Goal: Task Accomplishment & Management: Manage account settings

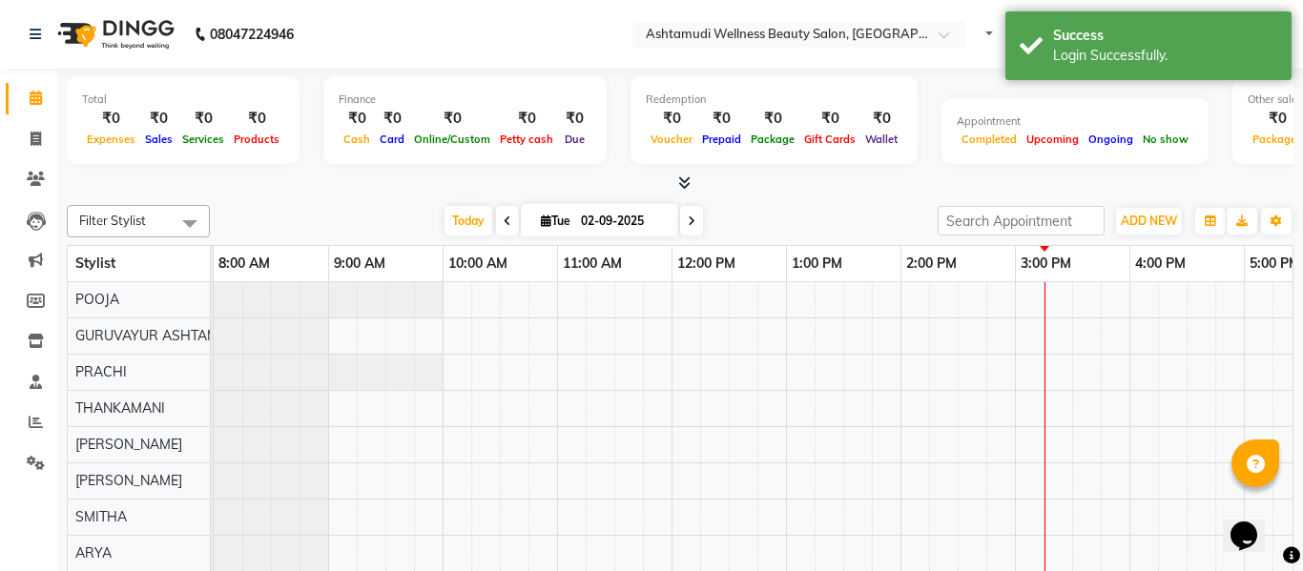
select select "en"
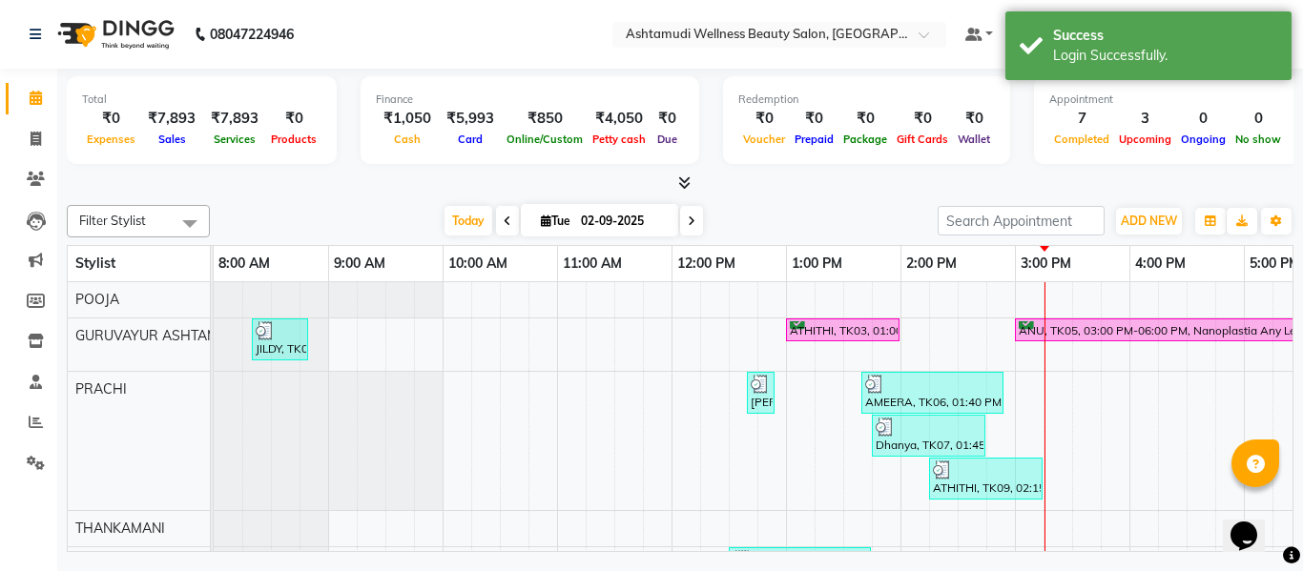
scroll to position [0, 409]
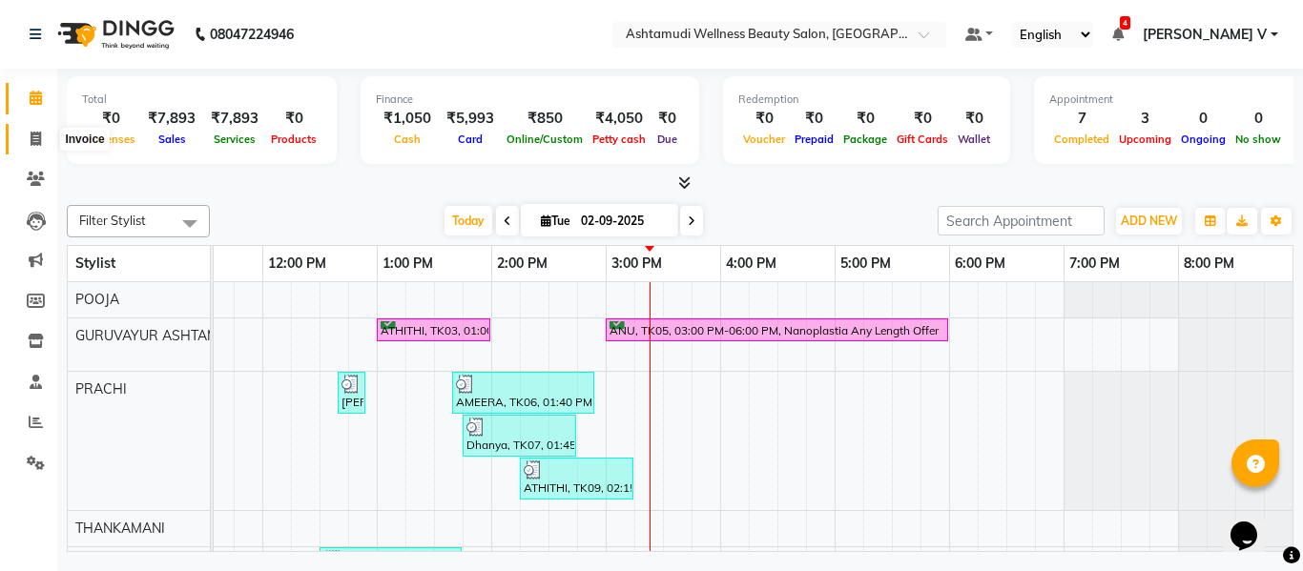
click at [35, 143] on icon at bounding box center [36, 139] width 10 height 14
select select "service"
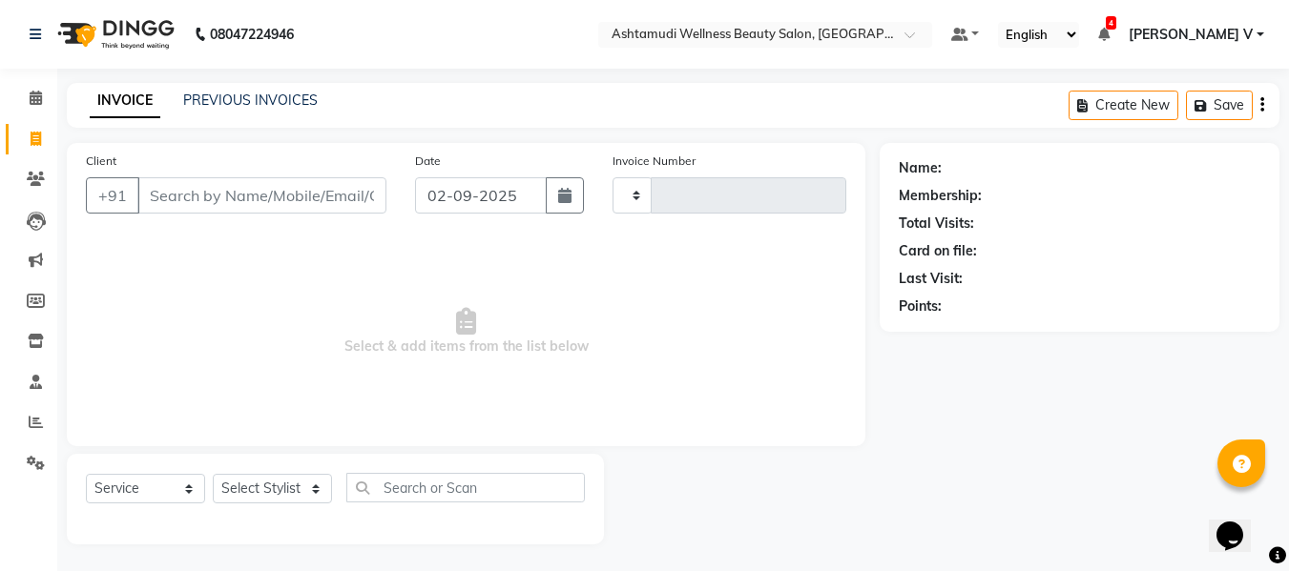
type input "2103"
select select "4660"
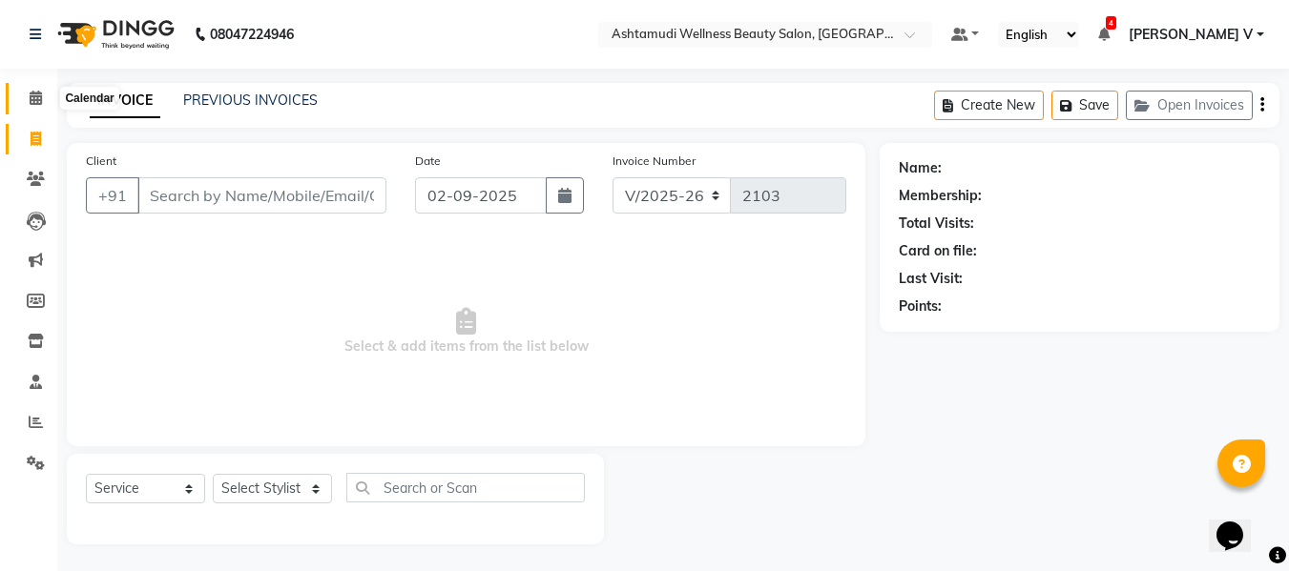
click at [40, 99] on icon at bounding box center [36, 98] width 12 height 14
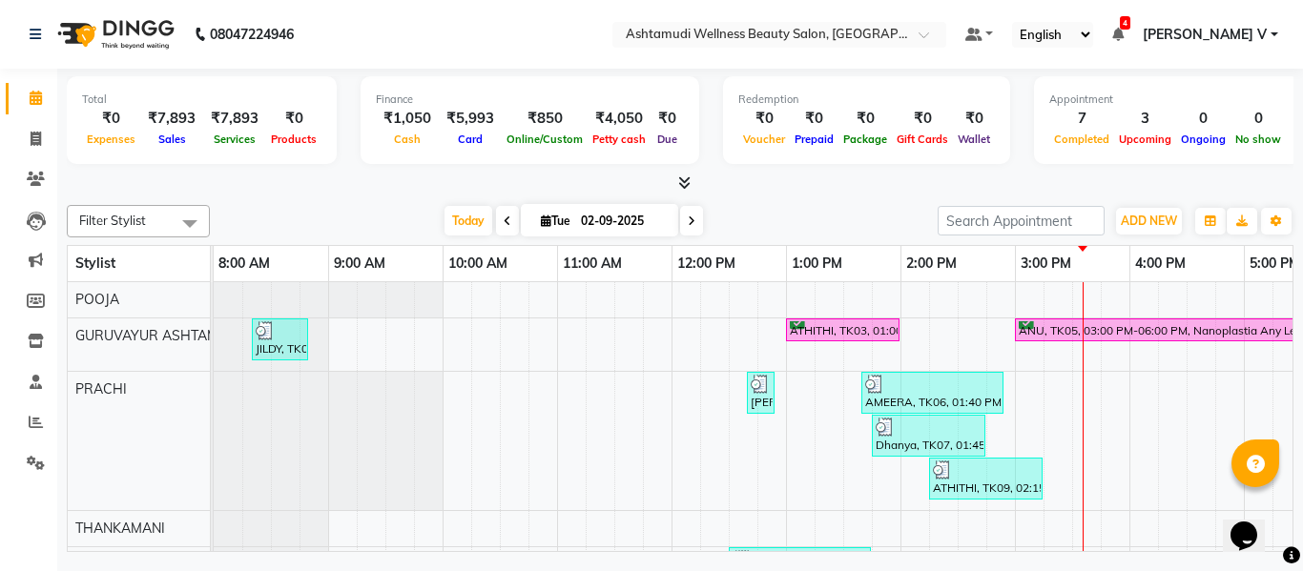
click at [252, 74] on div "Total ₹0 Expenses ₹7,893 Sales ₹7,893 Services ₹0 Products Finance ₹1,050 Cash …" at bounding box center [680, 131] width 1227 height 125
click at [682, 182] on icon at bounding box center [684, 182] width 12 height 14
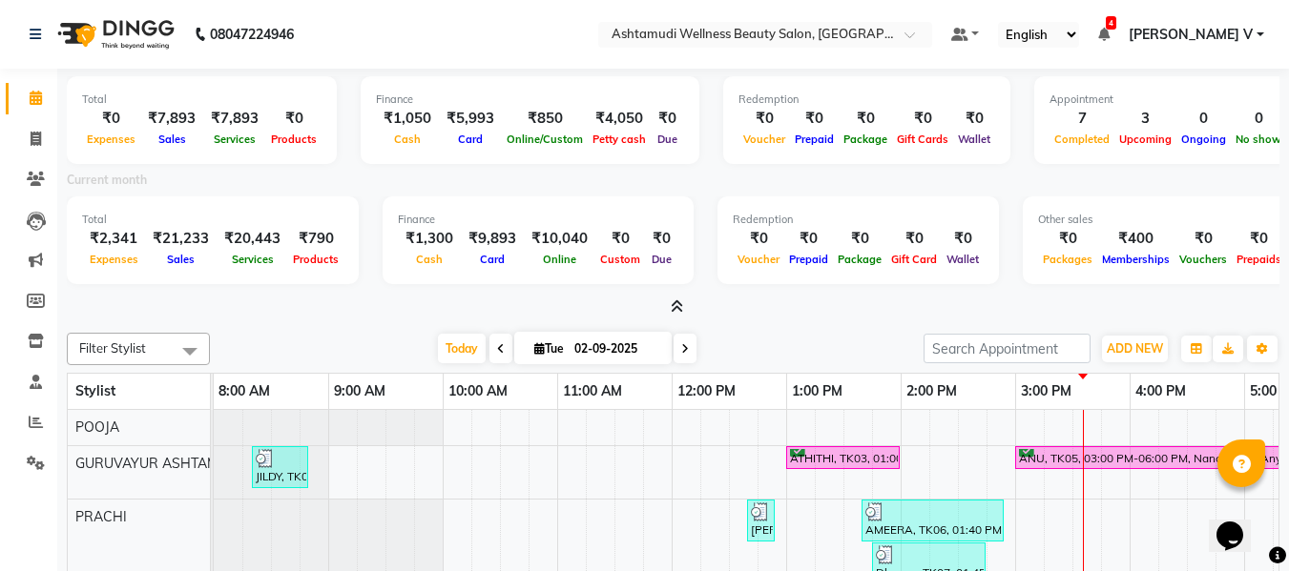
click at [678, 303] on icon at bounding box center [677, 306] width 12 height 14
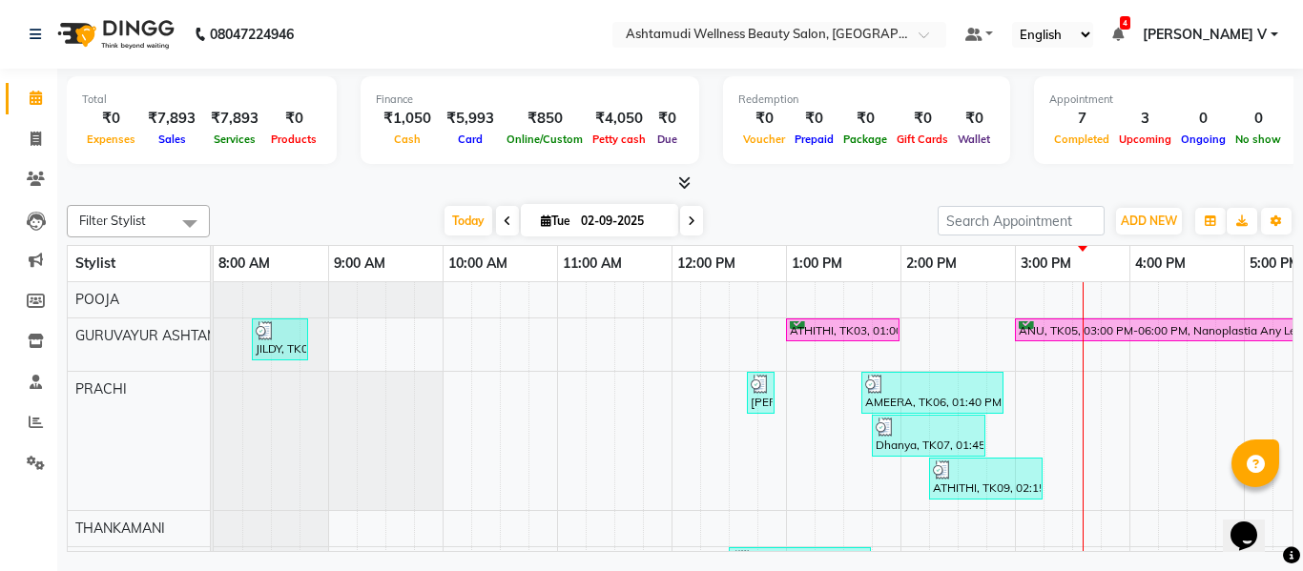
click at [685, 179] on icon at bounding box center [684, 182] width 12 height 14
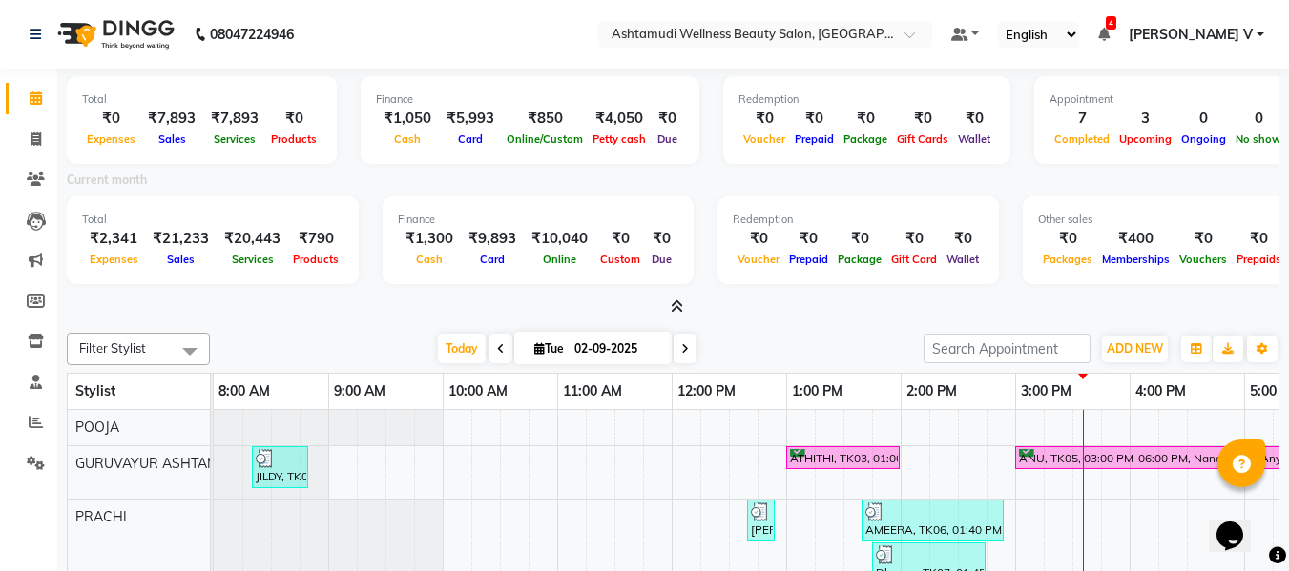
click at [681, 299] on icon at bounding box center [677, 306] width 12 height 14
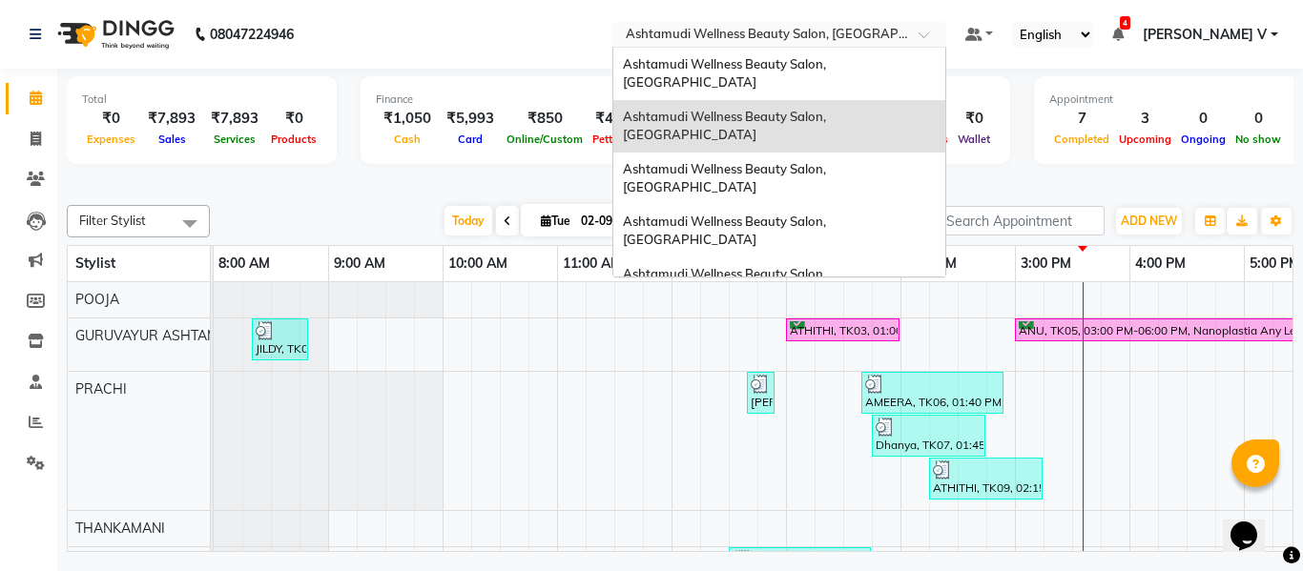
click at [946, 35] on div at bounding box center [779, 36] width 334 height 19
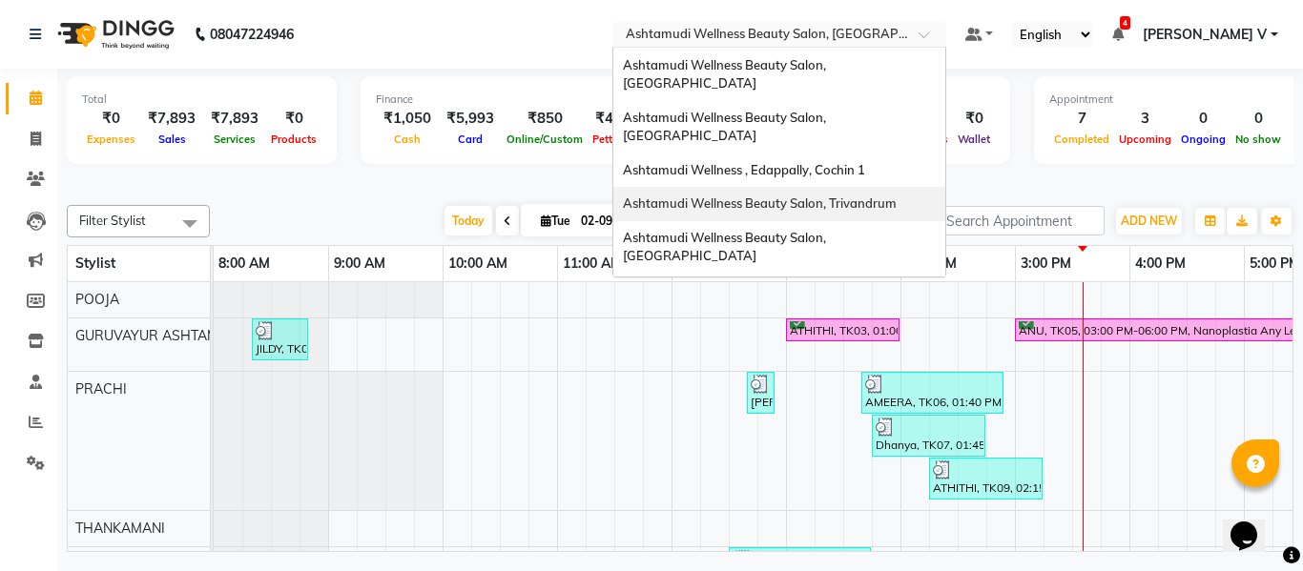
scroll to position [191, 0]
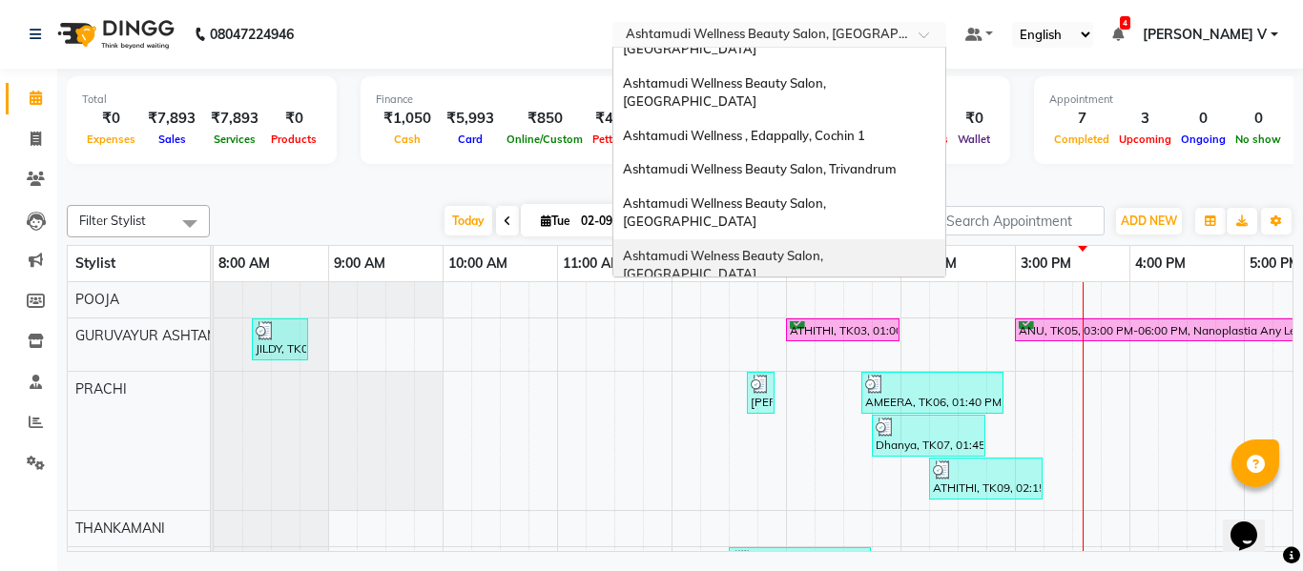
click at [826, 248] on span "Ashtamudi Welness Beauty Salon, [GEOGRAPHIC_DATA]" at bounding box center [724, 265] width 203 height 34
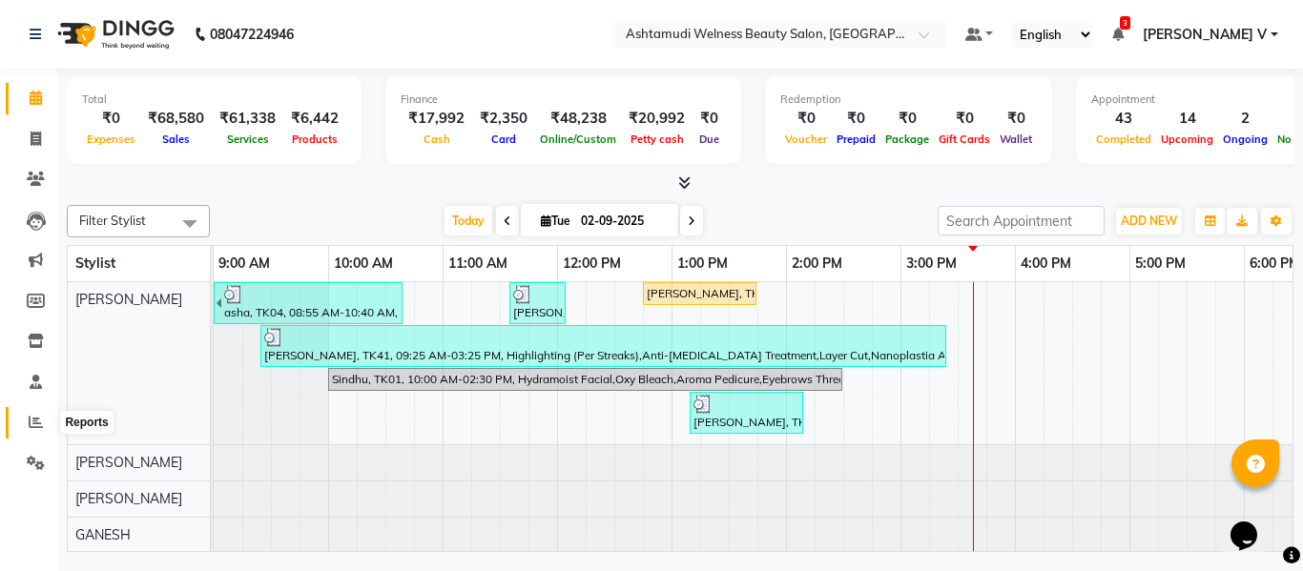
click at [41, 414] on span at bounding box center [35, 423] width 33 height 22
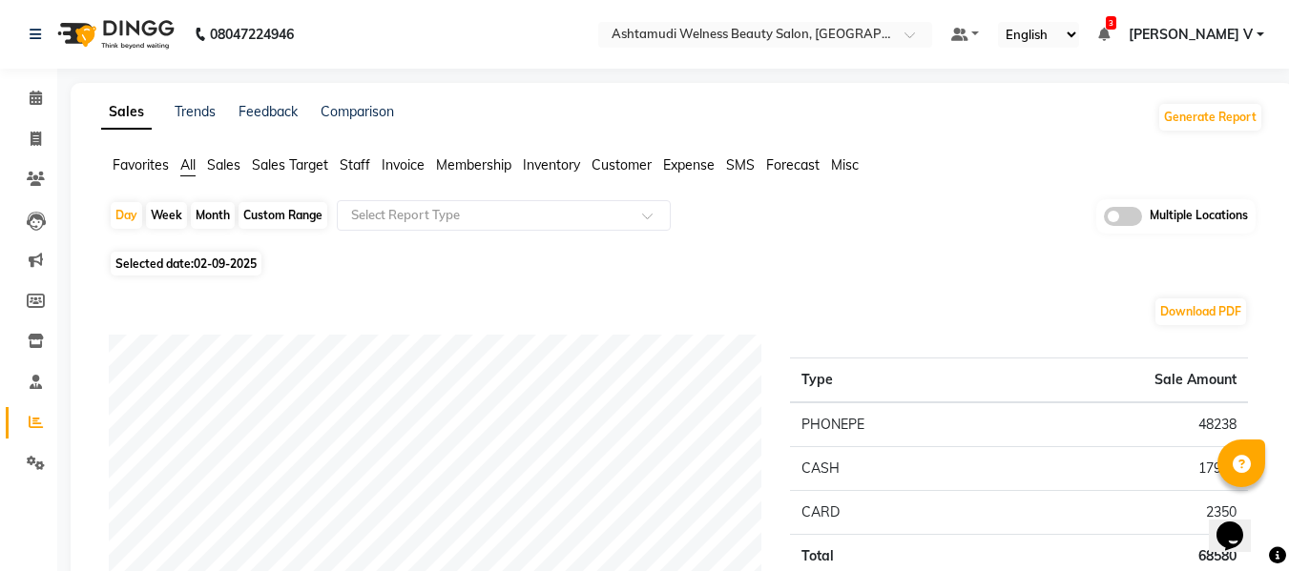
click at [1134, 217] on span at bounding box center [1123, 216] width 38 height 19
click at [1104, 219] on input "checkbox" at bounding box center [1104, 219] width 0 height 0
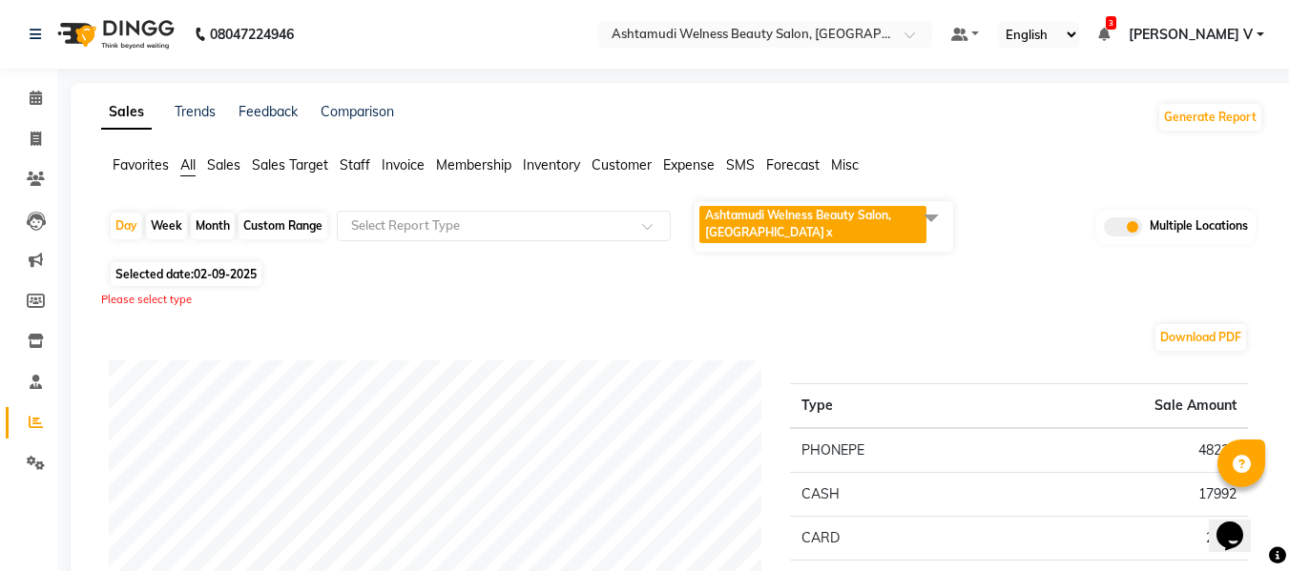
click at [784, 248] on span "Ashtamudi Welness Beauty Salon, Chinnakkada x" at bounding box center [823, 226] width 258 height 51
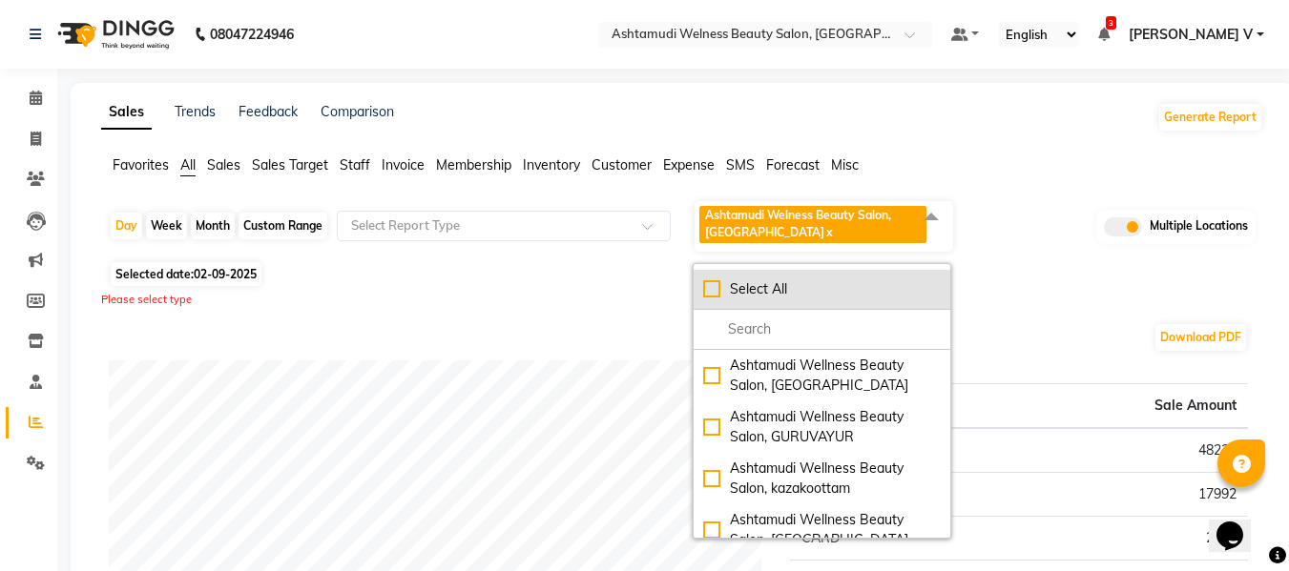
click at [747, 303] on li "Select All" at bounding box center [821, 290] width 257 height 40
checkbox input "true"
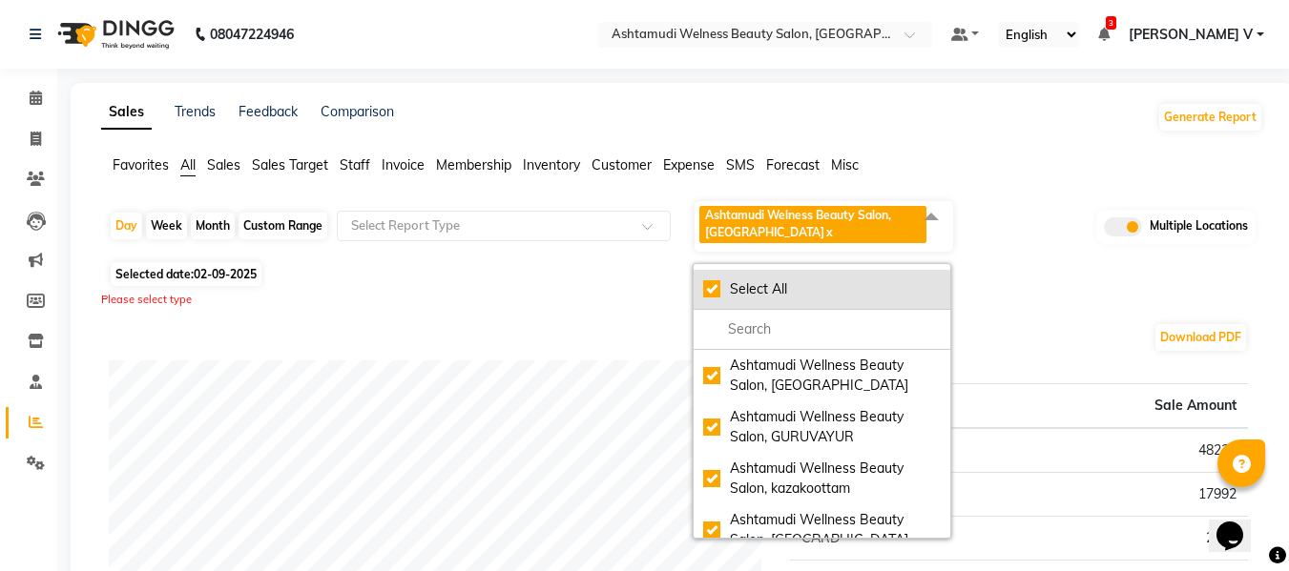
checkbox input "true"
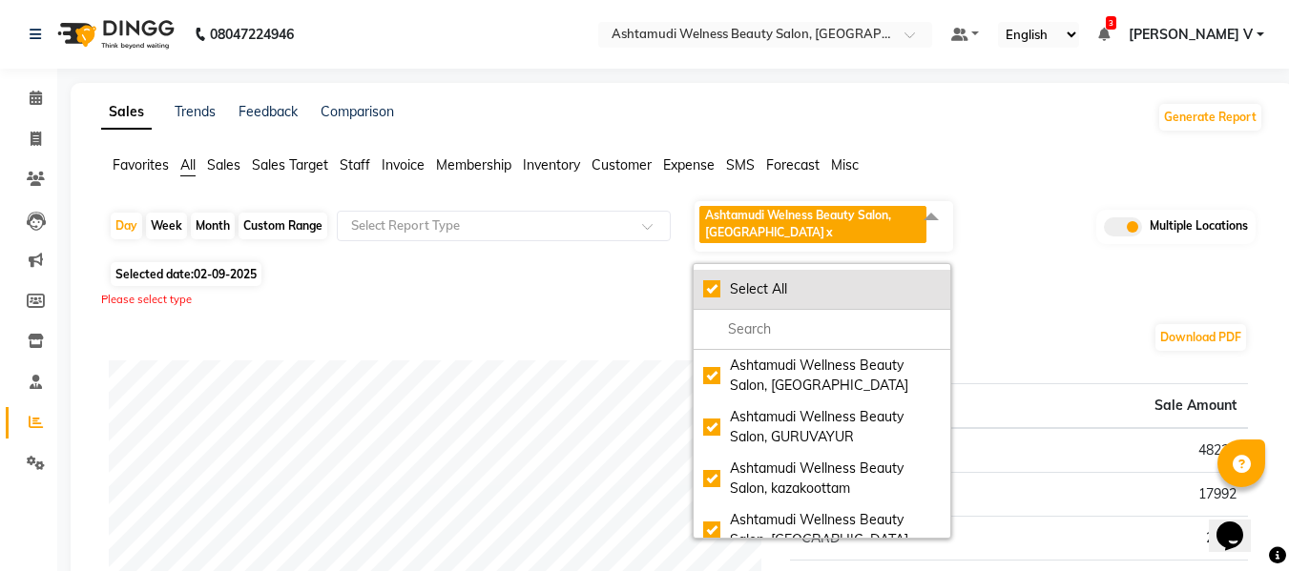
checkbox input "true"
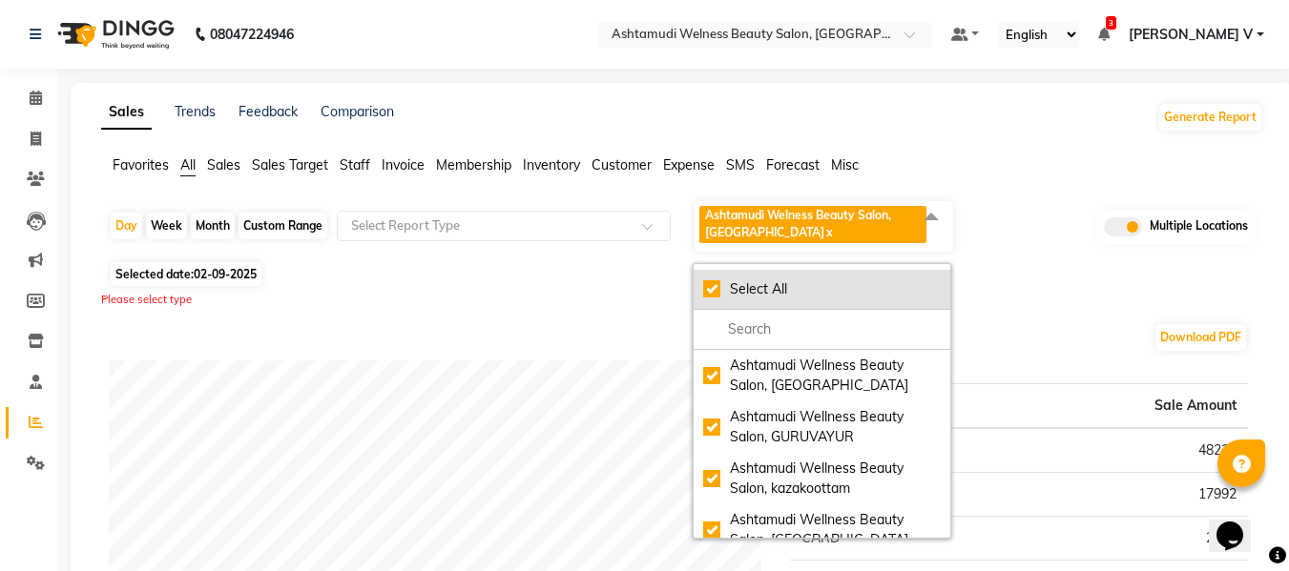
checkbox input "true"
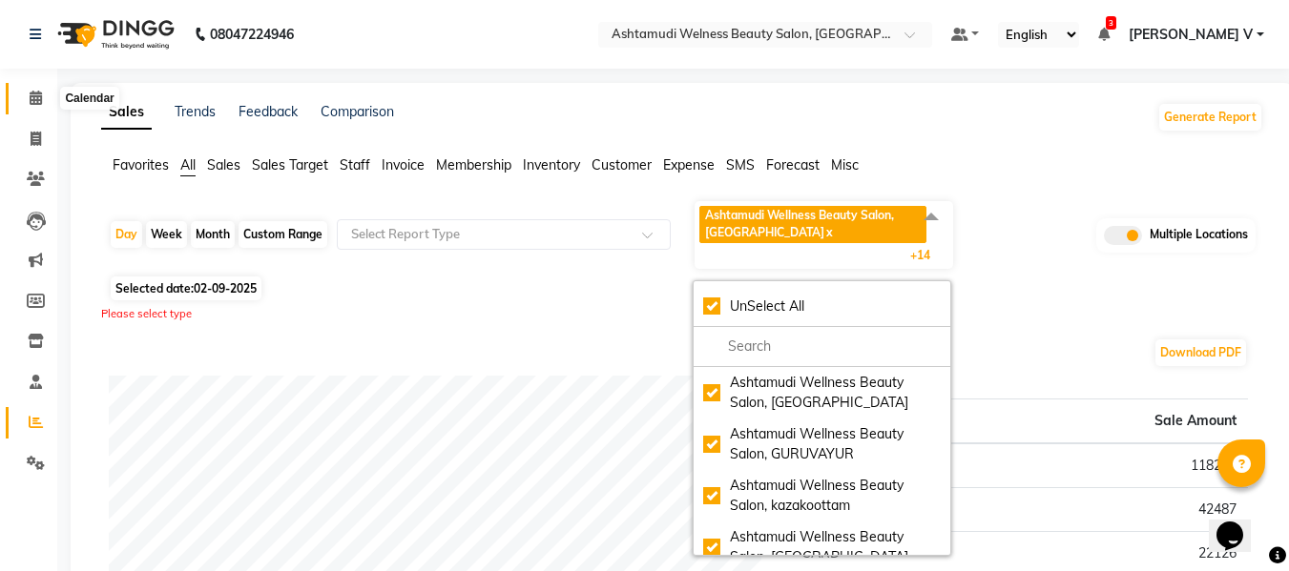
click at [32, 94] on icon at bounding box center [36, 98] width 12 height 14
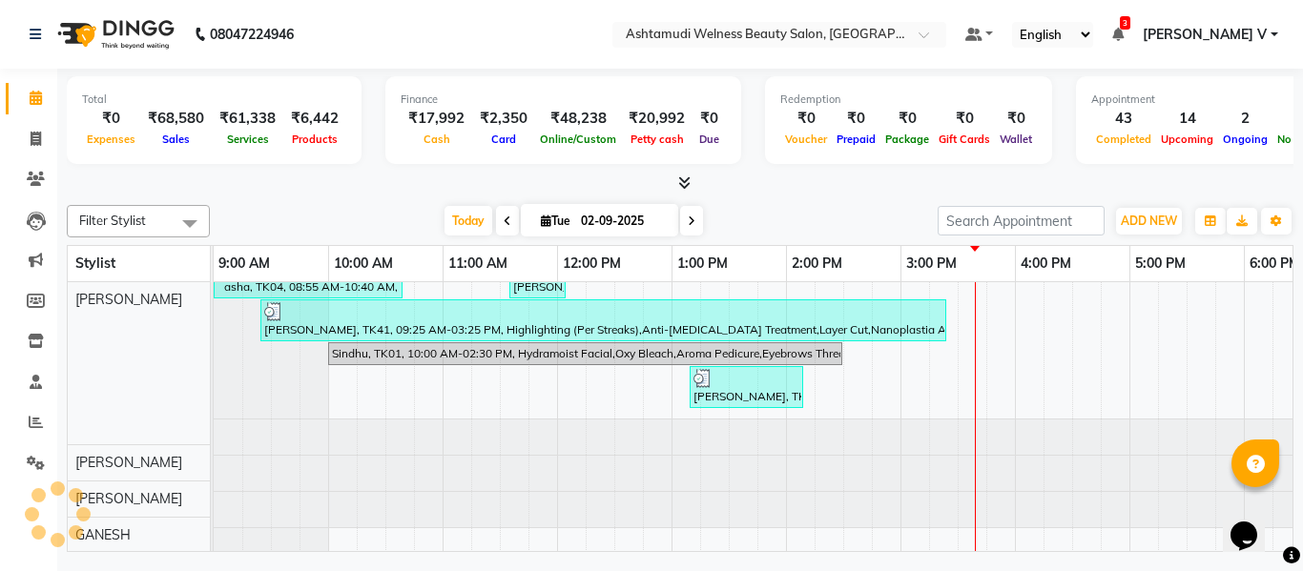
scroll to position [26, 0]
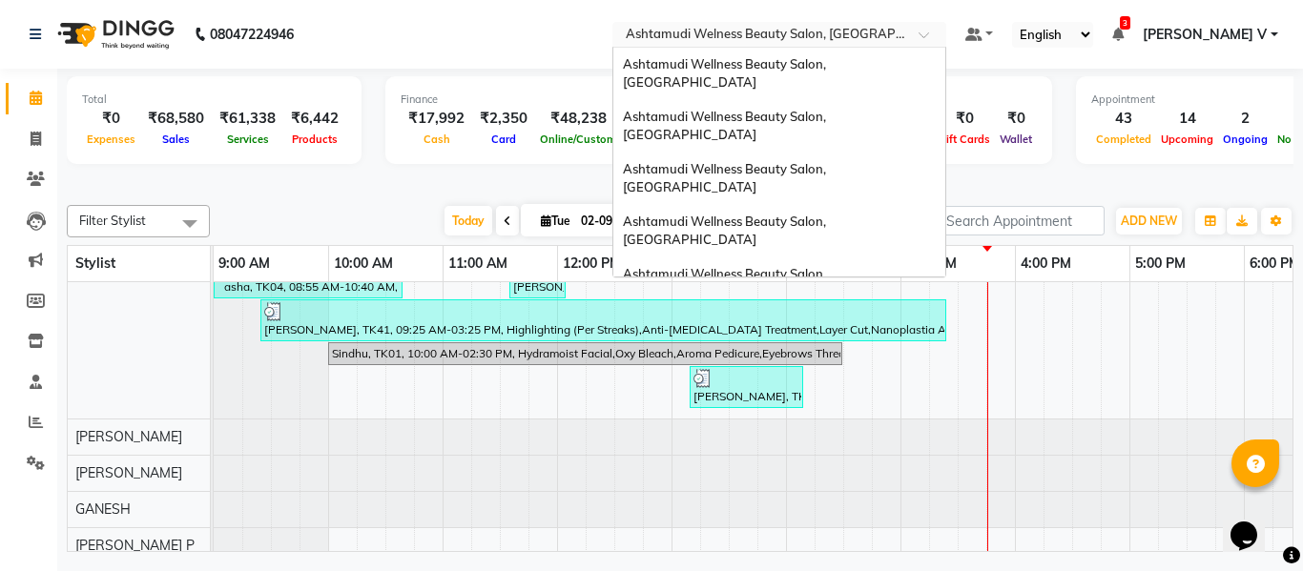
click at [877, 40] on input "text" at bounding box center [760, 36] width 277 height 19
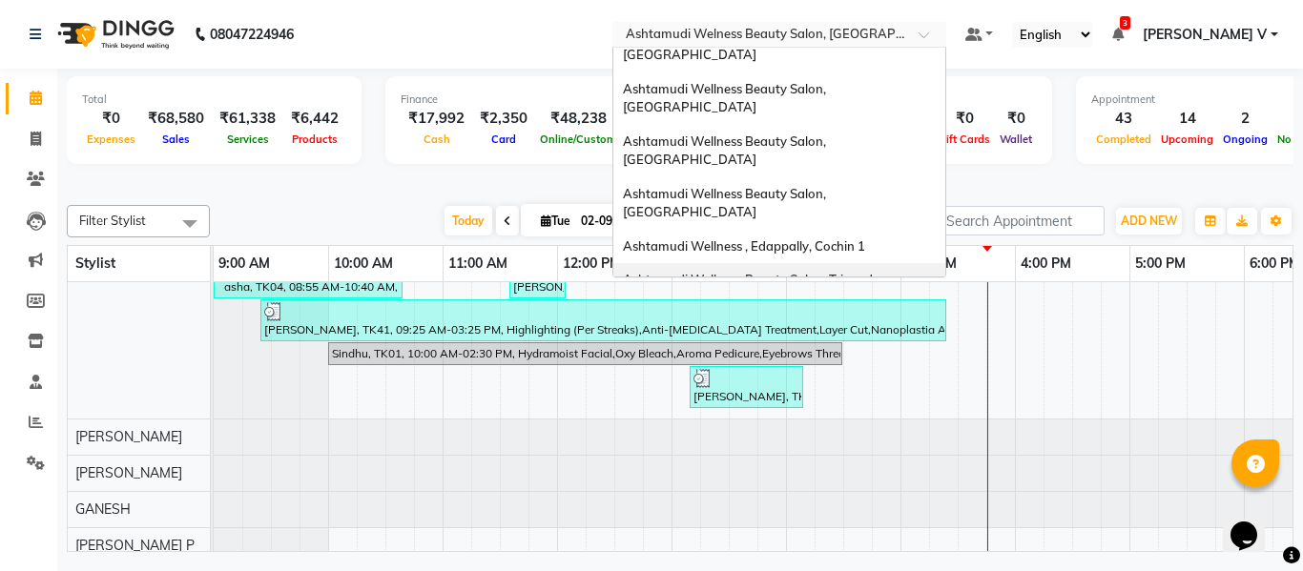
scroll to position [0, 0]
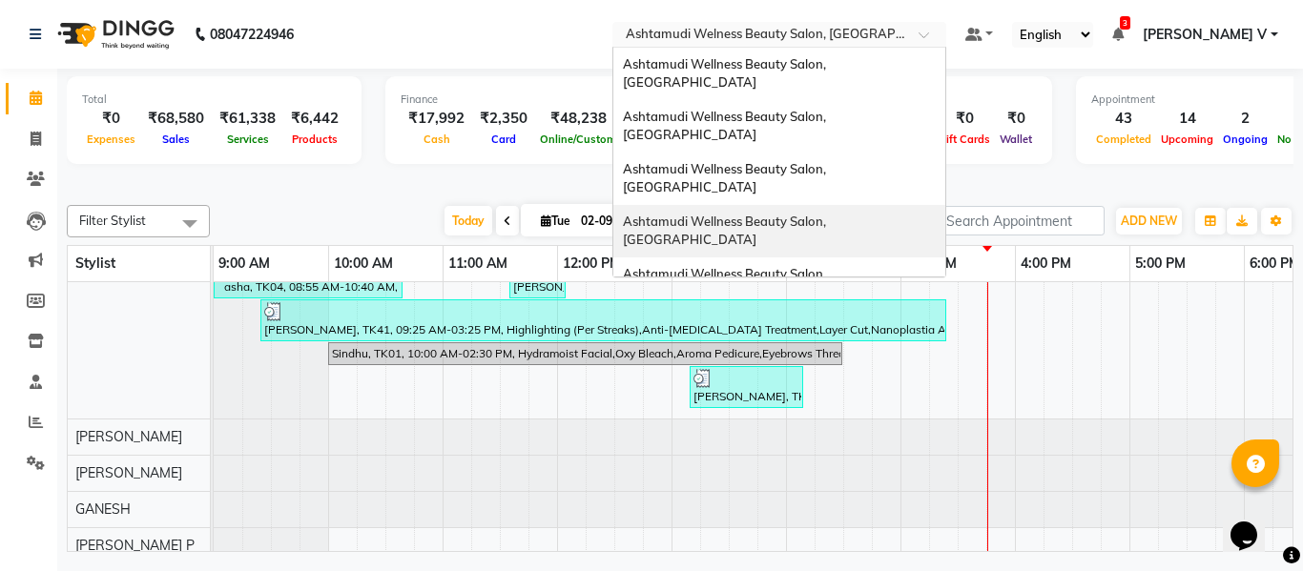
click at [907, 205] on div "Ashtamudi Wellness Beauty Salon, [GEOGRAPHIC_DATA]" at bounding box center [779, 231] width 332 height 52
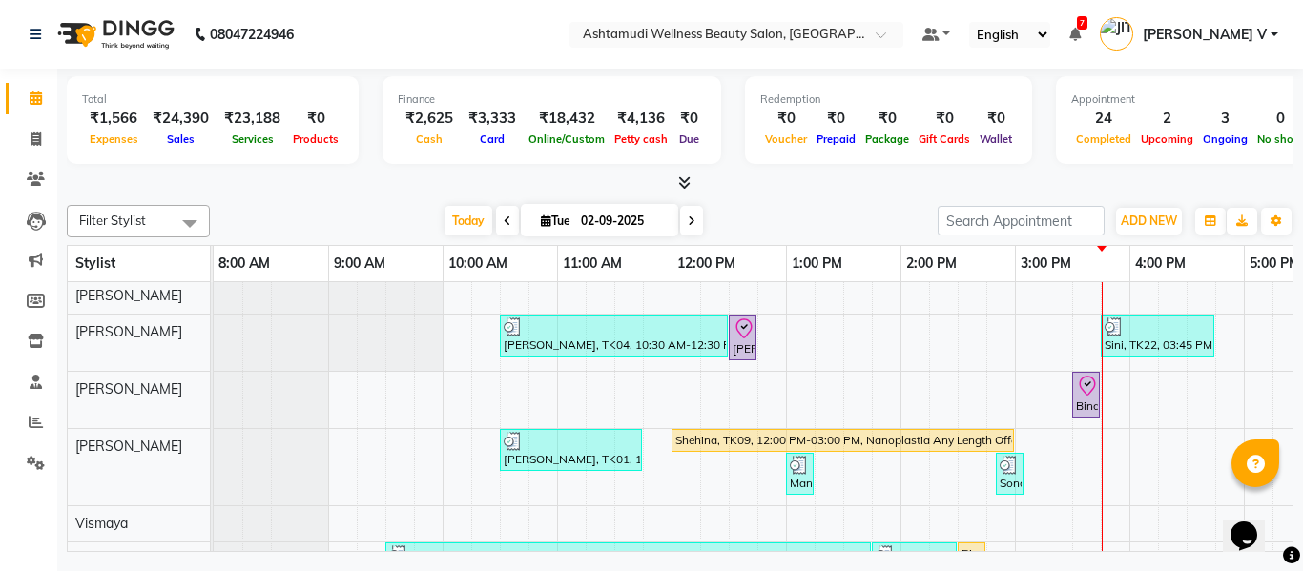
scroll to position [416, 0]
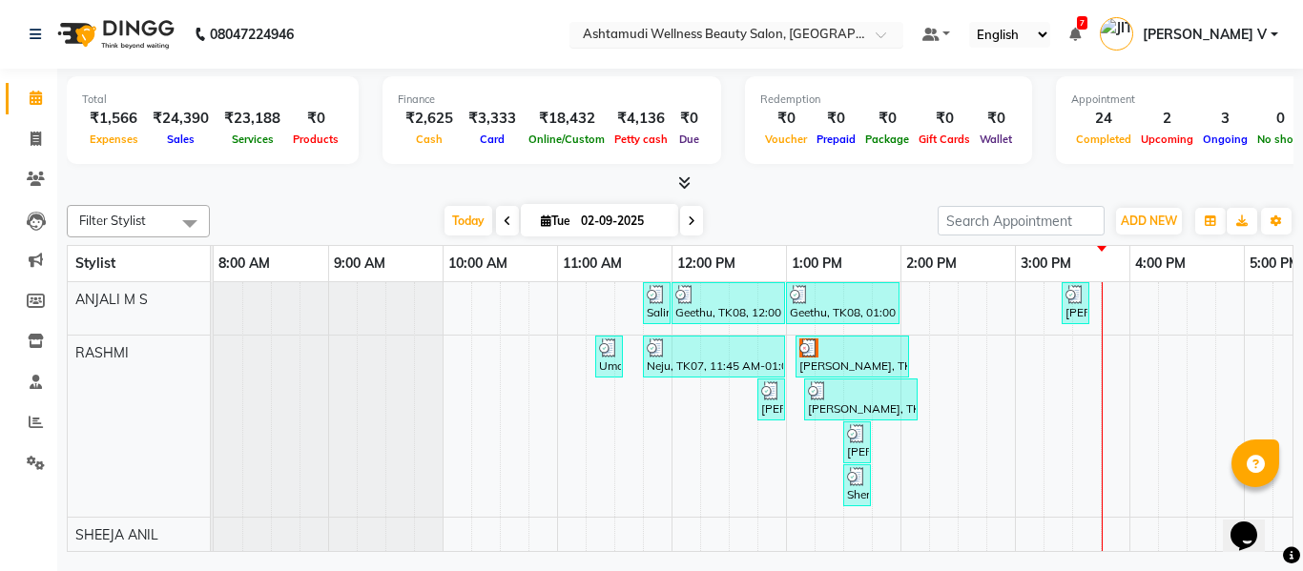
click at [816, 31] on input "text" at bounding box center [717, 36] width 277 height 19
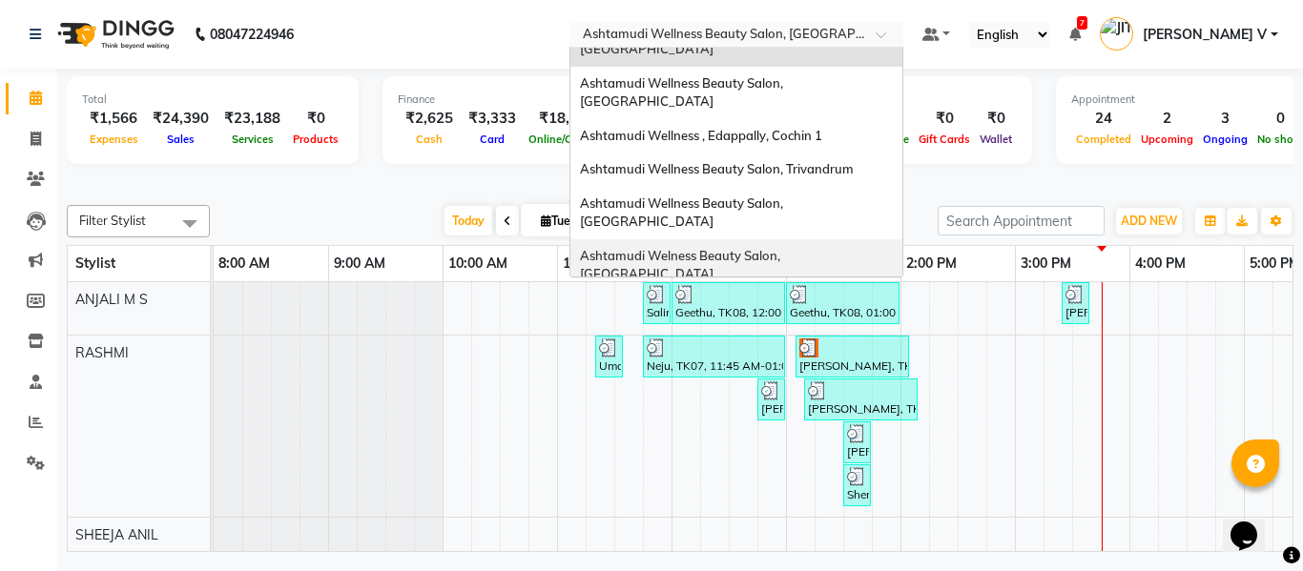
click at [816, 239] on div "Ashtamudi Welness Beauty Salon, [GEOGRAPHIC_DATA]" at bounding box center [736, 265] width 332 height 52
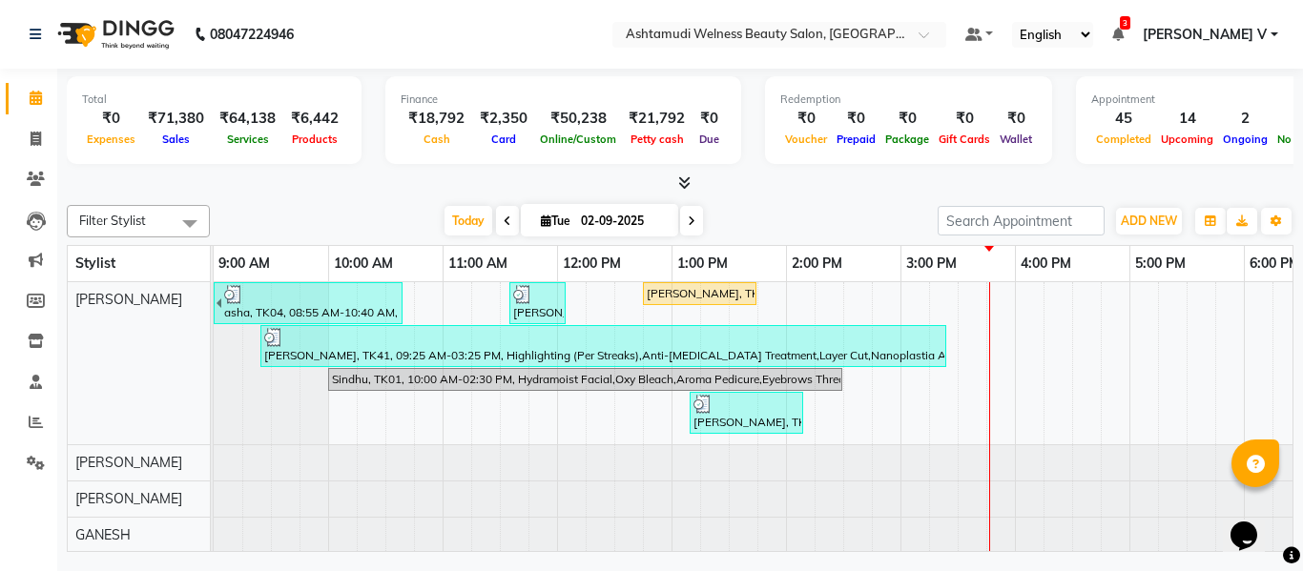
click at [630, 209] on input "02-09-2025" at bounding box center [622, 221] width 95 height 29
select select "9"
select select "2025"
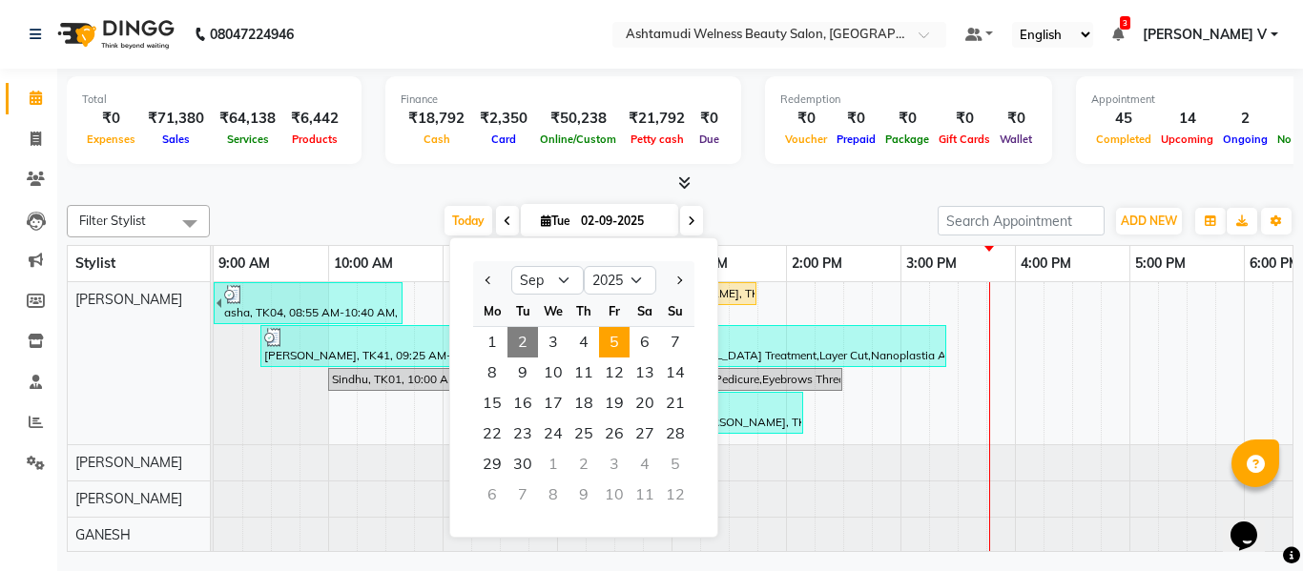
click at [621, 343] on span "5" at bounding box center [614, 342] width 31 height 31
type input "05-09-2025"
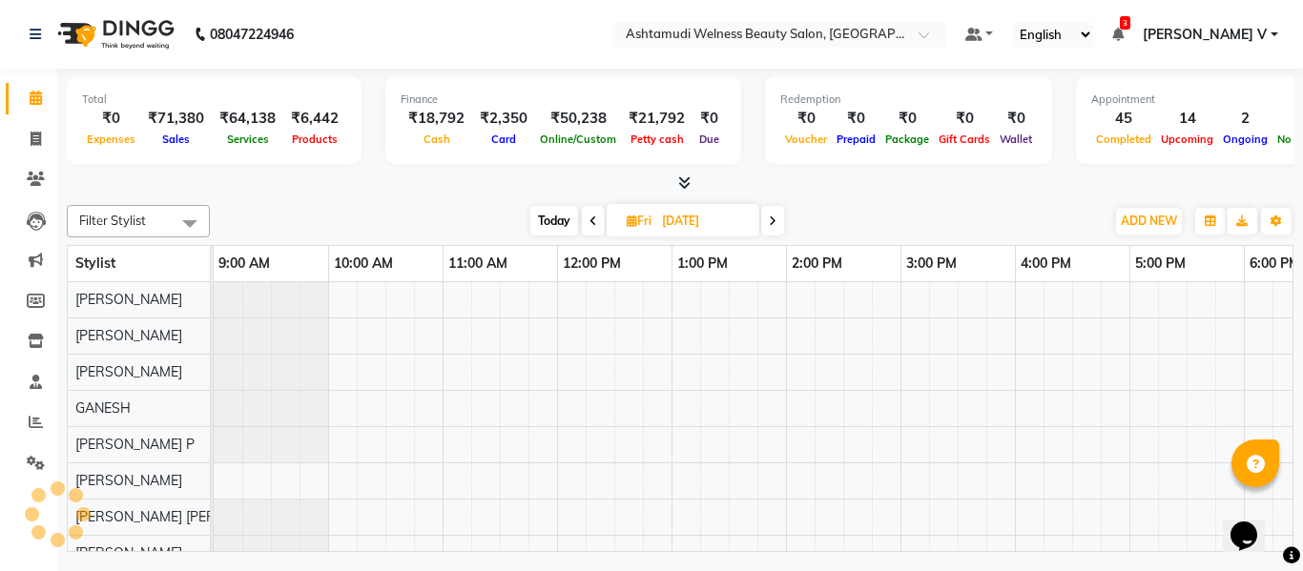
scroll to position [0, 295]
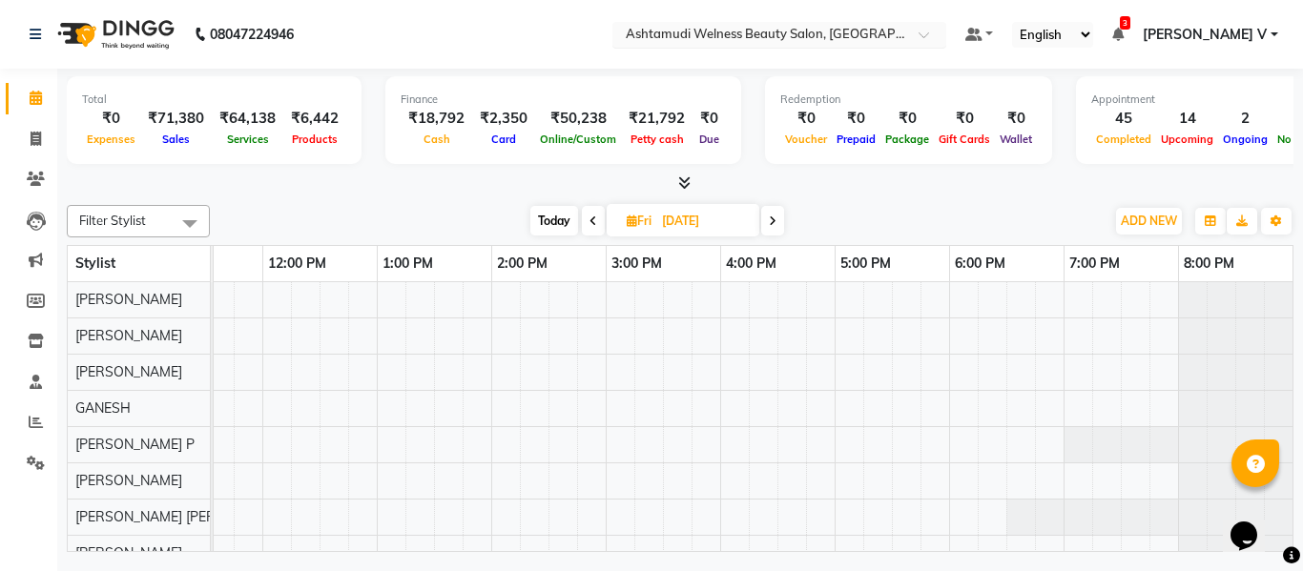
click at [898, 30] on input "text" at bounding box center [760, 36] width 277 height 19
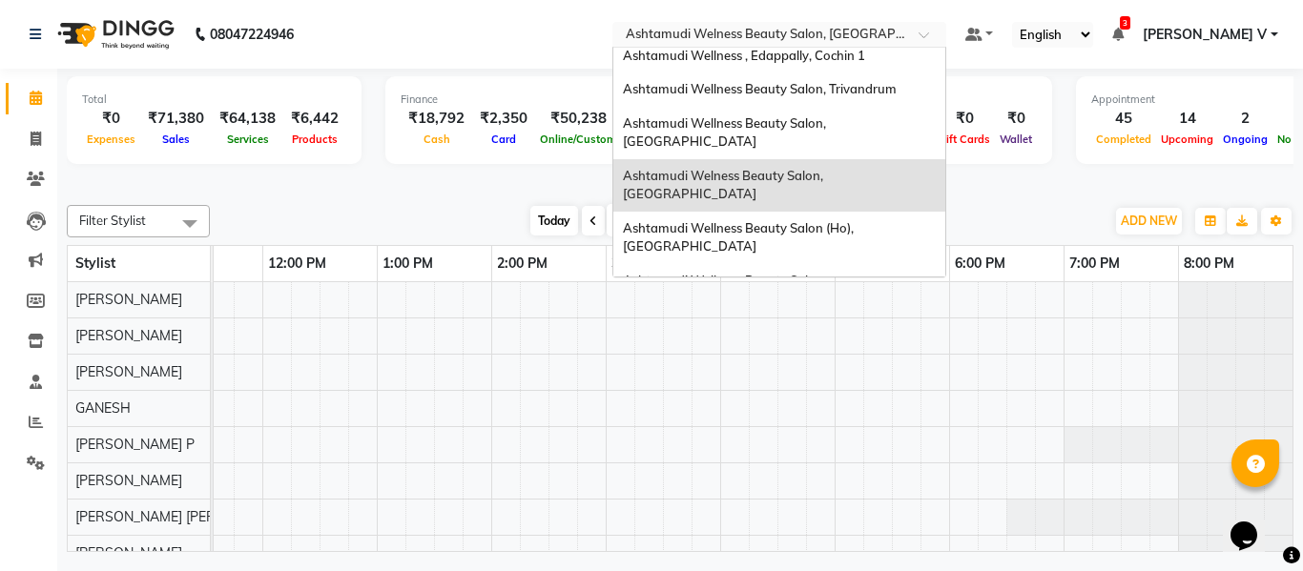
scroll to position [0, 0]
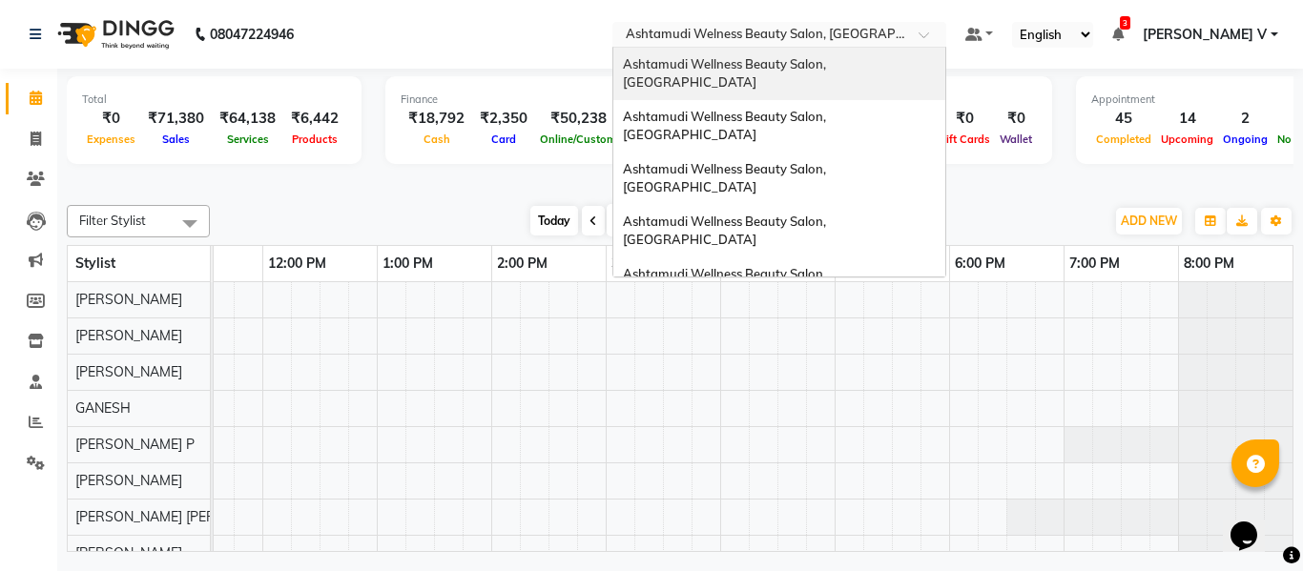
click at [945, 53] on div "Ashtamudi Wellness Beauty Salon, [GEOGRAPHIC_DATA]" at bounding box center [779, 74] width 332 height 52
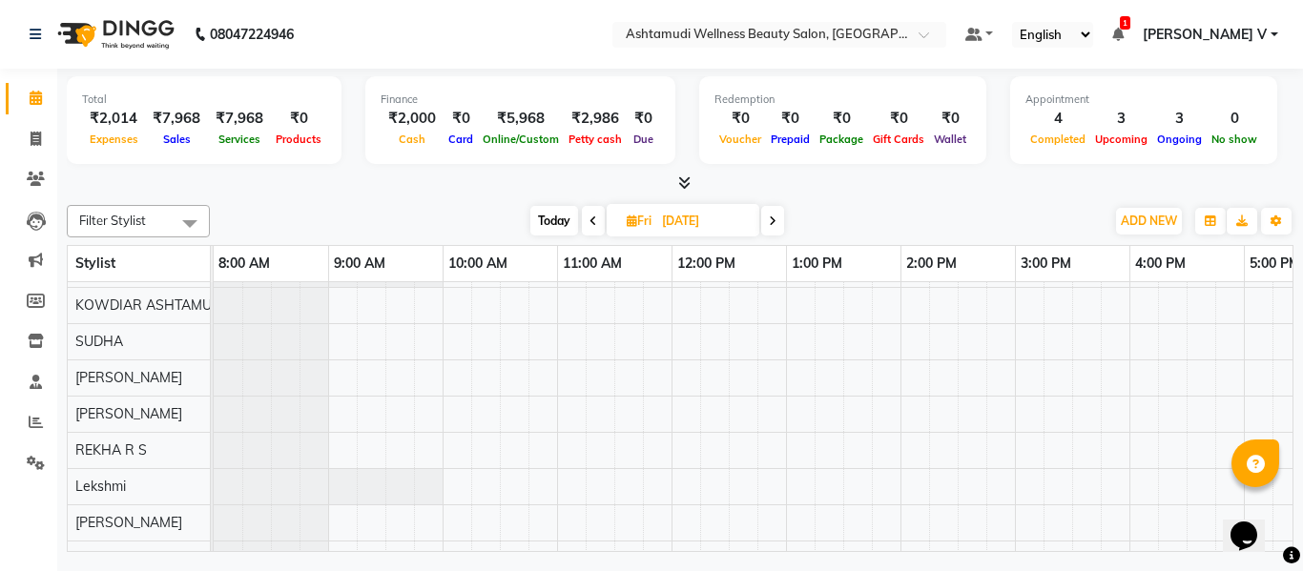
scroll to position [107, 0]
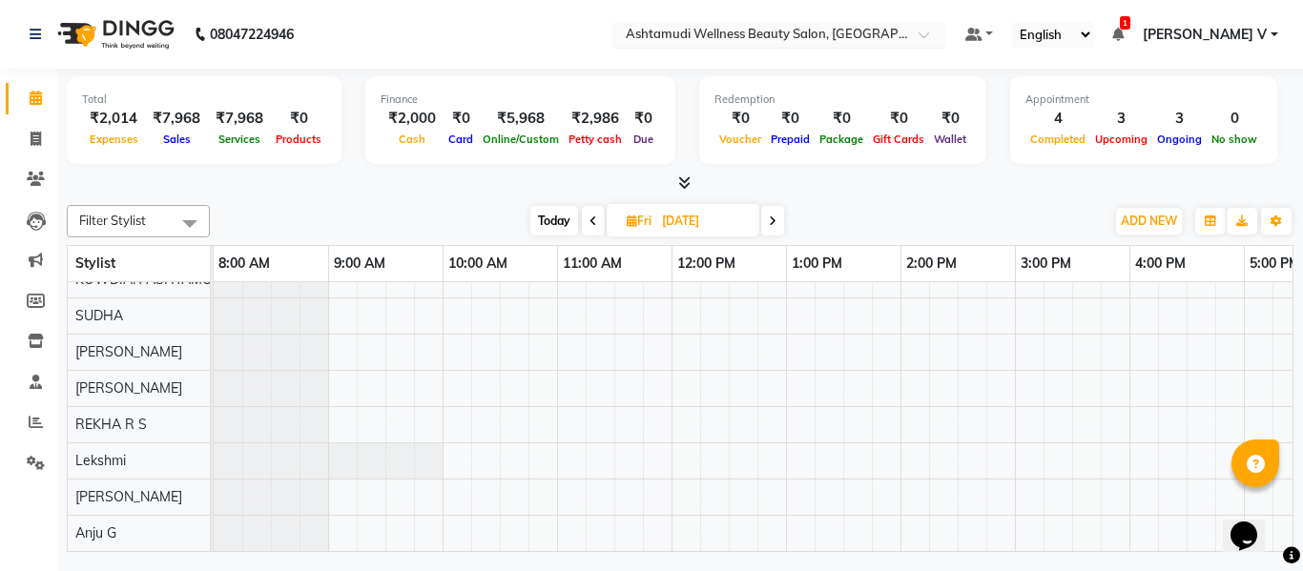
click at [898, 31] on input "text" at bounding box center [760, 36] width 277 height 19
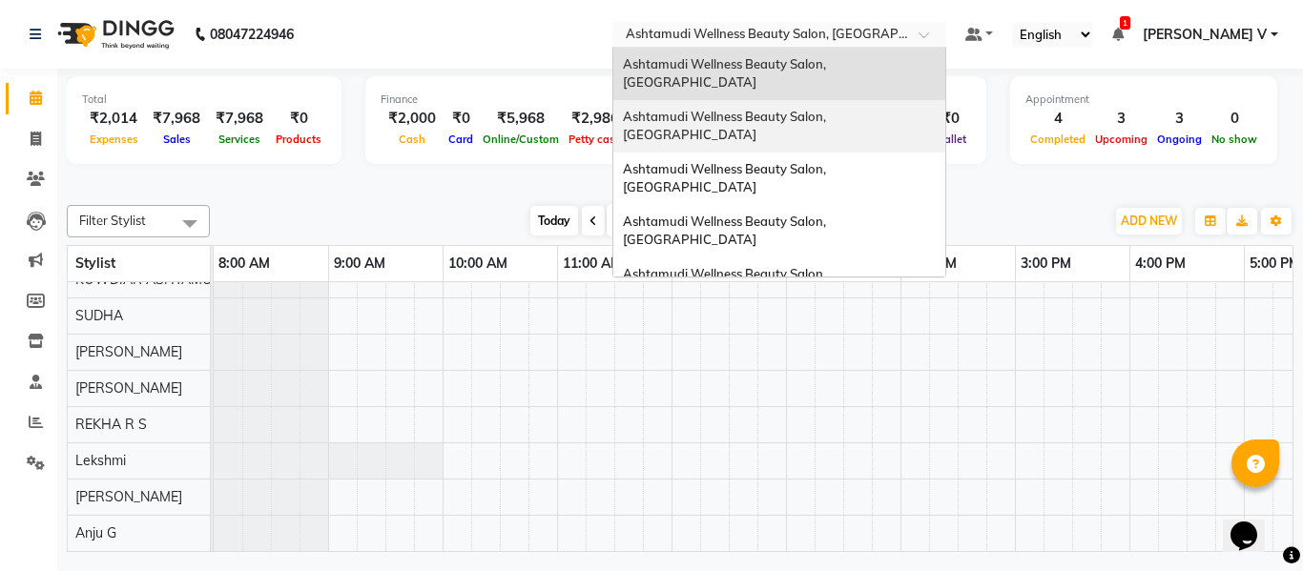
click at [829, 109] on span "Ashtamudi Wellness Beauty Salon, [GEOGRAPHIC_DATA]" at bounding box center [726, 126] width 206 height 34
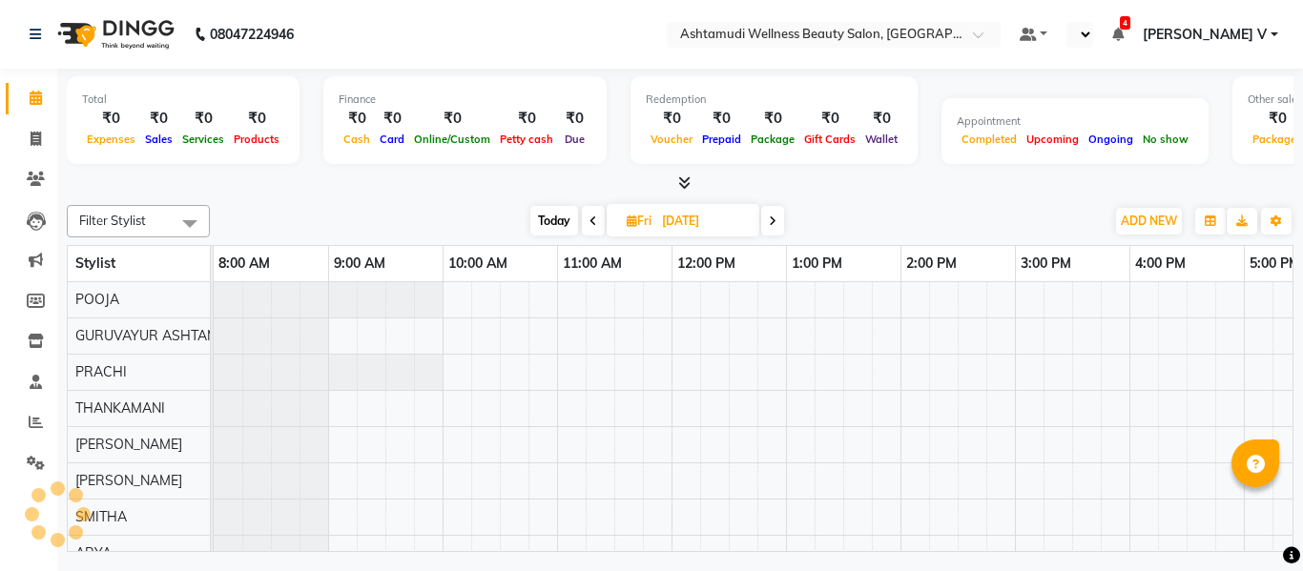
select select "en"
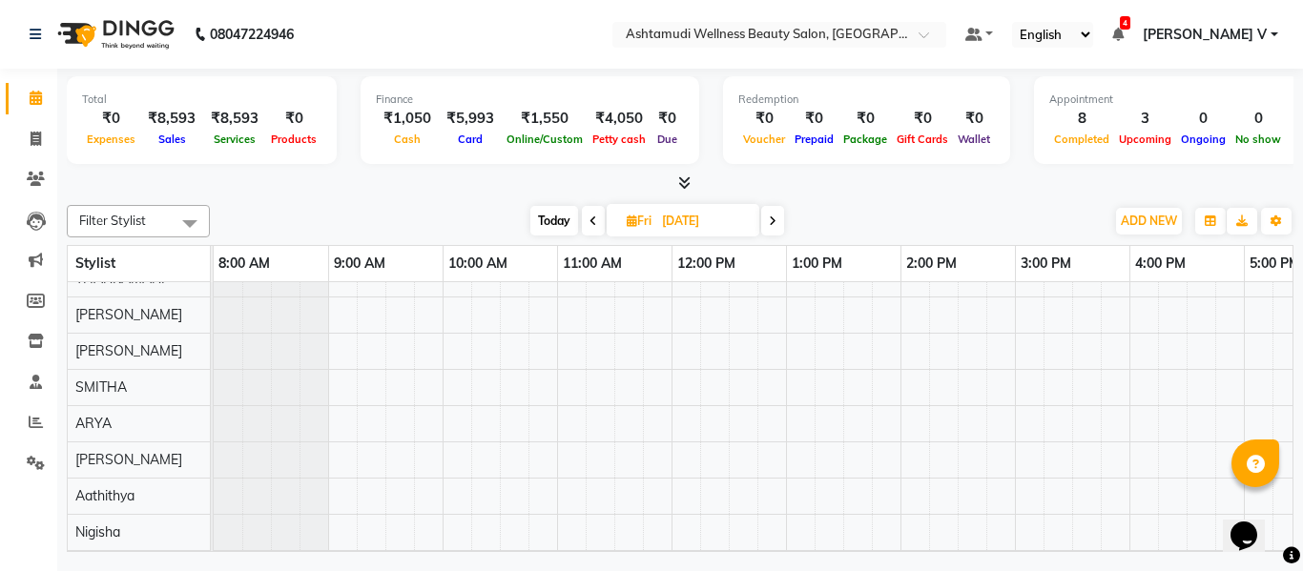
scroll to position [252, 0]
click at [897, 48] on nav "08047224946 Select Location × Ashtamudi Wellness Beauty Salon, Guruvayur Defaul…" at bounding box center [651, 34] width 1303 height 69
click at [897, 31] on input "text" at bounding box center [760, 36] width 277 height 19
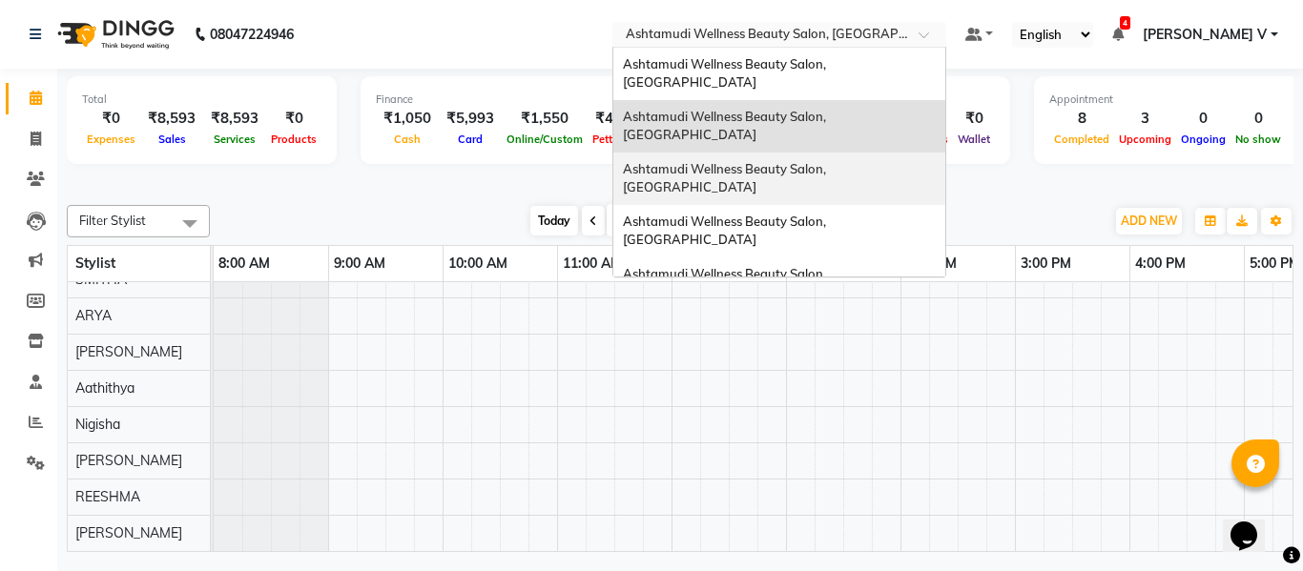
click at [829, 161] on span "Ashtamudi Wellness Beauty Salon, [GEOGRAPHIC_DATA]" at bounding box center [726, 178] width 206 height 34
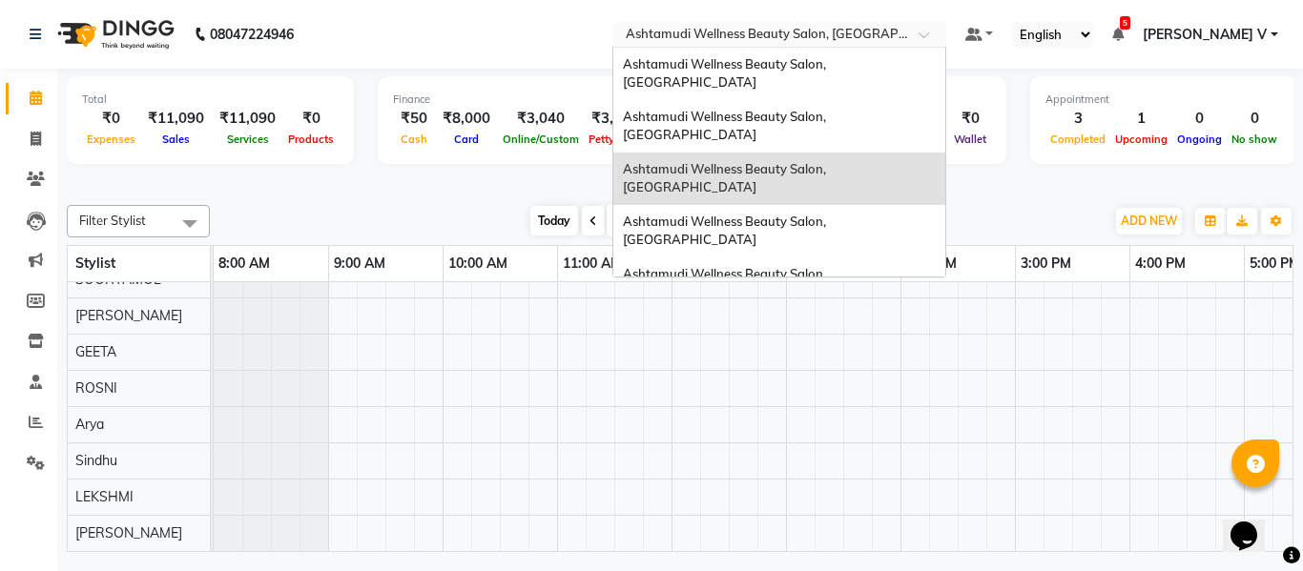
click at [898, 36] on input "text" at bounding box center [760, 36] width 277 height 19
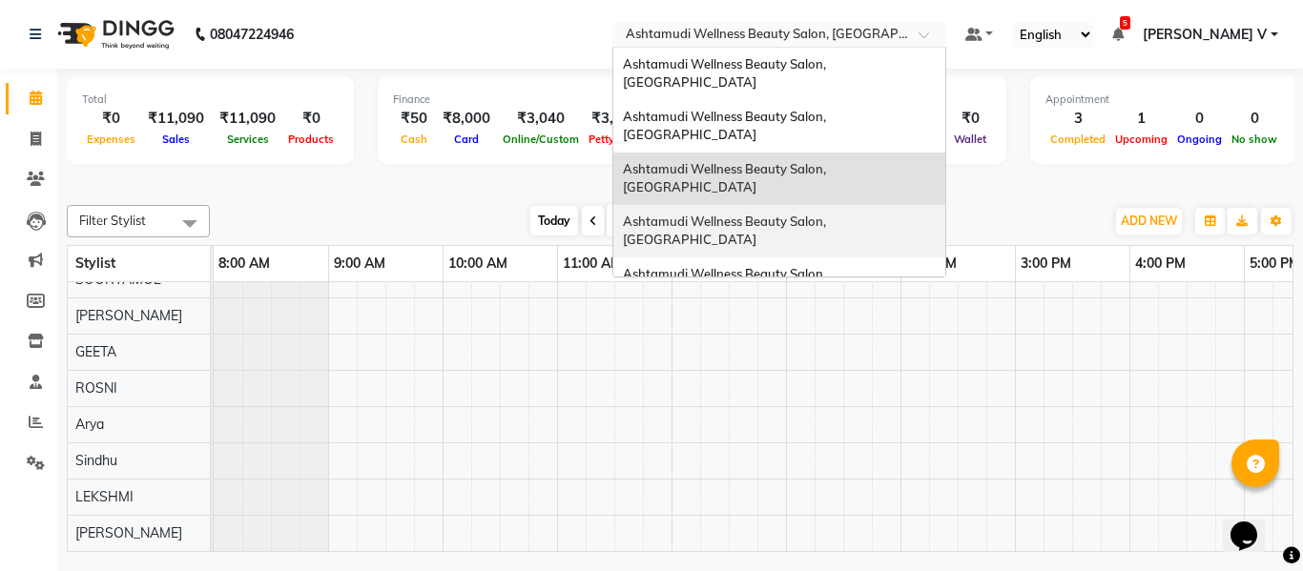
click at [934, 205] on div "Ashtamudi Wellness Beauty Salon, [GEOGRAPHIC_DATA]" at bounding box center [779, 231] width 332 height 52
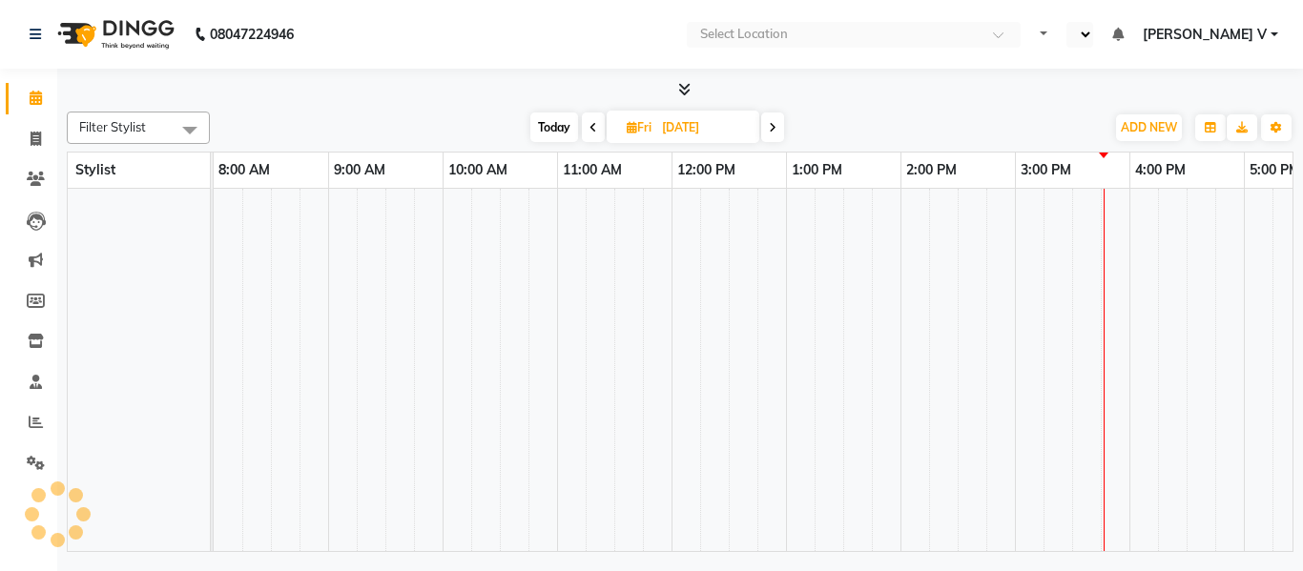
select select "en"
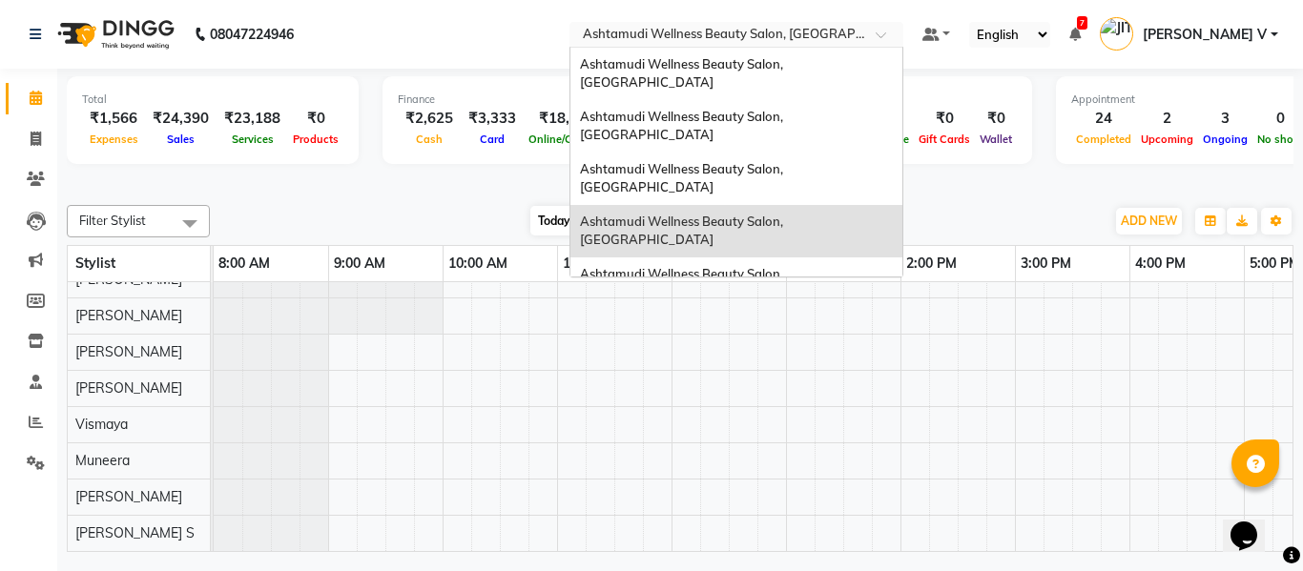
click at [856, 31] on input "text" at bounding box center [717, 36] width 277 height 19
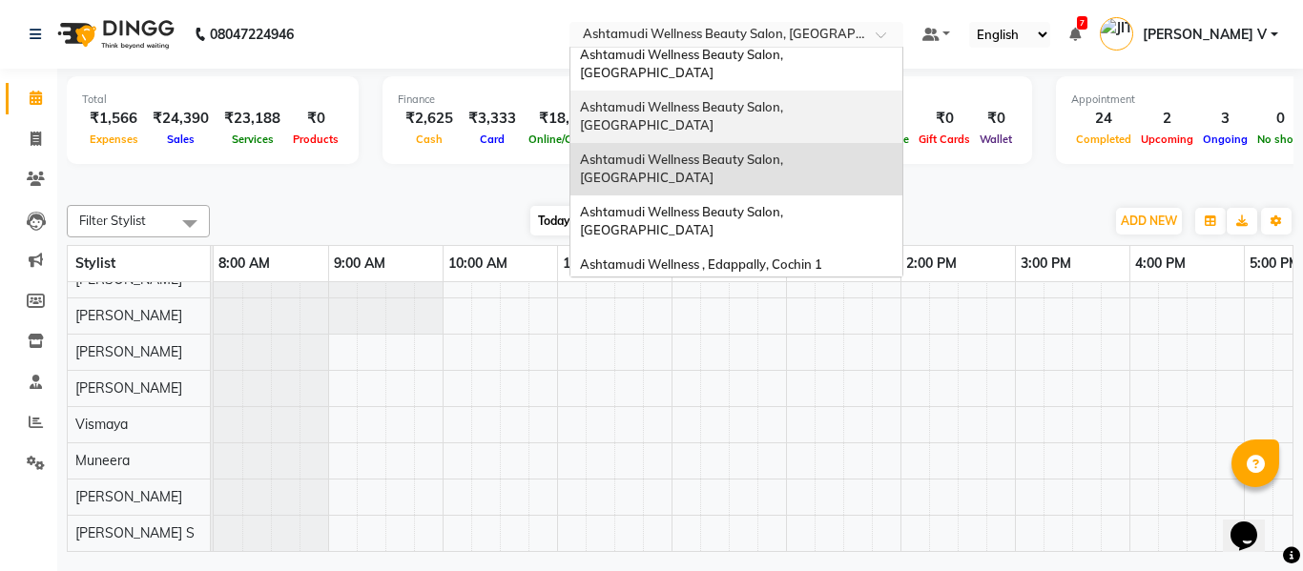
scroll to position [95, 0]
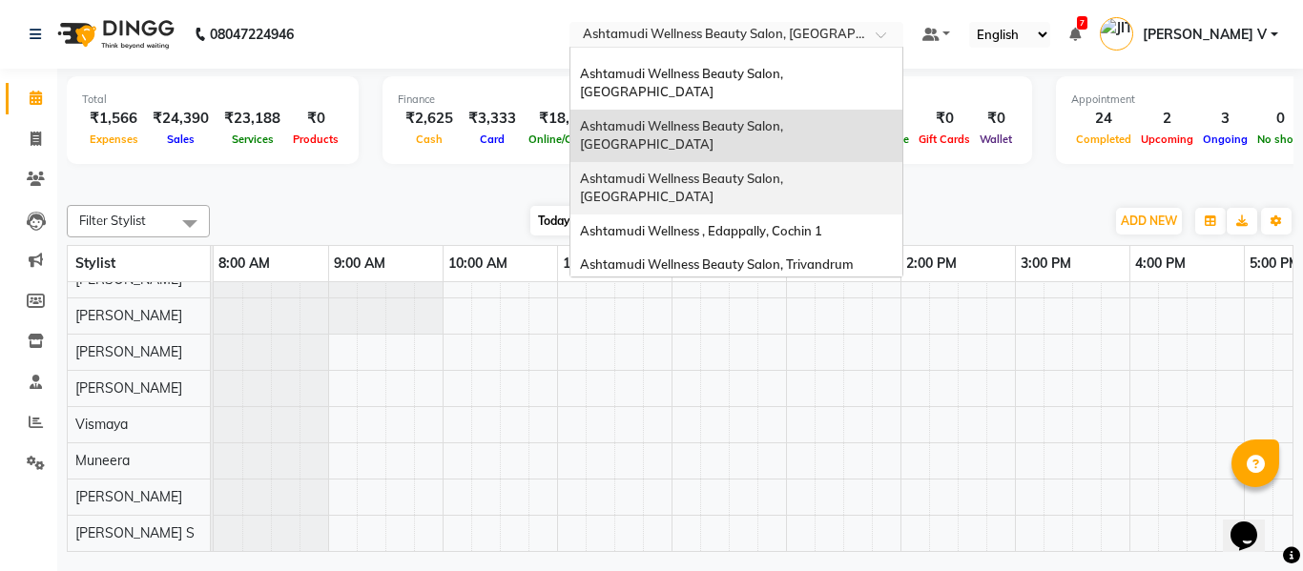
click at [786, 171] on span "Ashtamudi Wellness Beauty Salon, [GEOGRAPHIC_DATA]" at bounding box center [683, 188] width 206 height 34
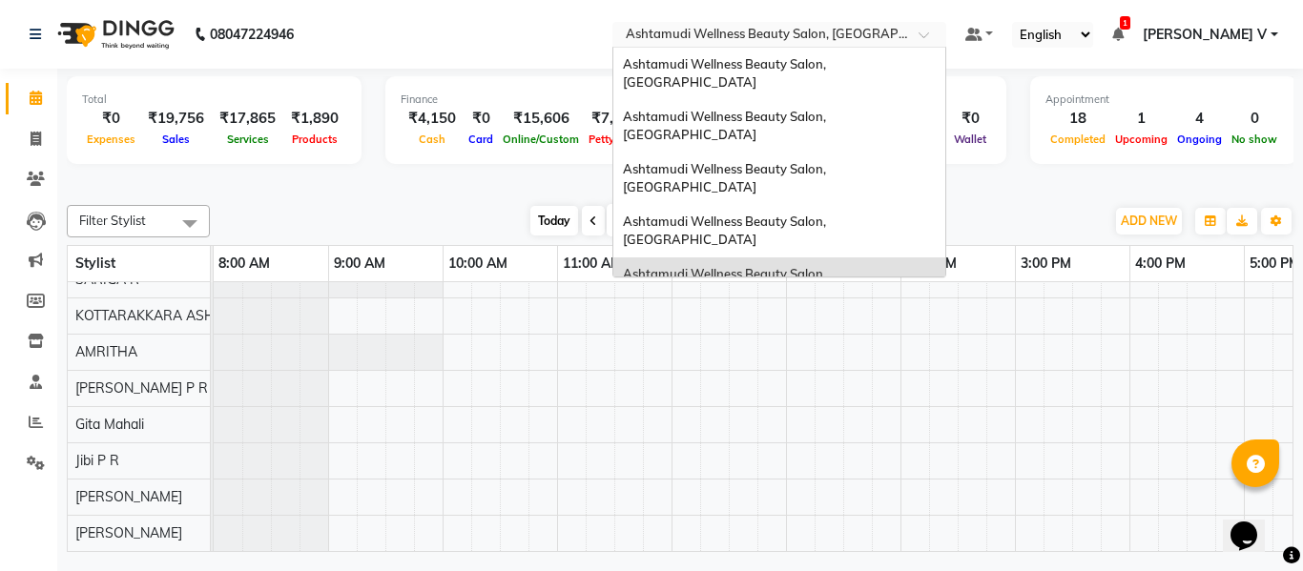
click at [898, 32] on input "text" at bounding box center [760, 36] width 277 height 19
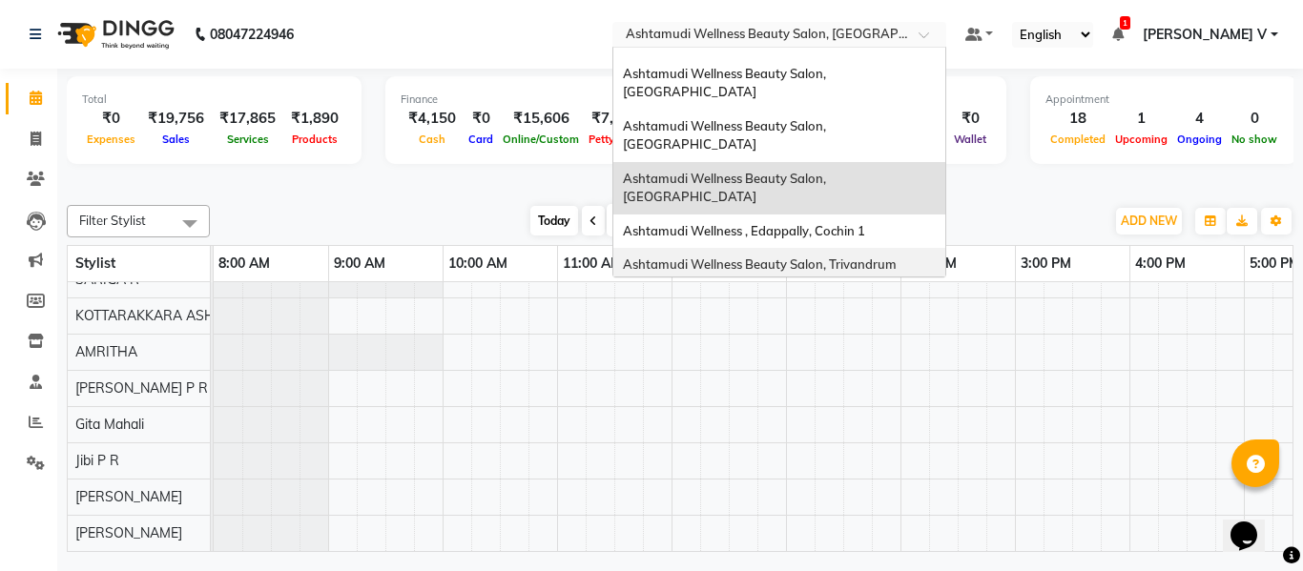
click at [897, 257] on span "Ashtamudi Wellness Beauty Salon, Trivandrum" at bounding box center [760, 264] width 274 height 15
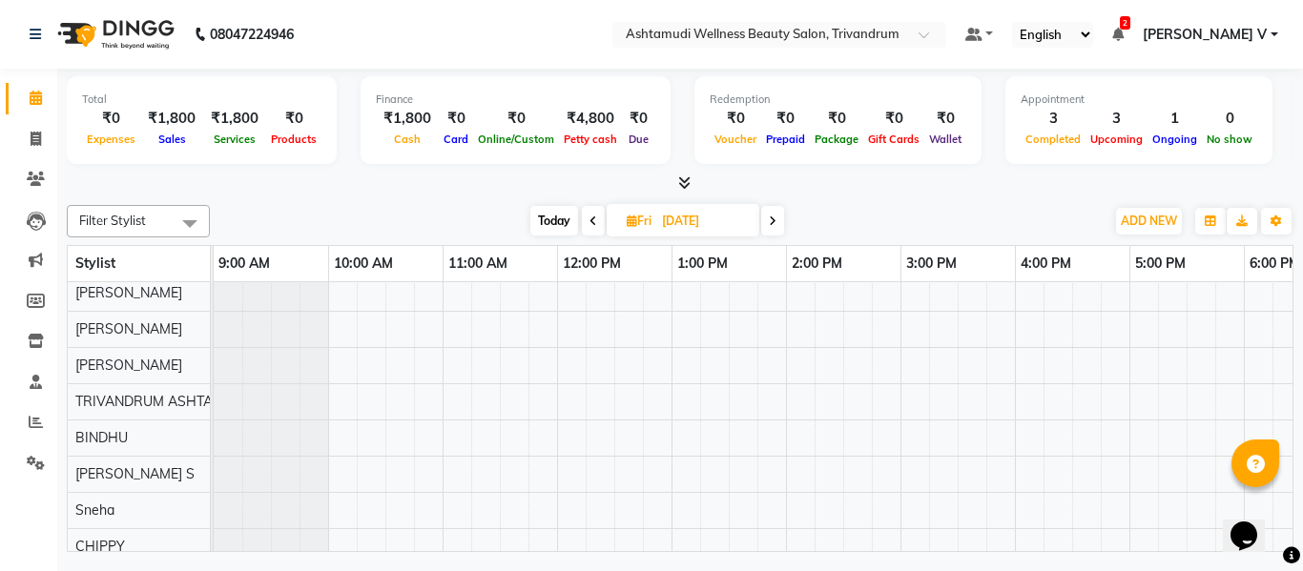
scroll to position [143, 0]
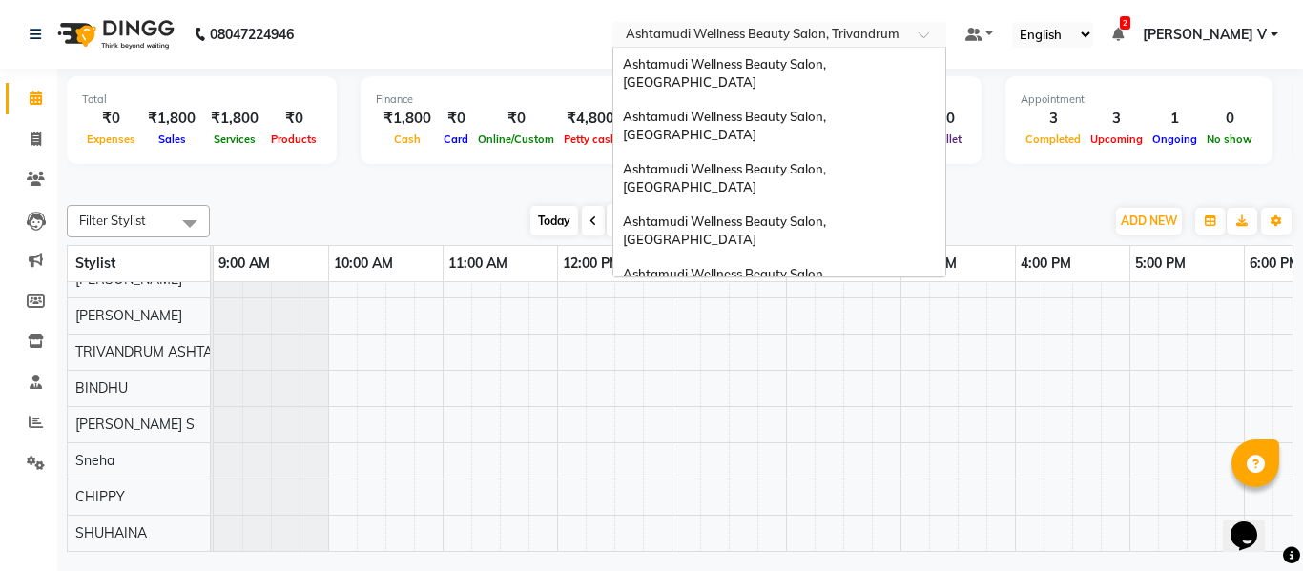
click at [898, 44] on input "text" at bounding box center [760, 36] width 277 height 19
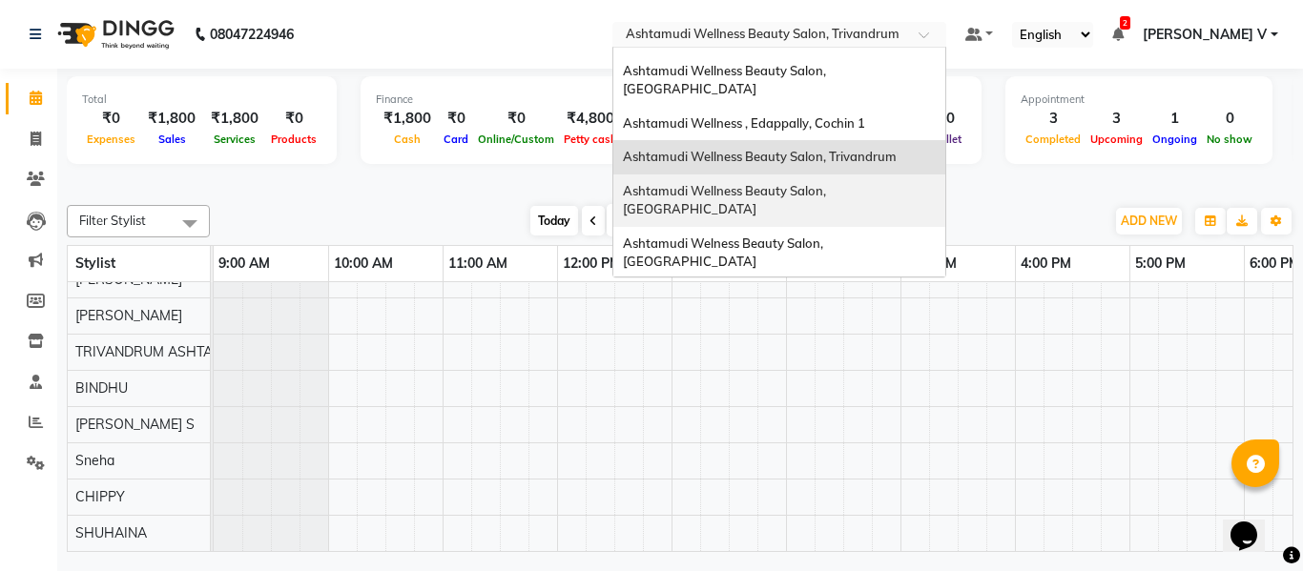
click at [829, 183] on span "Ashtamudi Wellness Beauty Salon, [GEOGRAPHIC_DATA]" at bounding box center [726, 200] width 206 height 34
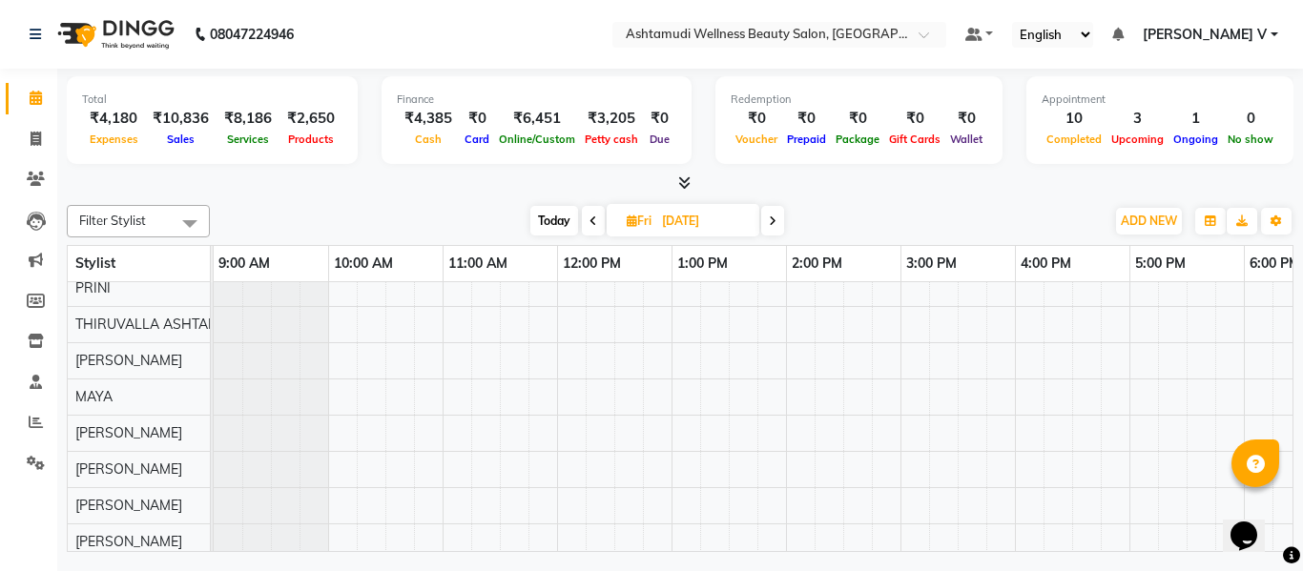
scroll to position [143, 0]
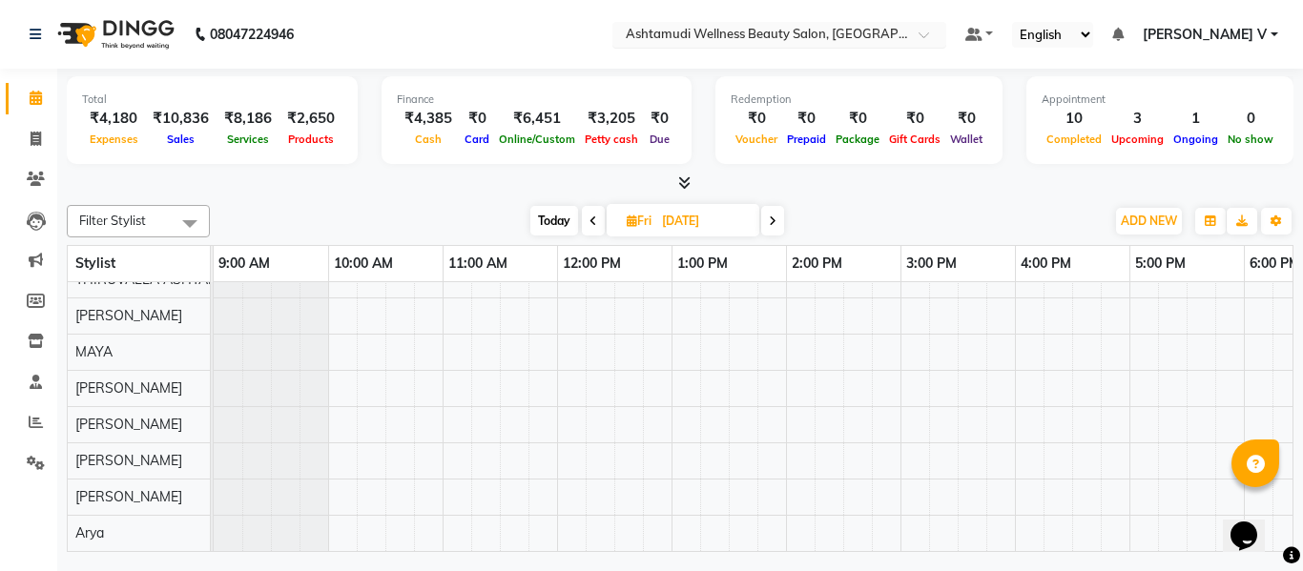
click at [898, 39] on input "text" at bounding box center [760, 36] width 277 height 19
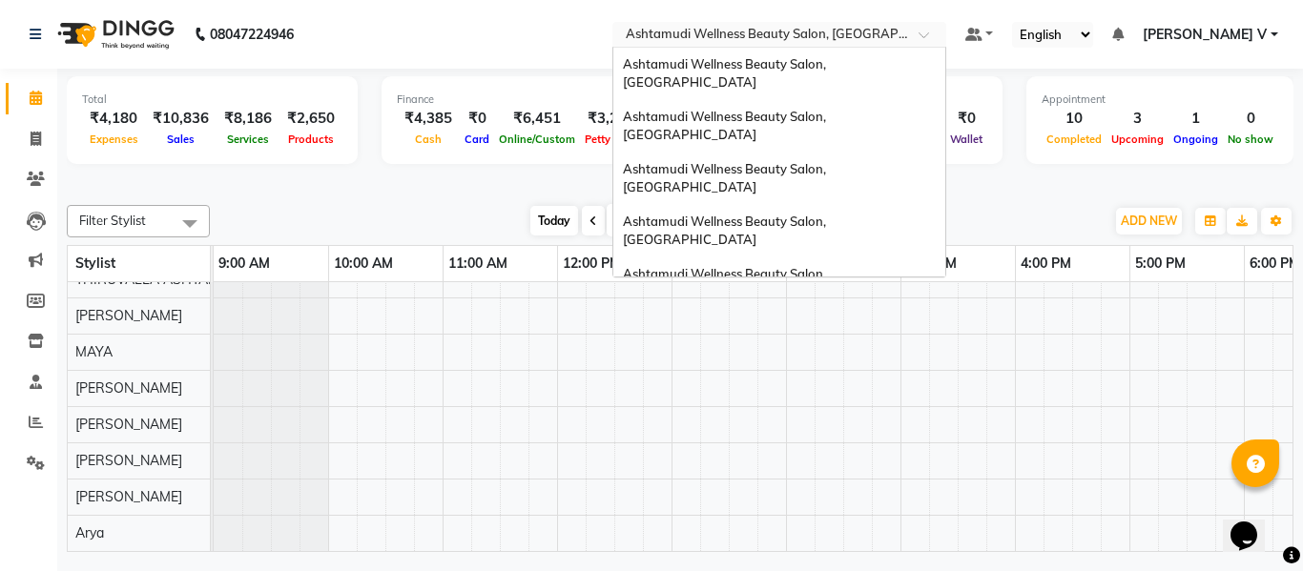
scroll to position [237, 0]
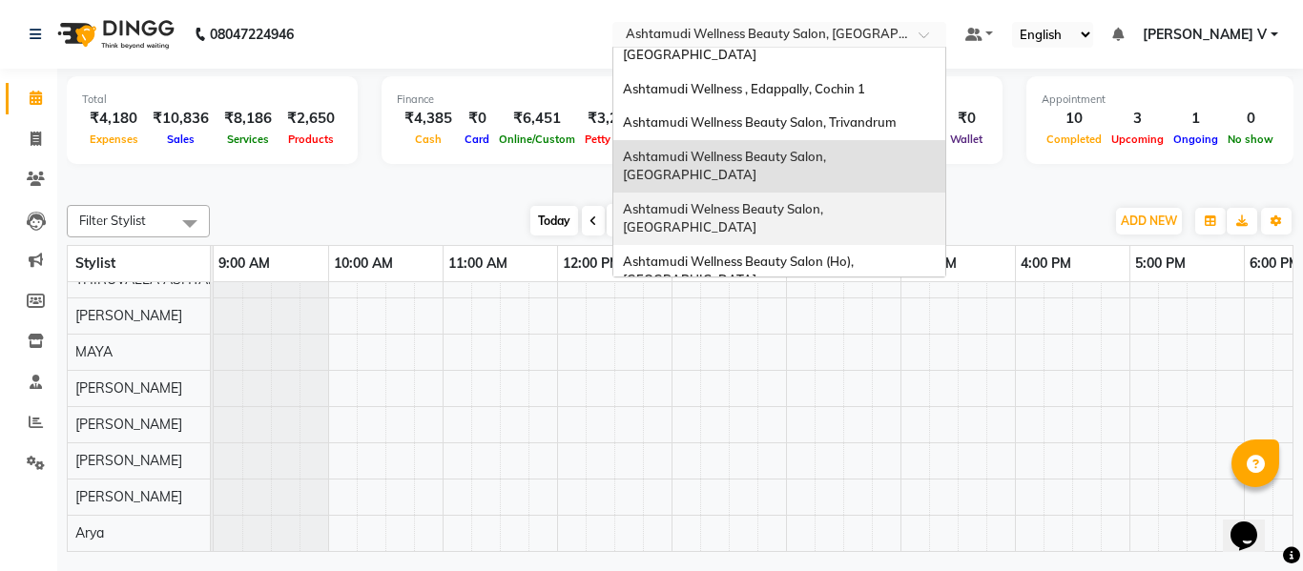
click at [826, 201] on span "Ashtamudi Welness Beauty Salon, [GEOGRAPHIC_DATA]" at bounding box center [724, 218] width 203 height 34
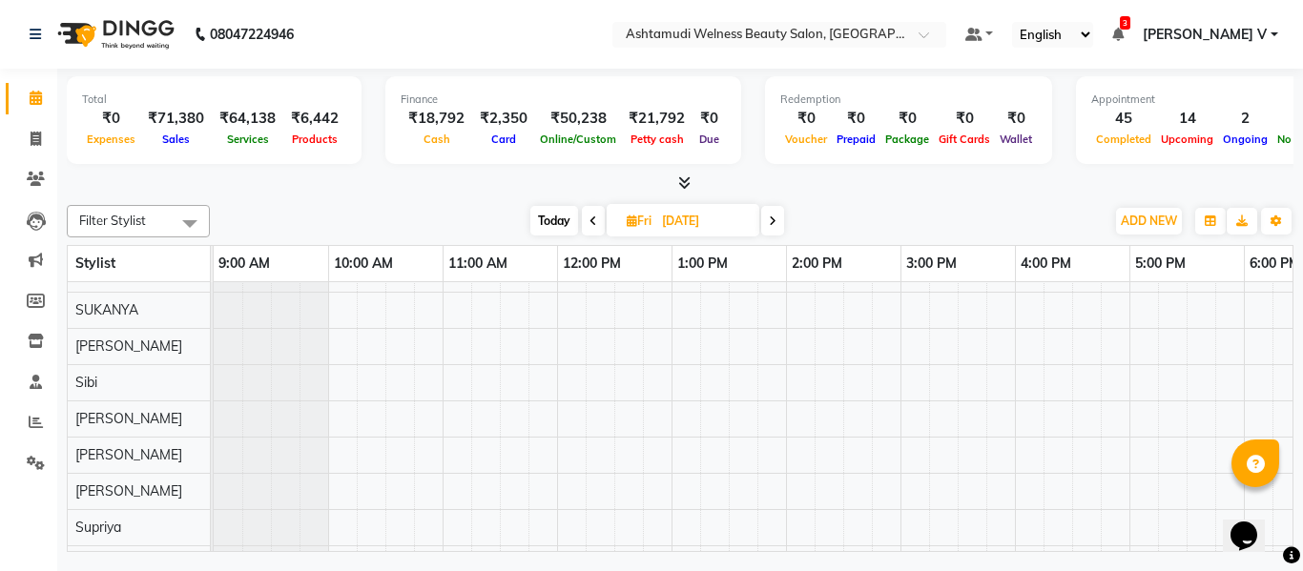
scroll to position [598, 0]
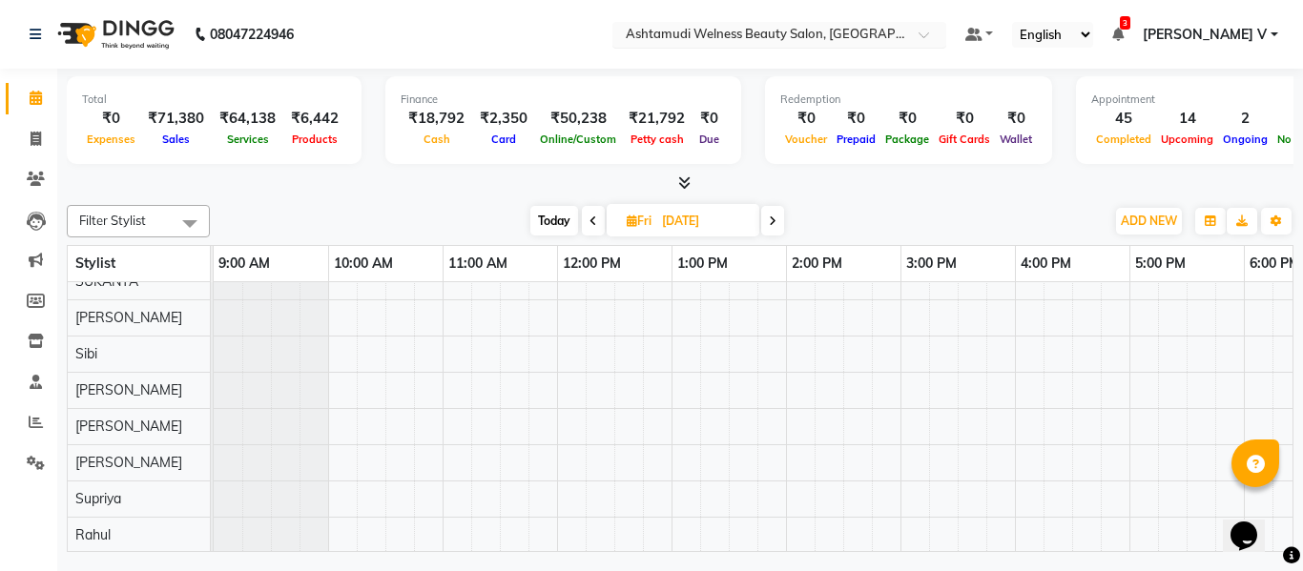
click at [928, 45] on div "Select Location × Ashtamudi Welness Beauty Salon, Chinnakkada" at bounding box center [779, 35] width 334 height 26
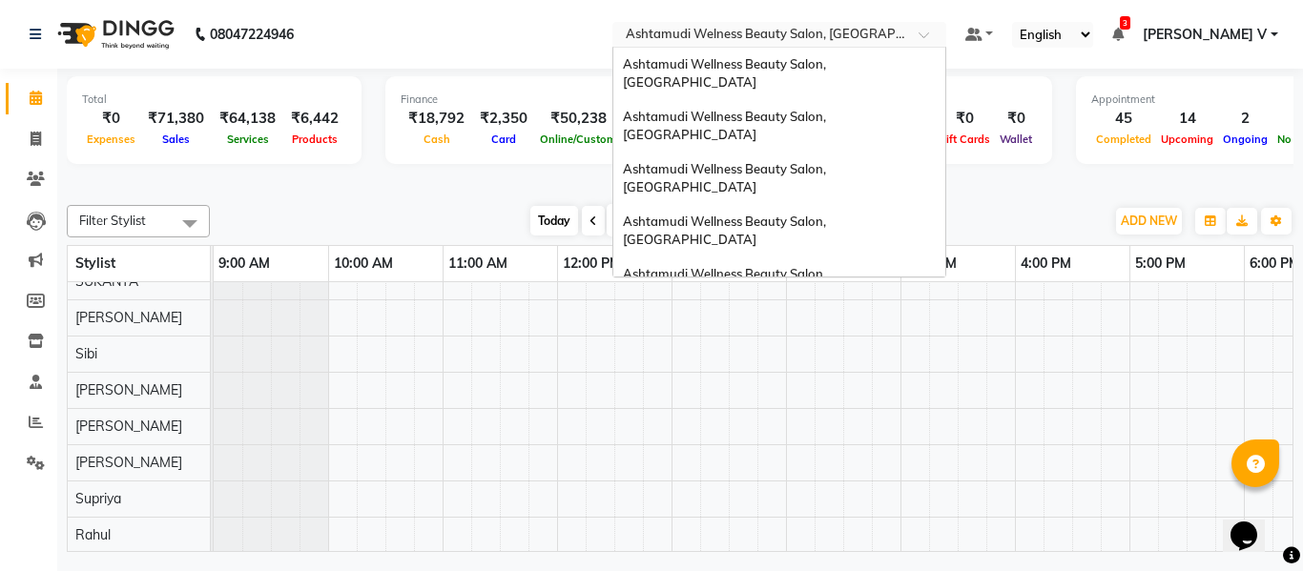
scroll to position [271, 0]
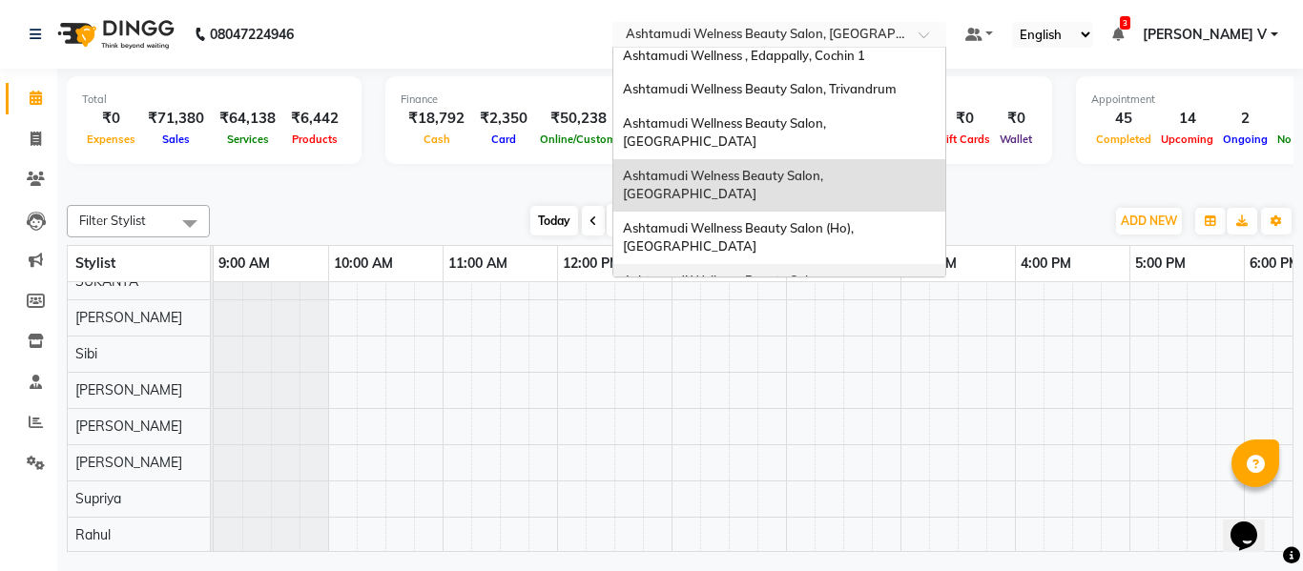
click at [933, 264] on div "Ashtamudi Wellness Beauty Salon, [GEOGRAPHIC_DATA]" at bounding box center [779, 290] width 332 height 52
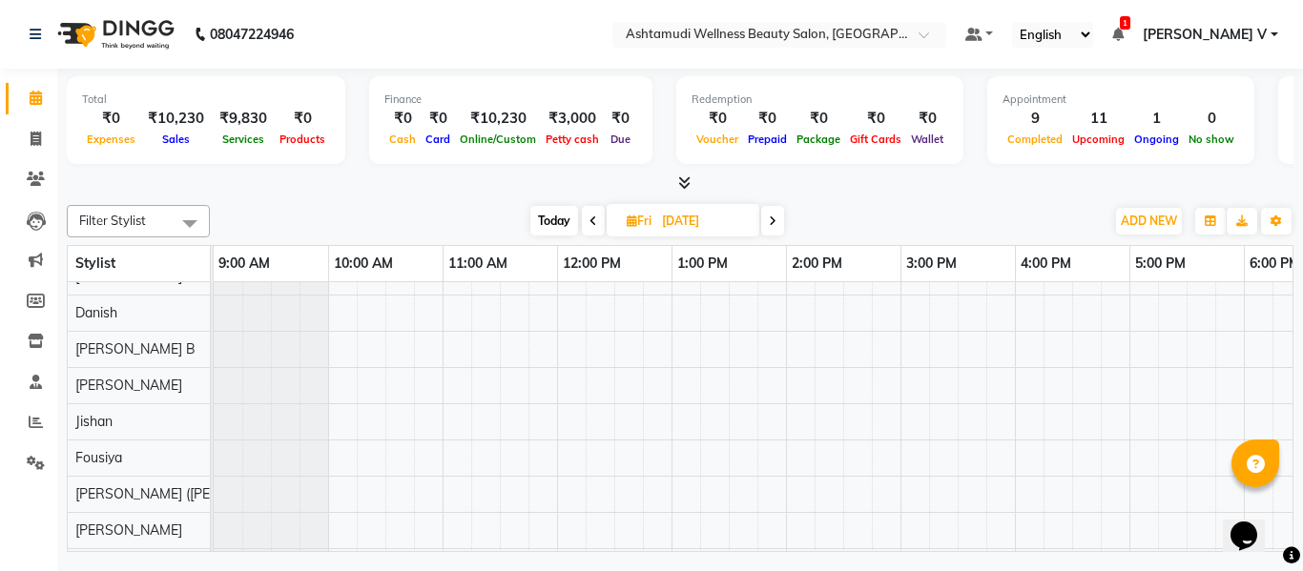
scroll to position [324, 0]
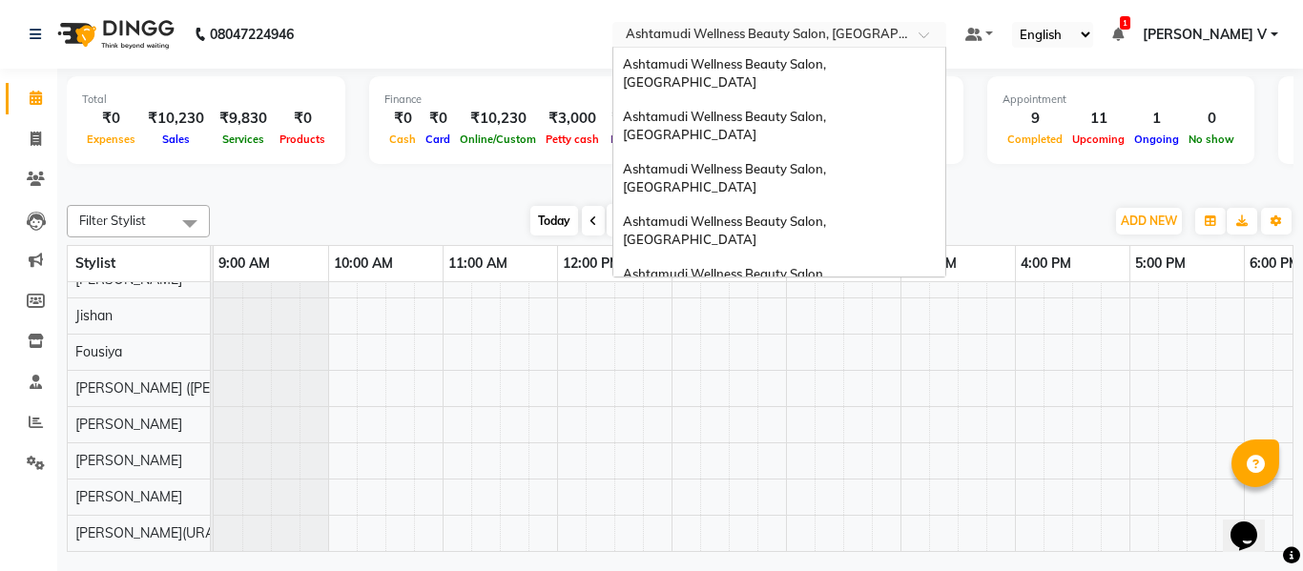
click at [946, 35] on div at bounding box center [779, 36] width 334 height 19
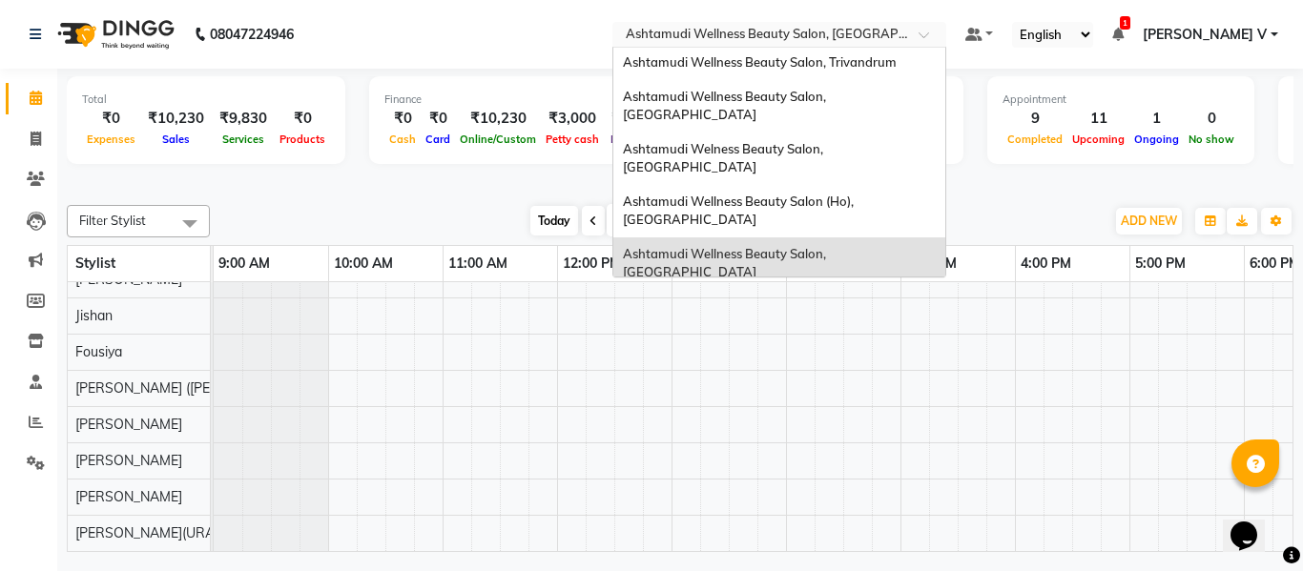
click at [940, 290] on div "Ashtamudi Wellness Beauty Salon, [GEOGRAPHIC_DATA]" at bounding box center [779, 316] width 332 height 52
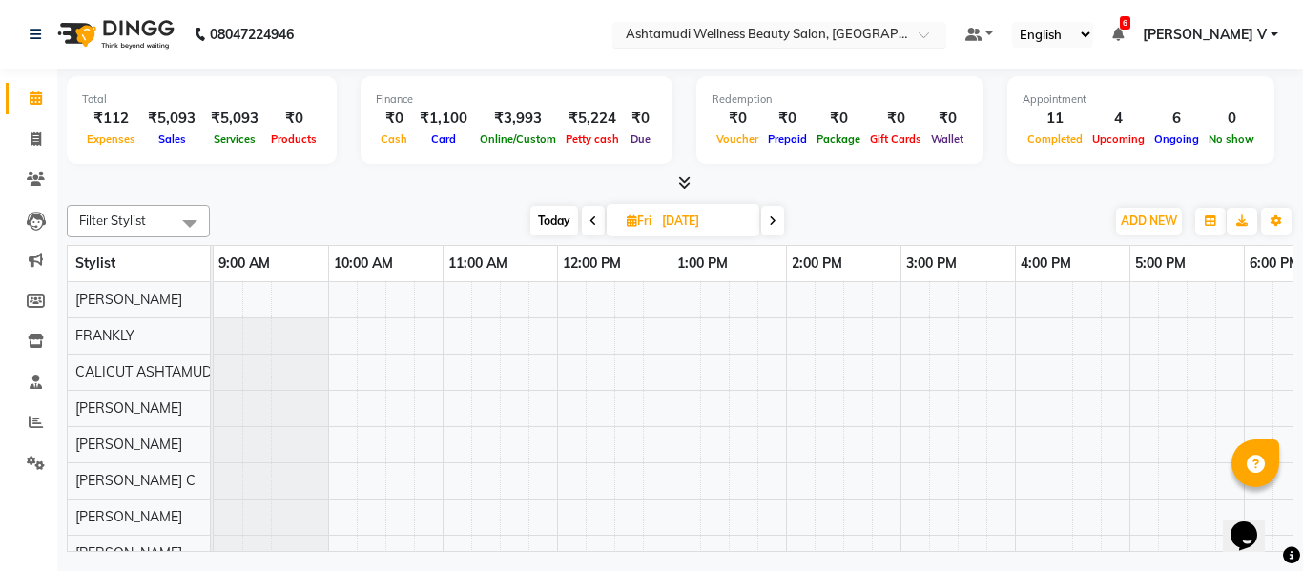
click at [898, 32] on input "text" at bounding box center [760, 36] width 277 height 19
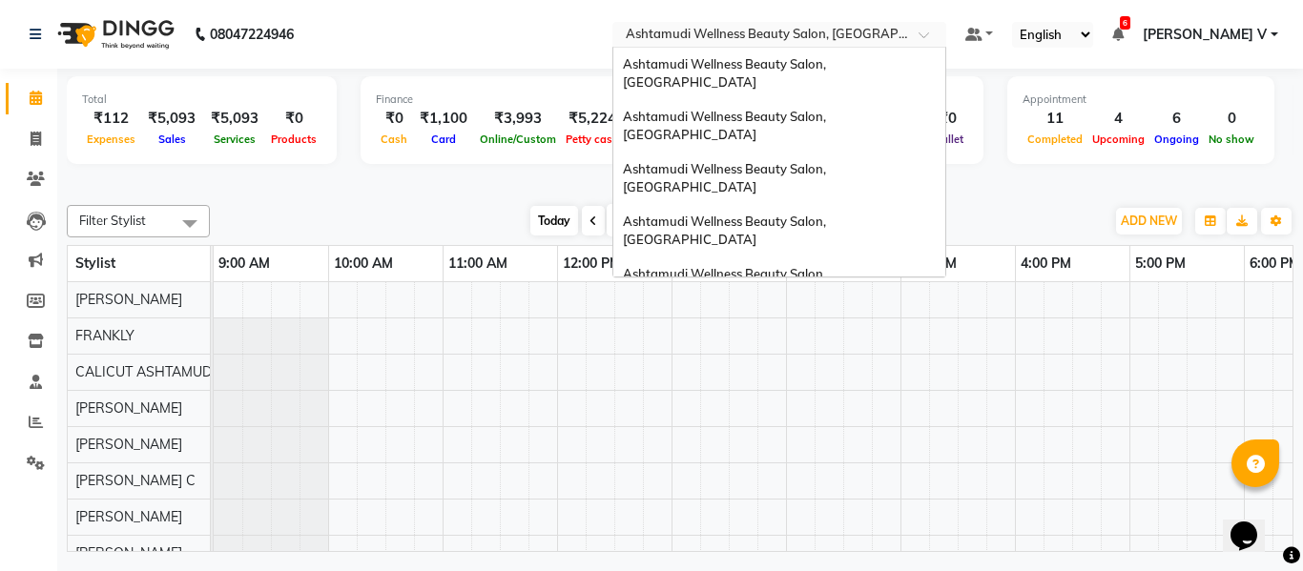
scroll to position [298, 0]
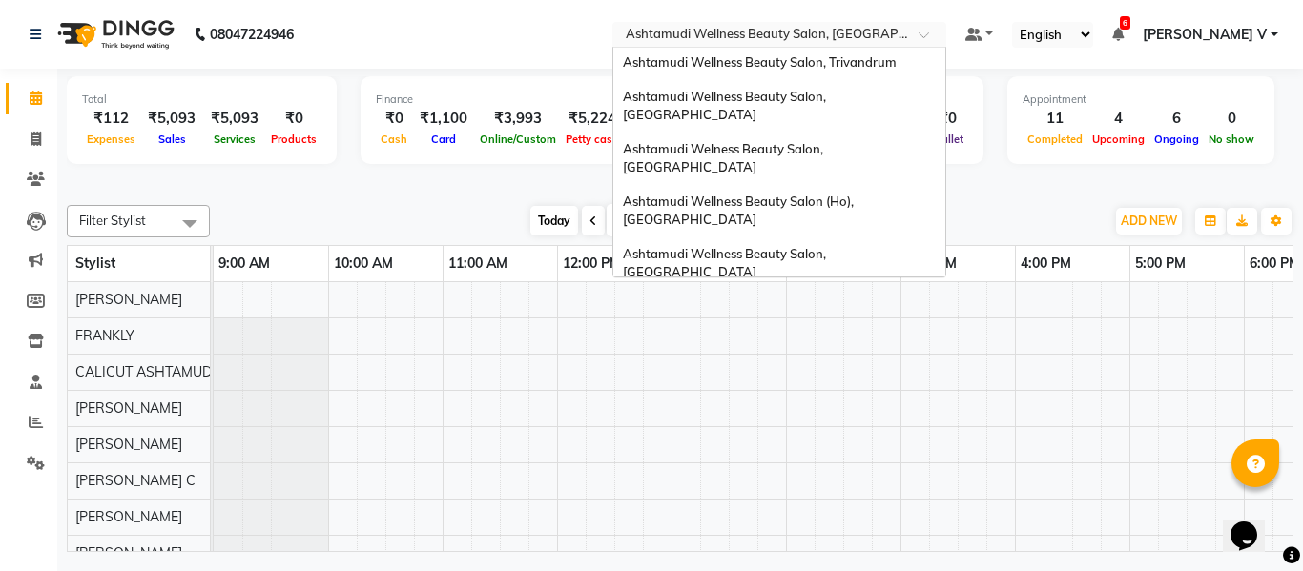
click at [934, 342] on div "Ashtamudi Beauty Lounge, [GEOGRAPHIC_DATA]" at bounding box center [779, 359] width 332 height 34
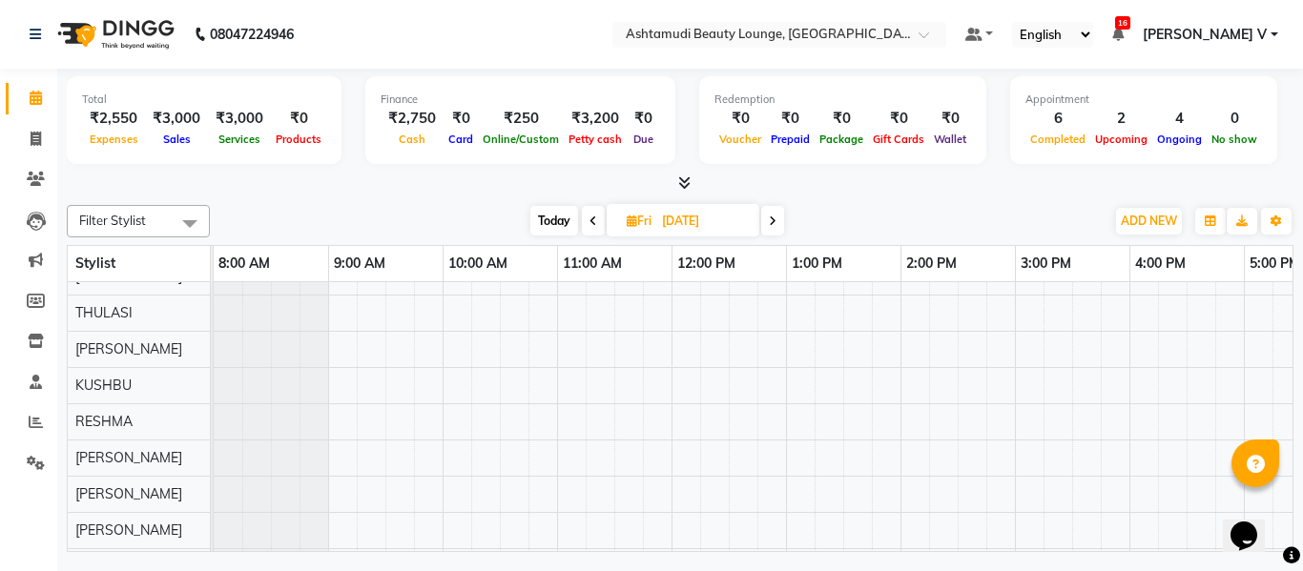
scroll to position [179, 0]
click at [898, 31] on input "text" at bounding box center [760, 36] width 277 height 19
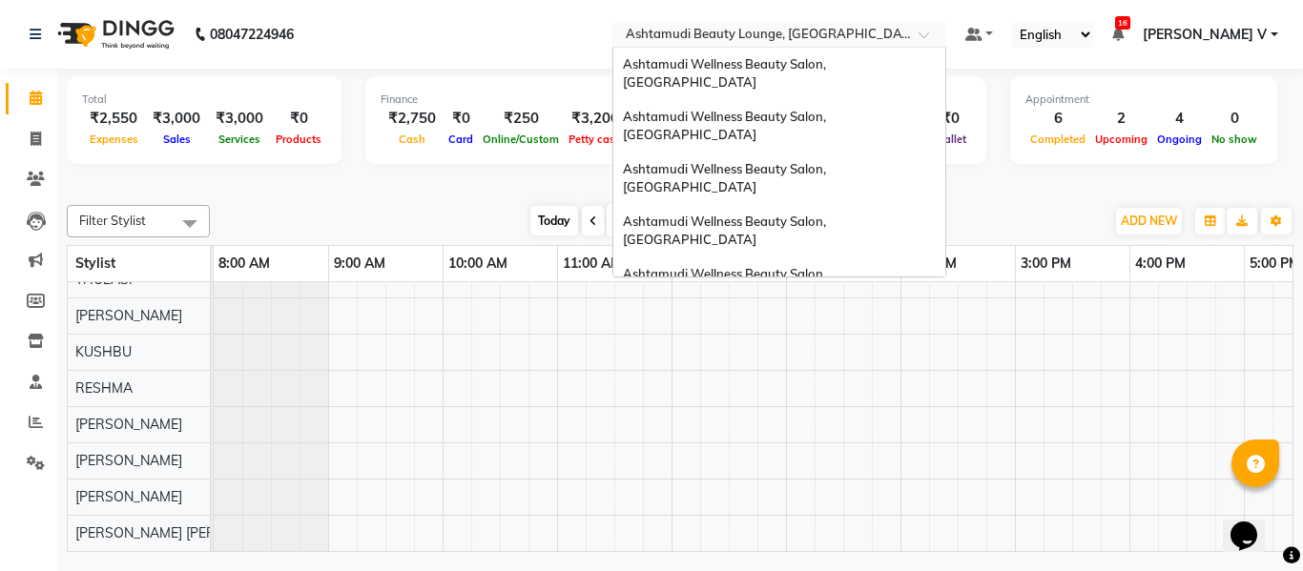
scroll to position [298, 0]
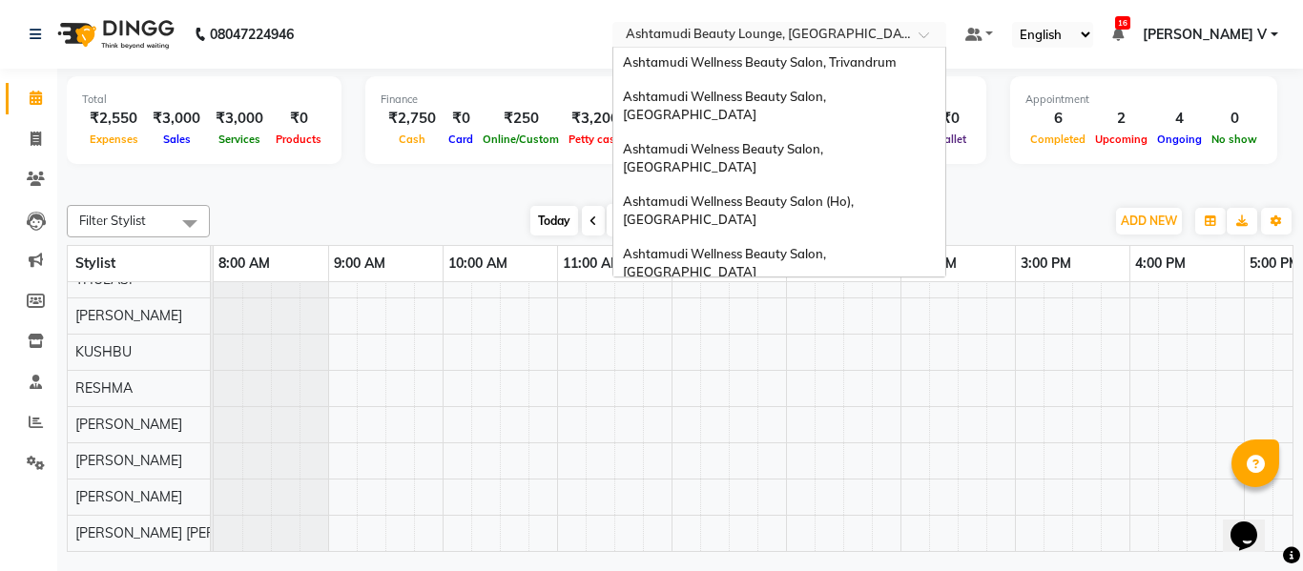
click at [829, 384] on span "Ashtamudi Wellness Beauty Salon, [GEOGRAPHIC_DATA]" at bounding box center [726, 401] width 206 height 34
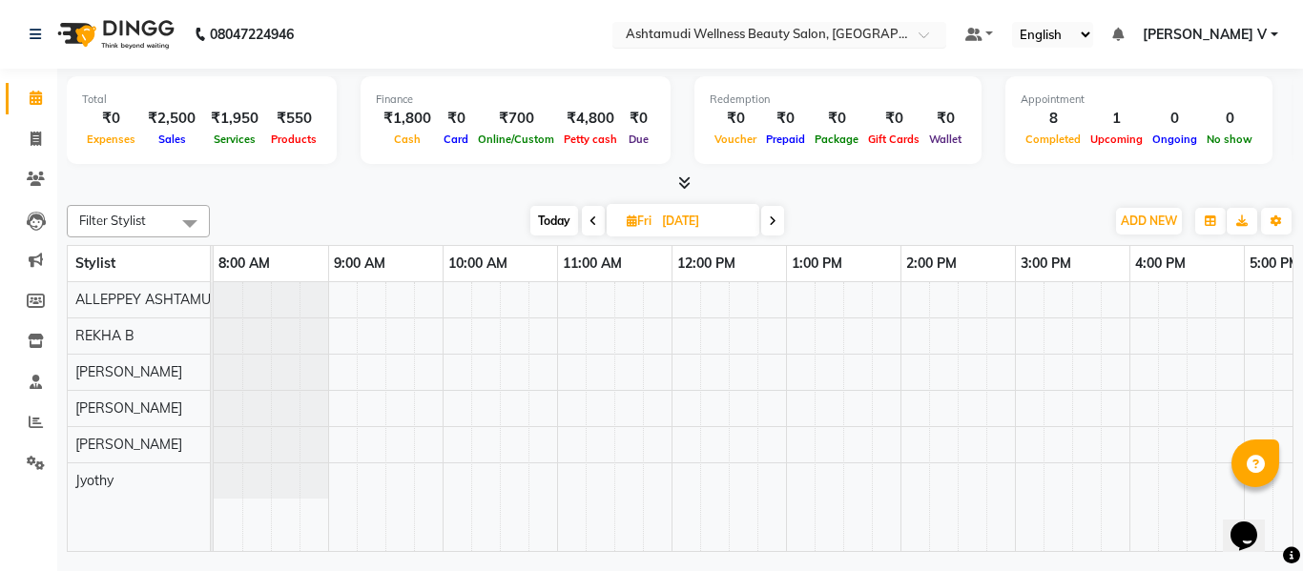
click at [898, 27] on input "text" at bounding box center [760, 36] width 277 height 19
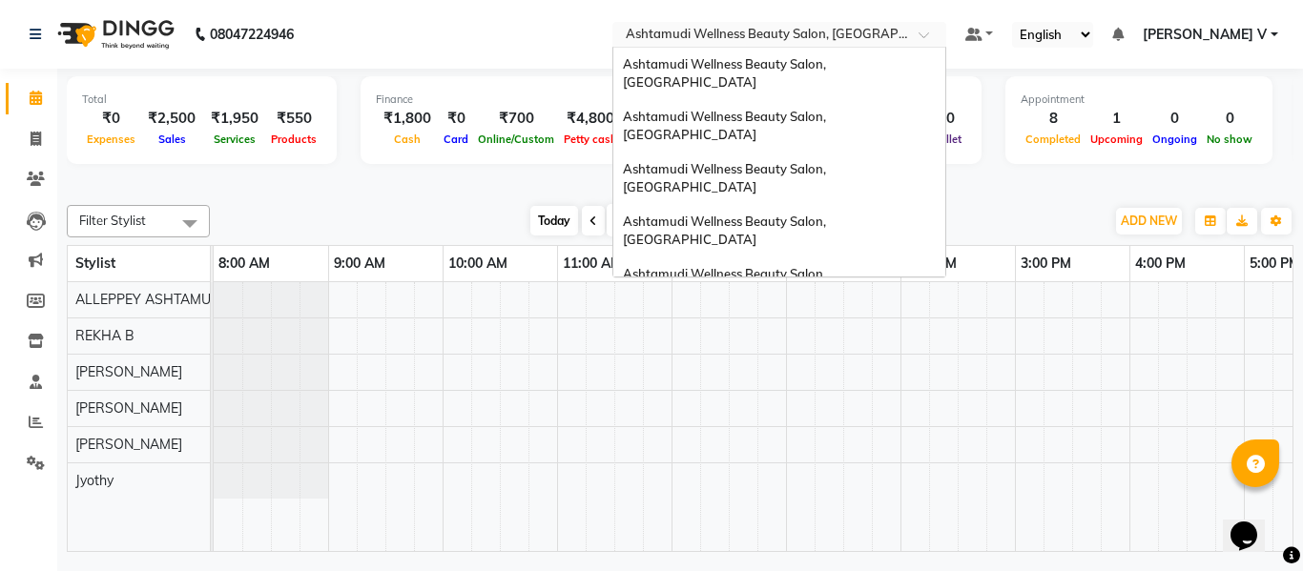
scroll to position [298, 0]
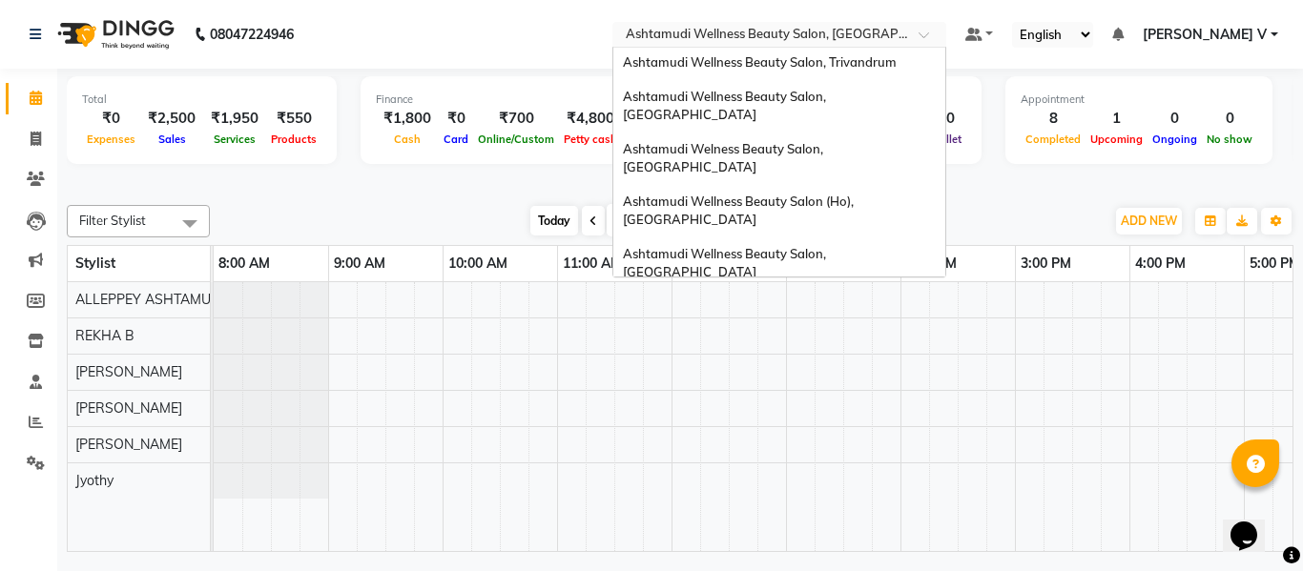
click at [882, 437] on span "Ashtamudi Unisex Salon, Dreams Mall, Dreams Mall Kottiyam" at bounding box center [774, 454] width 302 height 34
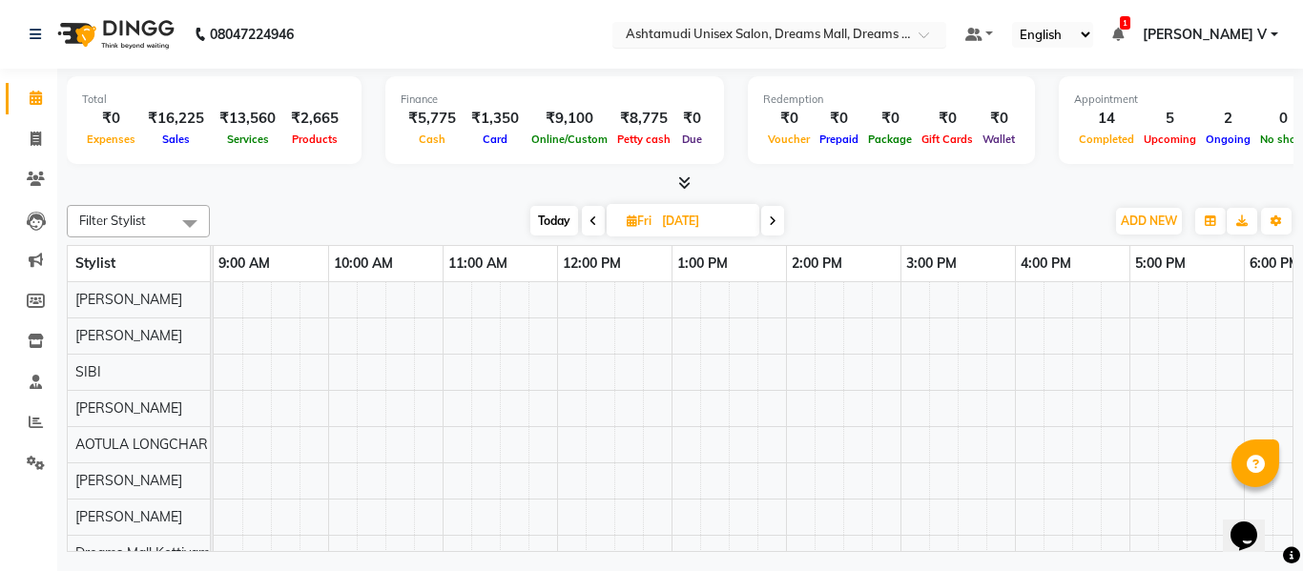
click at [898, 31] on input "text" at bounding box center [760, 36] width 277 height 19
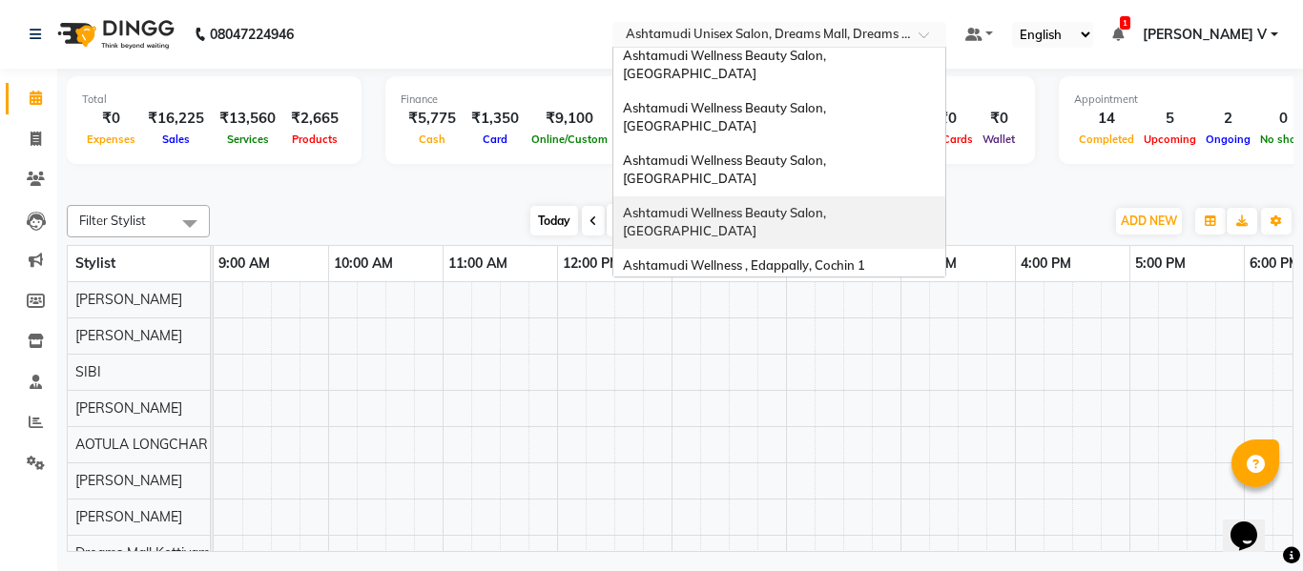
scroll to position [95, 0]
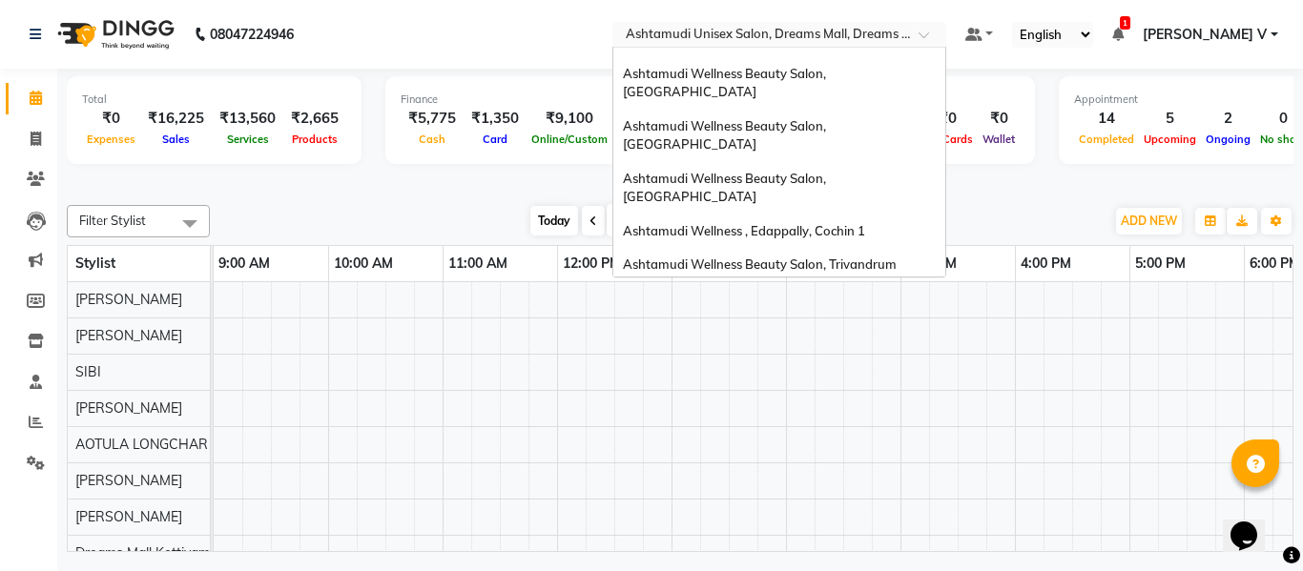
click at [934, 335] on div "Ashtamudi Welness Beauty Salon, [GEOGRAPHIC_DATA]" at bounding box center [779, 361] width 332 height 52
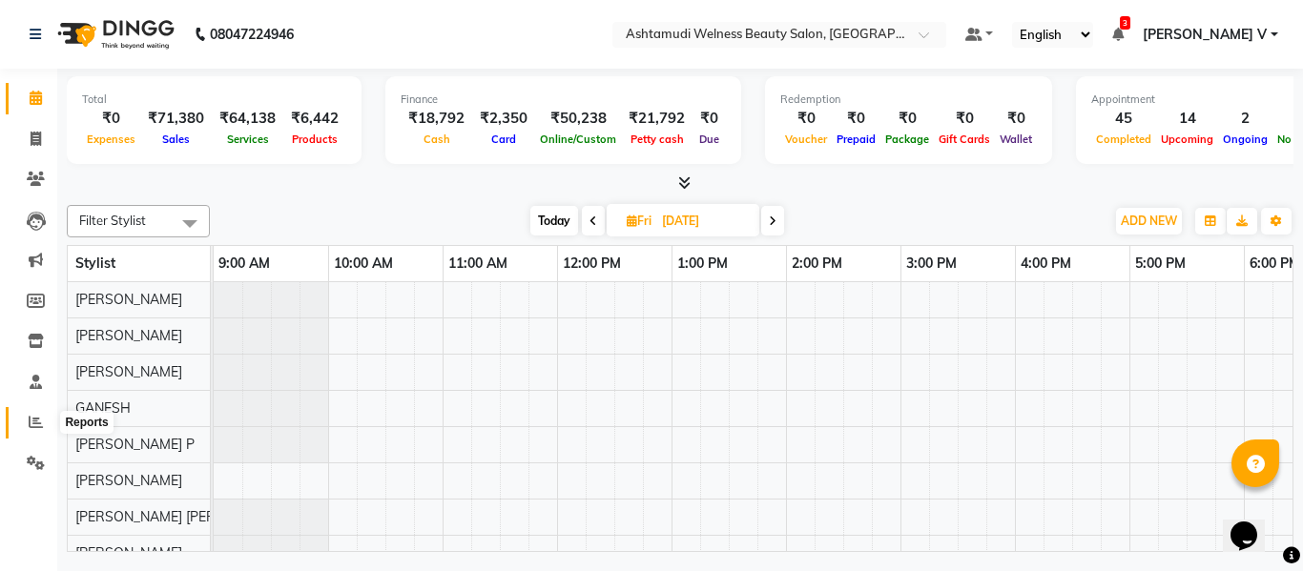
click at [44, 429] on span at bounding box center [35, 423] width 33 height 22
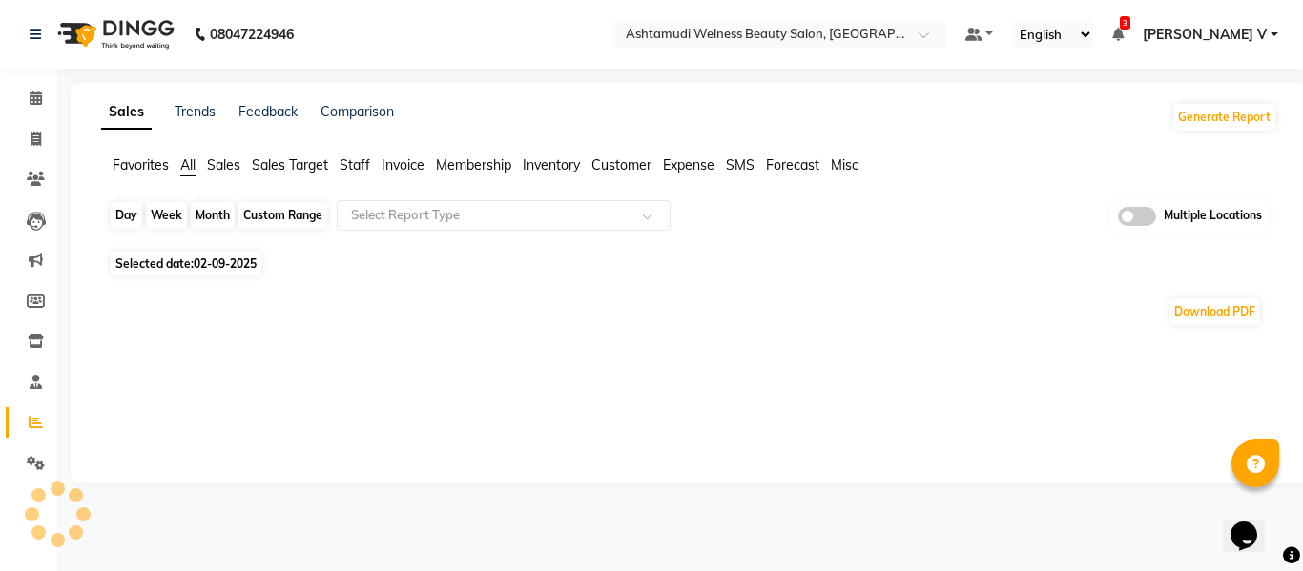
click at [133, 213] on div "Day" at bounding box center [126, 215] width 31 height 27
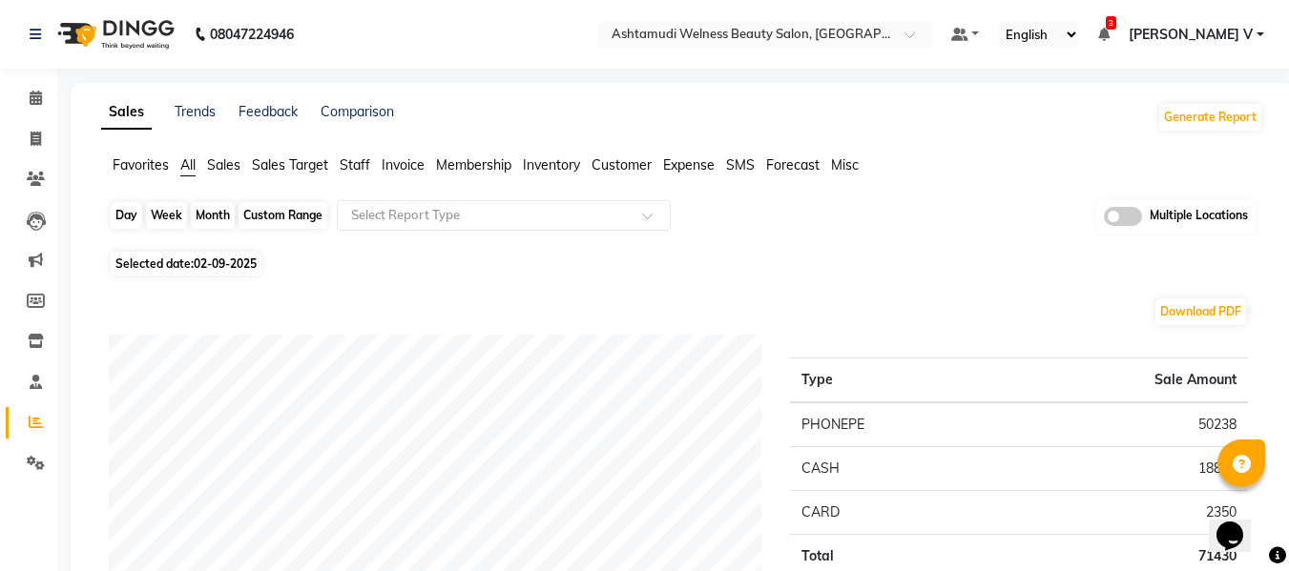
click at [125, 208] on div "Day" at bounding box center [126, 215] width 31 height 27
select select "9"
select select "2025"
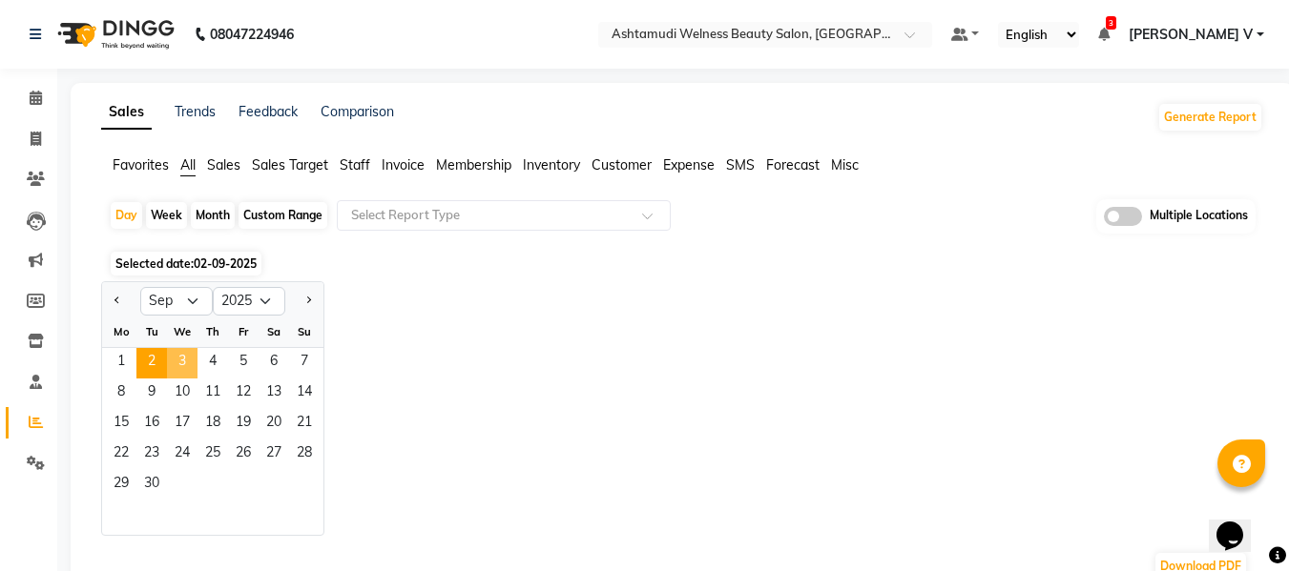
click at [184, 364] on span "3" at bounding box center [182, 363] width 31 height 31
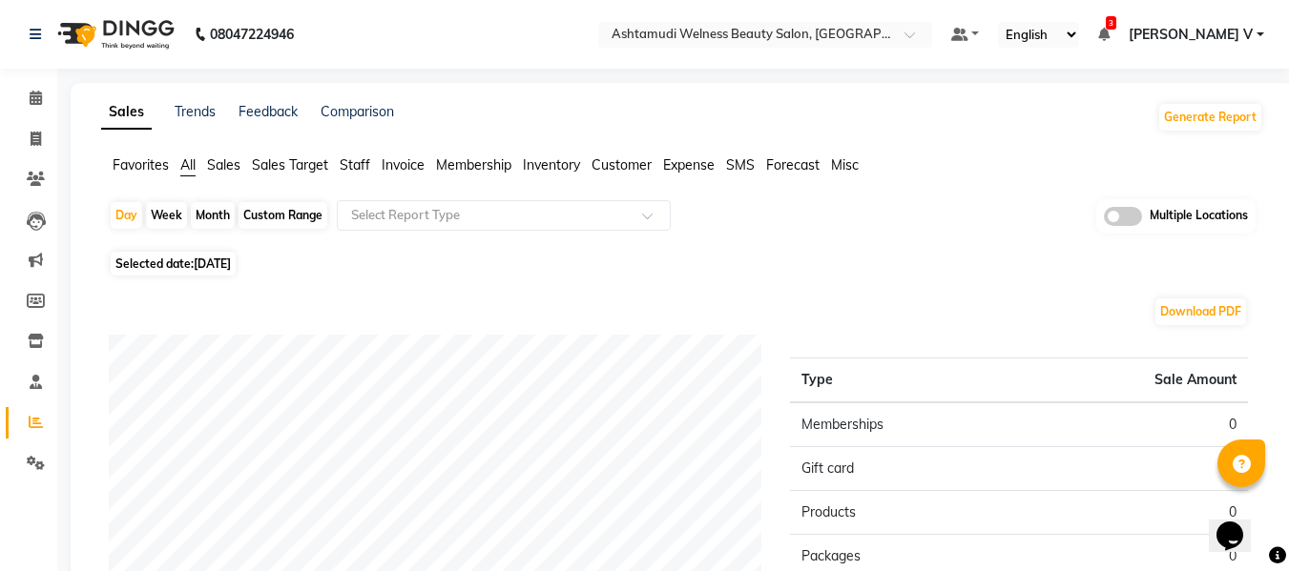
click at [1132, 218] on span at bounding box center [1123, 216] width 38 height 19
click at [1104, 219] on input "checkbox" at bounding box center [1104, 219] width 0 height 0
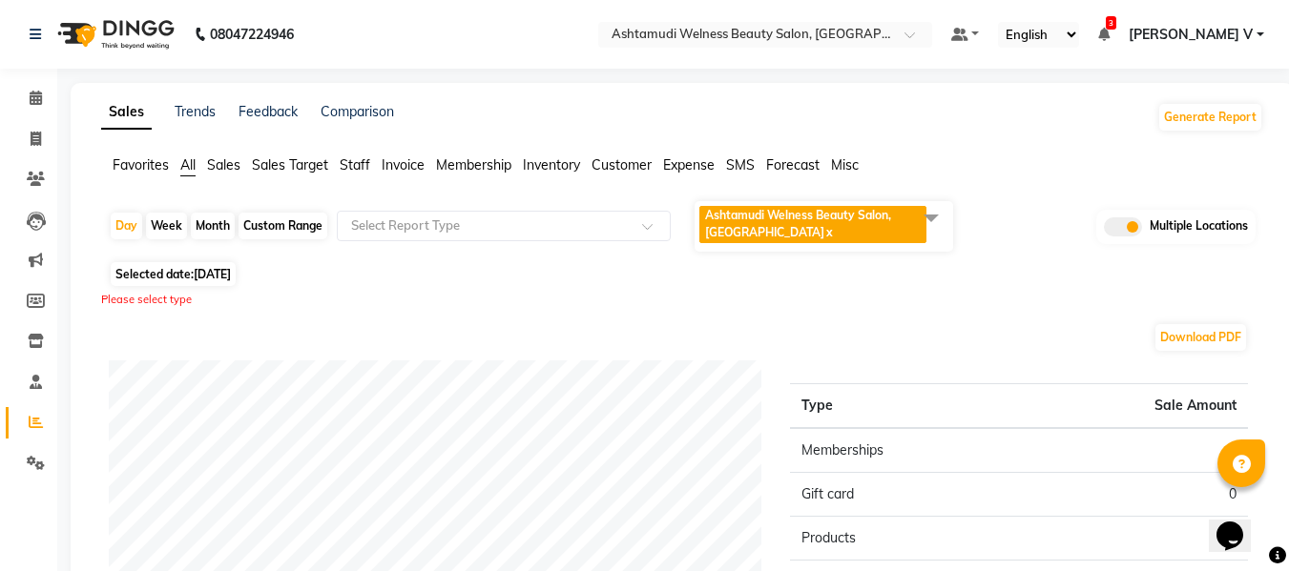
click at [860, 218] on span "Ashtamudi Welness Beauty Salon, [GEOGRAPHIC_DATA]" at bounding box center [798, 223] width 186 height 31
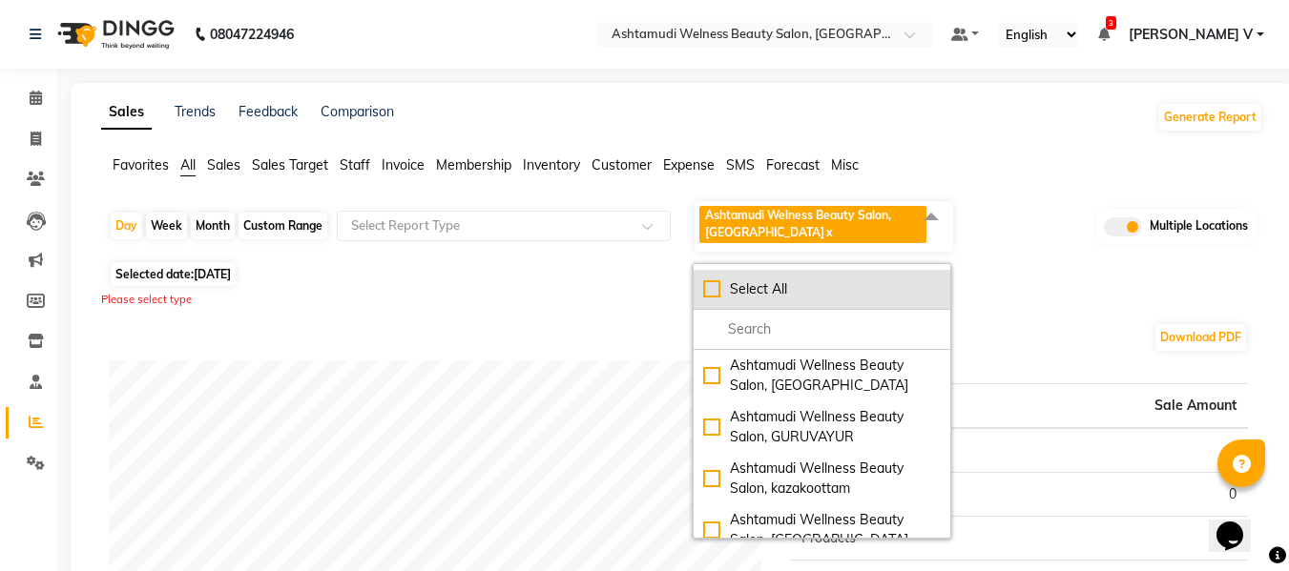
click at [815, 283] on div "Select All" at bounding box center [821, 289] width 237 height 20
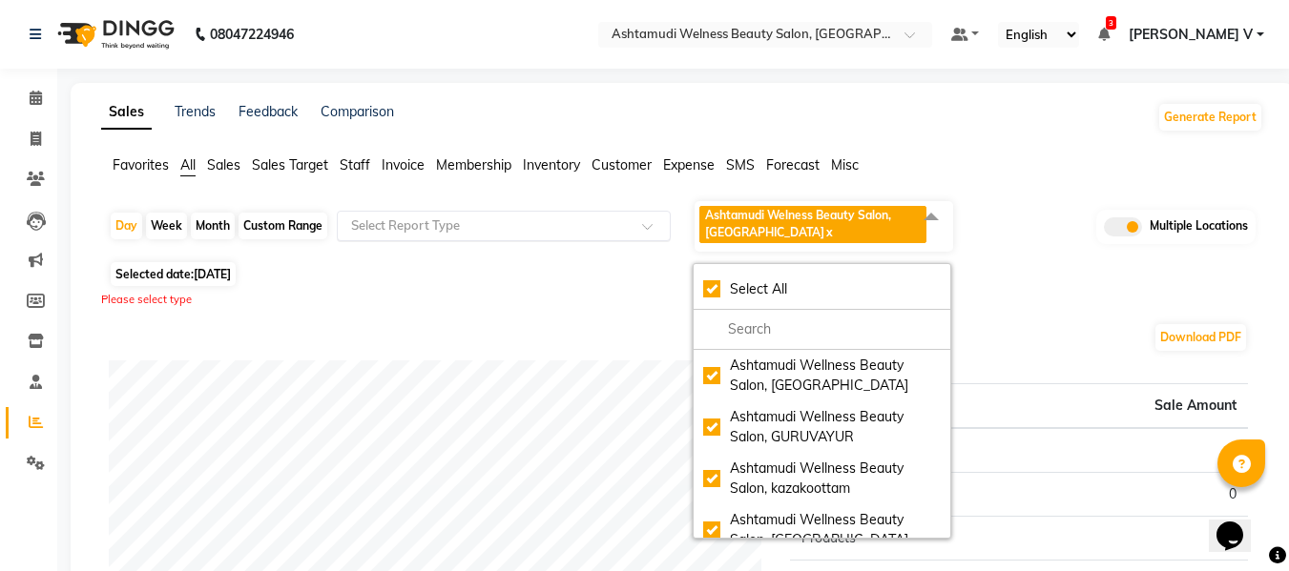
checkbox input "true"
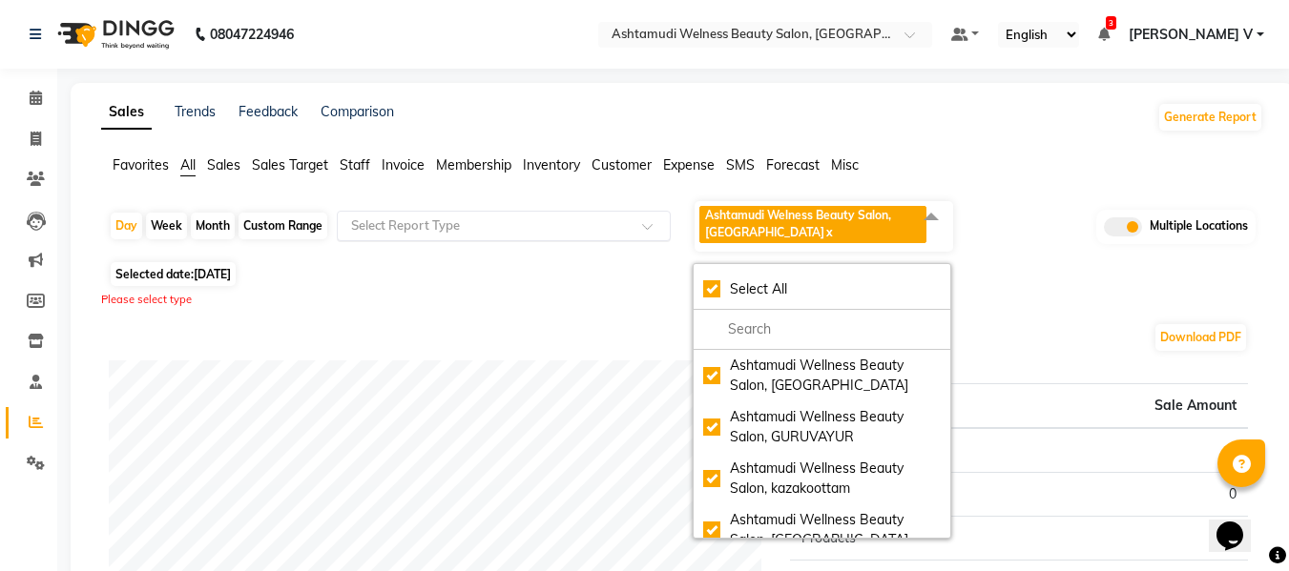
checkbox input "true"
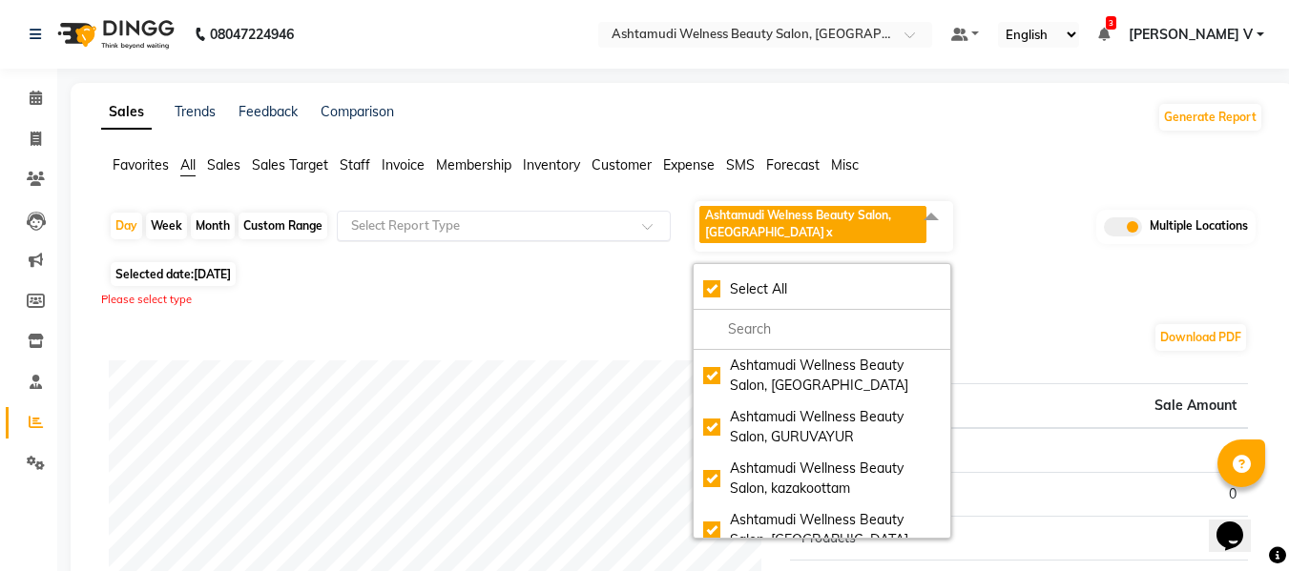
checkbox input "true"
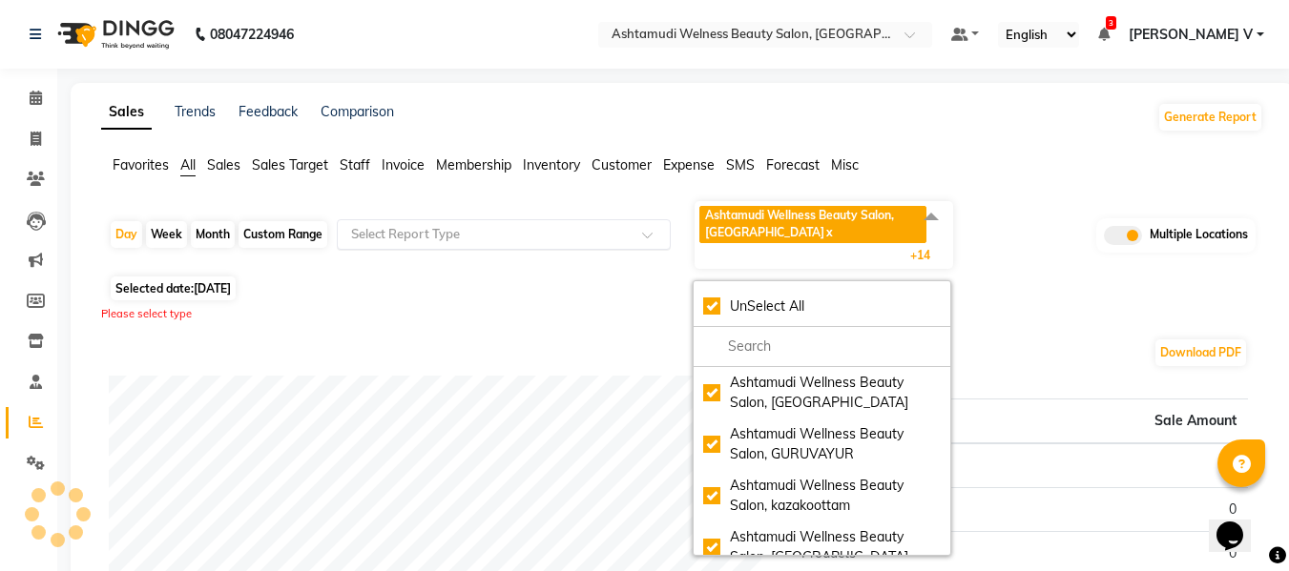
click at [485, 231] on input "text" at bounding box center [484, 234] width 275 height 19
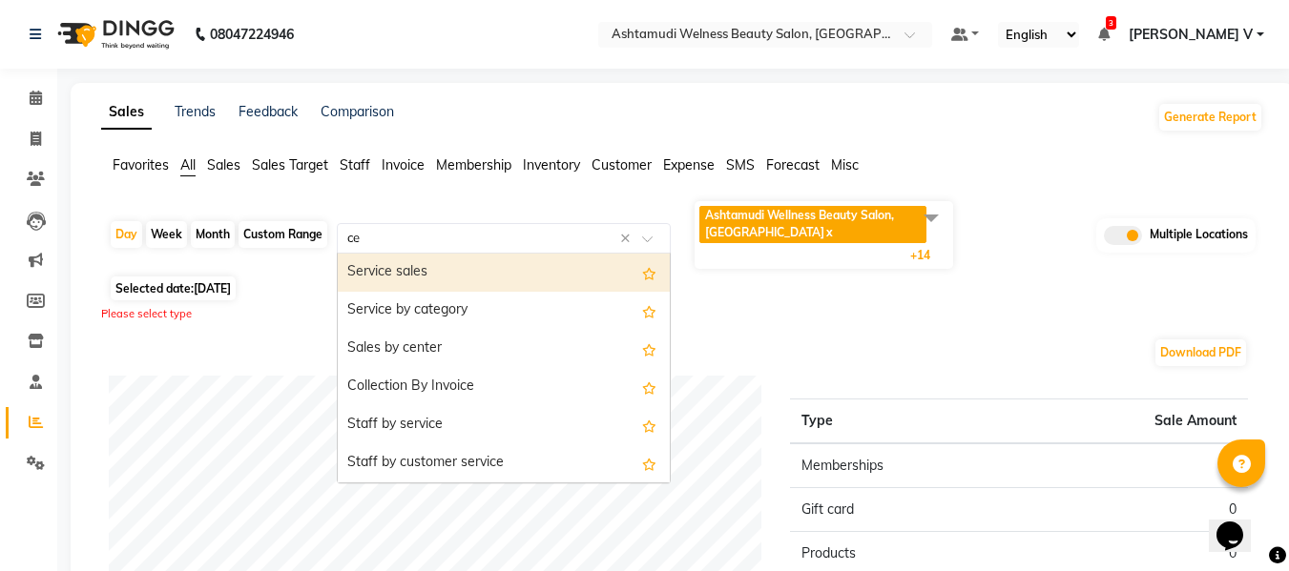
type input "cen"
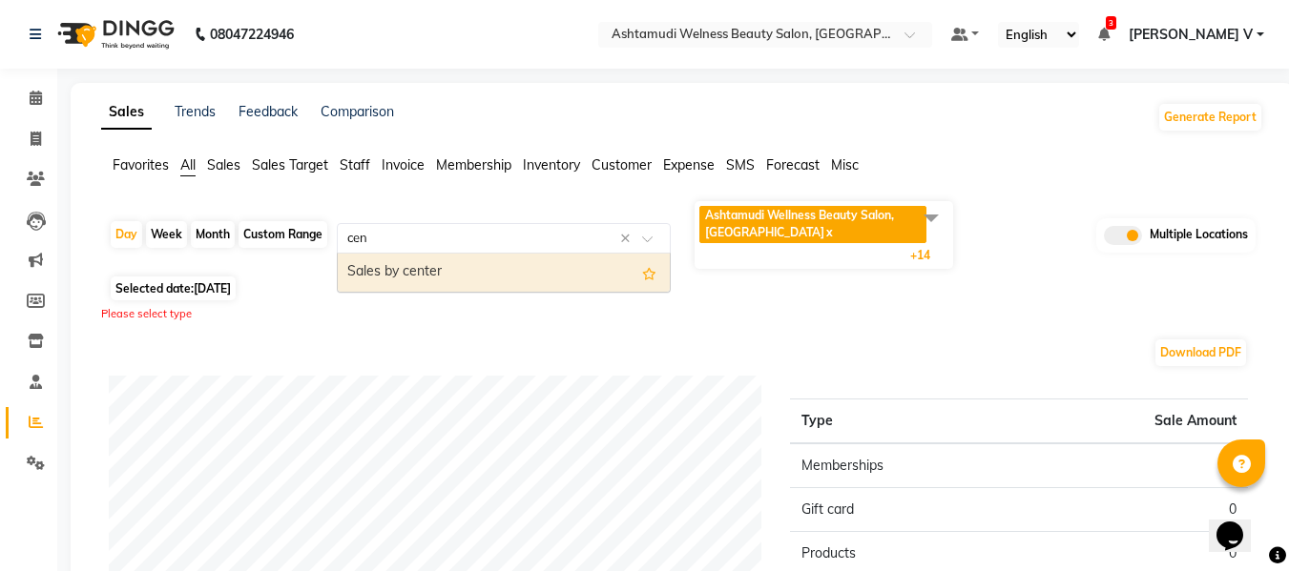
click at [470, 280] on div "Sales by center" at bounding box center [504, 273] width 332 height 38
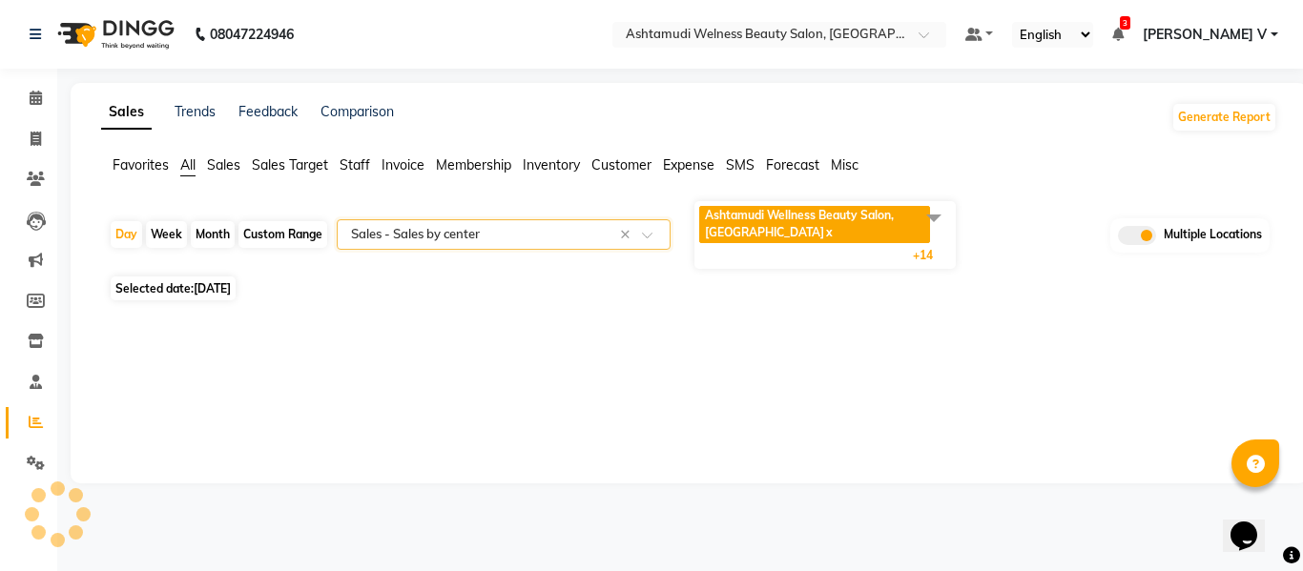
select select "full_report"
select select "csv"
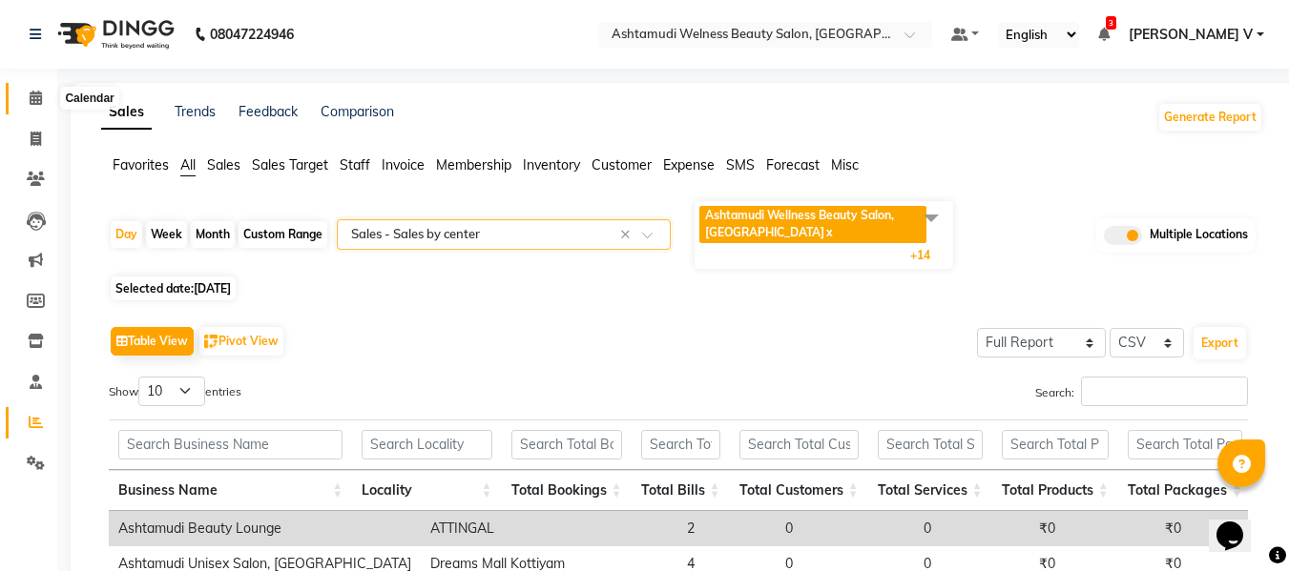
click at [31, 88] on span at bounding box center [35, 99] width 33 height 22
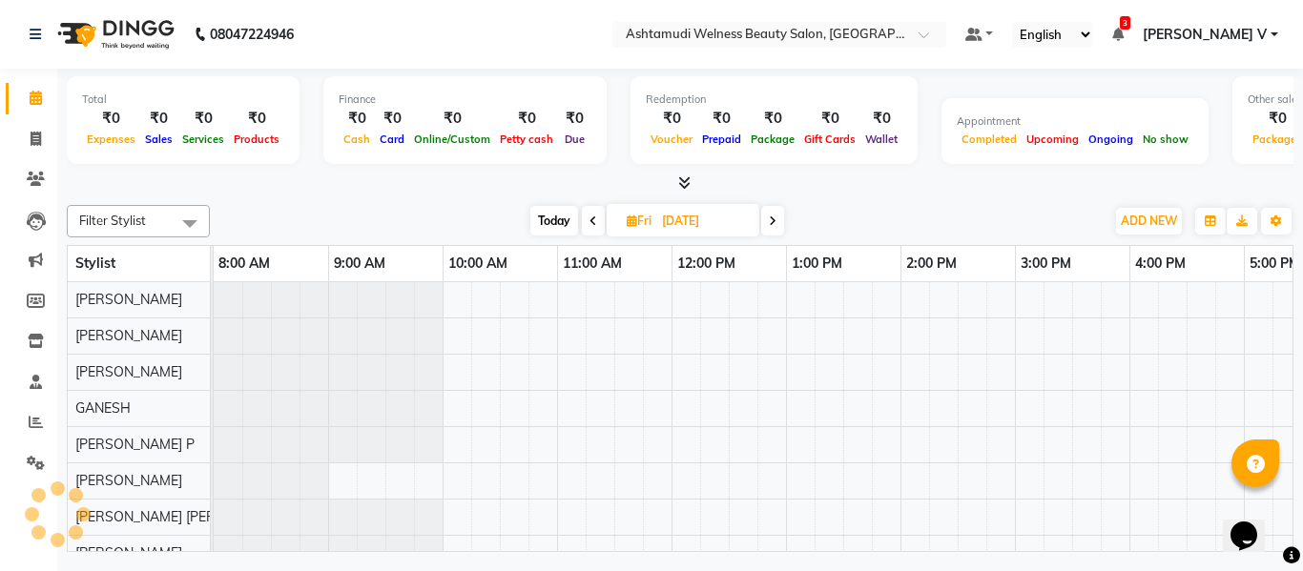
scroll to position [26, 0]
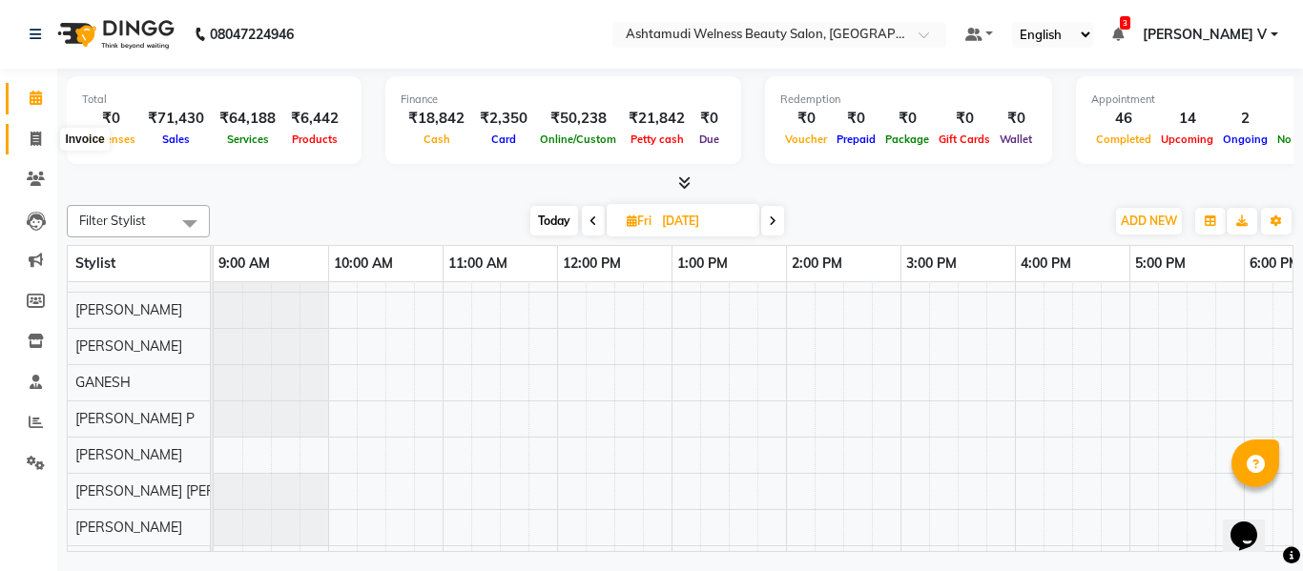
click at [37, 139] on icon at bounding box center [36, 139] width 10 height 14
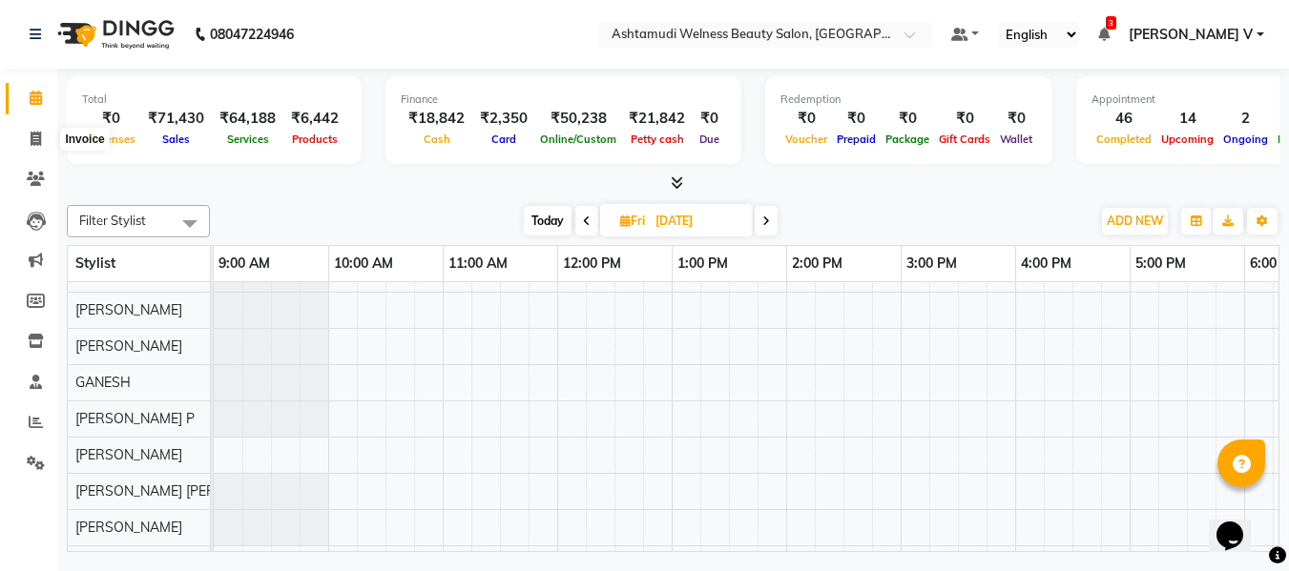
select select "service"
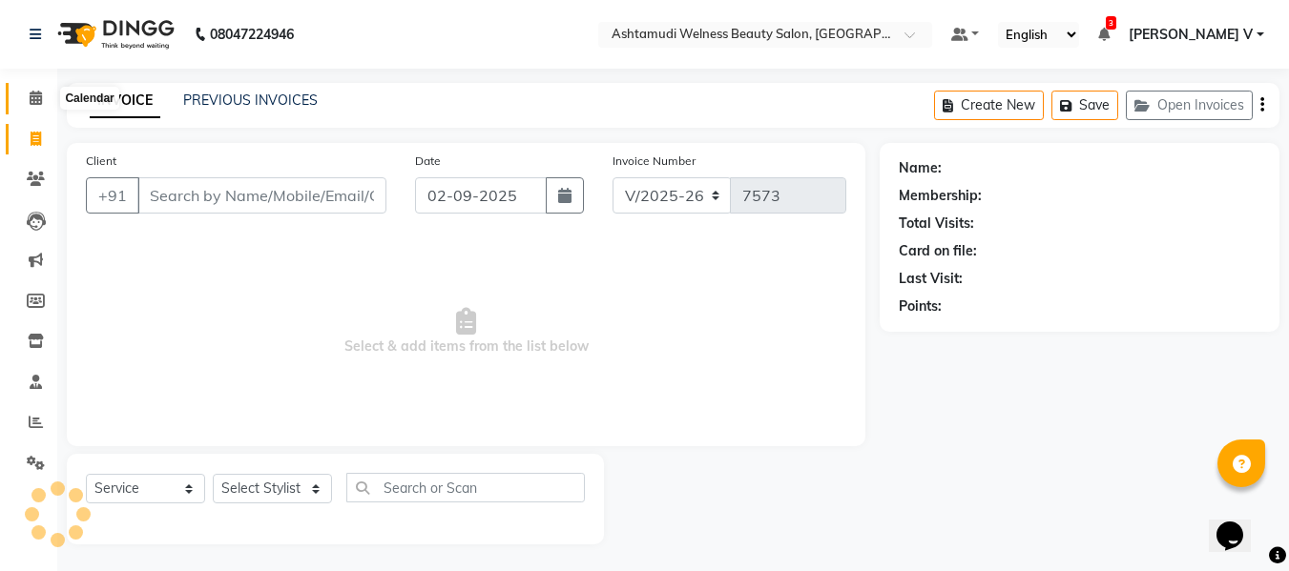
click at [30, 96] on icon at bounding box center [36, 98] width 12 height 14
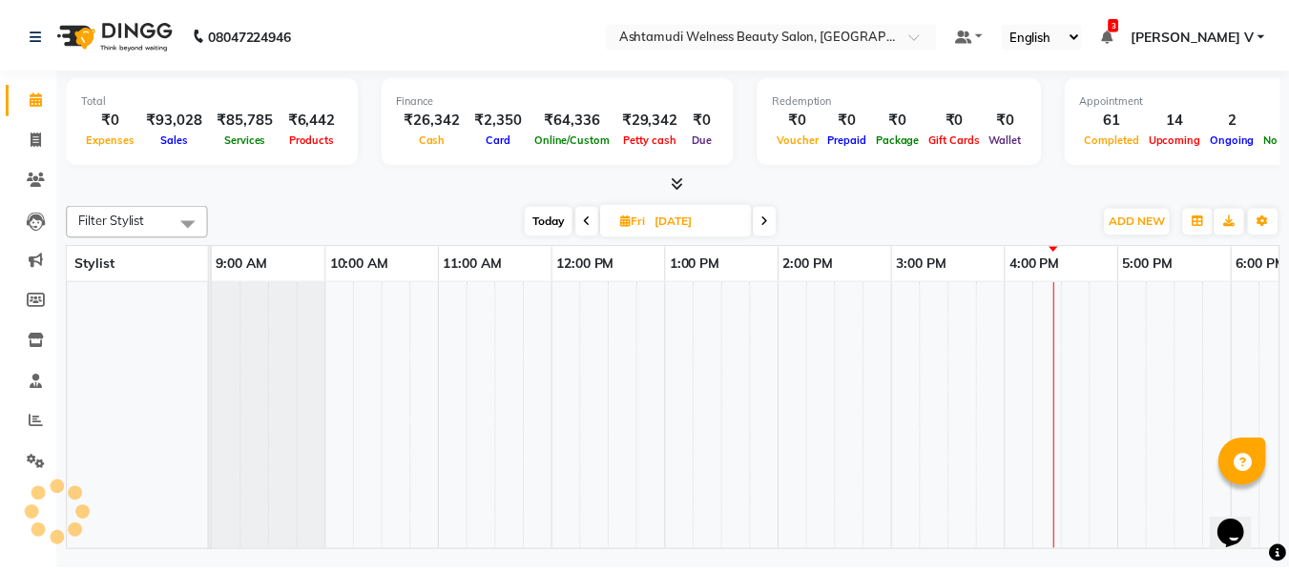
scroll to position [26, 0]
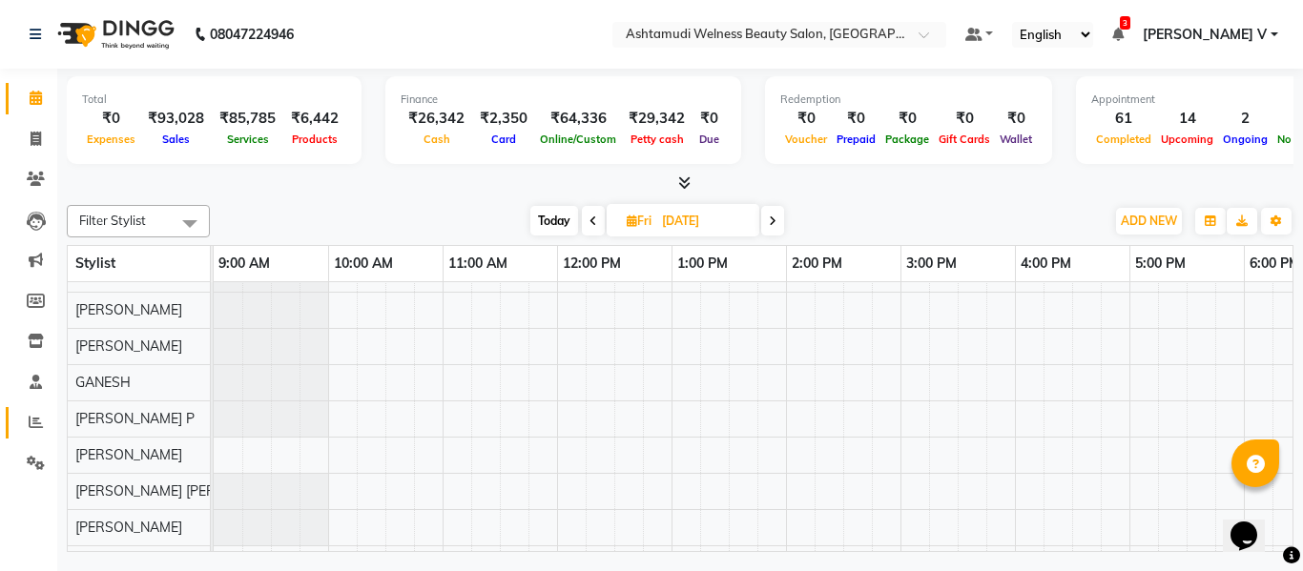
click at [34, 410] on link "Reports" at bounding box center [29, 422] width 46 height 31
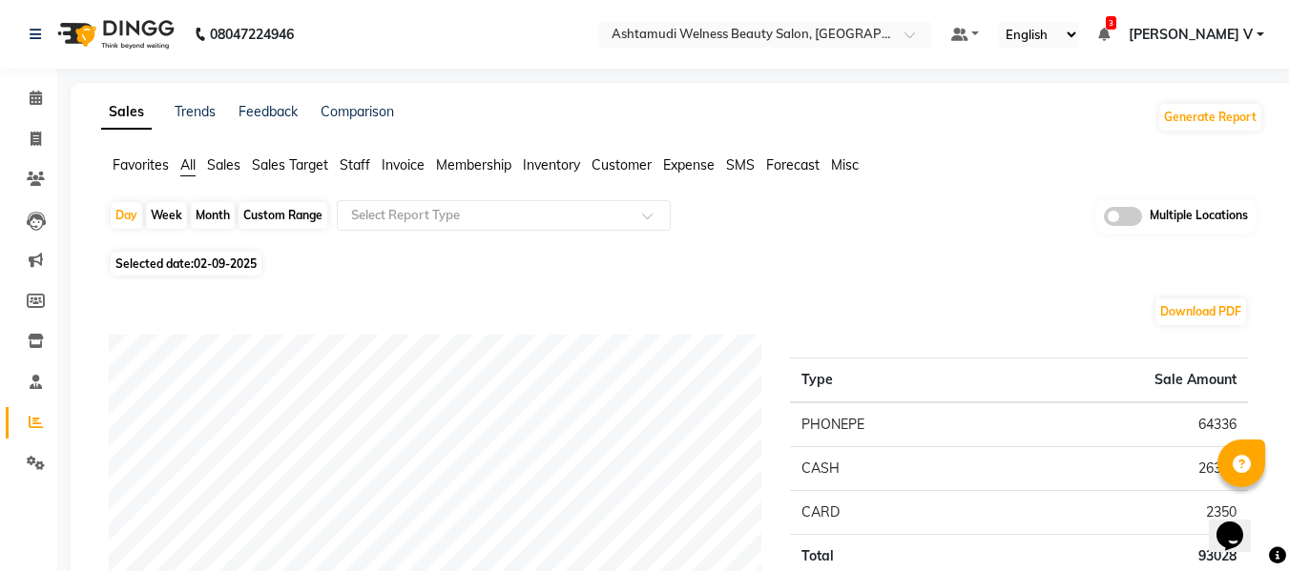
click at [1144, 212] on div "Multiple Locations" at bounding box center [1175, 216] width 159 height 34
click at [1141, 214] on label at bounding box center [1123, 216] width 38 height 19
click at [1104, 219] on input "checkbox" at bounding box center [1104, 219] width 0 height 0
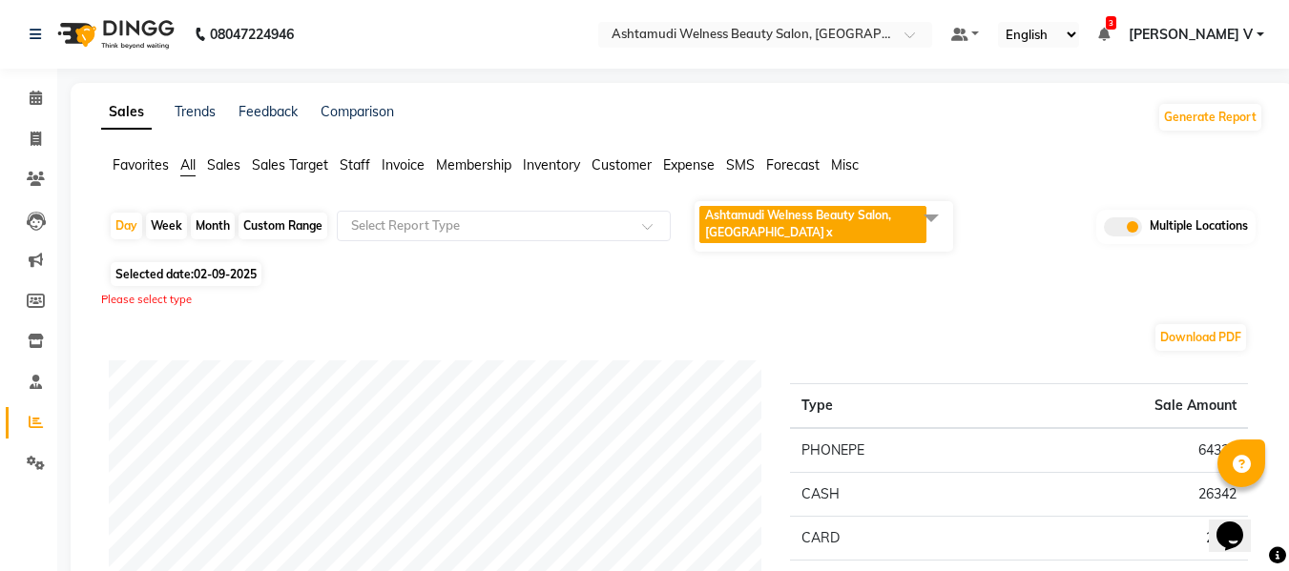
click at [836, 243] on span "Ashtamudi Welness Beauty Salon, Chinnakkada x" at bounding box center [814, 226] width 231 height 41
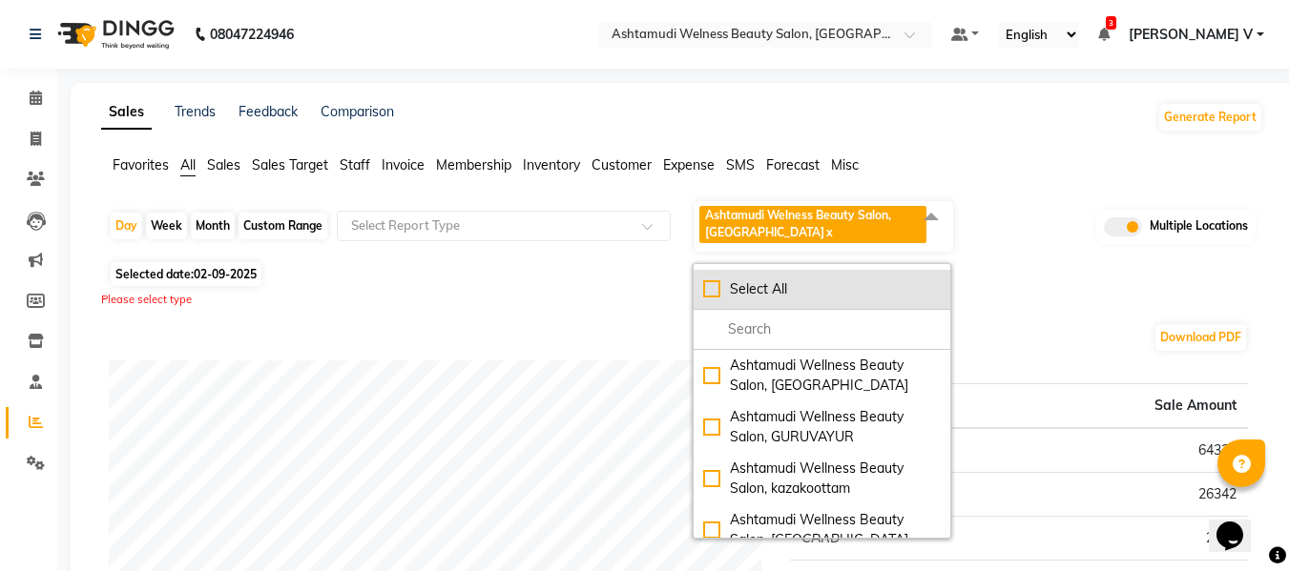
click at [835, 297] on div "Select All" at bounding box center [821, 289] width 237 height 20
checkbox input "true"
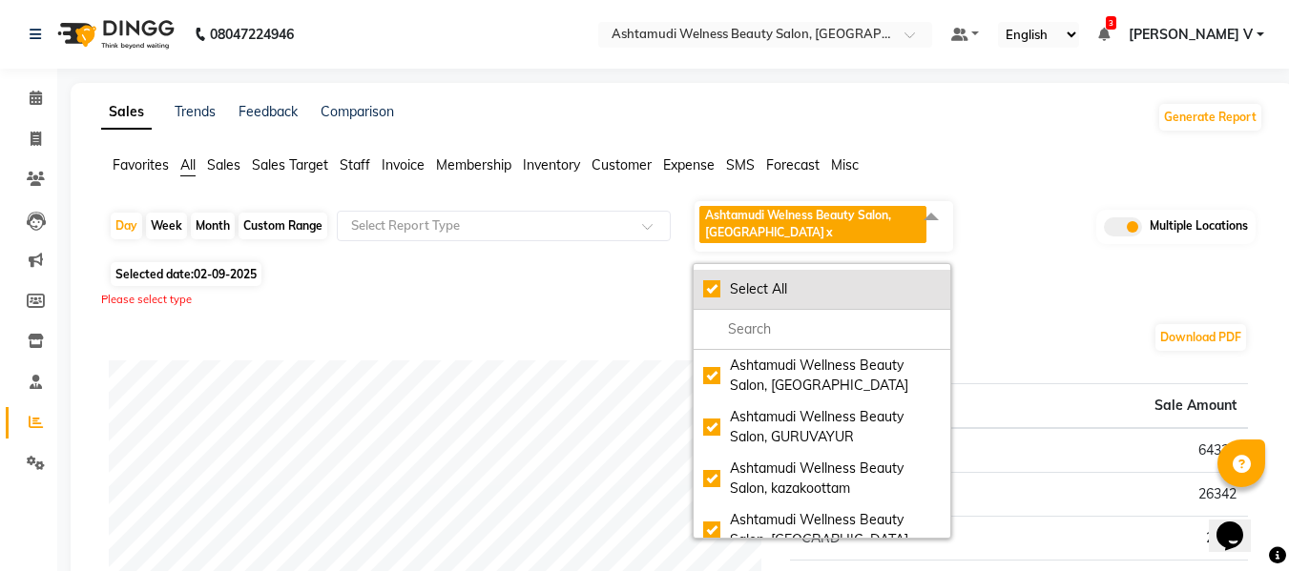
checkbox input "true"
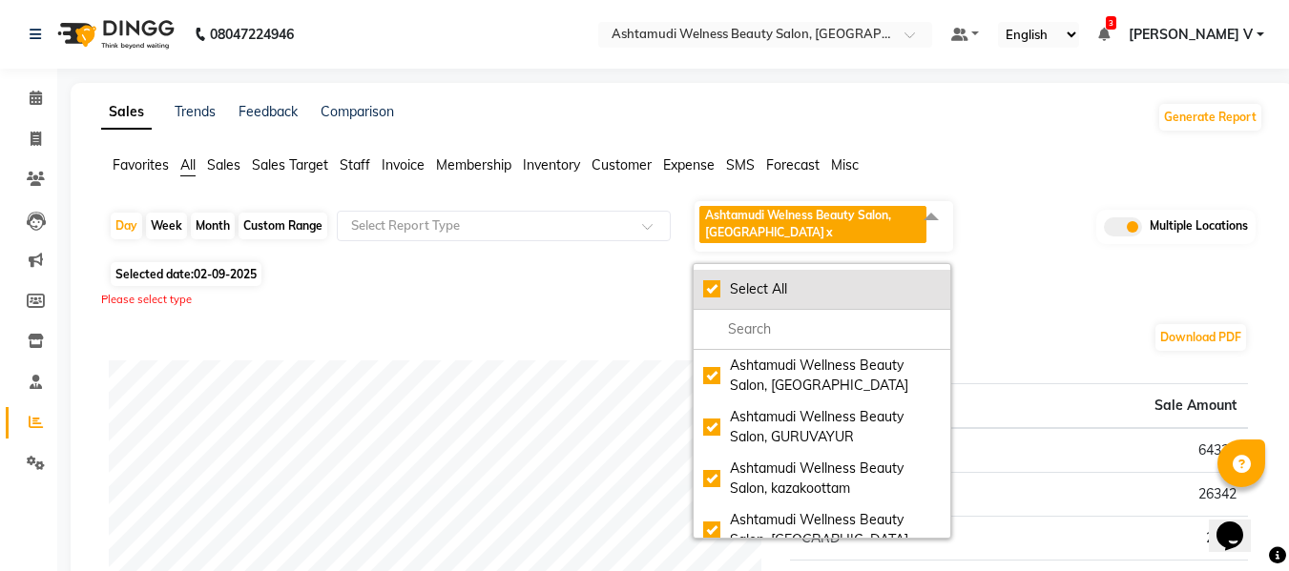
checkbox input "true"
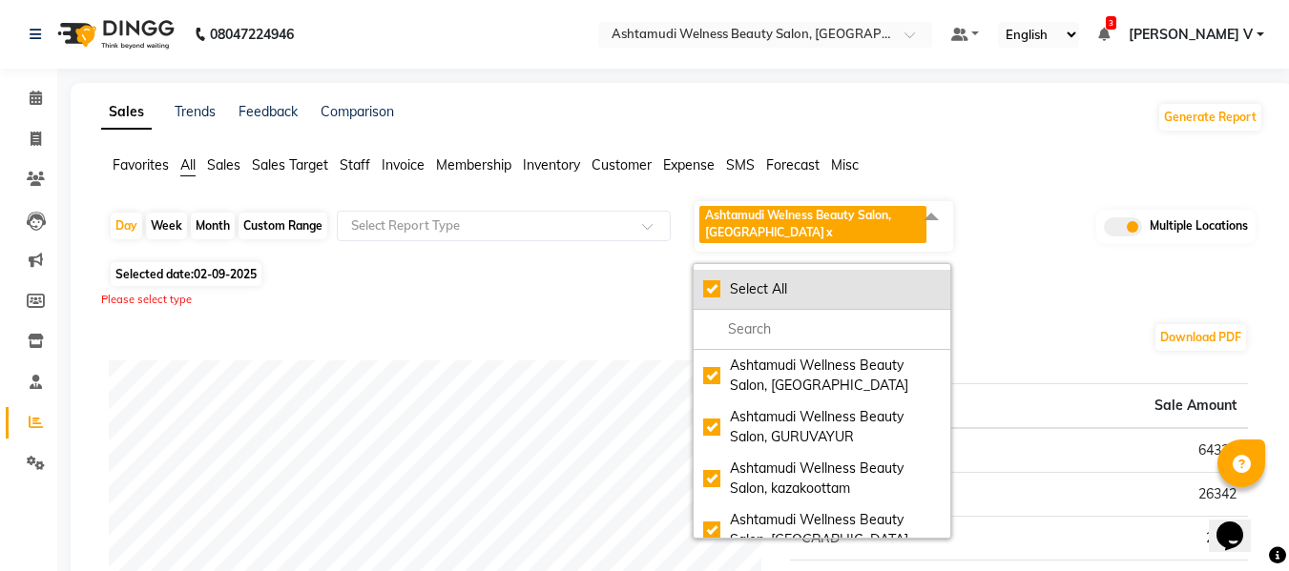
checkbox input "true"
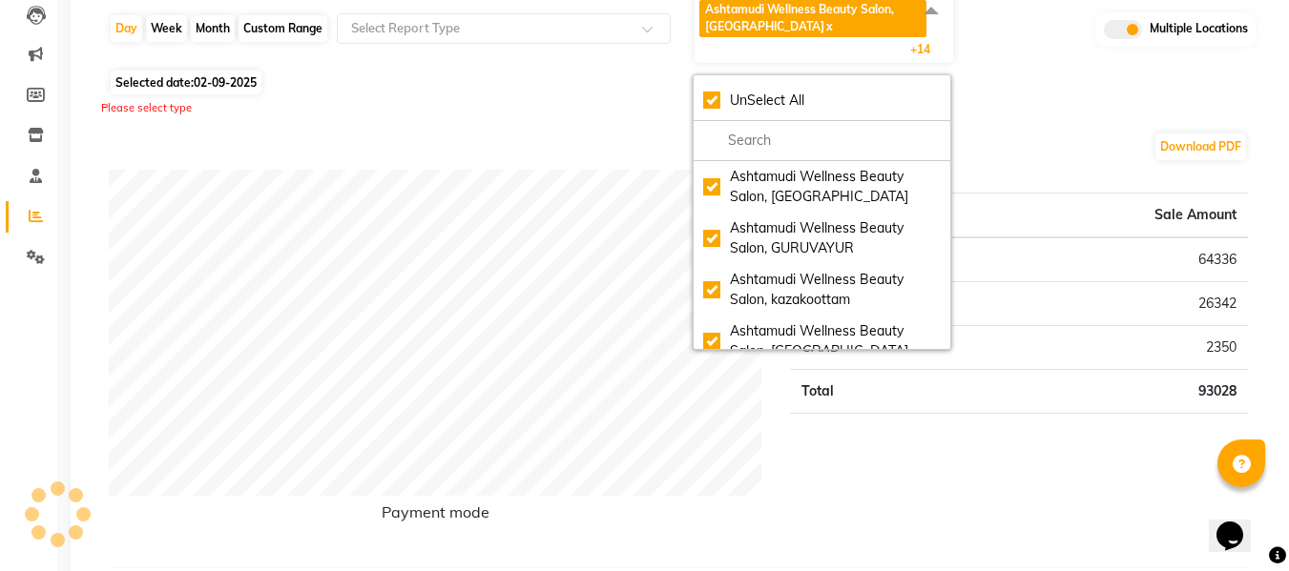
scroll to position [286, 0]
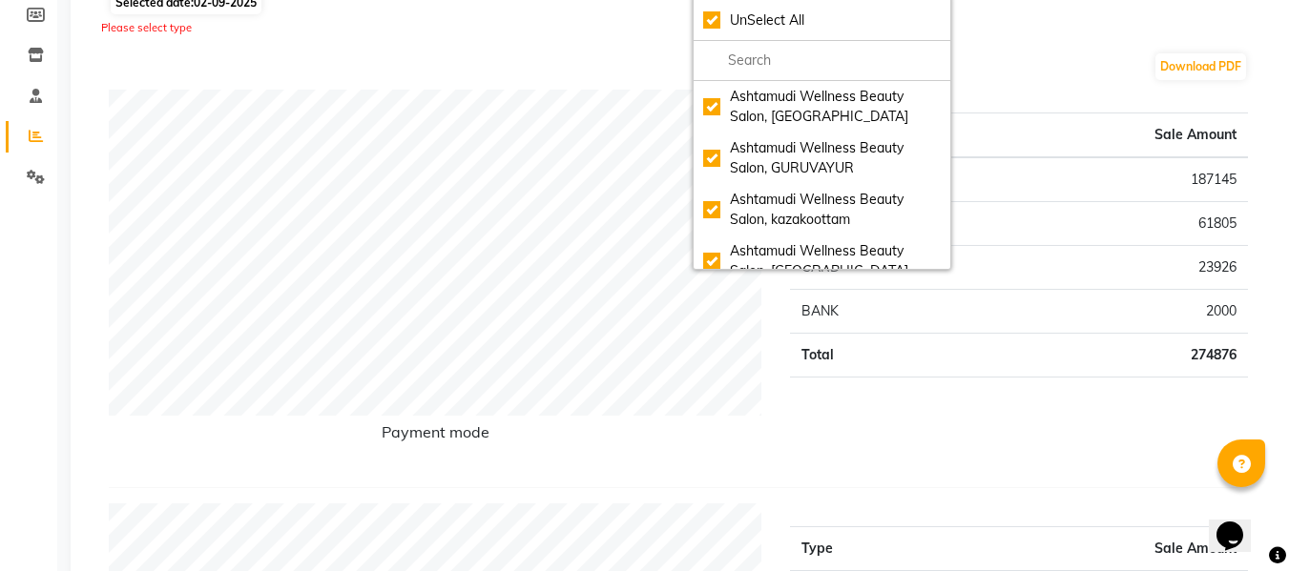
click at [567, 69] on div "Download PDF" at bounding box center [678, 67] width 1139 height 31
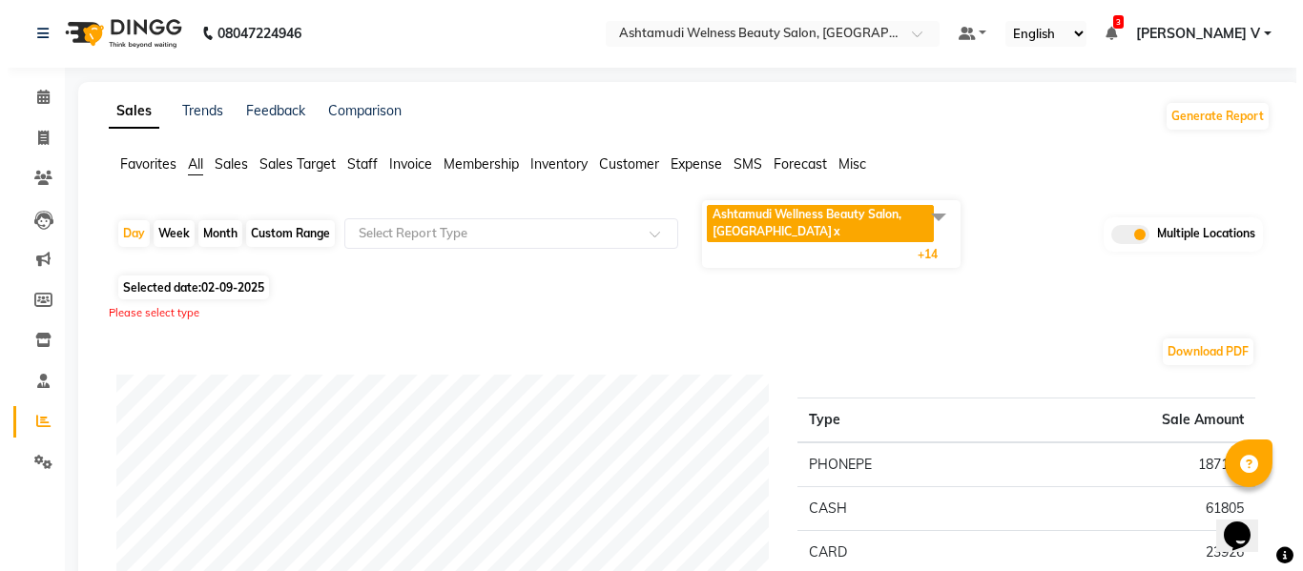
scroll to position [0, 0]
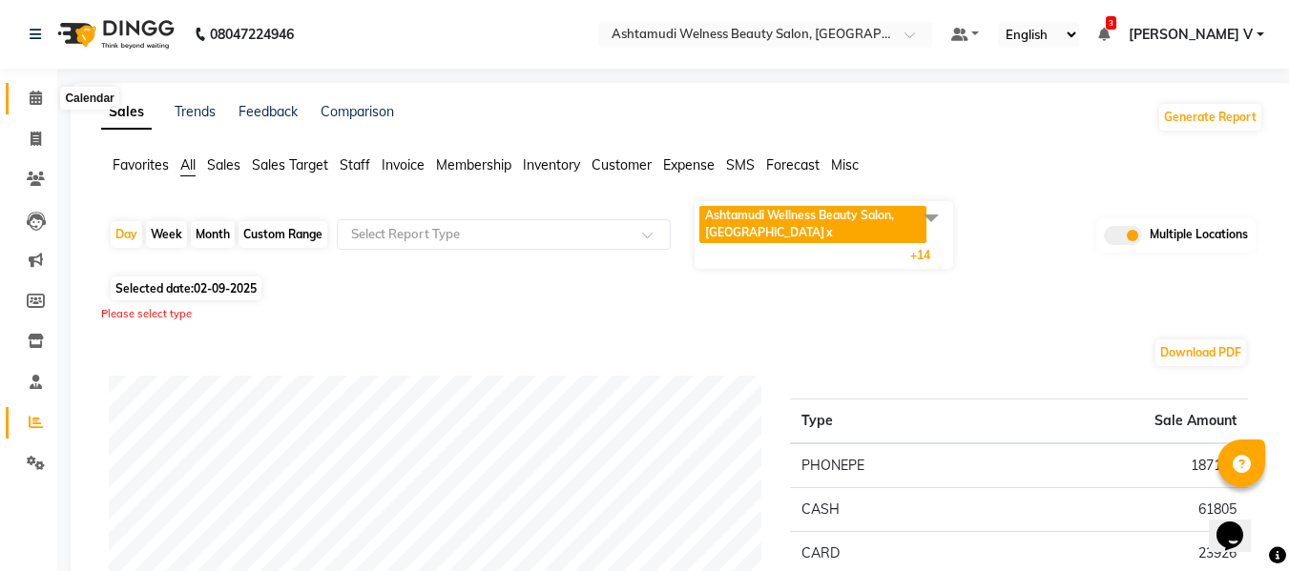
click at [31, 102] on icon at bounding box center [36, 98] width 12 height 14
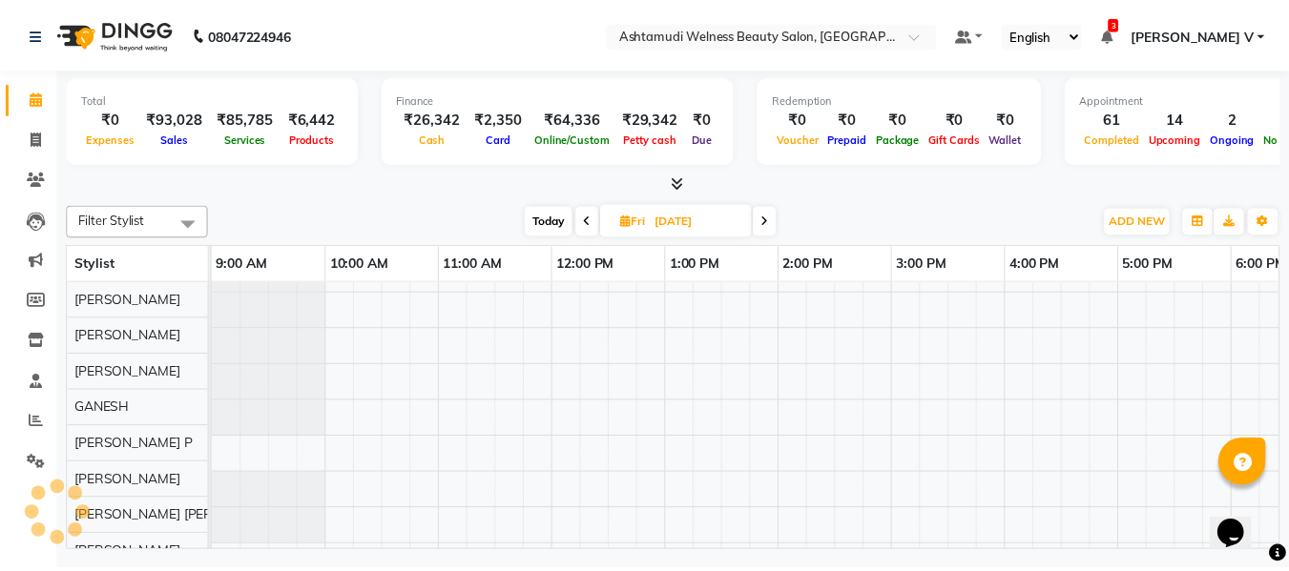
scroll to position [26, 0]
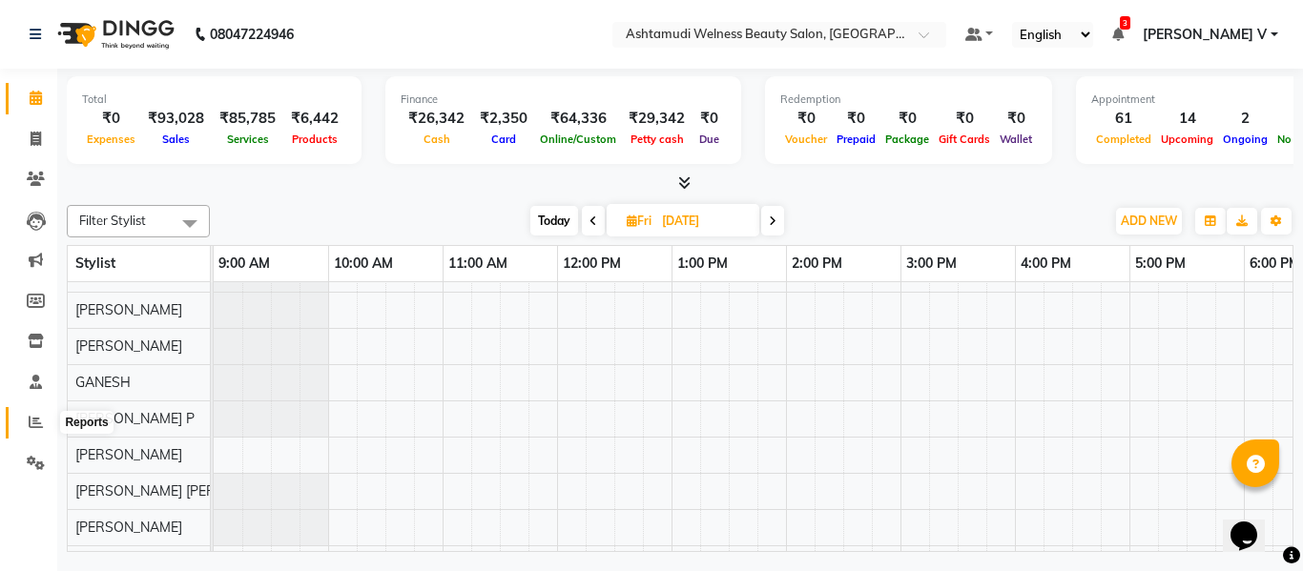
click at [43, 423] on span at bounding box center [35, 423] width 33 height 22
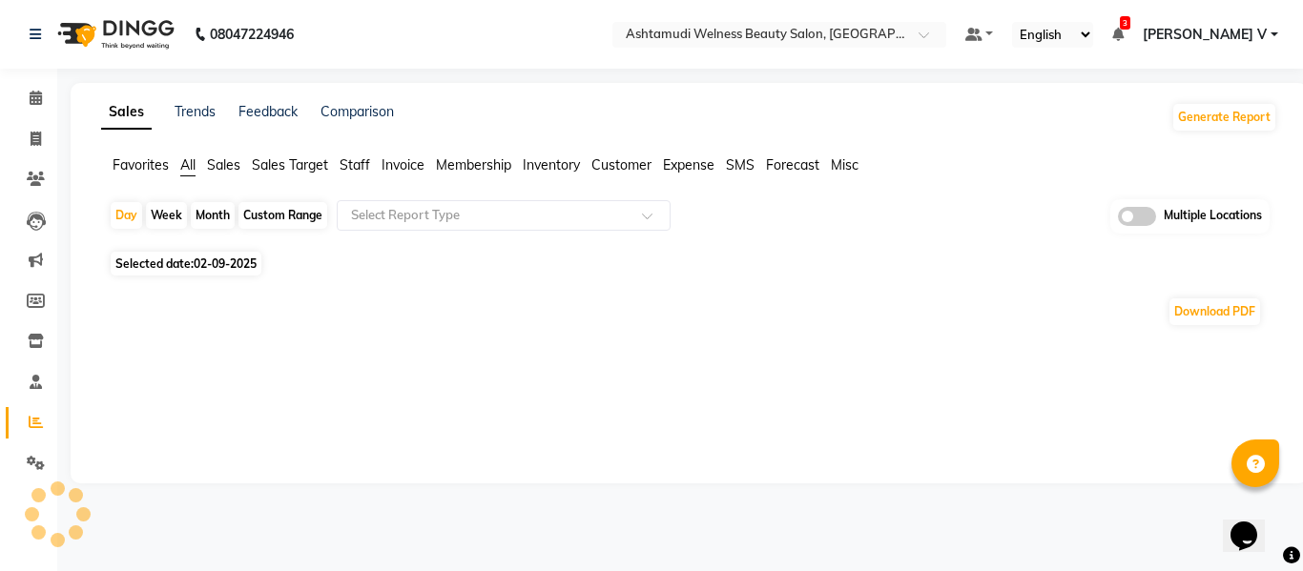
click at [1149, 218] on span at bounding box center [1137, 216] width 38 height 19
click at [1118, 219] on input "checkbox" at bounding box center [1118, 219] width 0 height 0
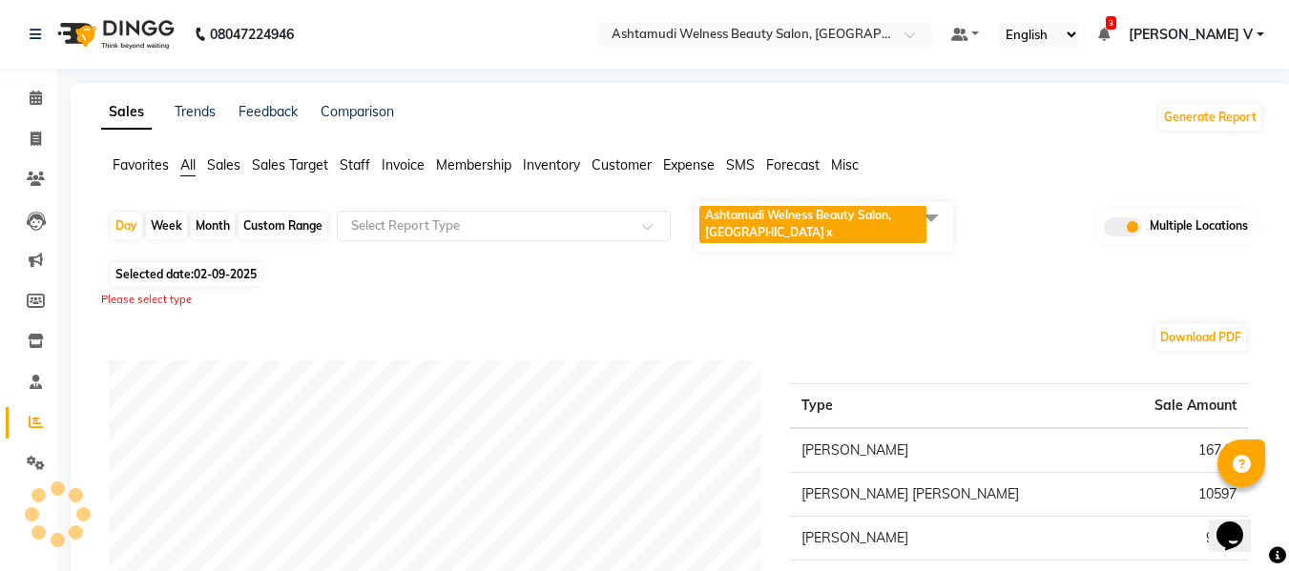
click at [858, 217] on span "Ashtamudi Welness Beauty Salon, [GEOGRAPHIC_DATA]" at bounding box center [798, 223] width 186 height 31
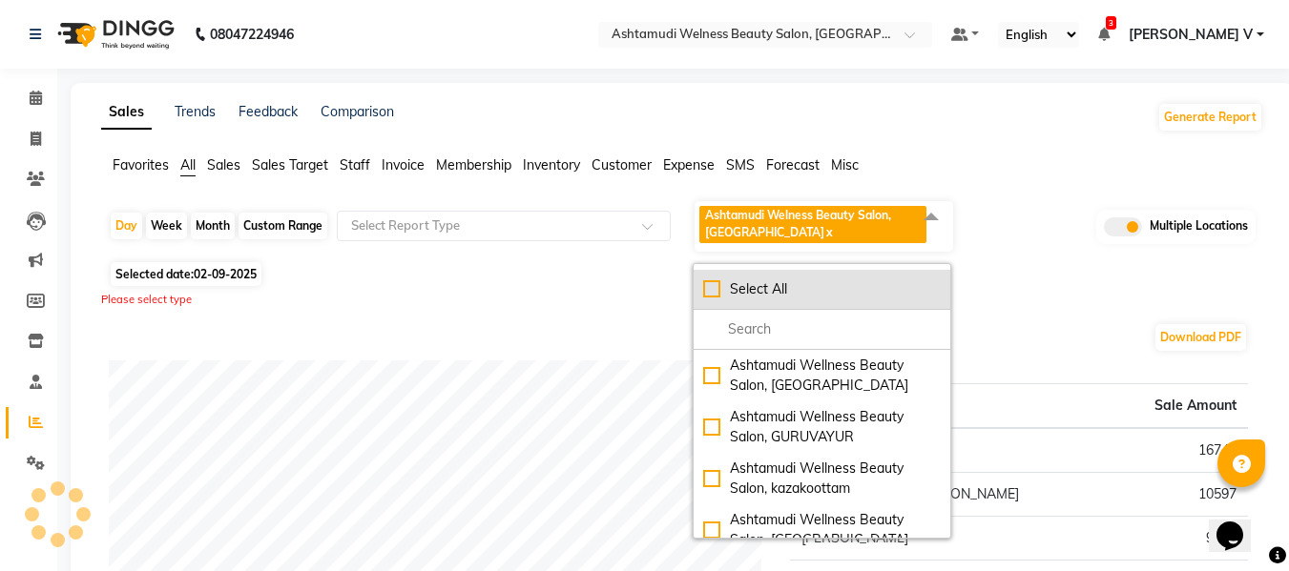
click at [798, 279] on div "Select All" at bounding box center [821, 289] width 237 height 20
checkbox input "true"
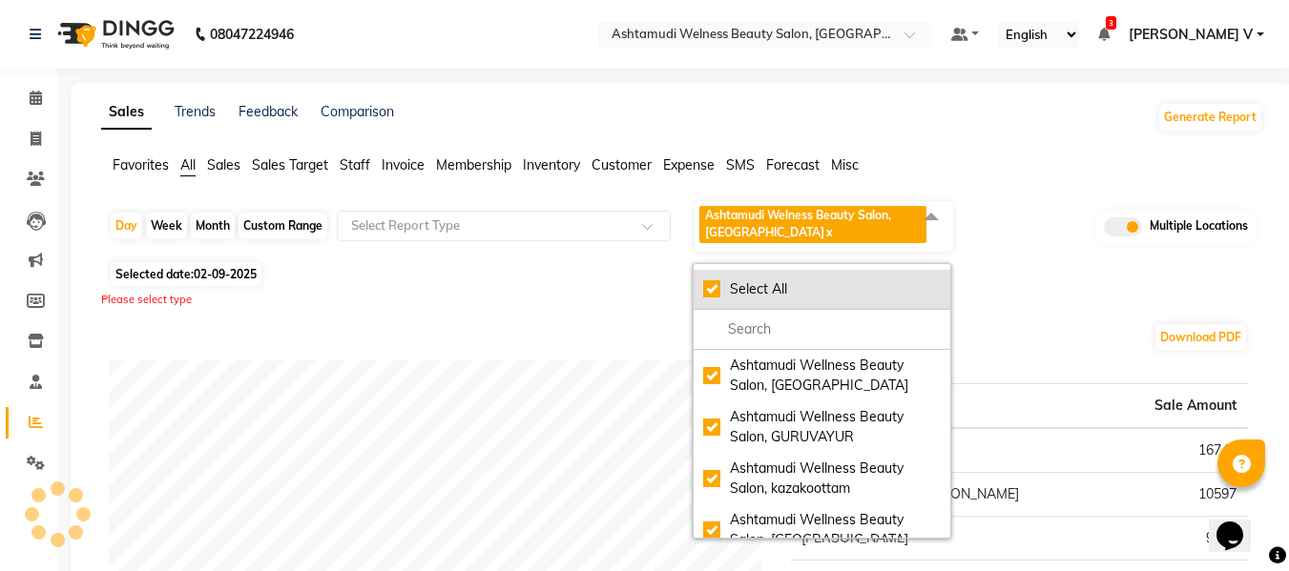
checkbox input "true"
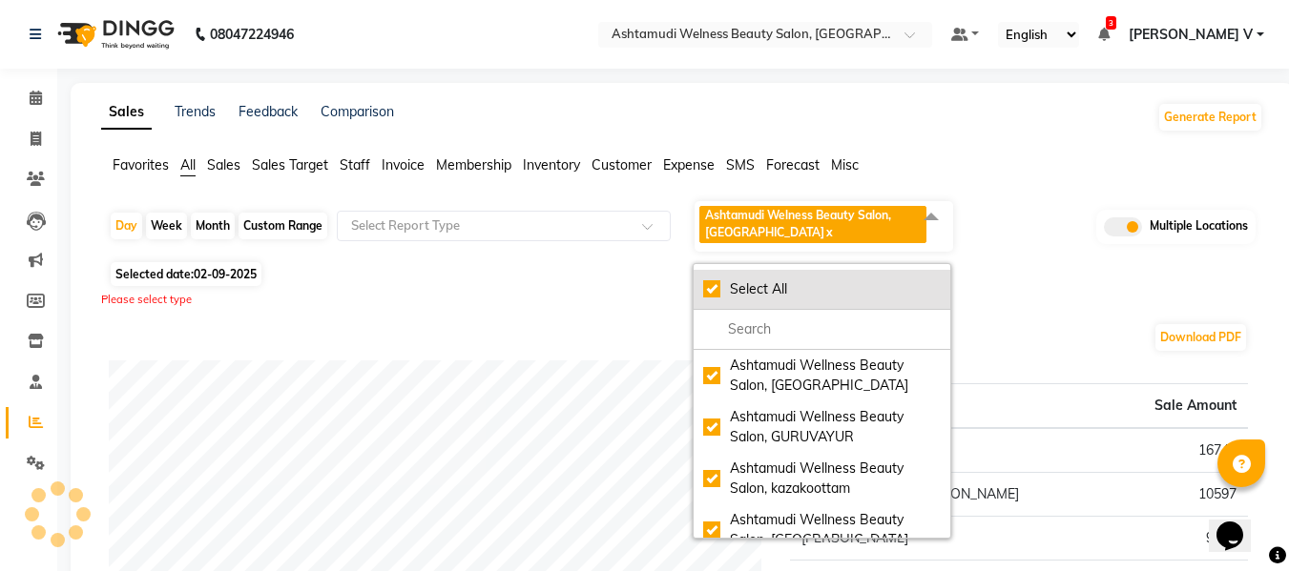
checkbox input "true"
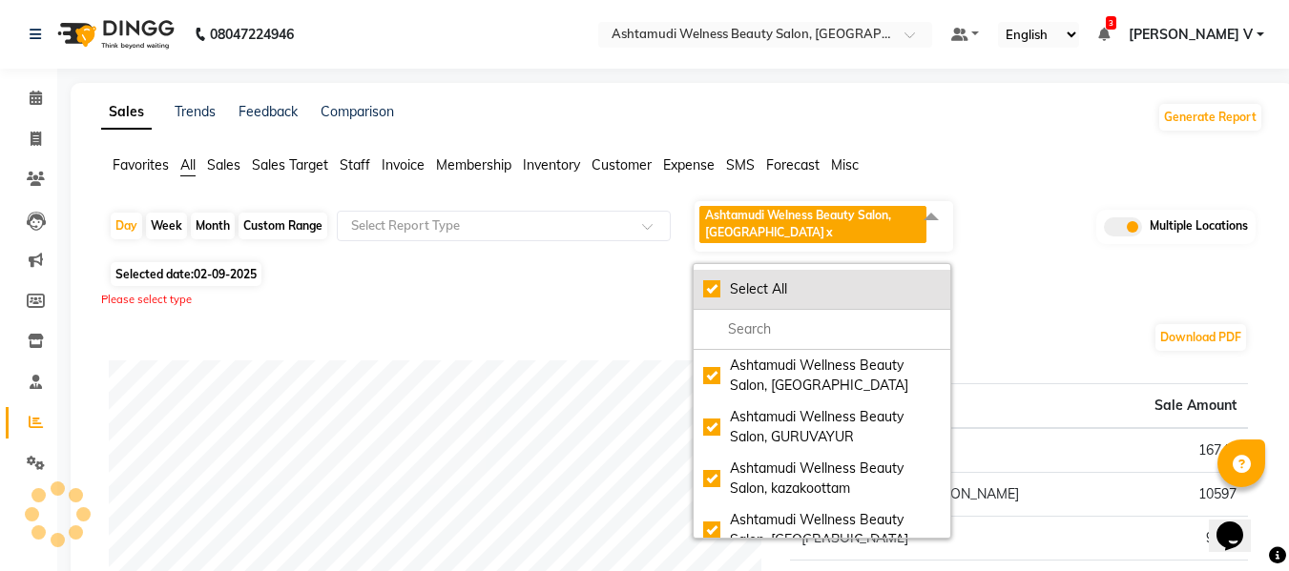
checkbox input "true"
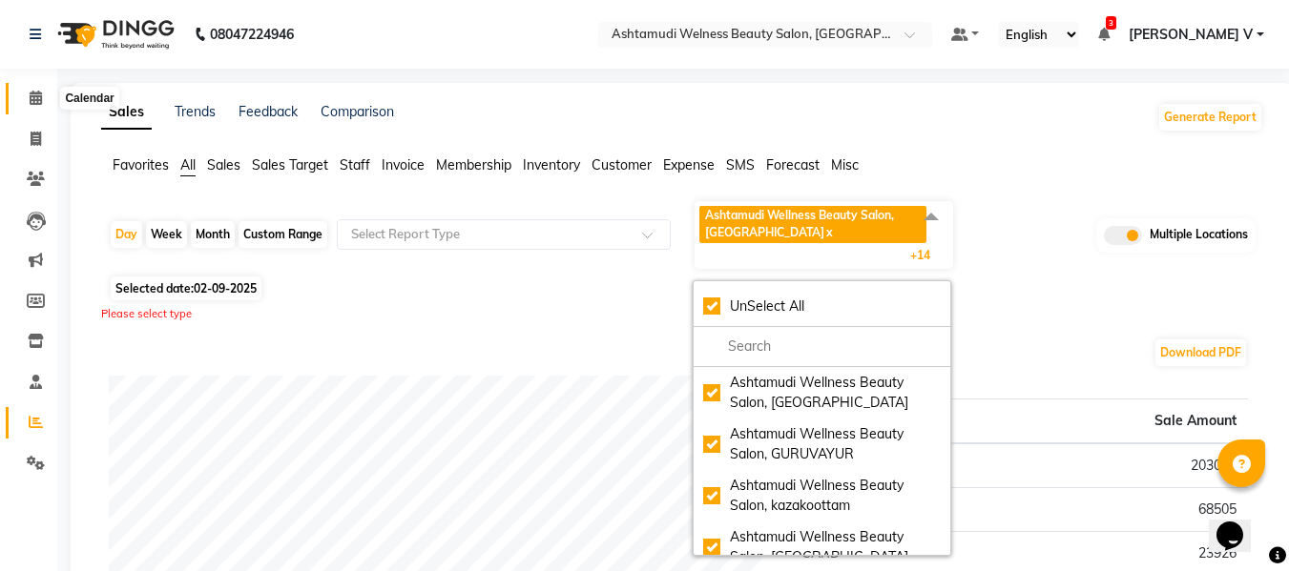
click at [31, 89] on span at bounding box center [35, 99] width 33 height 22
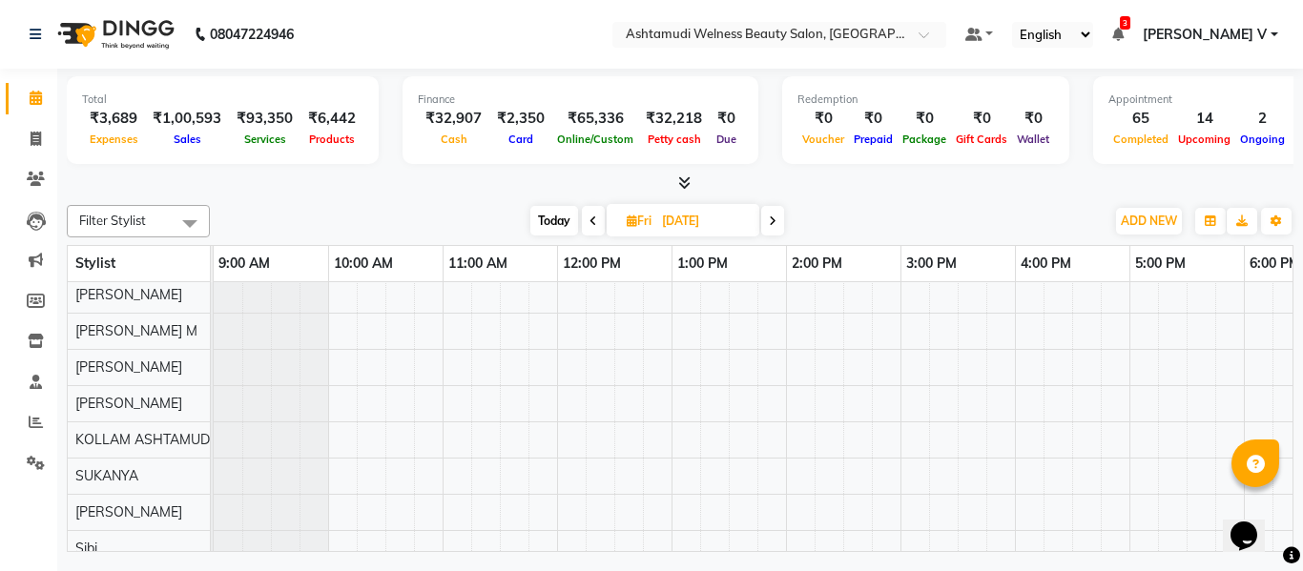
scroll to position [407, 0]
click at [32, 139] on icon at bounding box center [36, 139] width 10 height 14
select select "service"
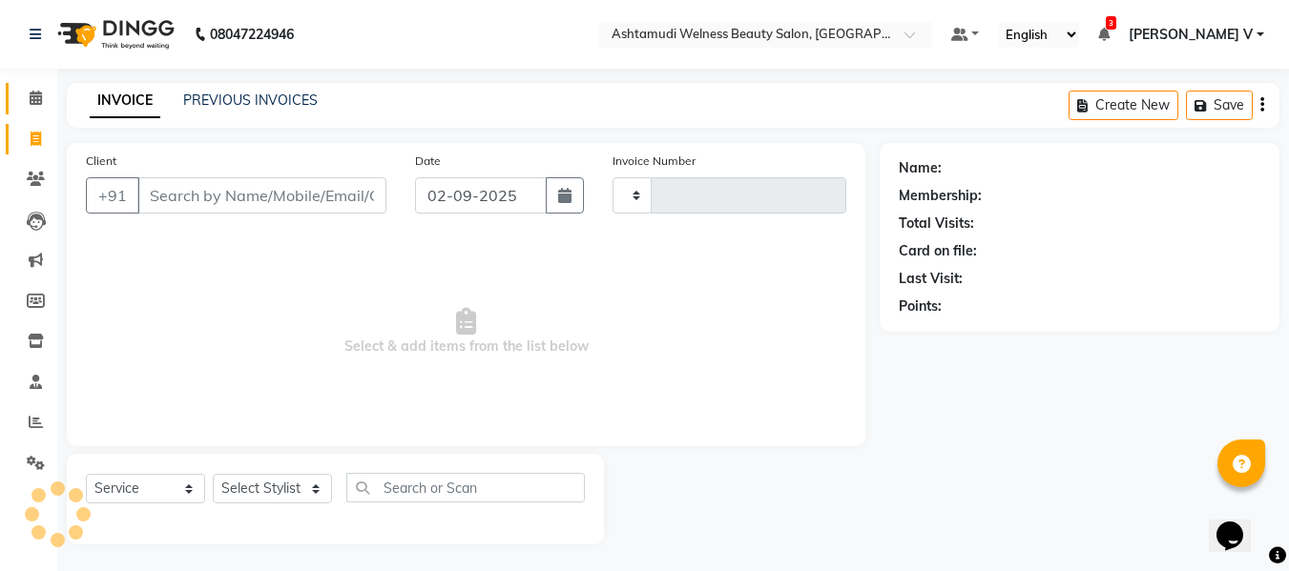
type input "7576"
select select "4529"
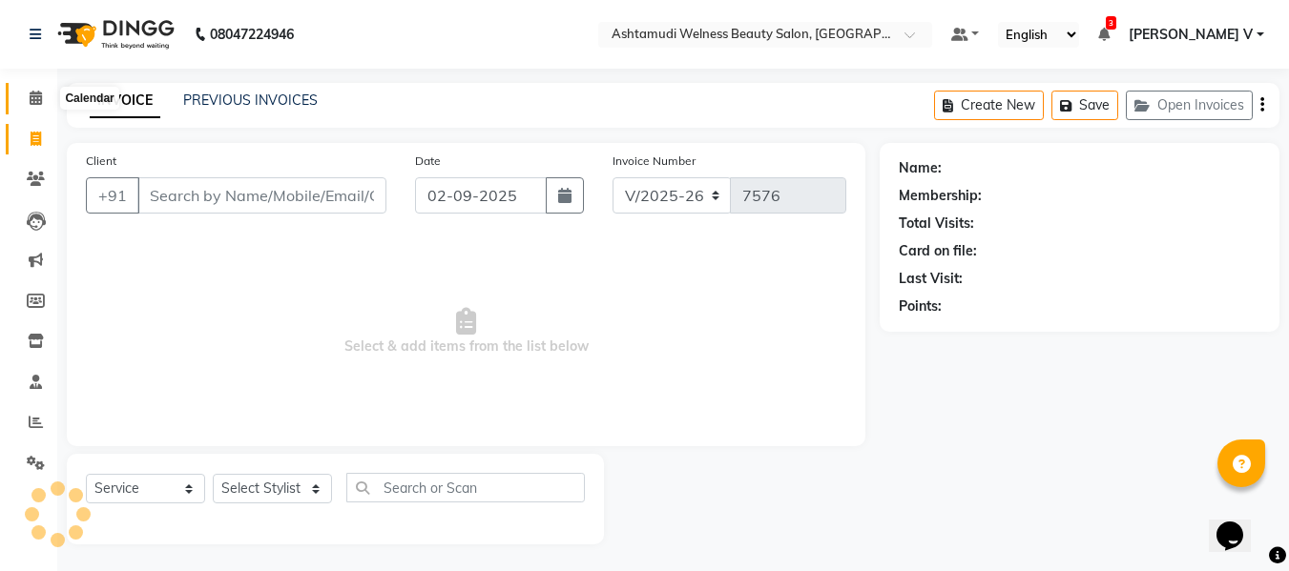
click at [32, 93] on icon at bounding box center [36, 98] width 12 height 14
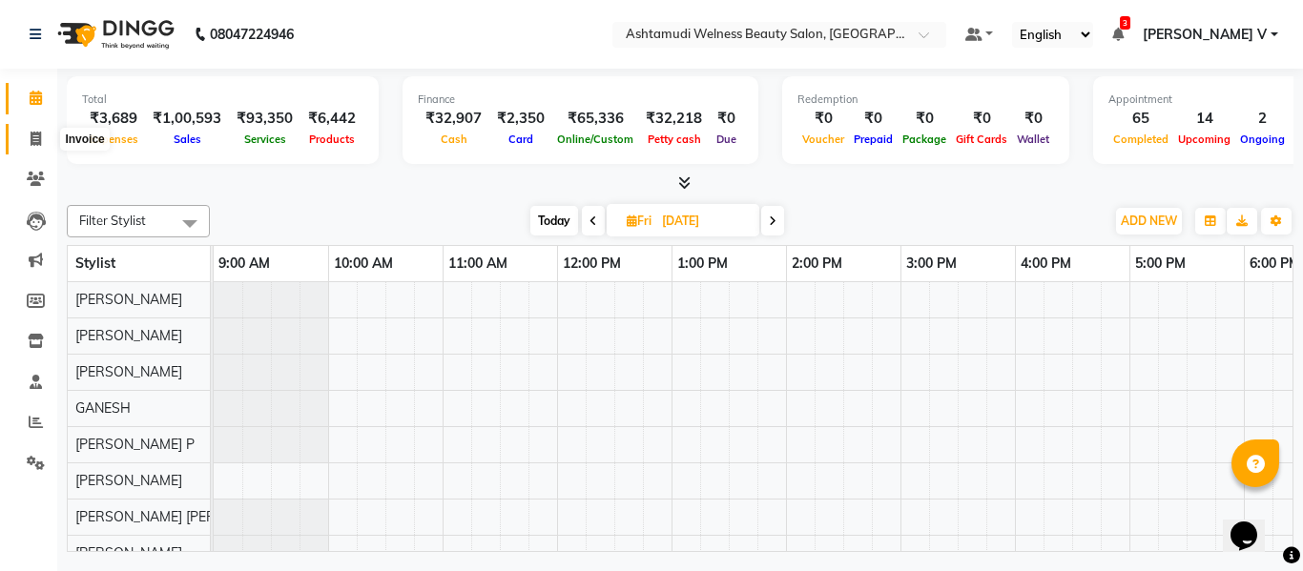
click at [37, 135] on icon at bounding box center [36, 139] width 10 height 14
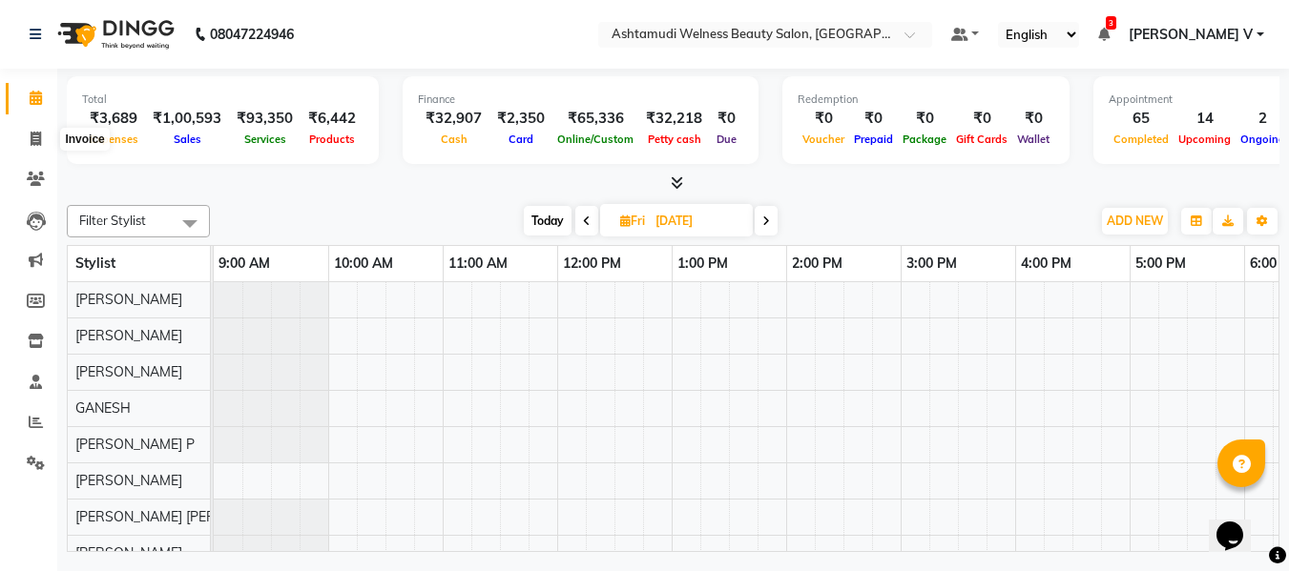
select select "4529"
select select "service"
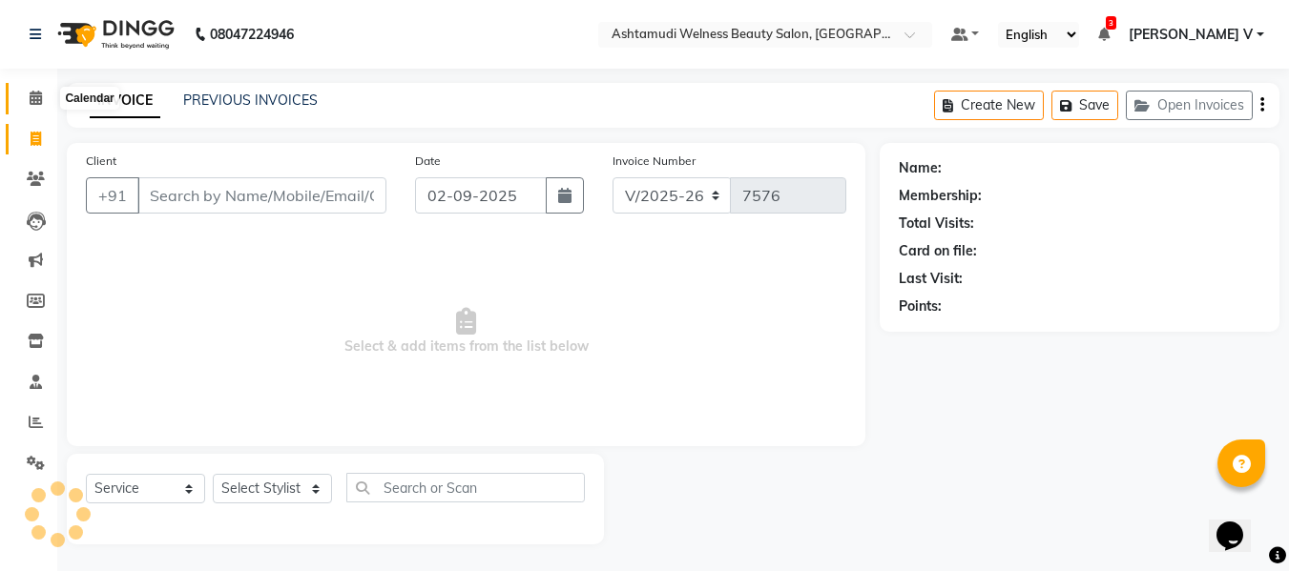
click at [40, 93] on icon at bounding box center [36, 98] width 12 height 14
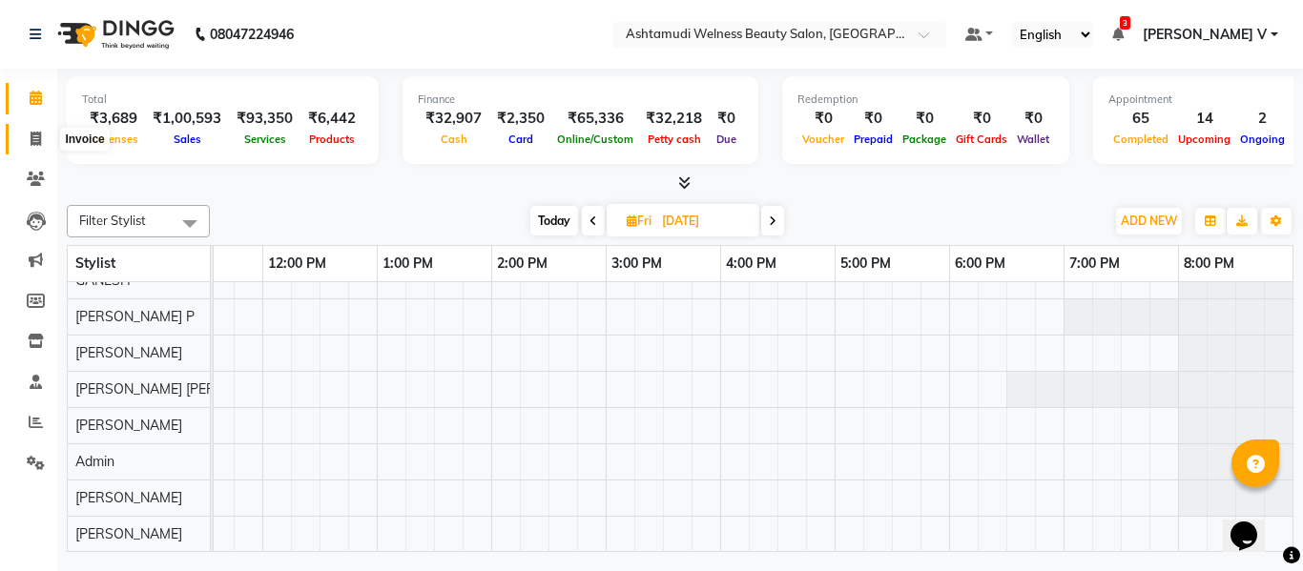
click at [26, 137] on span at bounding box center [35, 140] width 33 height 22
select select "service"
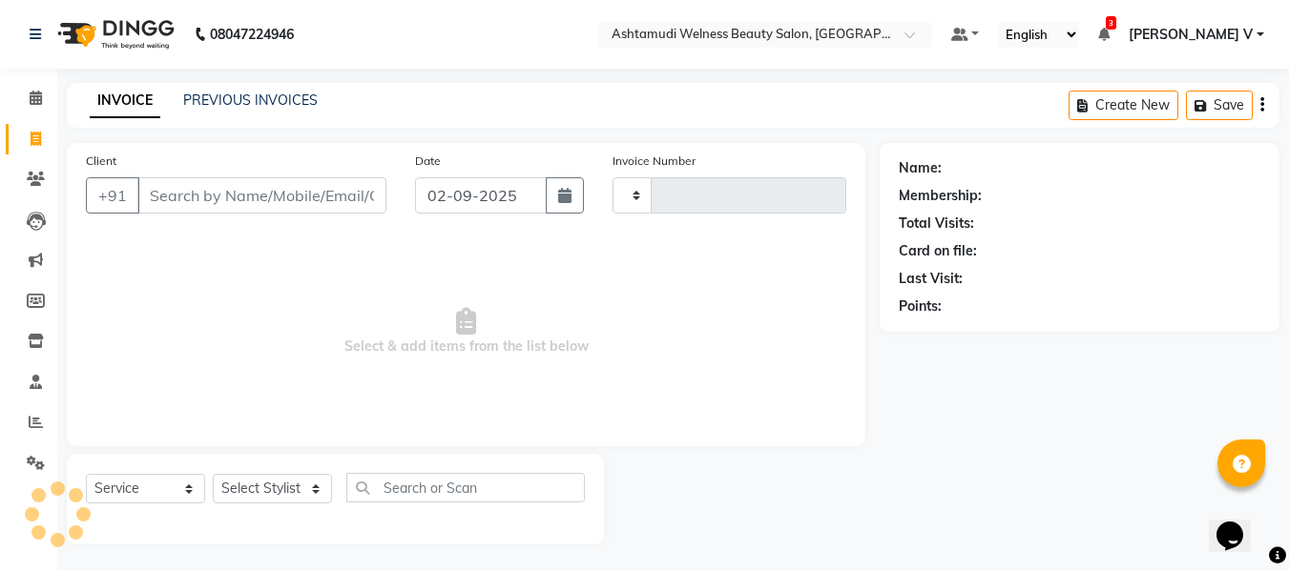
type input "7576"
select select "4529"
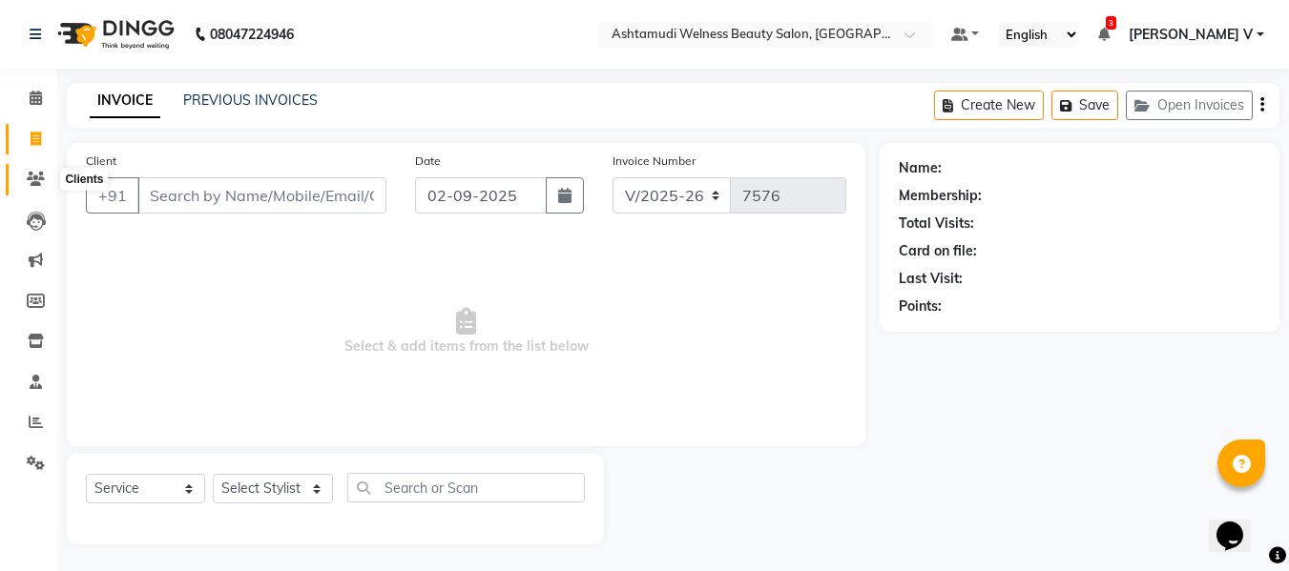
click at [33, 185] on icon at bounding box center [36, 179] width 18 height 14
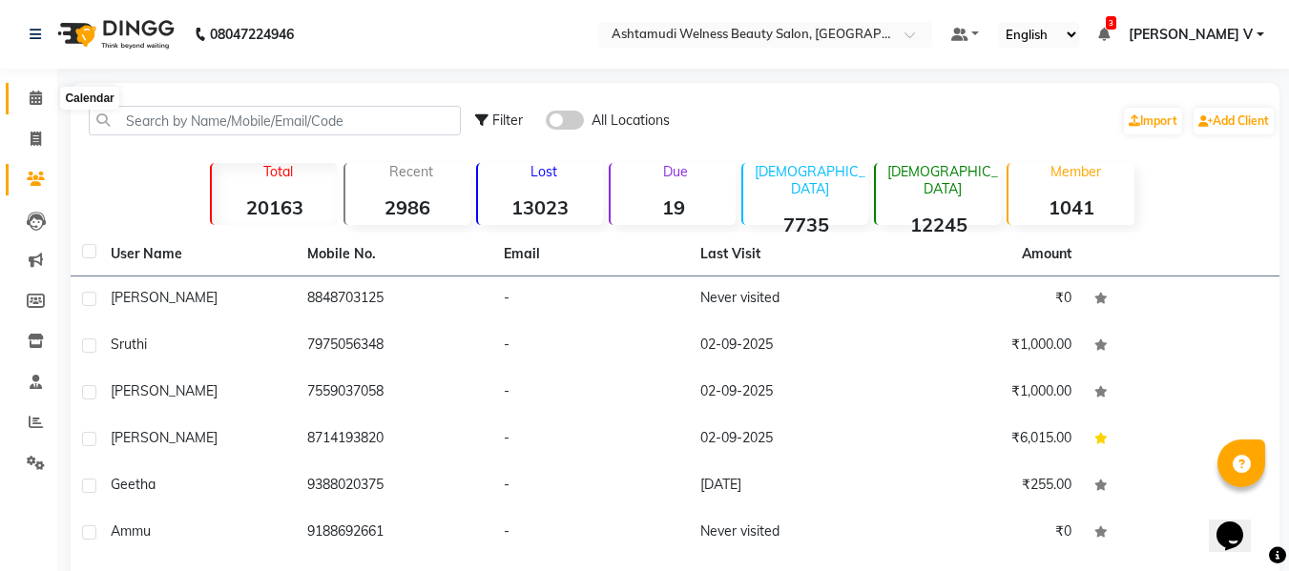
click at [30, 95] on icon at bounding box center [36, 98] width 12 height 14
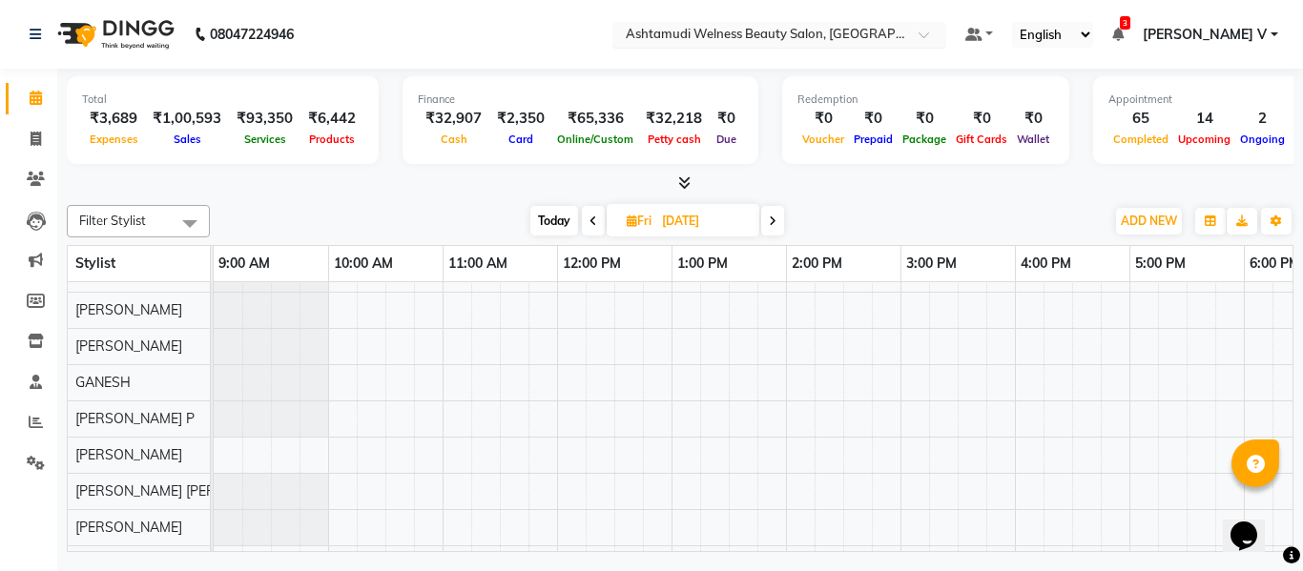
click at [848, 27] on input "text" at bounding box center [760, 36] width 277 height 19
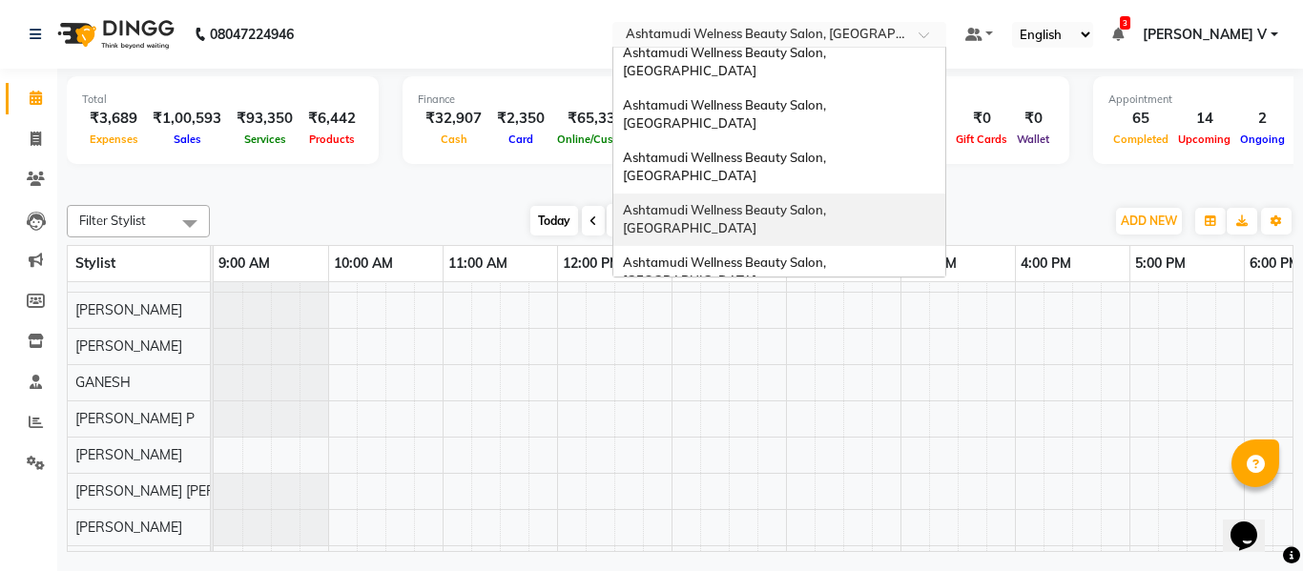
click at [829, 202] on span "Ashtamudi Wellness Beauty Salon, [GEOGRAPHIC_DATA]" at bounding box center [726, 219] width 206 height 34
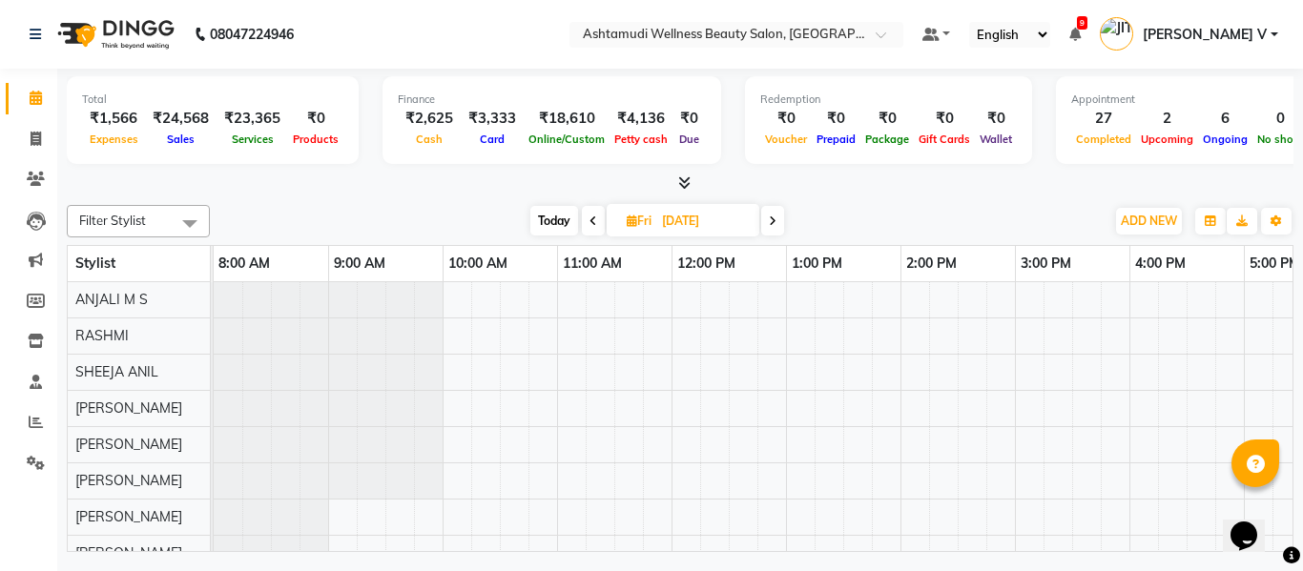
click at [592, 223] on icon at bounding box center [593, 221] width 8 height 11
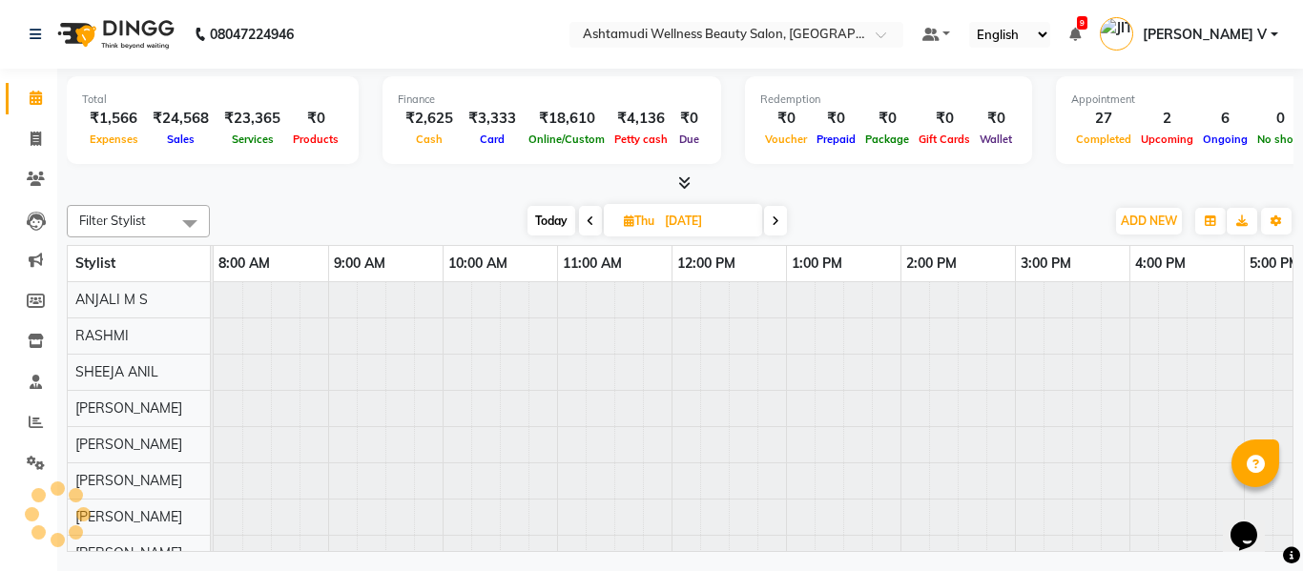
scroll to position [0, 409]
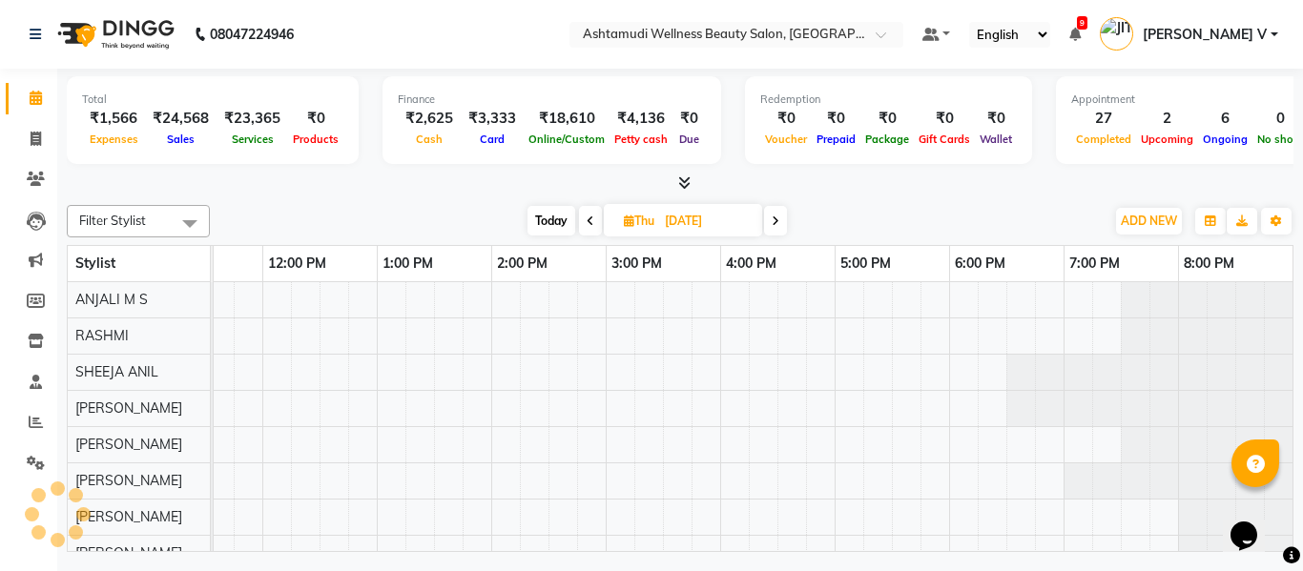
click at [592, 221] on icon at bounding box center [591, 221] width 8 height 11
click at [586, 222] on icon at bounding box center [589, 221] width 8 height 11
type input "02-09-2025"
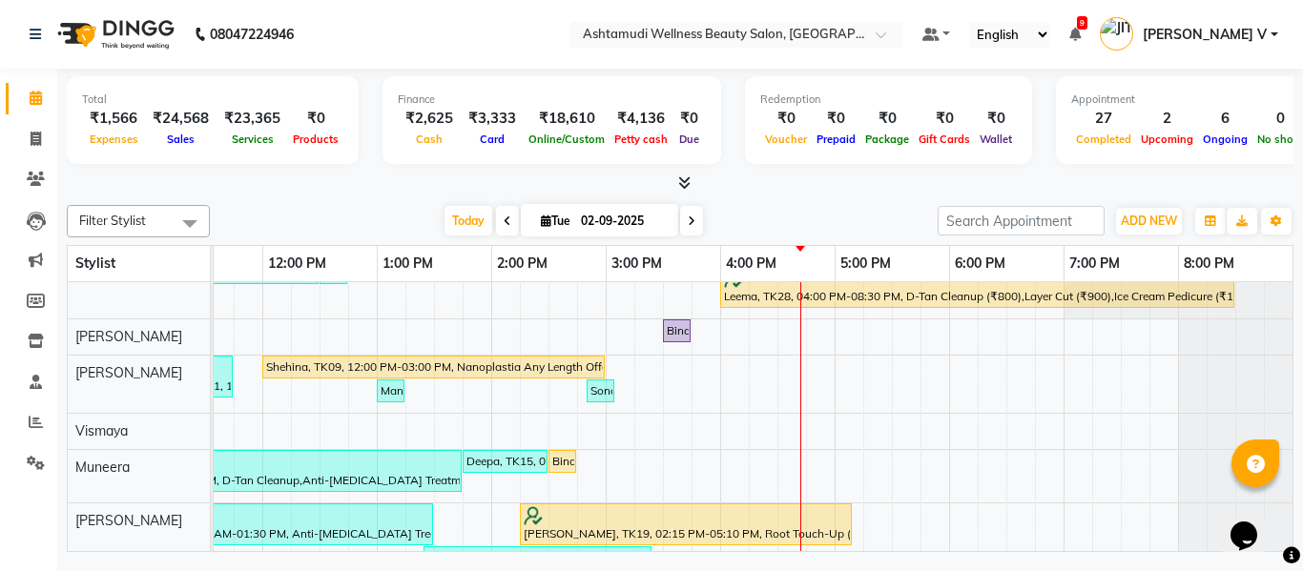
scroll to position [0, 0]
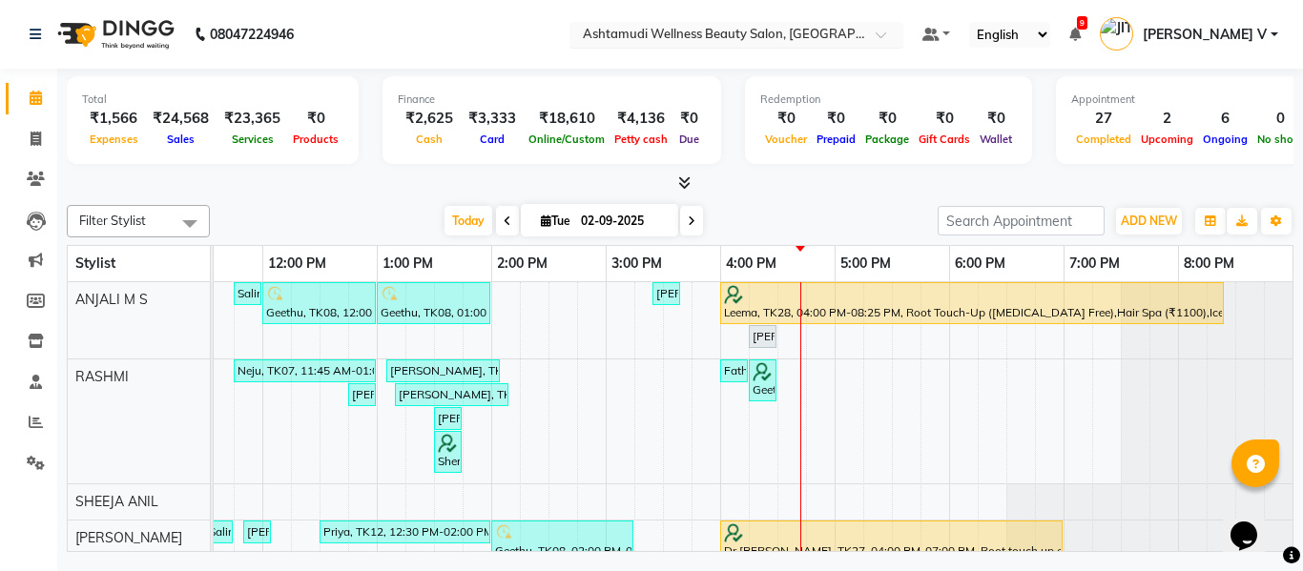
click at [856, 31] on input "text" at bounding box center [717, 36] width 277 height 19
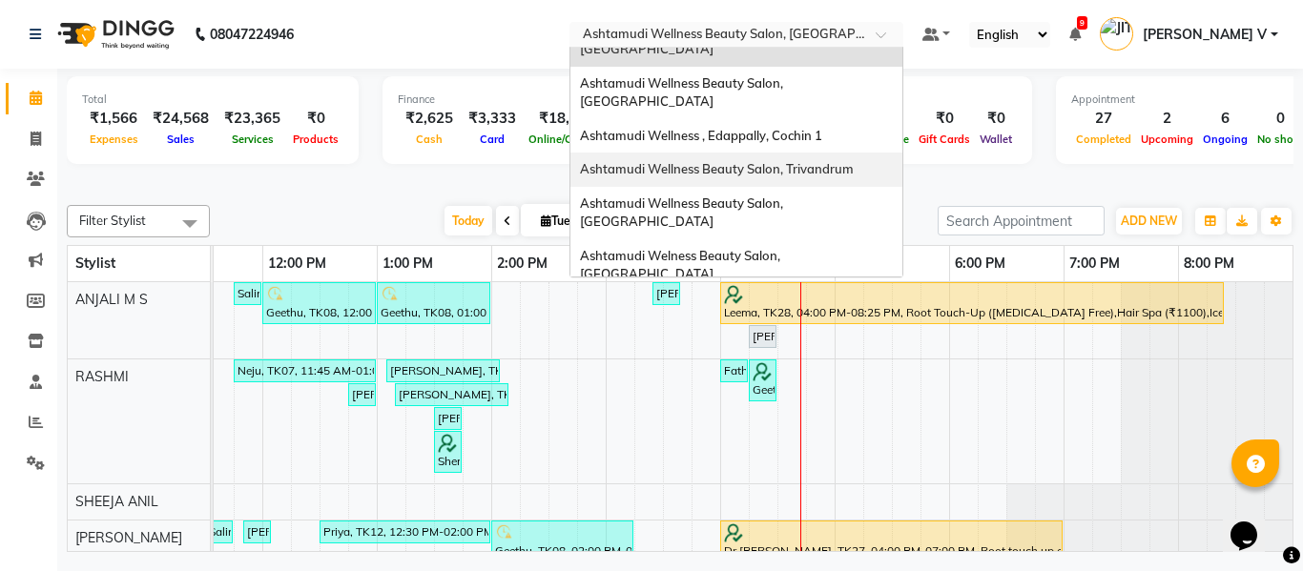
click at [854, 161] on span "Ashtamudi Wellness Beauty Salon, Trivandrum" at bounding box center [717, 168] width 274 height 15
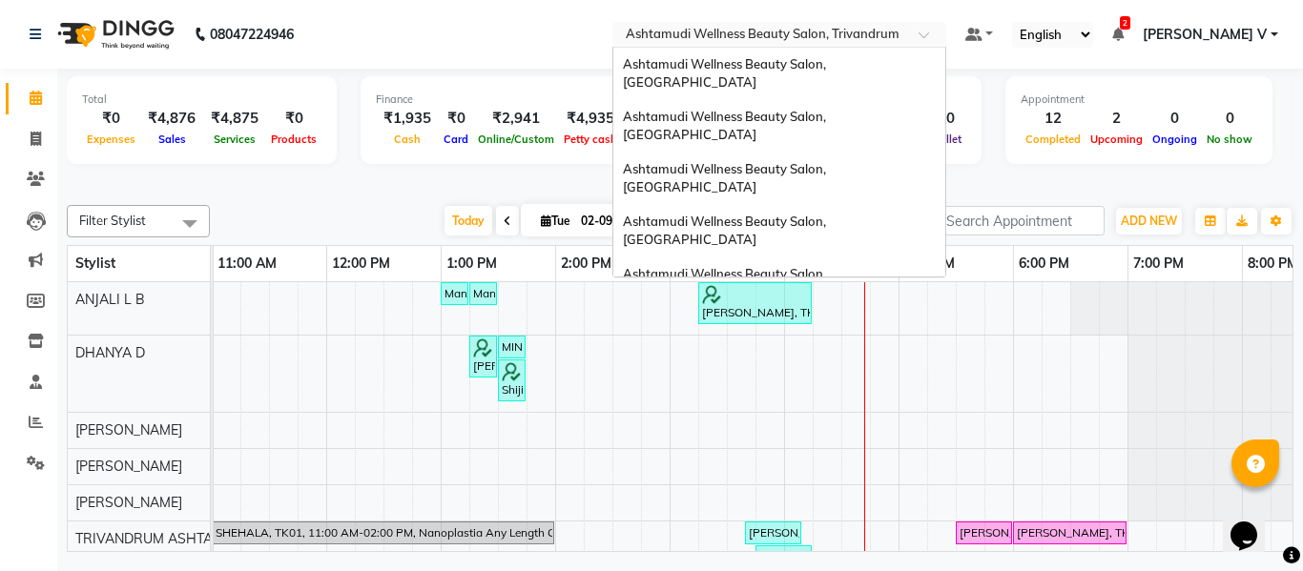
click at [898, 38] on input "text" at bounding box center [760, 36] width 277 height 19
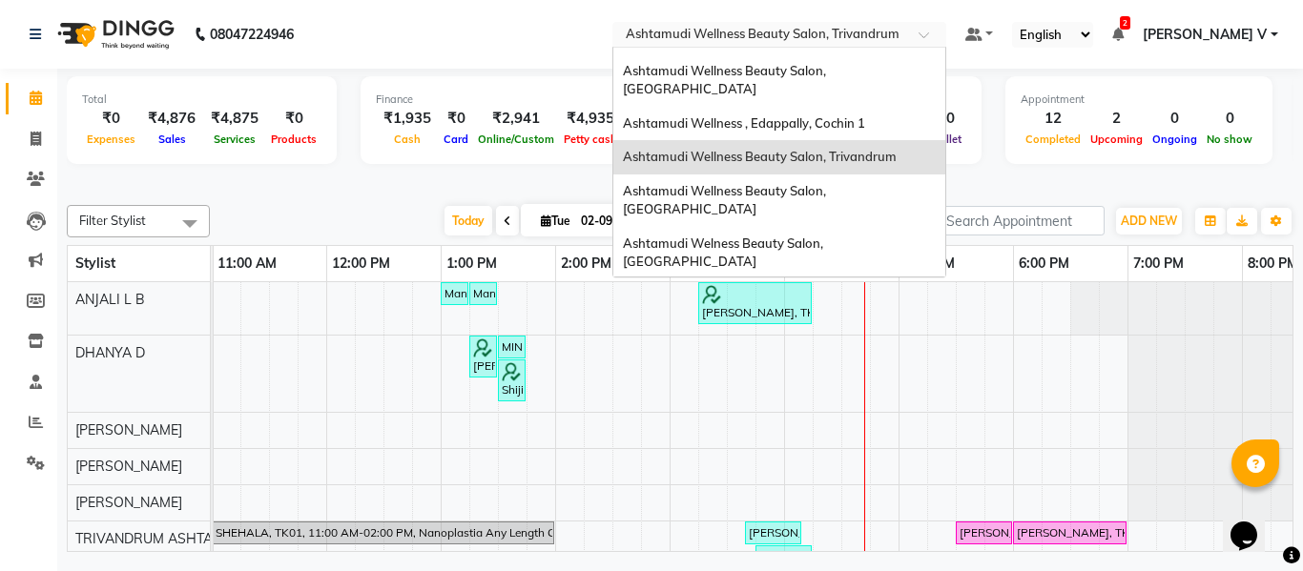
click at [829, 340] on span "Ashtamudi Wellness Beauty Salon, [GEOGRAPHIC_DATA]" at bounding box center [726, 357] width 206 height 34
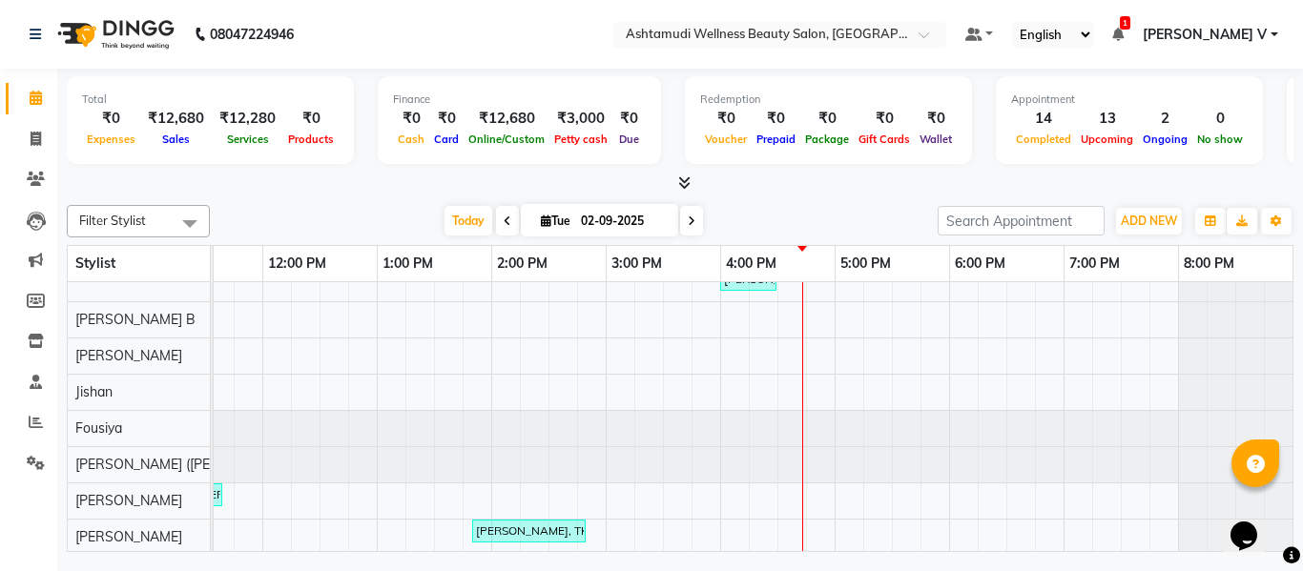
scroll to position [477, 0]
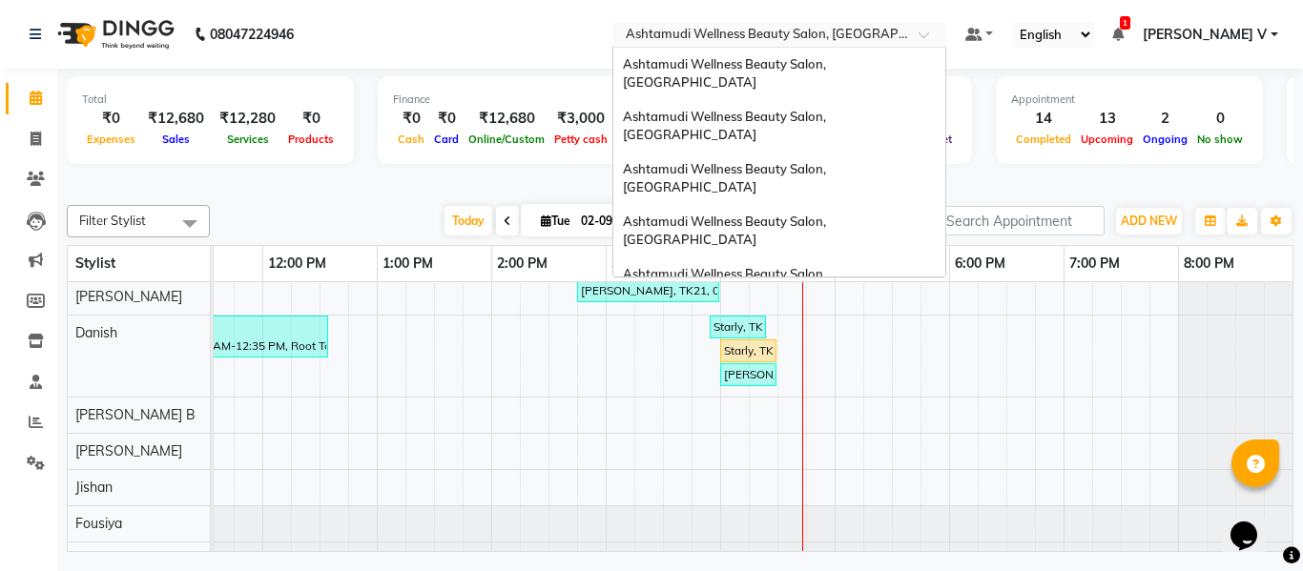
click at [898, 36] on input "text" at bounding box center [760, 36] width 277 height 19
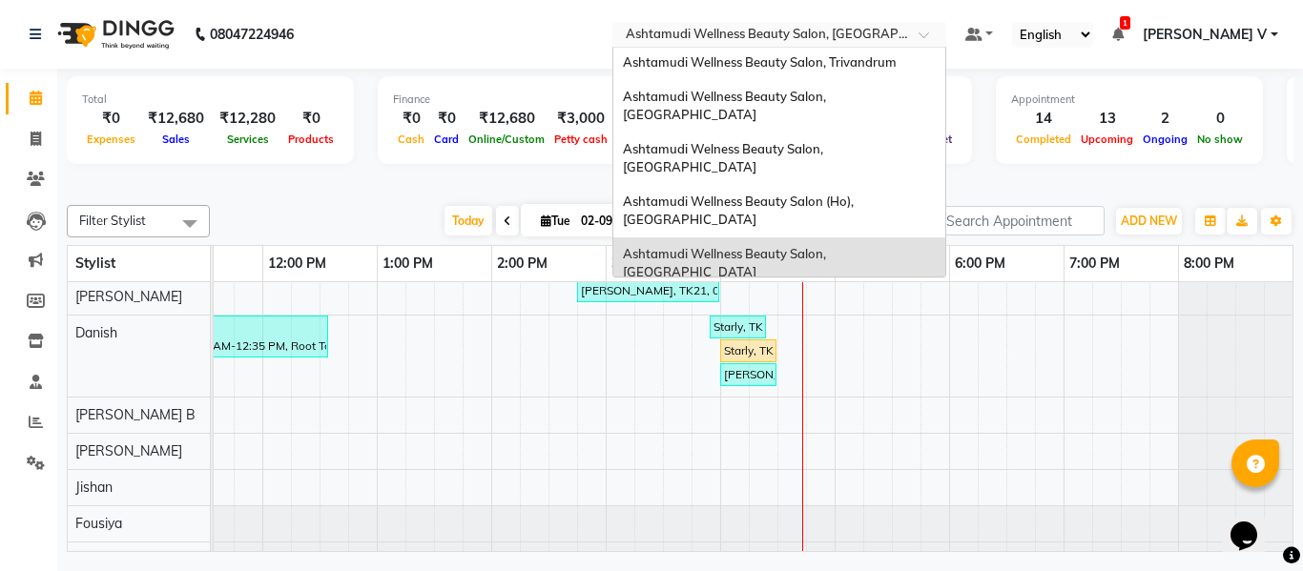
click at [939, 428] on div "Ashtamudi Unisex Salon, Dreams Mall, Dreams Mall Kottiyam" at bounding box center [779, 454] width 332 height 52
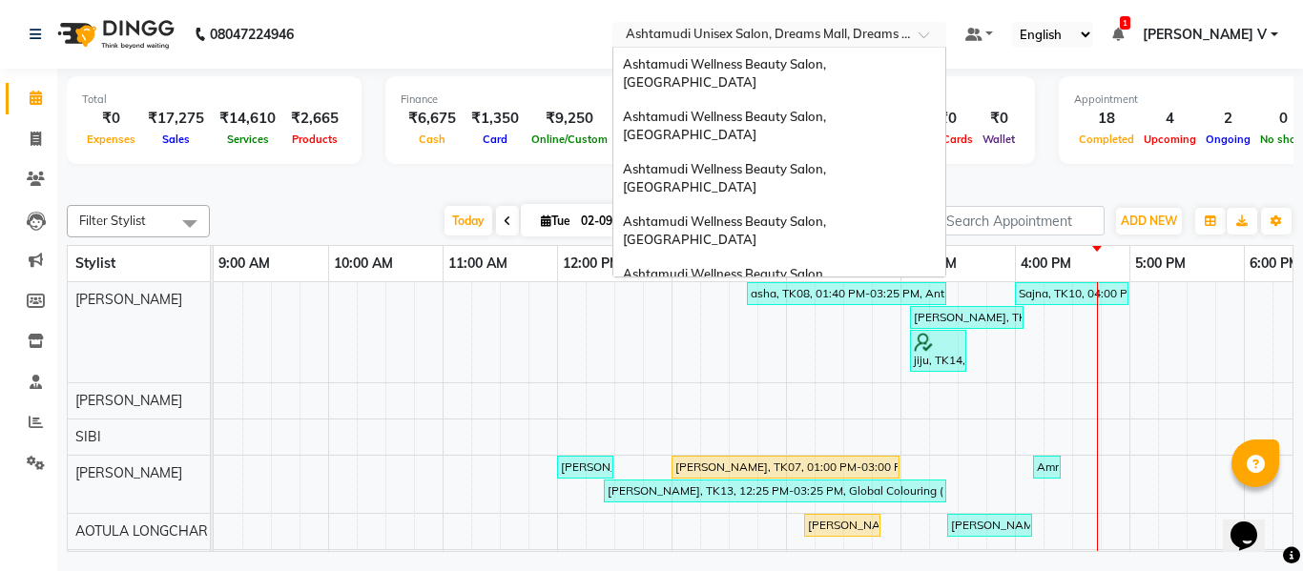
click at [855, 33] on input "text" at bounding box center [760, 36] width 277 height 19
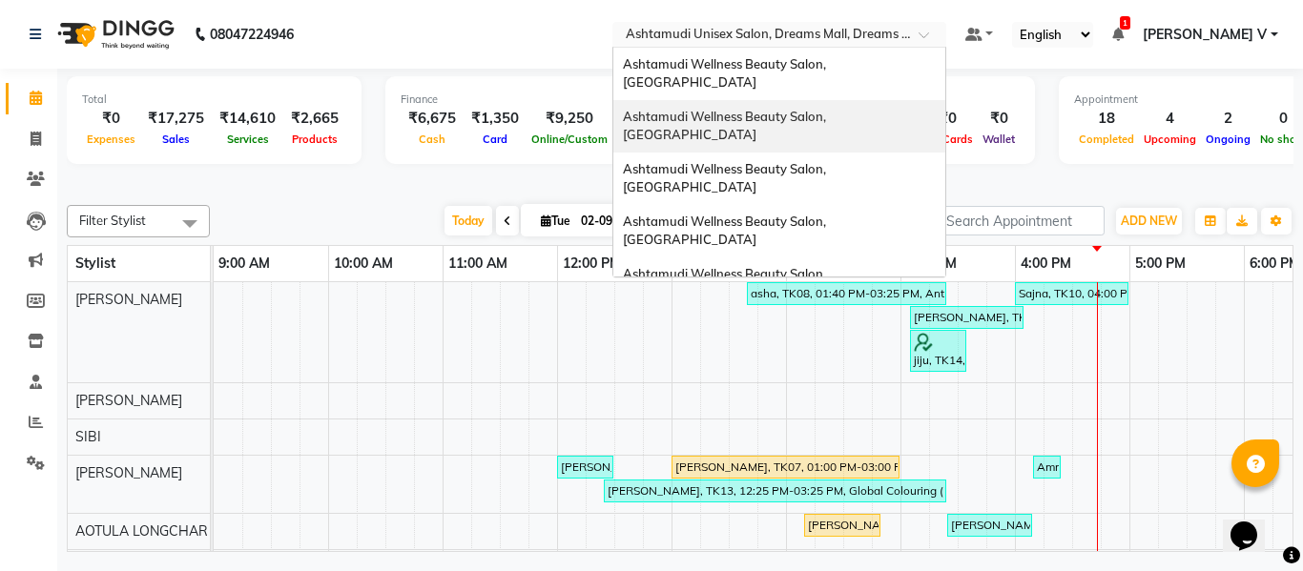
click at [854, 113] on div "Ashtamudi Wellness Beauty Salon, [GEOGRAPHIC_DATA]" at bounding box center [779, 126] width 332 height 52
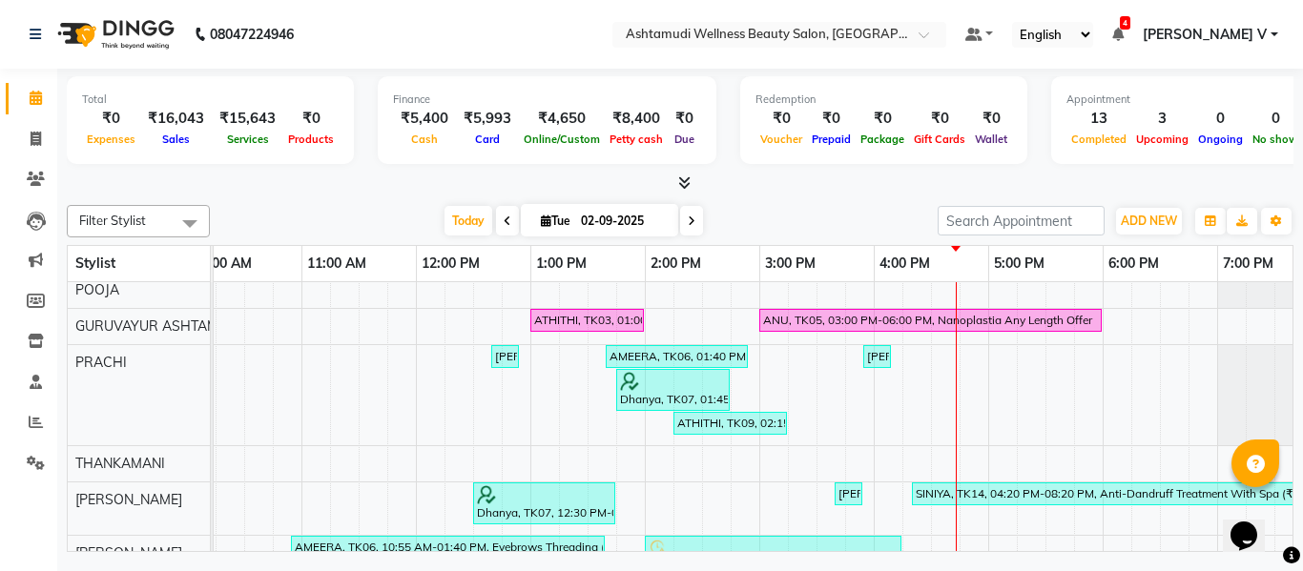
scroll to position [0, 256]
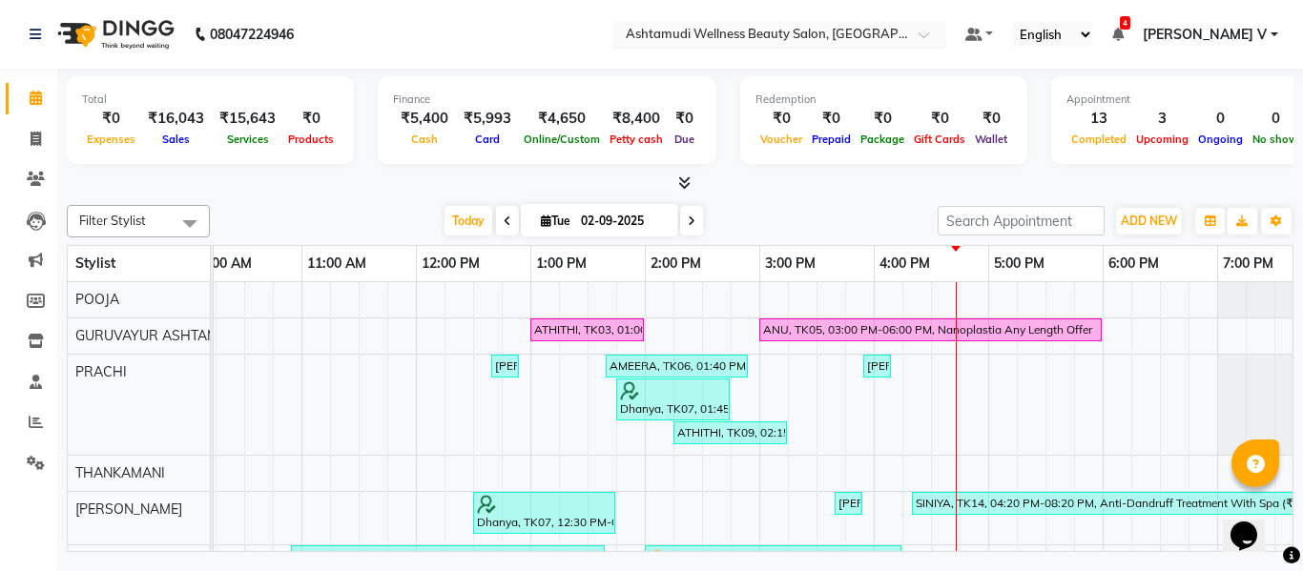
click at [898, 28] on input "text" at bounding box center [760, 36] width 277 height 19
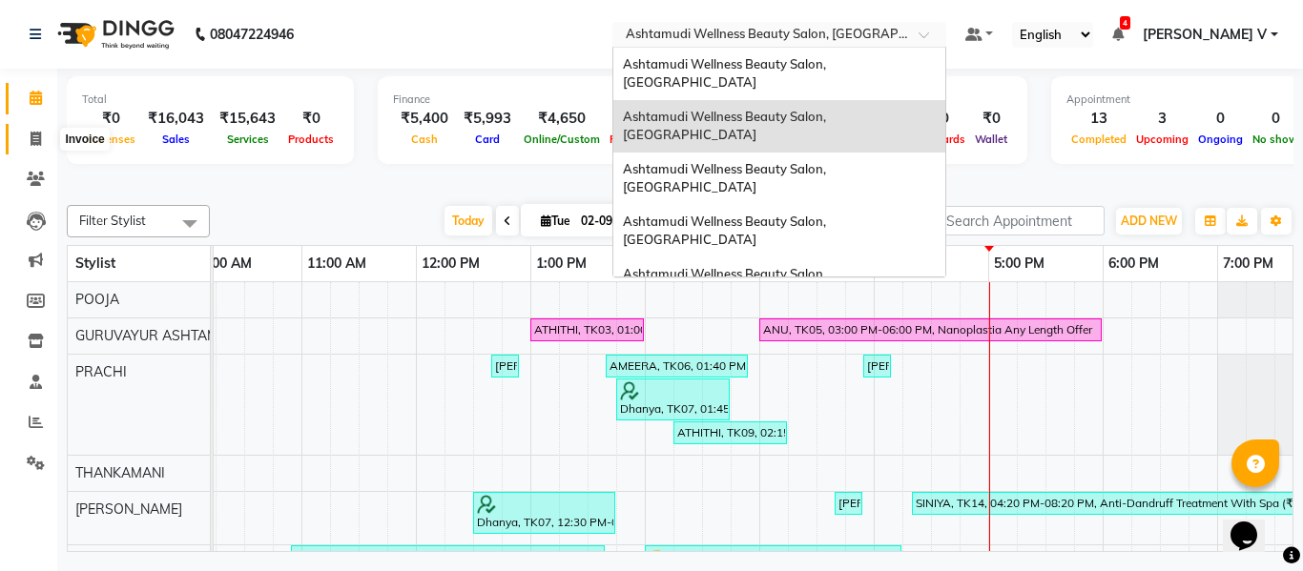
click at [33, 136] on icon at bounding box center [36, 139] width 10 height 14
select select "service"
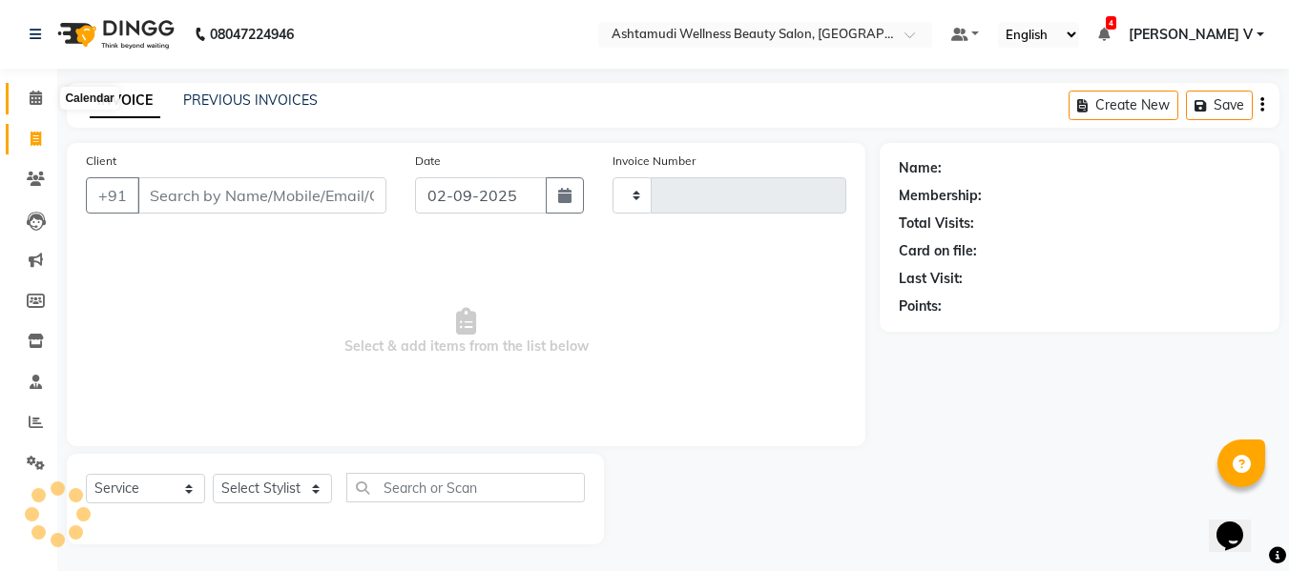
click at [35, 103] on icon at bounding box center [36, 98] width 12 height 14
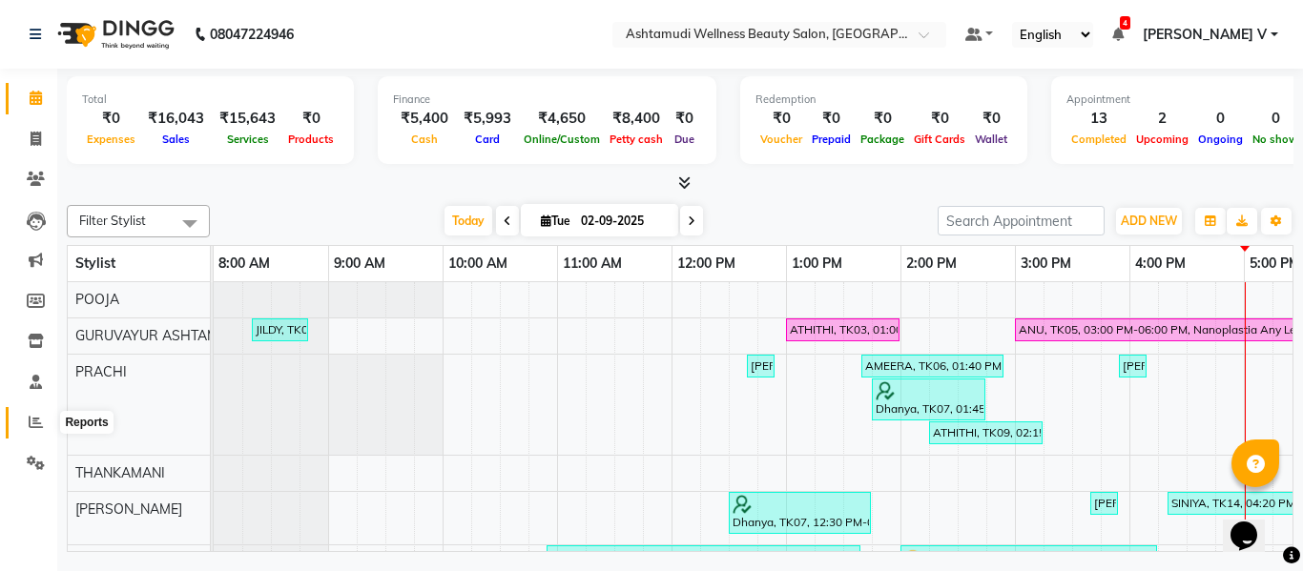
click at [39, 433] on span at bounding box center [35, 423] width 33 height 22
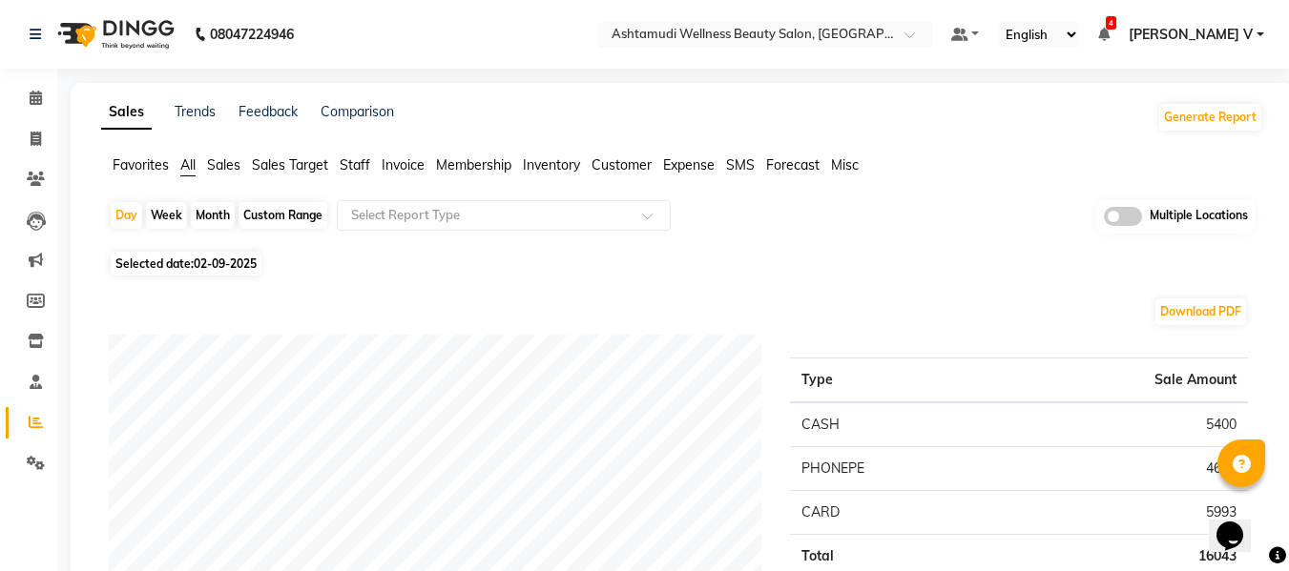
click at [1132, 217] on span at bounding box center [1123, 216] width 38 height 19
click at [1104, 219] on input "checkbox" at bounding box center [1104, 219] width 0 height 0
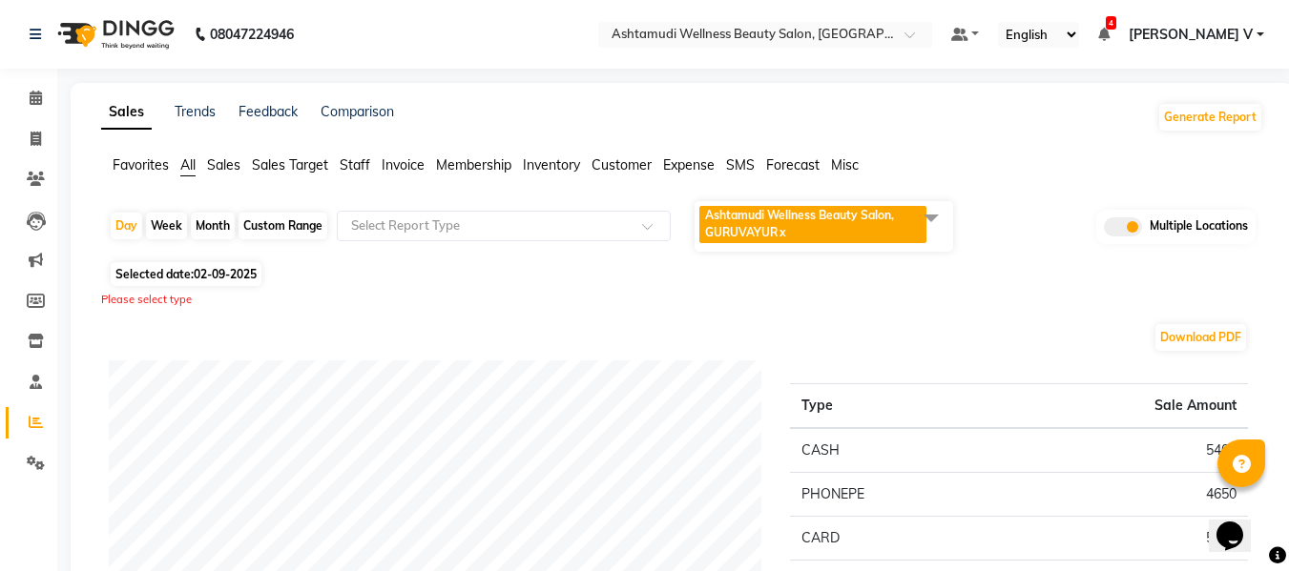
click at [883, 232] on span "Ashtamudi Wellness Beauty Salon, GURUVAYUR x" at bounding box center [812, 224] width 227 height 37
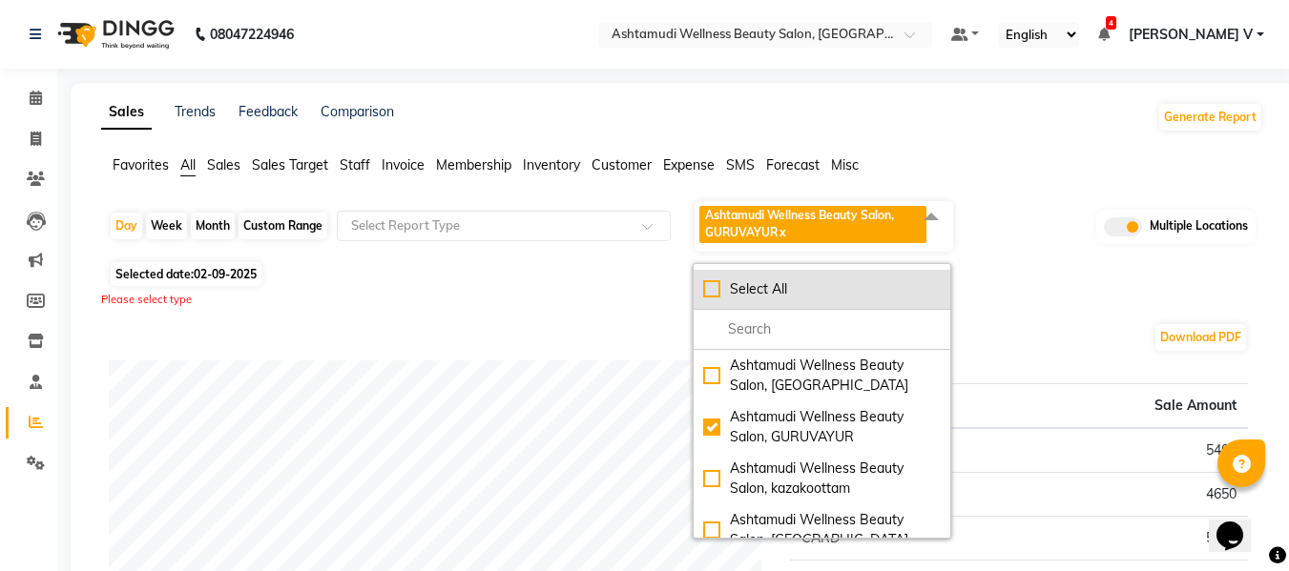
click at [797, 293] on div "Select All" at bounding box center [821, 289] width 237 height 20
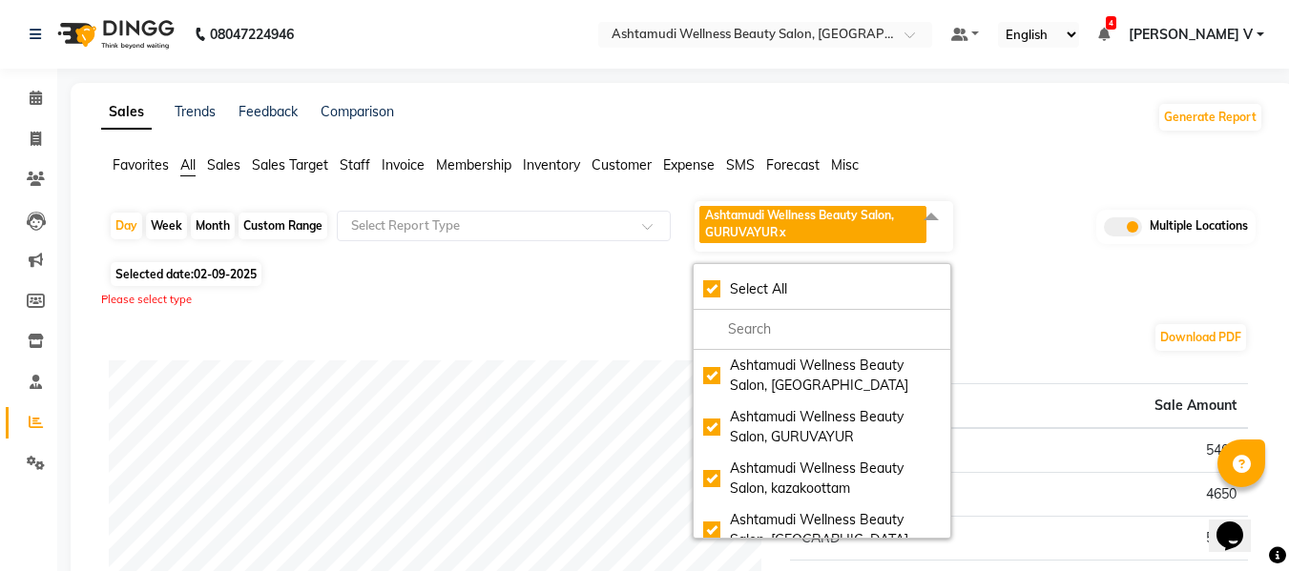
checkbox input "true"
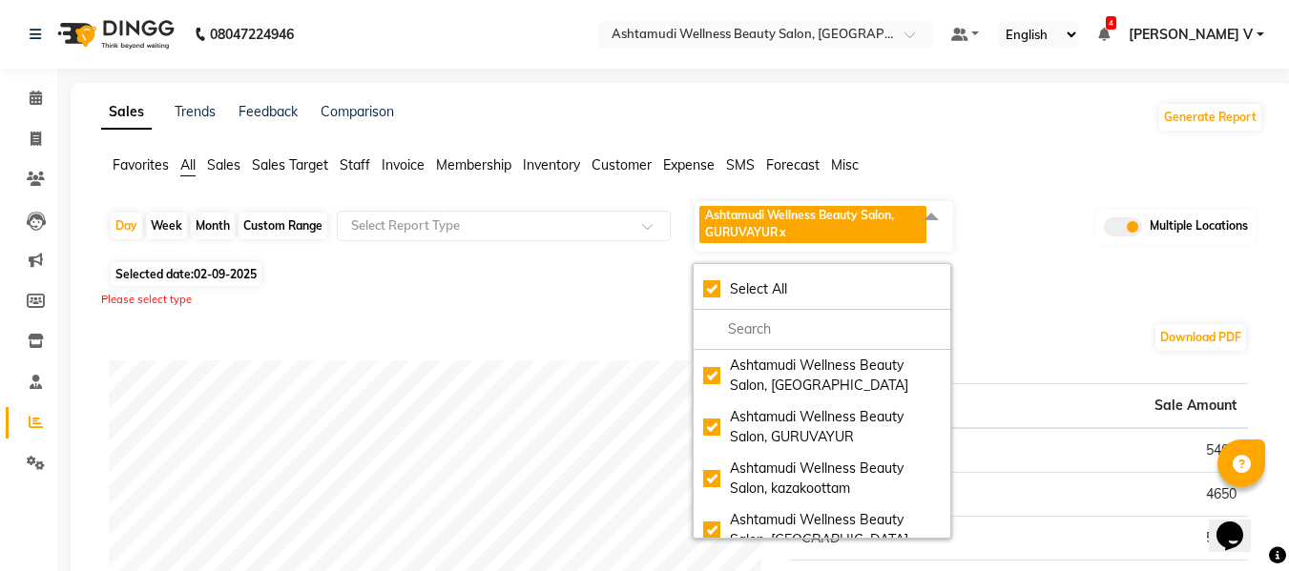
checkbox input "true"
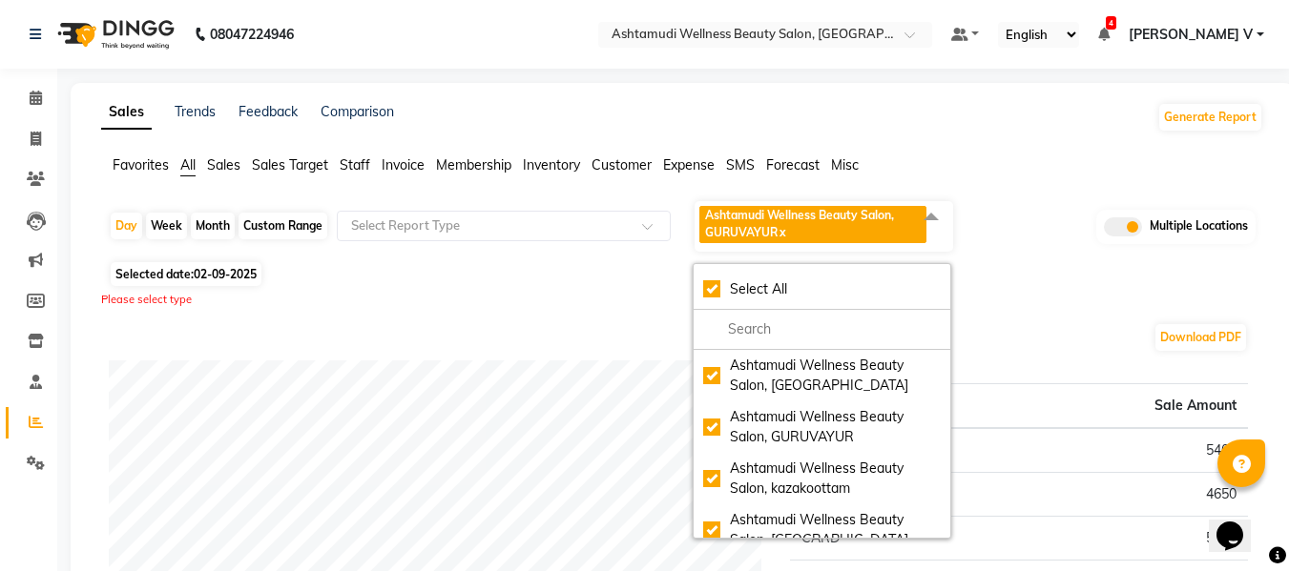
checkbox input "true"
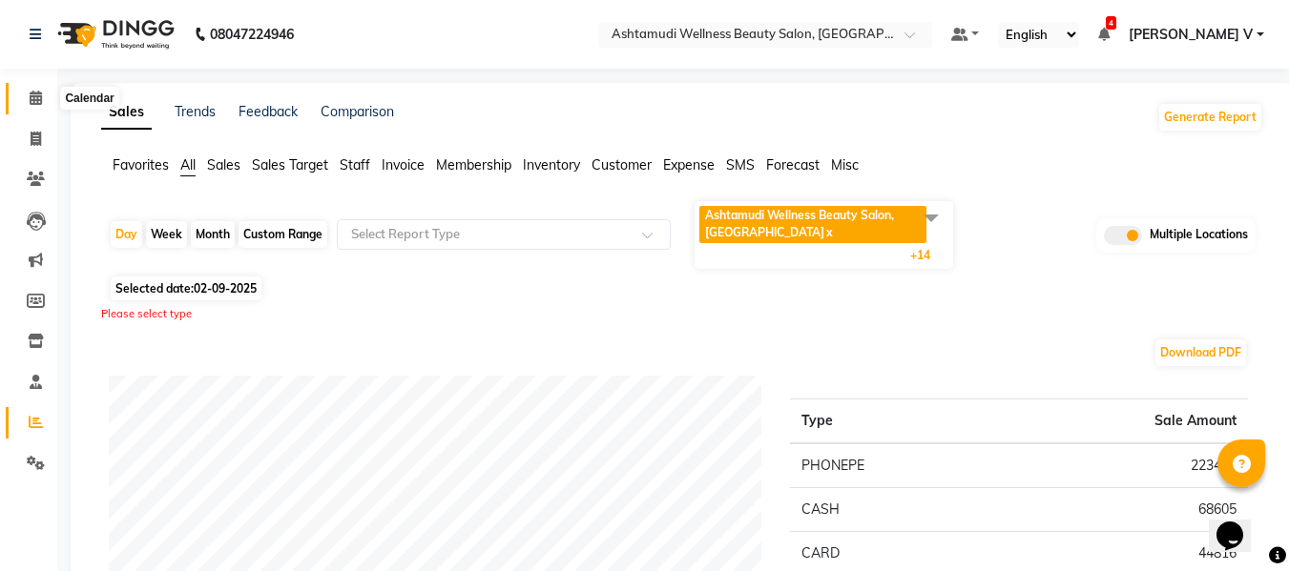
click at [35, 96] on icon at bounding box center [36, 98] width 12 height 14
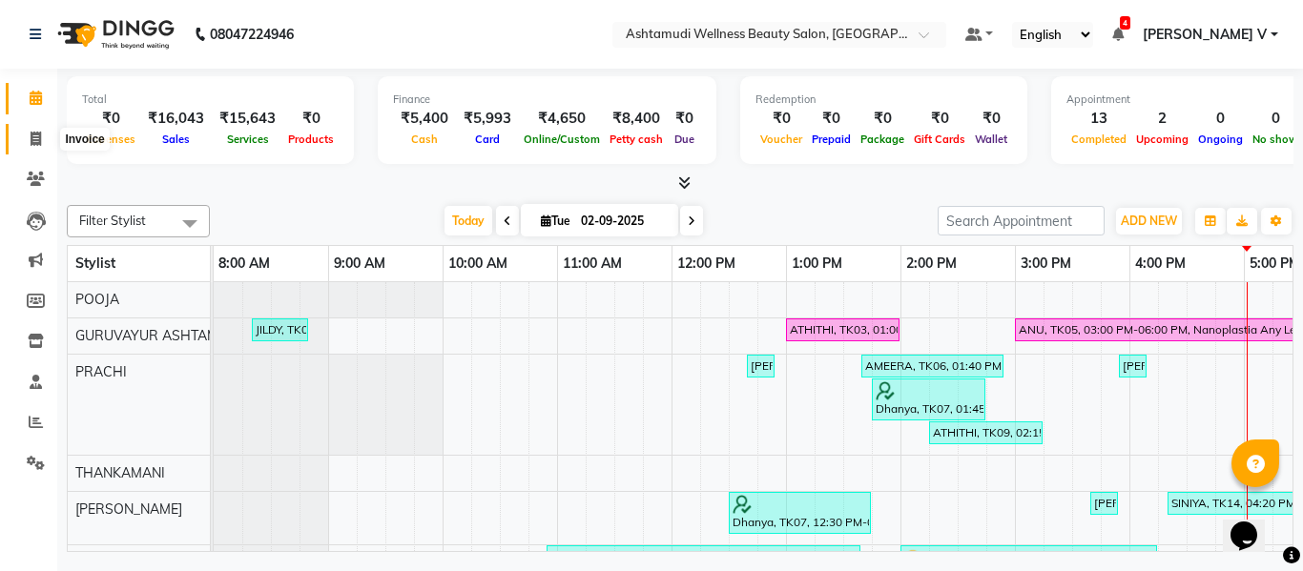
click at [31, 132] on icon at bounding box center [36, 139] width 10 height 14
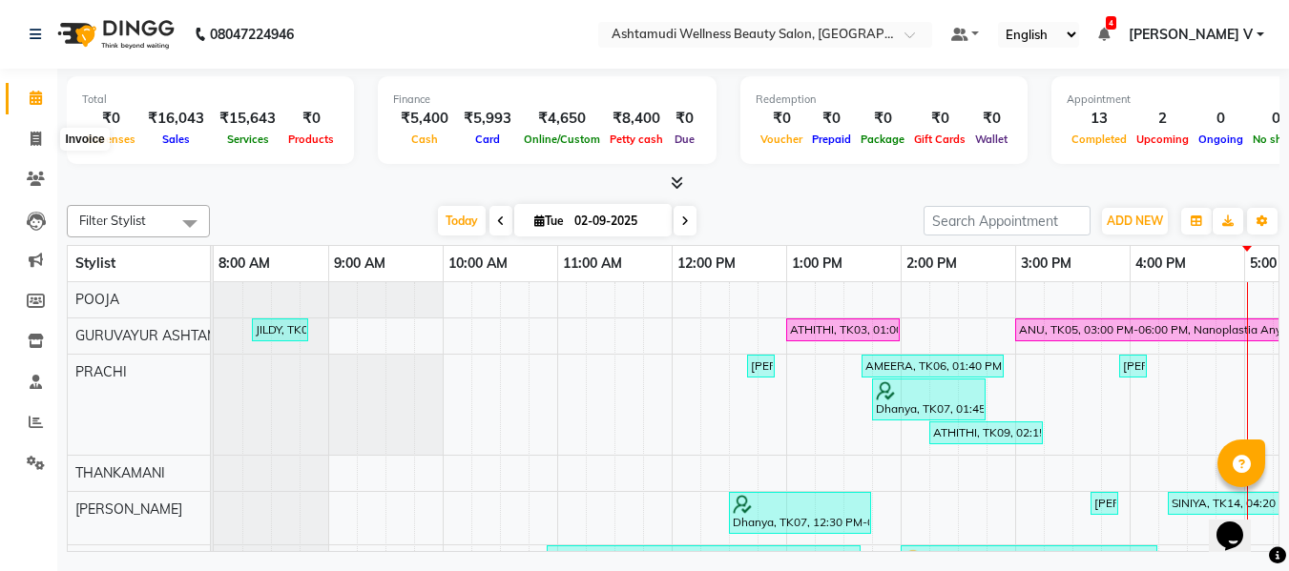
select select "service"
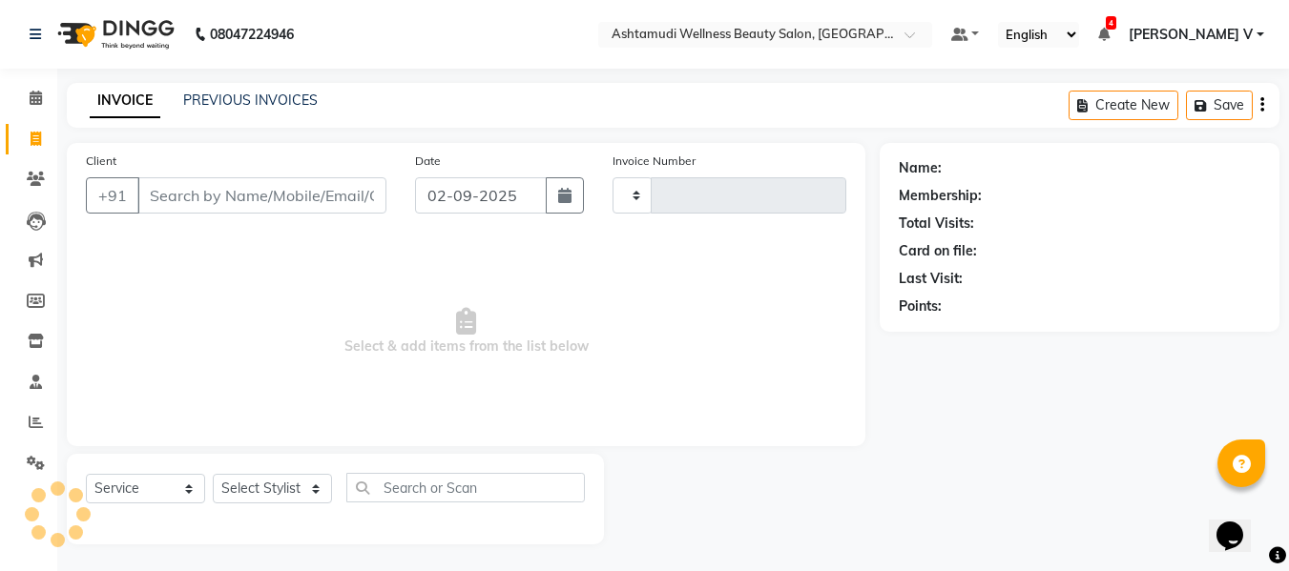
type input "2108"
click at [29, 82] on li "Calendar" at bounding box center [28, 98] width 57 height 41
select select "4660"
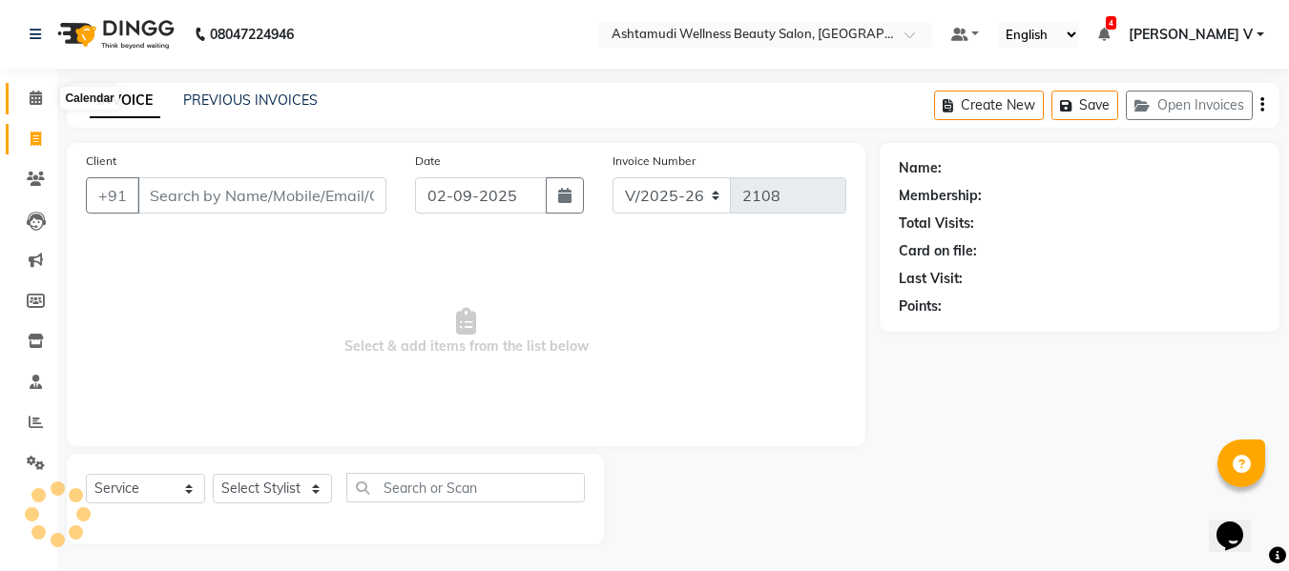
click at [33, 93] on icon at bounding box center [36, 98] width 12 height 14
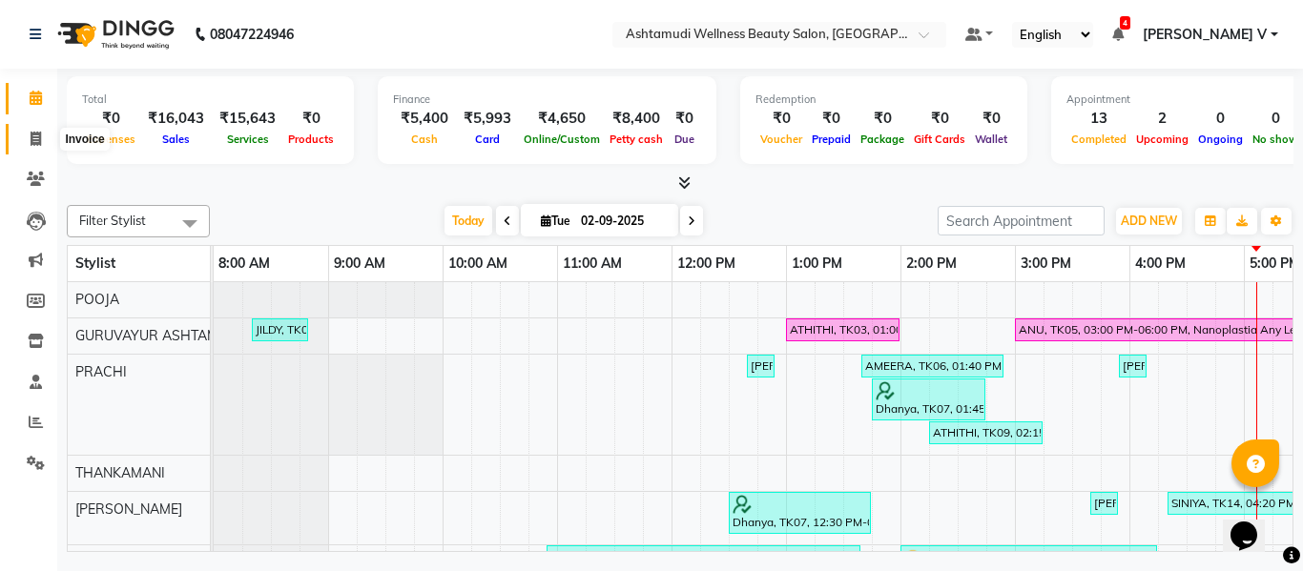
click at [37, 138] on icon at bounding box center [36, 139] width 10 height 14
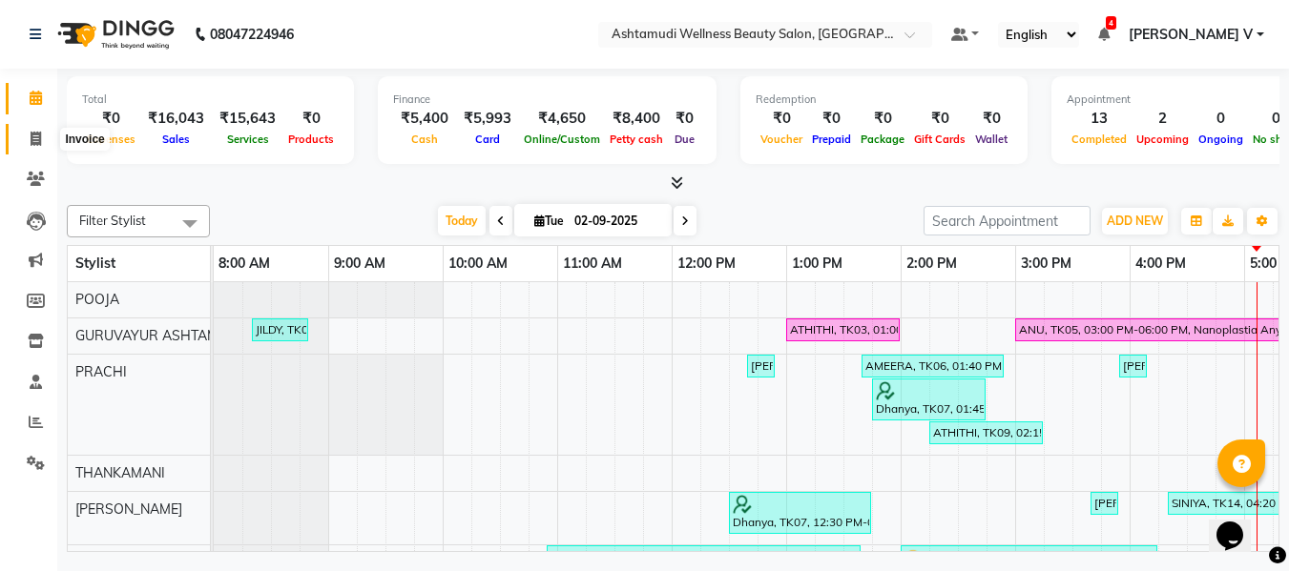
select select "4660"
select select "service"
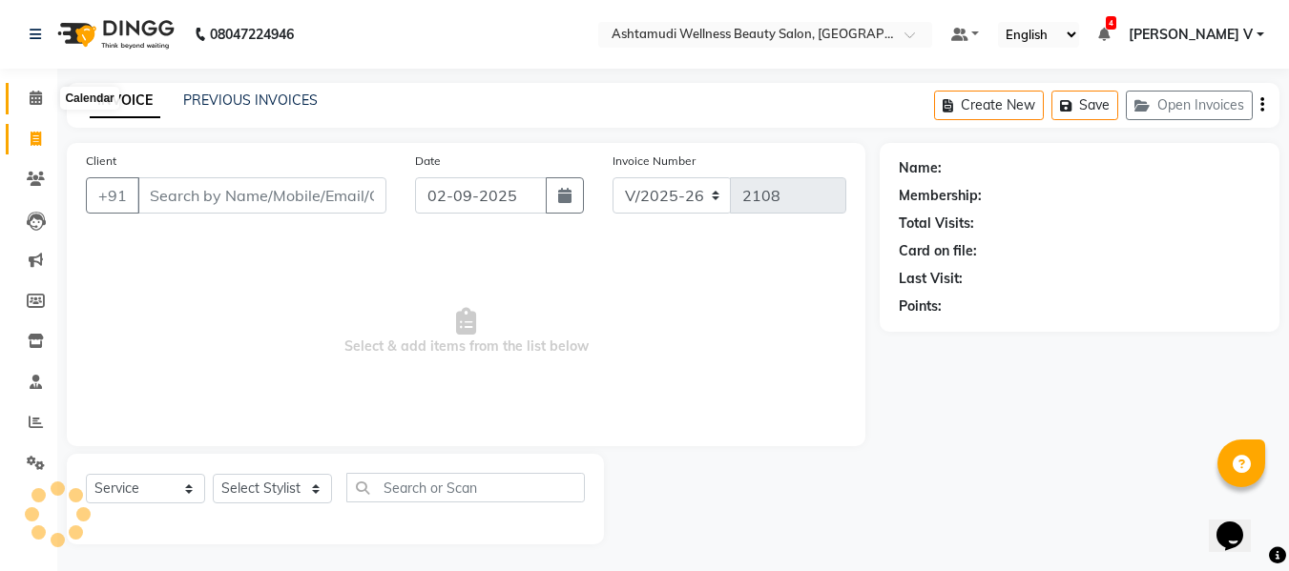
click at [36, 101] on icon at bounding box center [36, 98] width 12 height 14
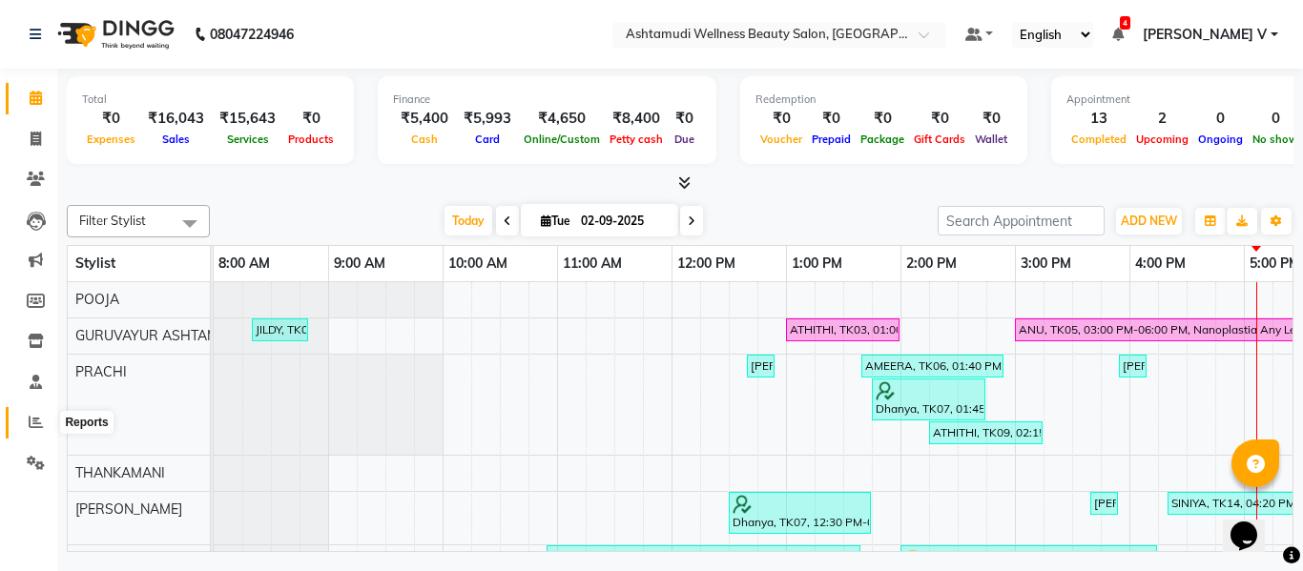
click at [42, 412] on span at bounding box center [35, 423] width 33 height 22
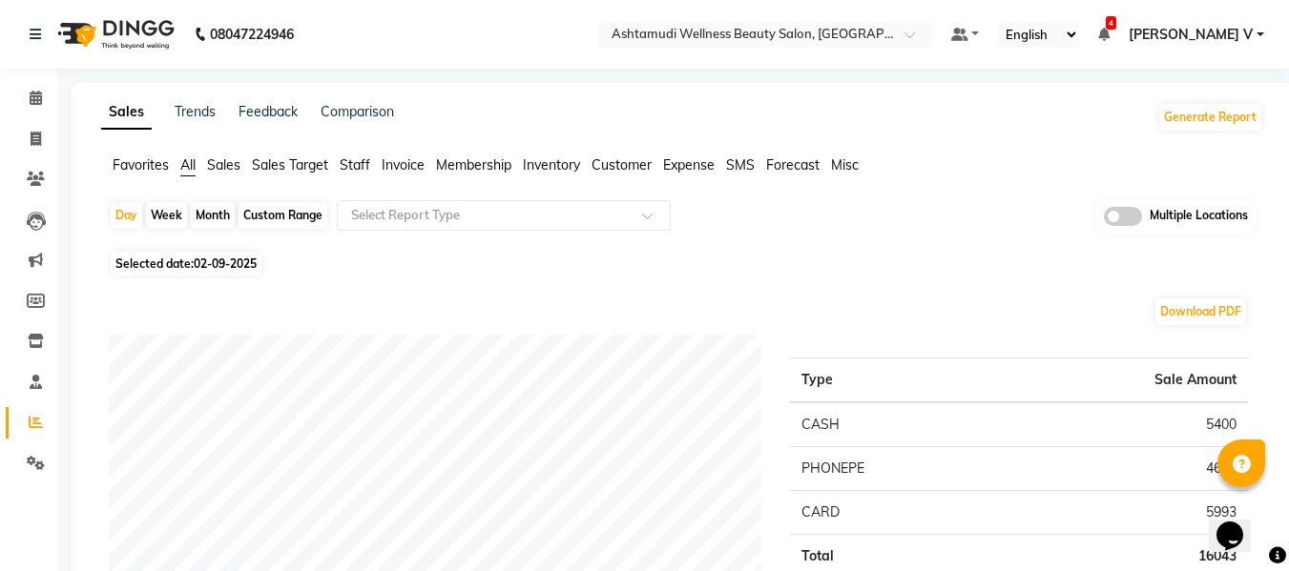
click at [1135, 222] on span at bounding box center [1123, 216] width 38 height 19
click at [1104, 219] on input "checkbox" at bounding box center [1104, 219] width 0 height 0
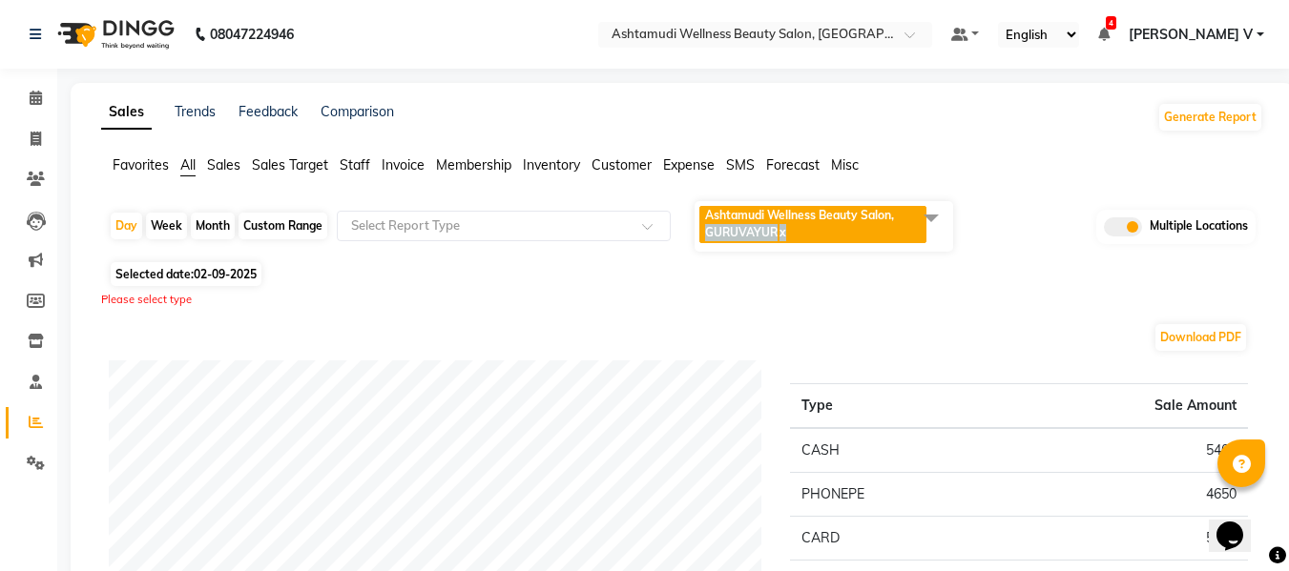
click at [900, 225] on span "Ashtamudi Wellness Beauty Salon, GURUVAYUR x" at bounding box center [812, 224] width 227 height 37
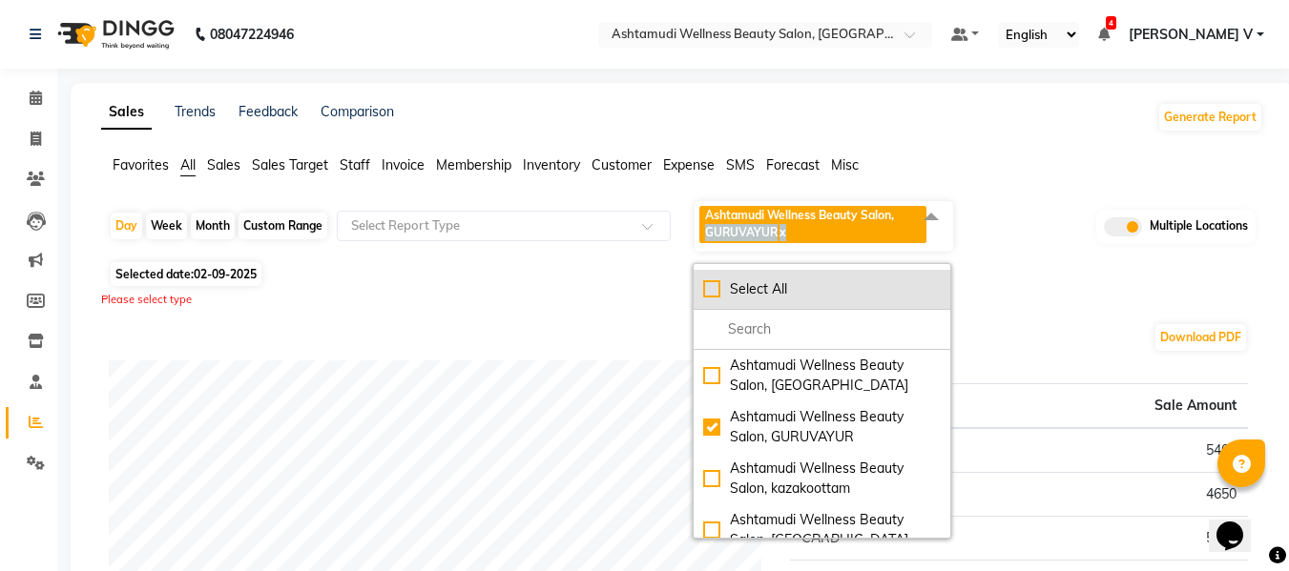
click at [826, 299] on div "Select All" at bounding box center [821, 289] width 237 height 20
checkbox input "true"
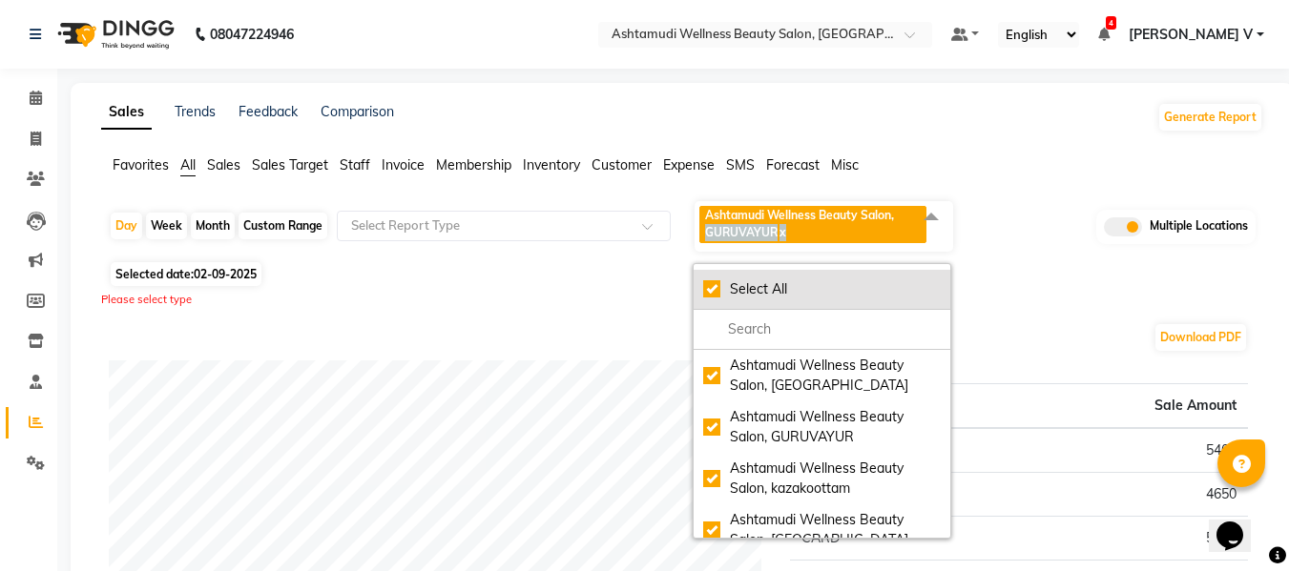
checkbox input "true"
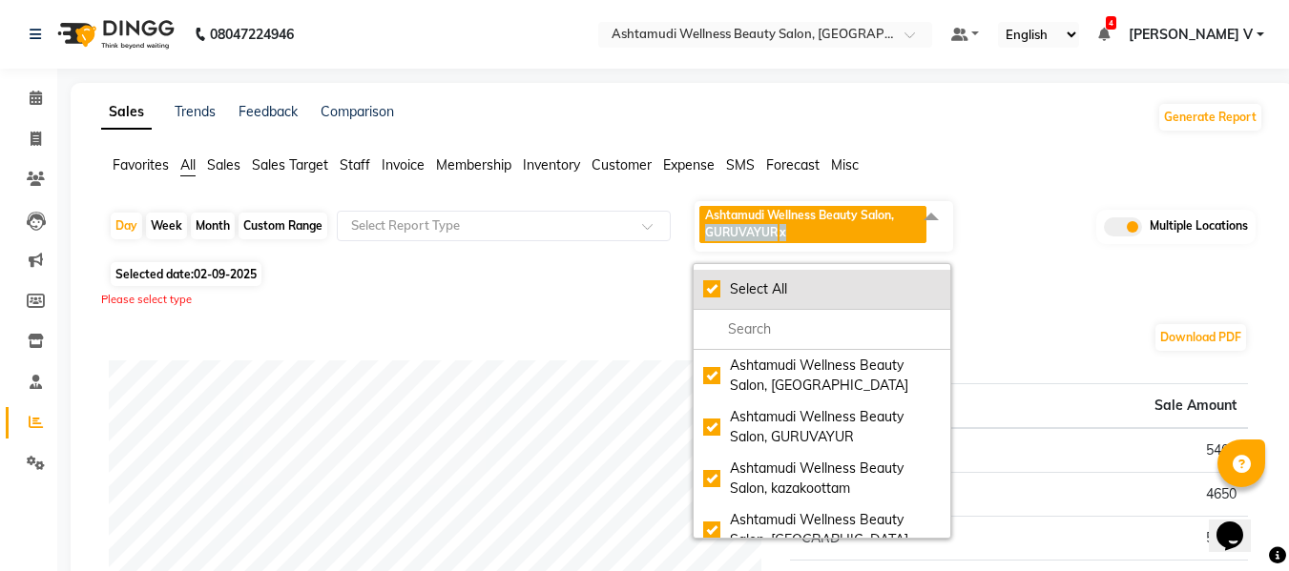
checkbox input "true"
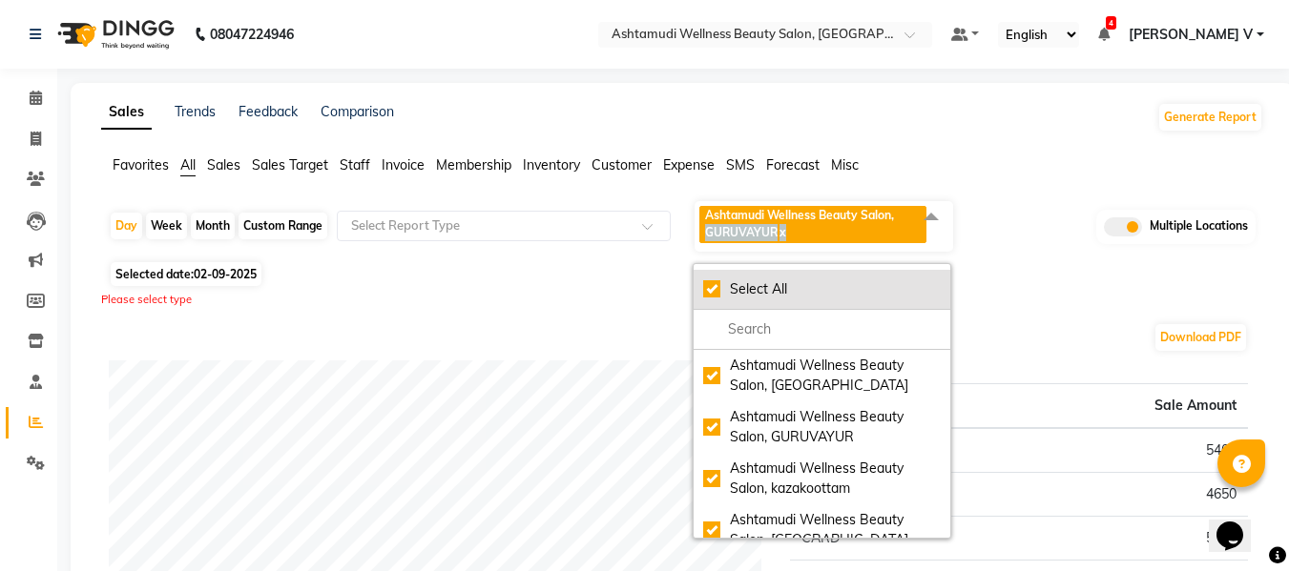
checkbox input "true"
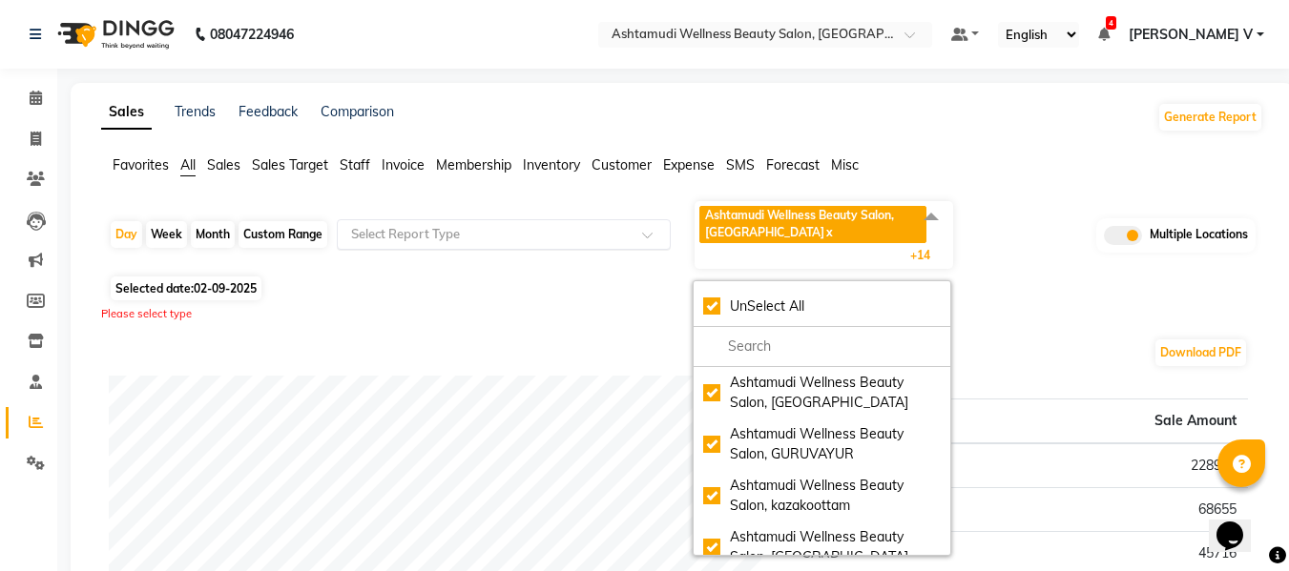
click at [461, 235] on input "text" at bounding box center [484, 234] width 275 height 19
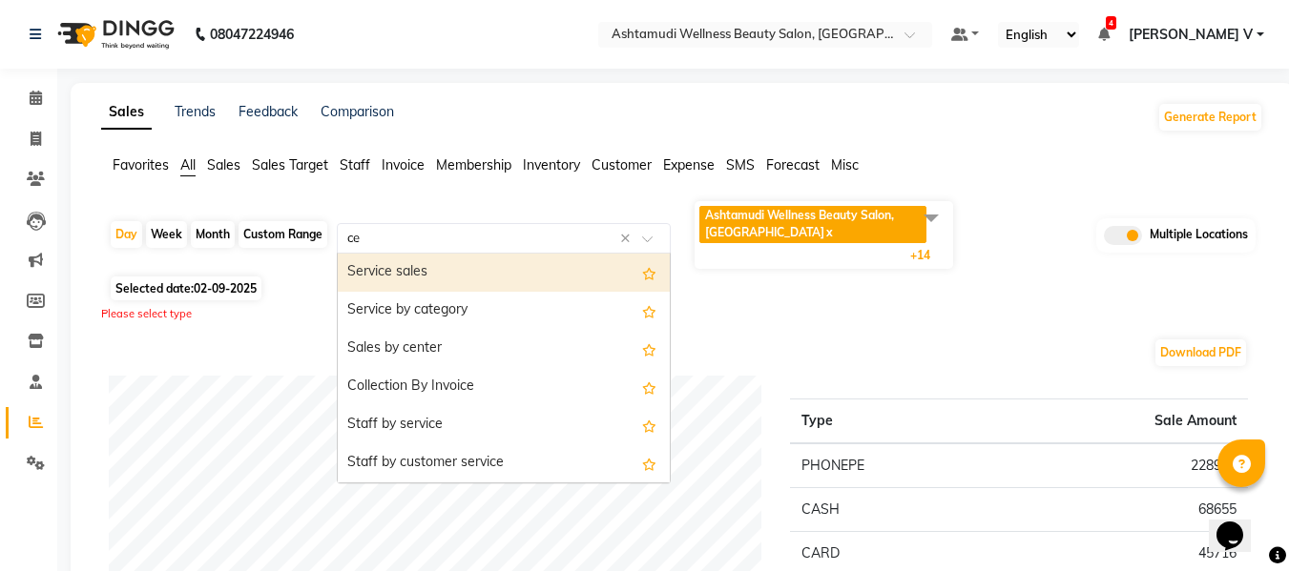
type input "cen"
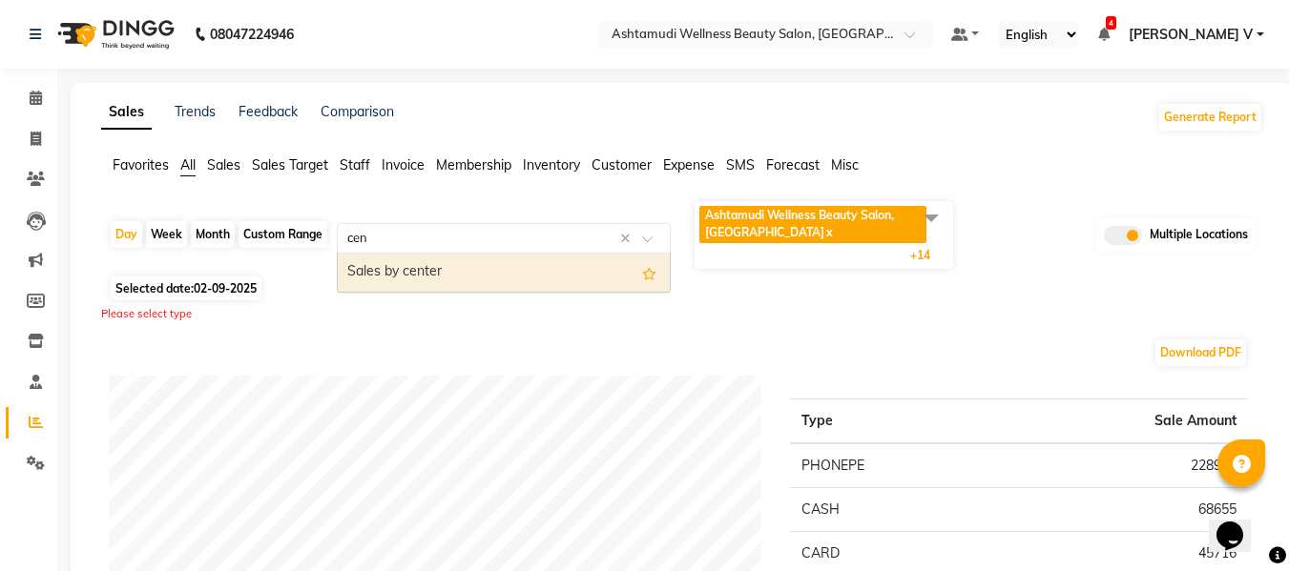
click at [466, 280] on div "Sales by center" at bounding box center [504, 273] width 332 height 38
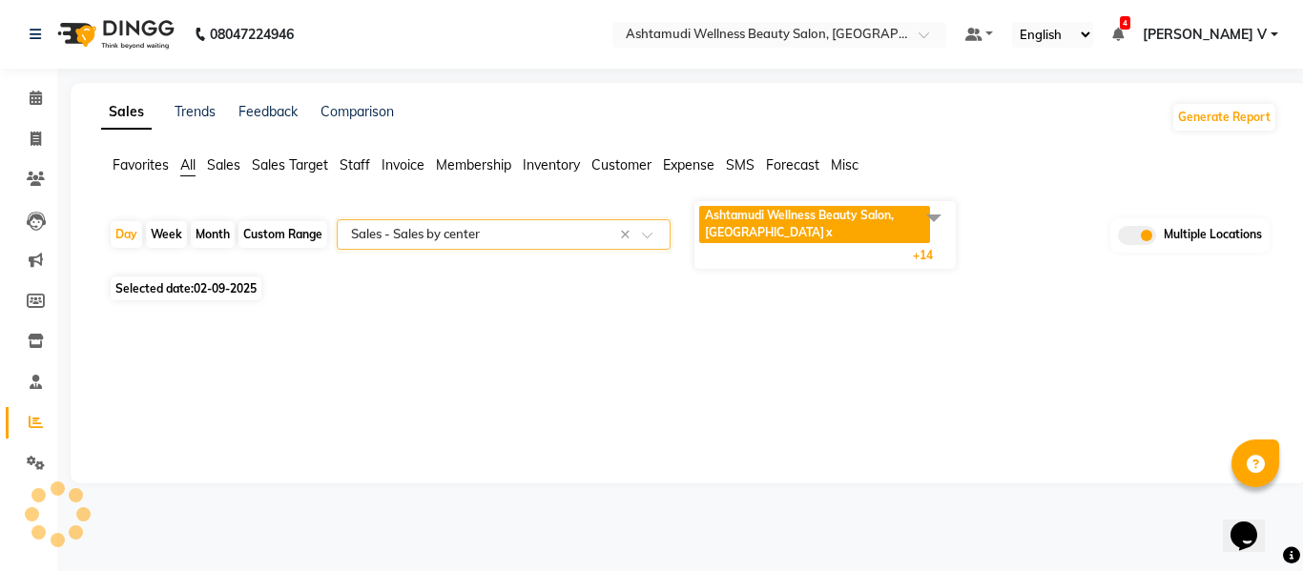
select select "full_report"
select select "csv"
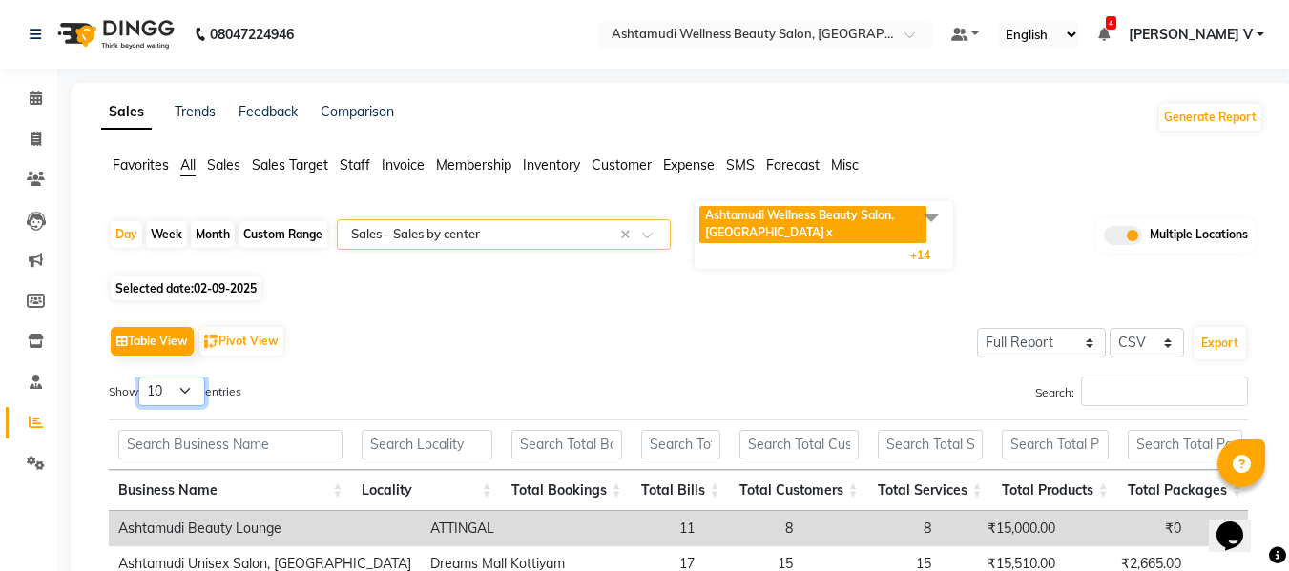
click at [167, 385] on select "10 25 50 100" at bounding box center [171, 392] width 67 height 30
select select "25"
click at [141, 377] on select "10 25 50 100" at bounding box center [171, 392] width 67 height 30
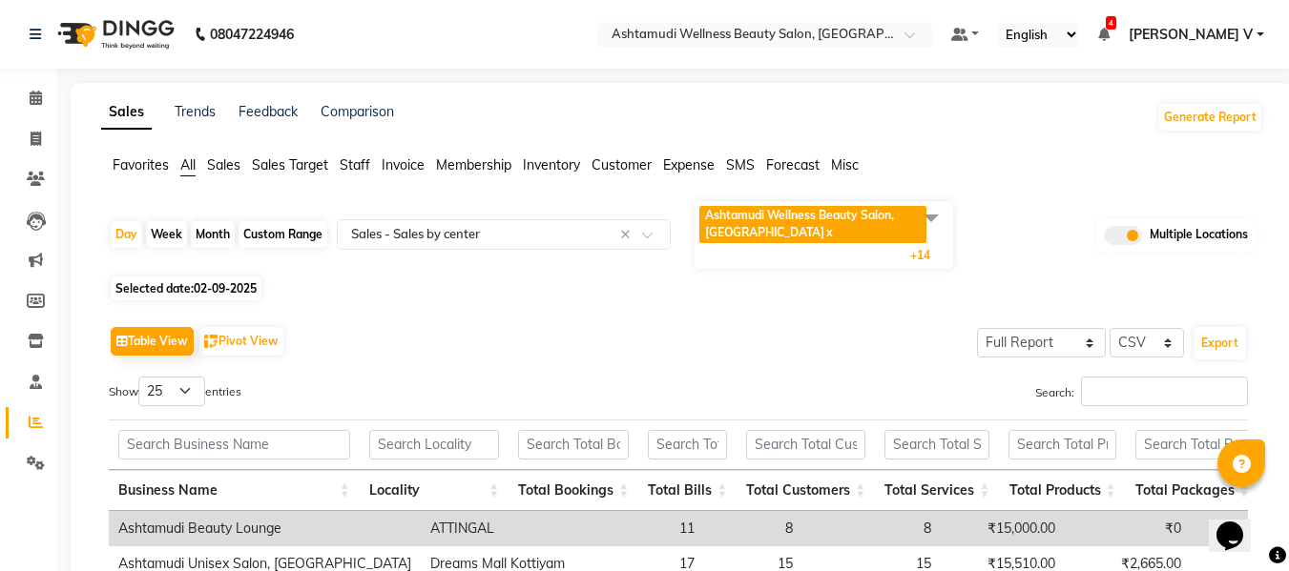
click at [746, 394] on div "Search:" at bounding box center [969, 395] width 555 height 37
click at [34, 90] on span at bounding box center [35, 99] width 33 height 22
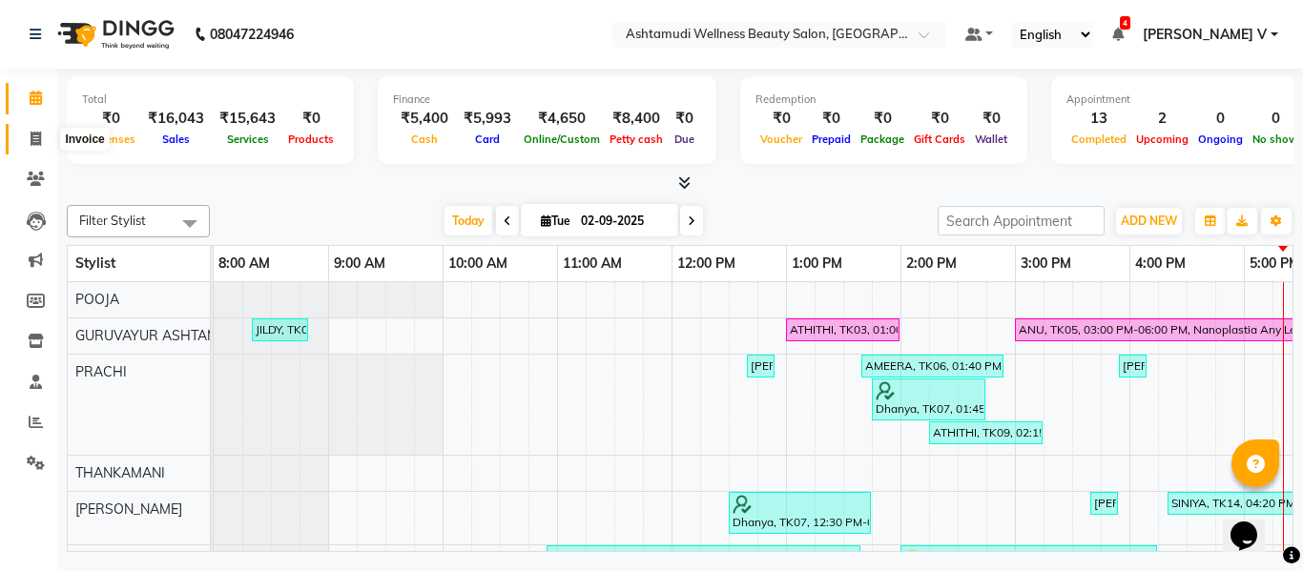
click at [38, 132] on icon at bounding box center [36, 139] width 10 height 14
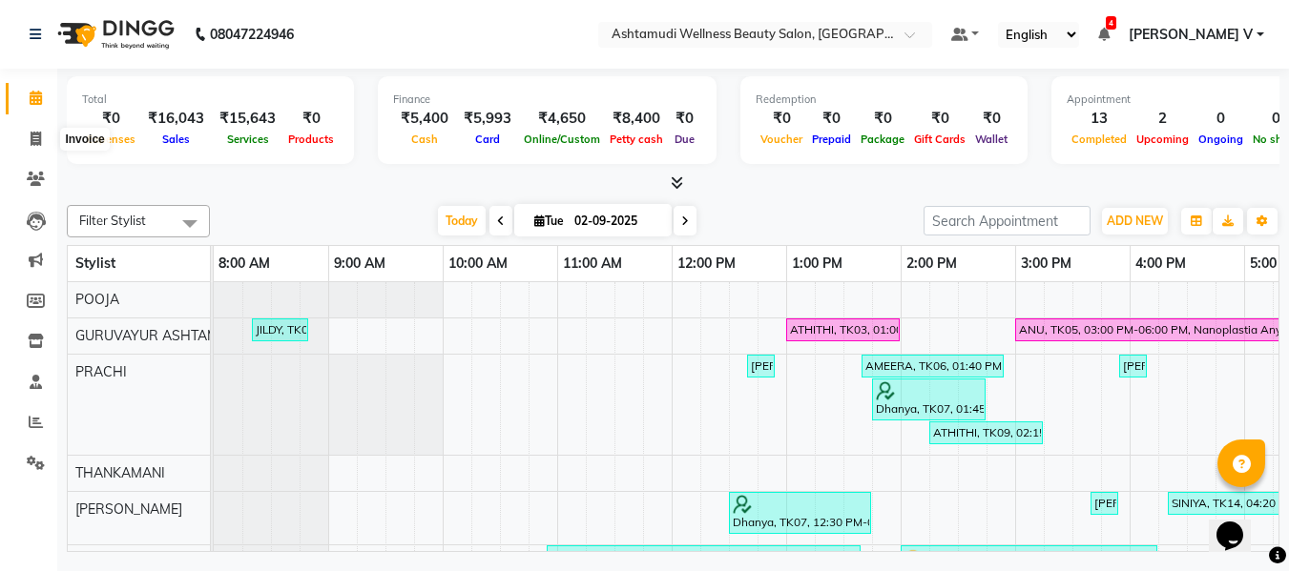
click at [36, 115] on li "Calendar" at bounding box center [28, 98] width 57 height 41
select select "4660"
select select "service"
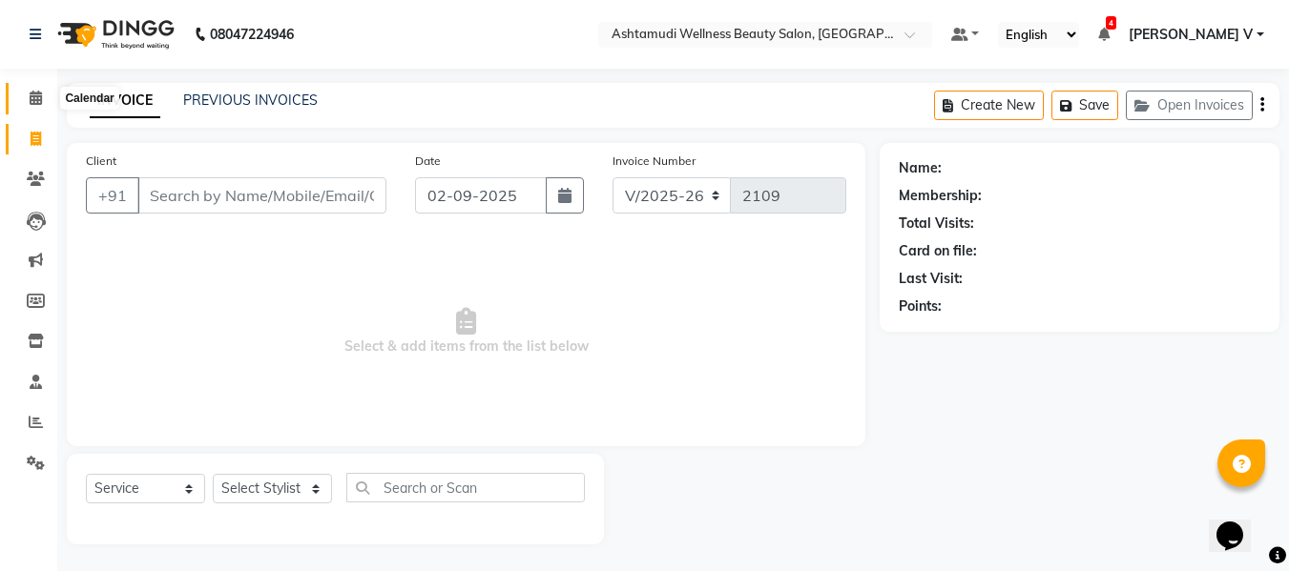
click at [34, 104] on icon at bounding box center [36, 98] width 12 height 14
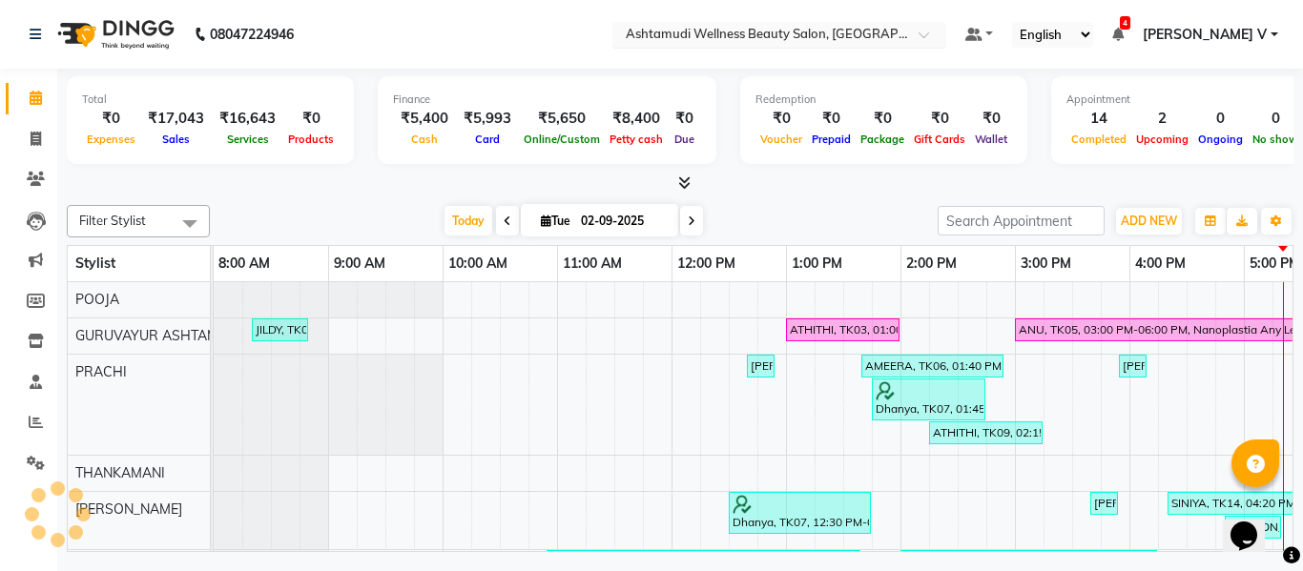
click at [898, 36] on input "text" at bounding box center [760, 36] width 277 height 19
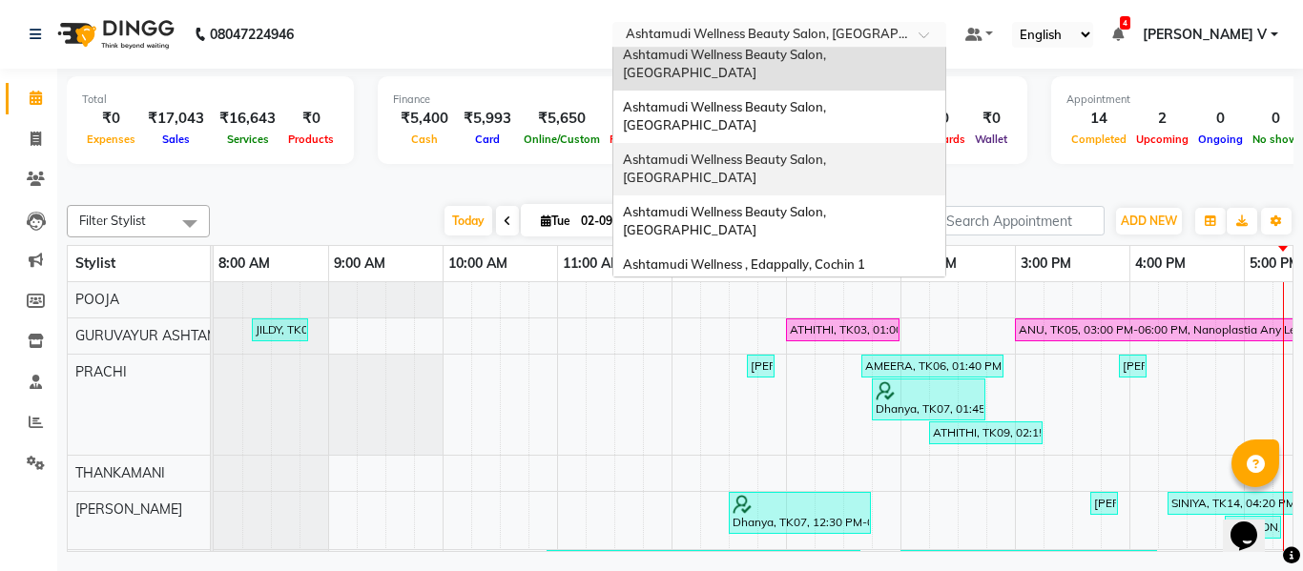
scroll to position [95, 0]
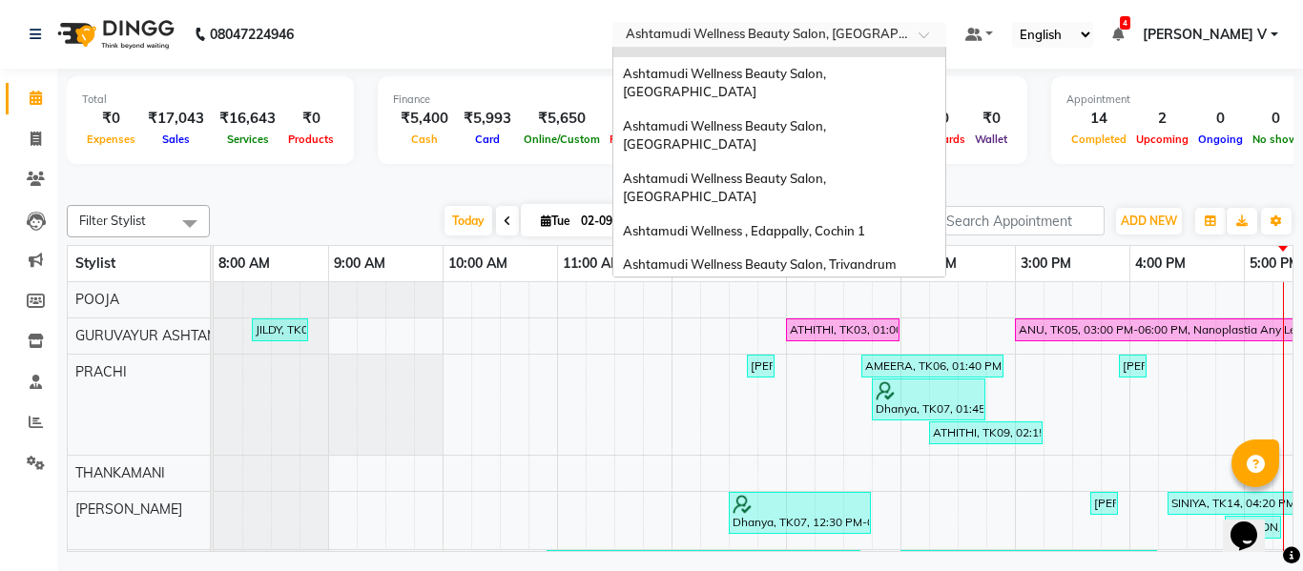
click at [826, 343] on span "Ashtamudi Welness Beauty Salon, Chinnakkada" at bounding box center [724, 360] width 203 height 34
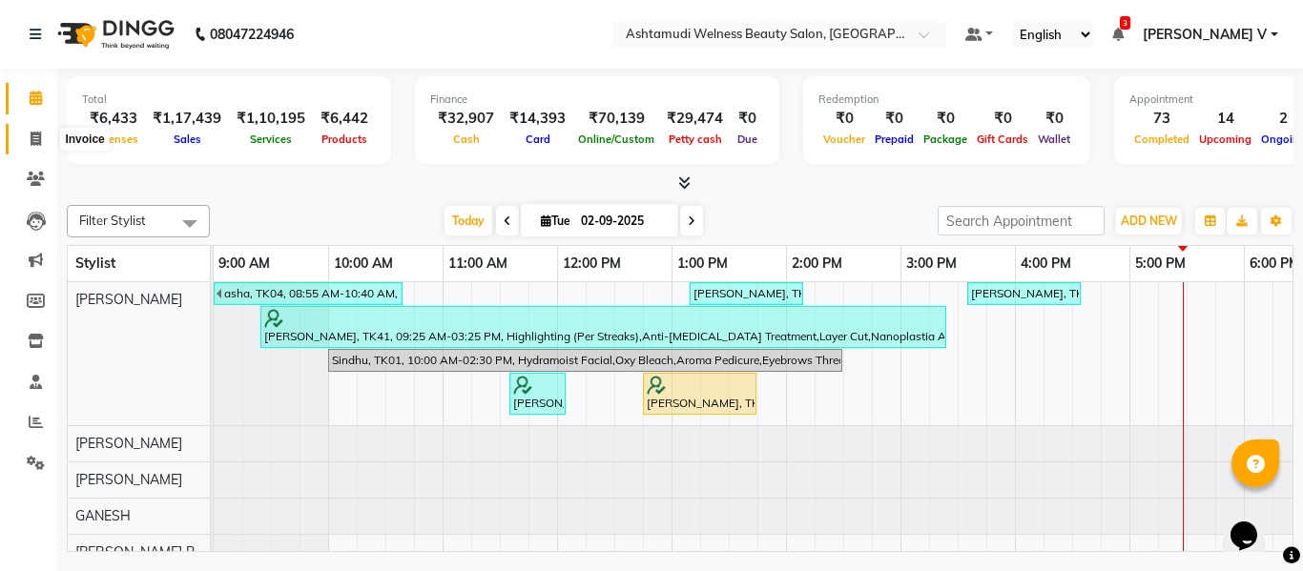
click at [37, 142] on icon at bounding box center [36, 139] width 10 height 14
select select "service"
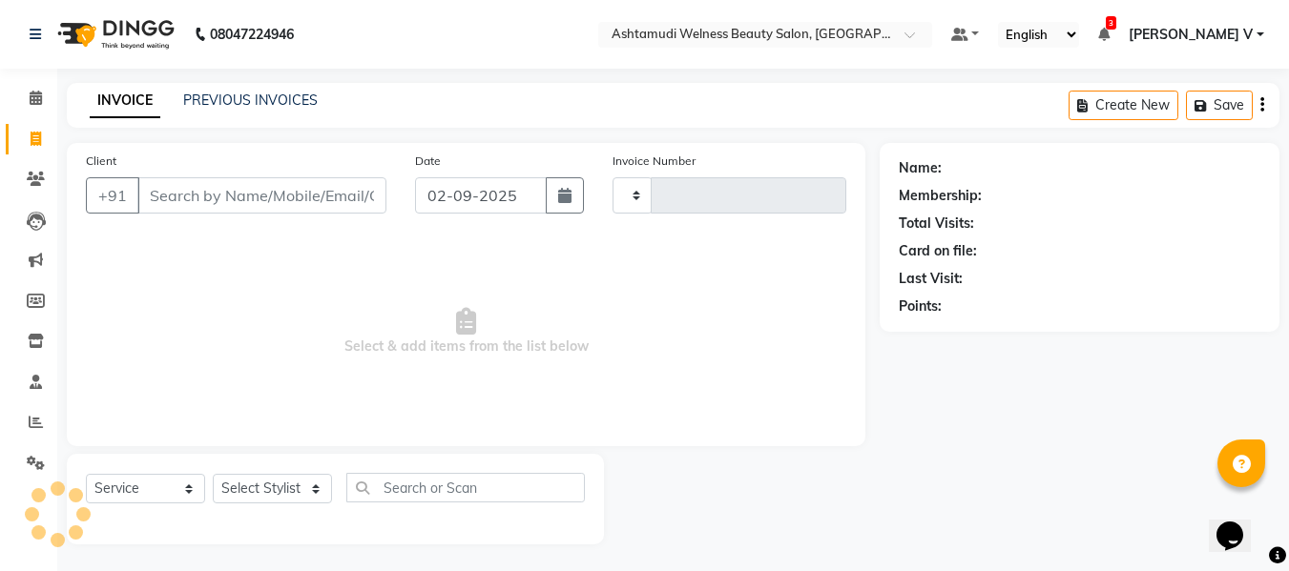
type input "7582"
select select "4529"
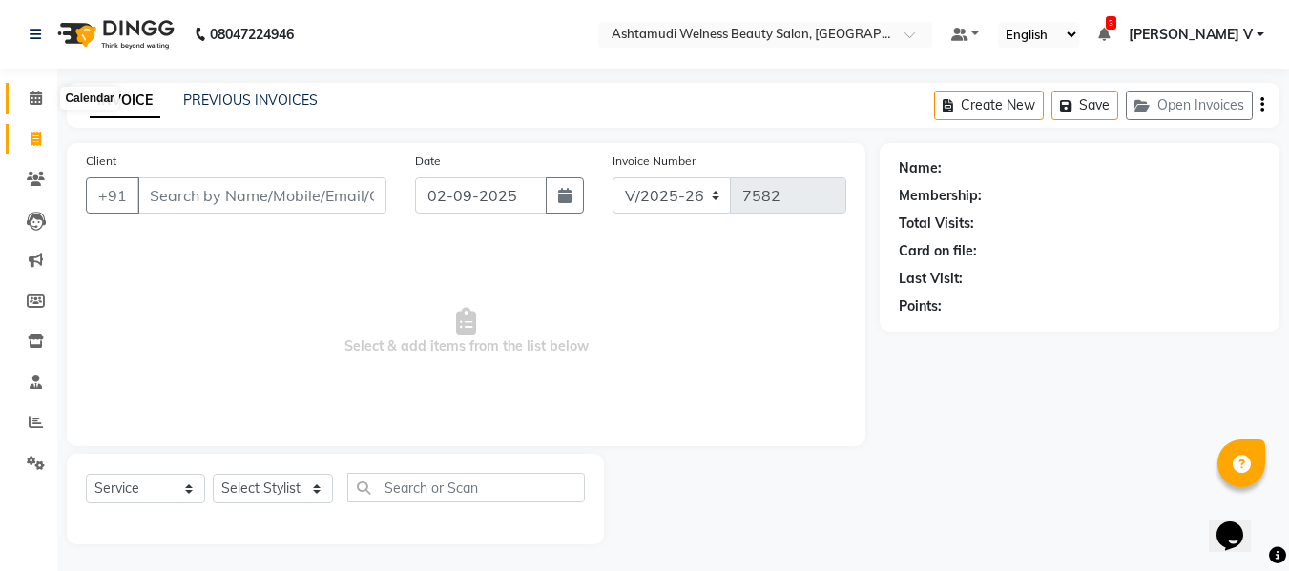
click at [37, 90] on span at bounding box center [35, 99] width 33 height 22
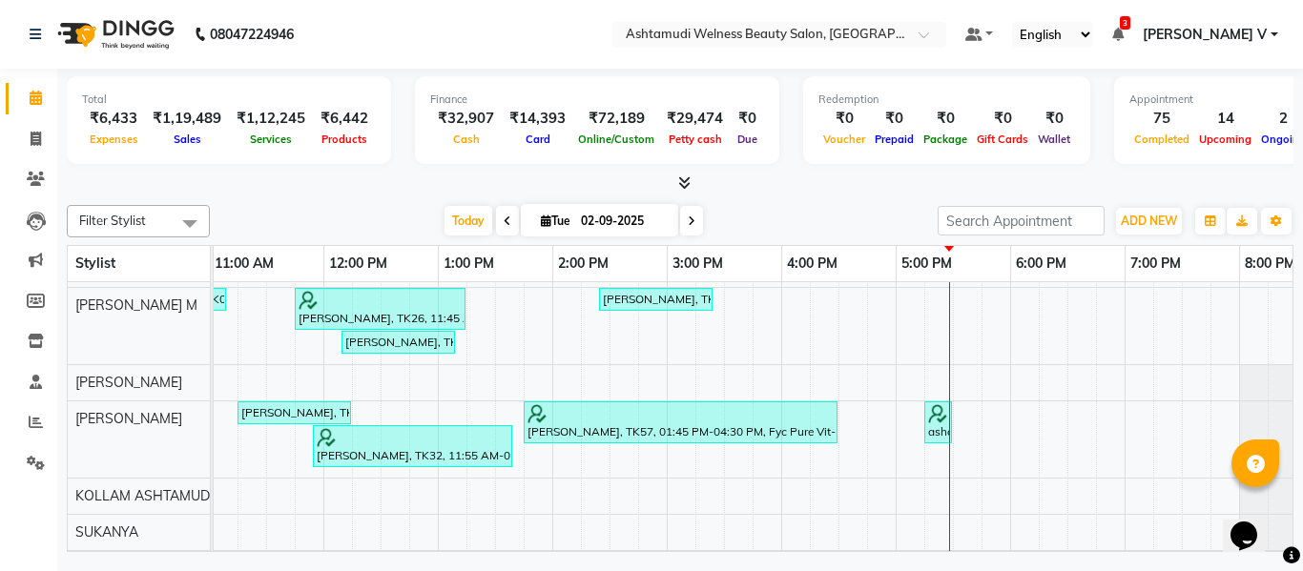
scroll to position [883, 234]
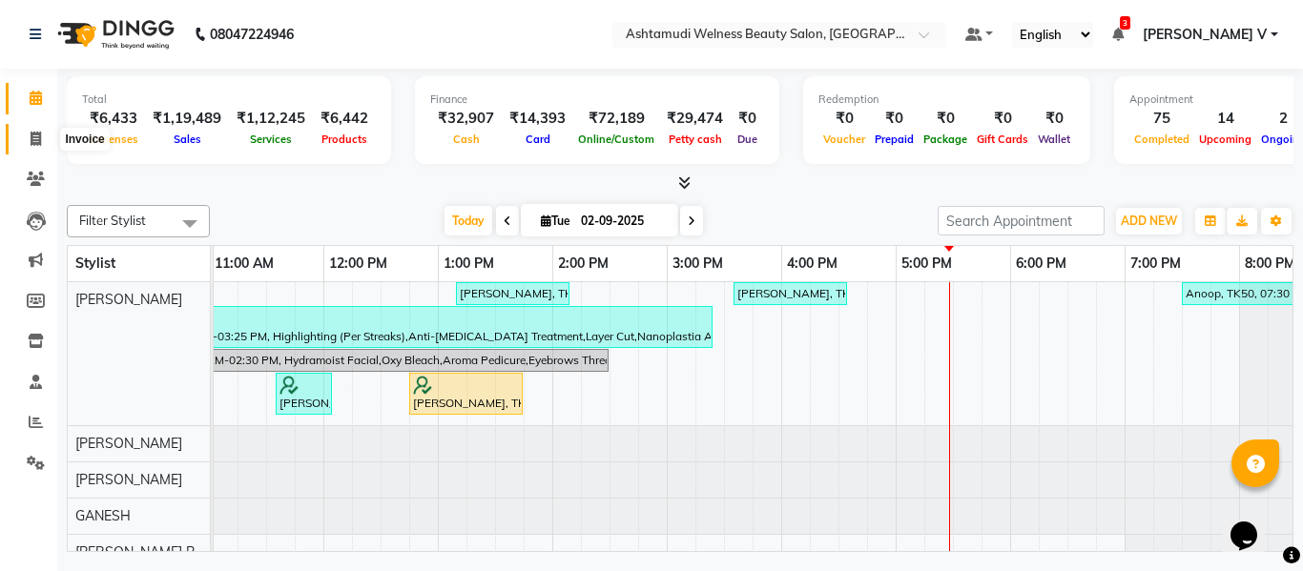
click at [42, 129] on span at bounding box center [35, 140] width 33 height 22
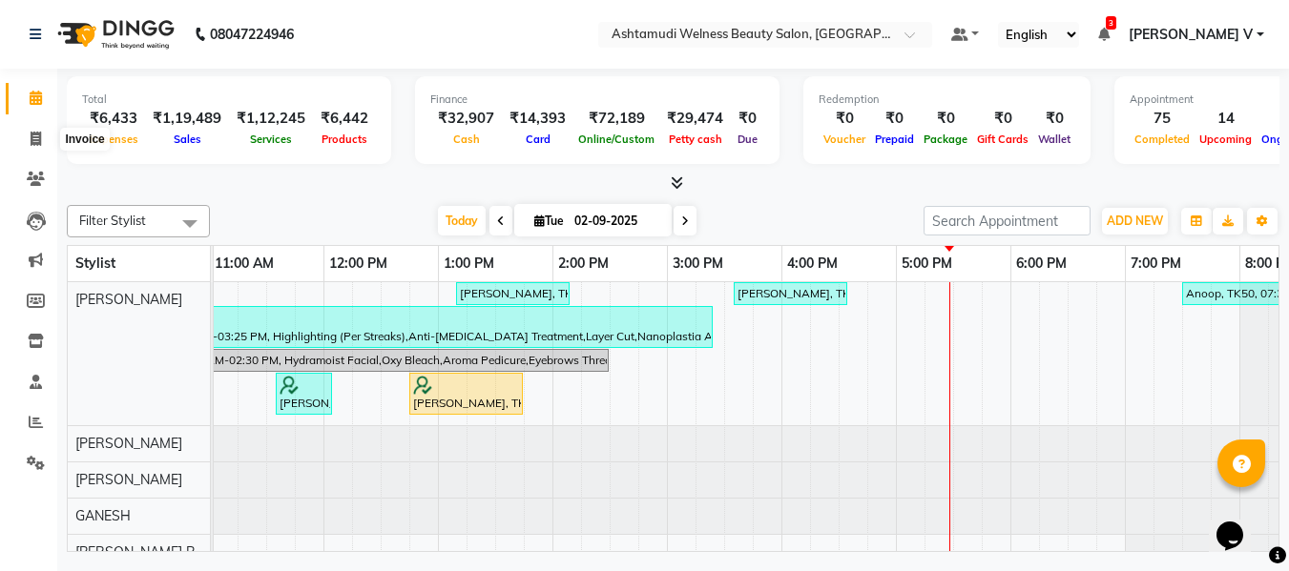
select select "4529"
select select "service"
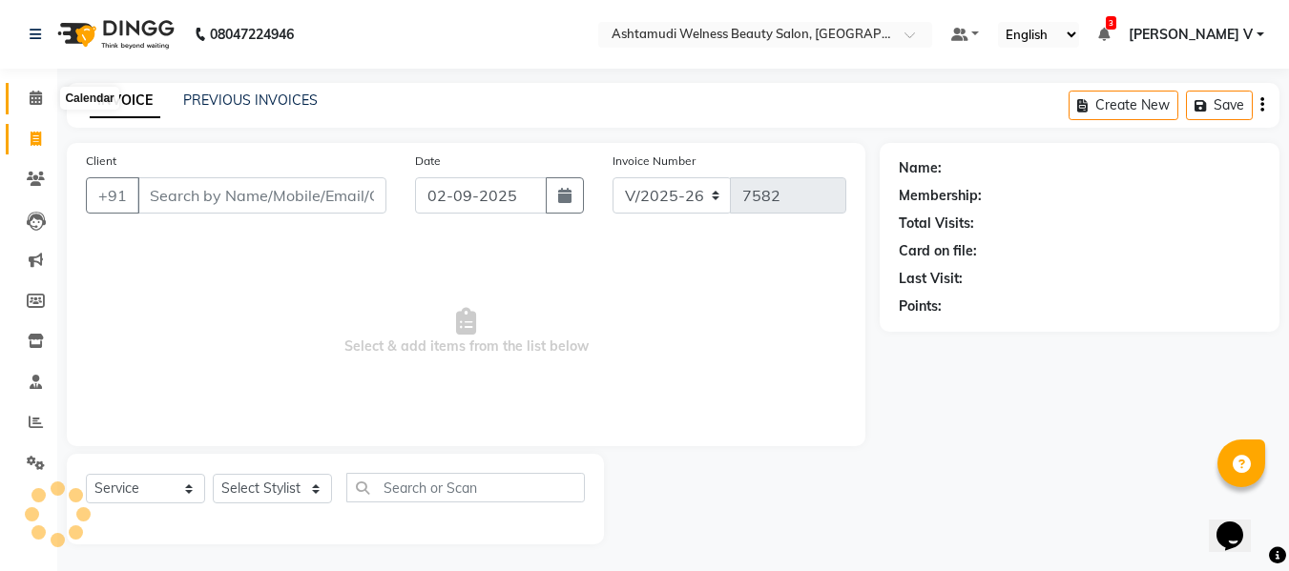
click at [36, 93] on icon at bounding box center [36, 98] width 12 height 14
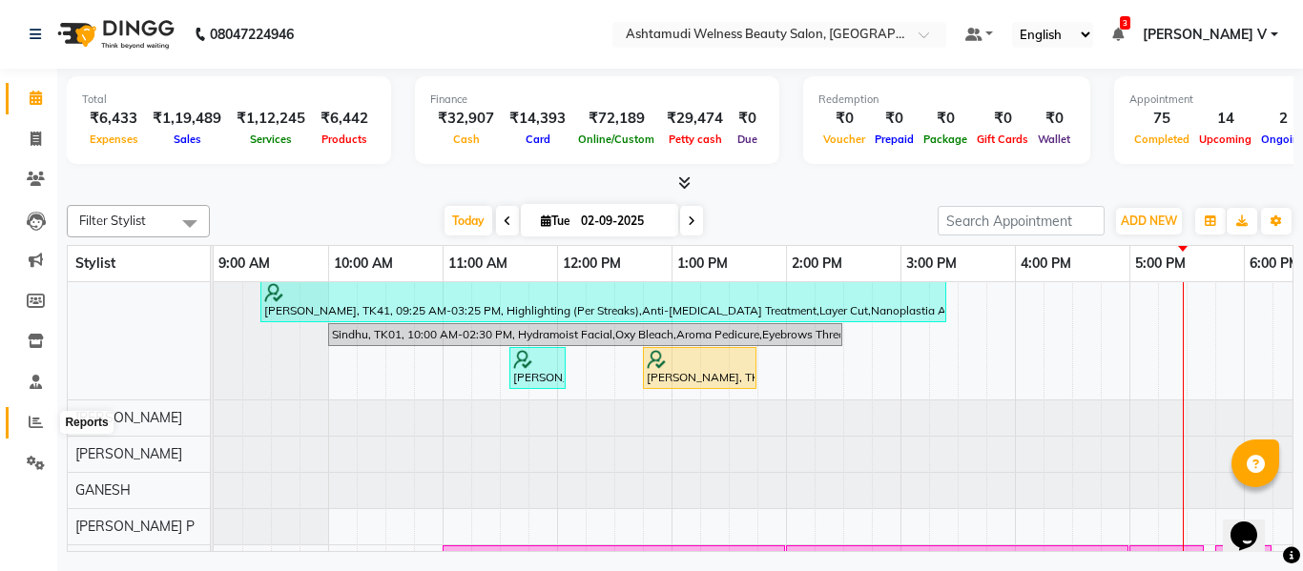
click at [31, 420] on icon at bounding box center [36, 422] width 14 height 14
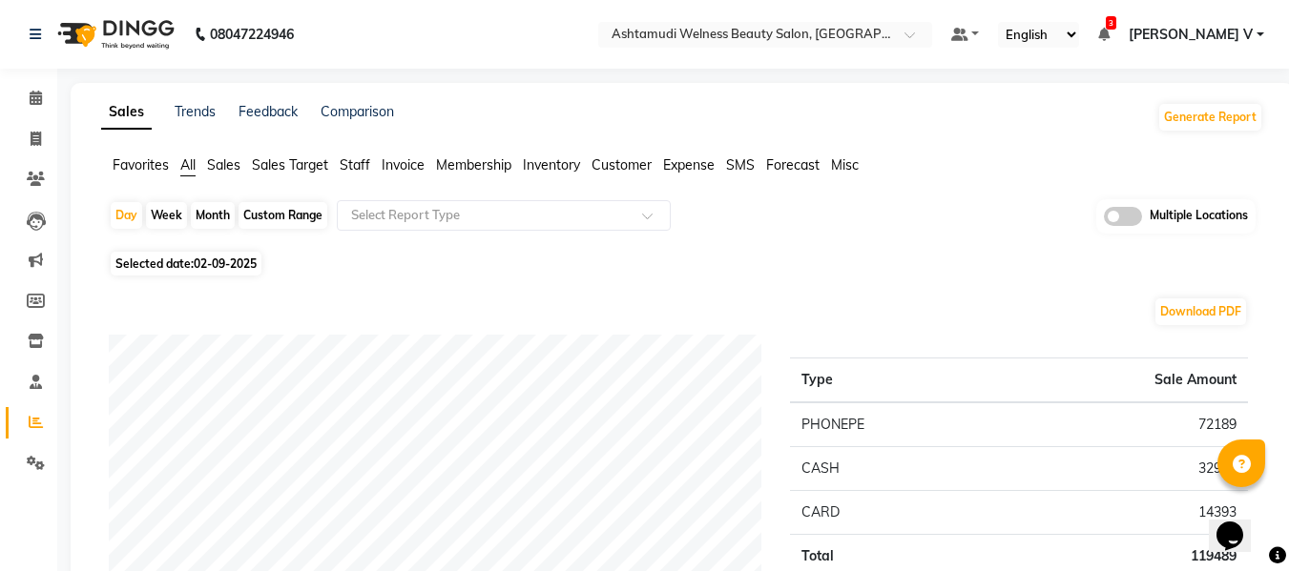
click at [1135, 222] on span at bounding box center [1123, 216] width 38 height 19
click at [1104, 219] on input "checkbox" at bounding box center [1104, 219] width 0 height 0
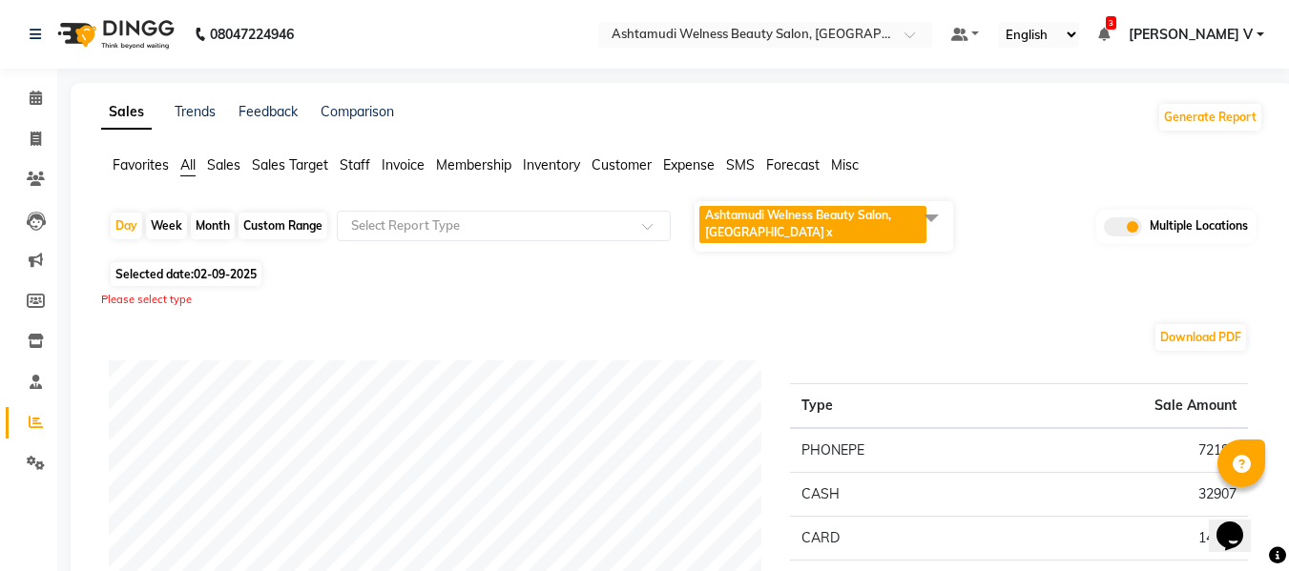
click at [728, 217] on span "Ashtamudi Welness Beauty Salon, [GEOGRAPHIC_DATA]" at bounding box center [798, 223] width 186 height 31
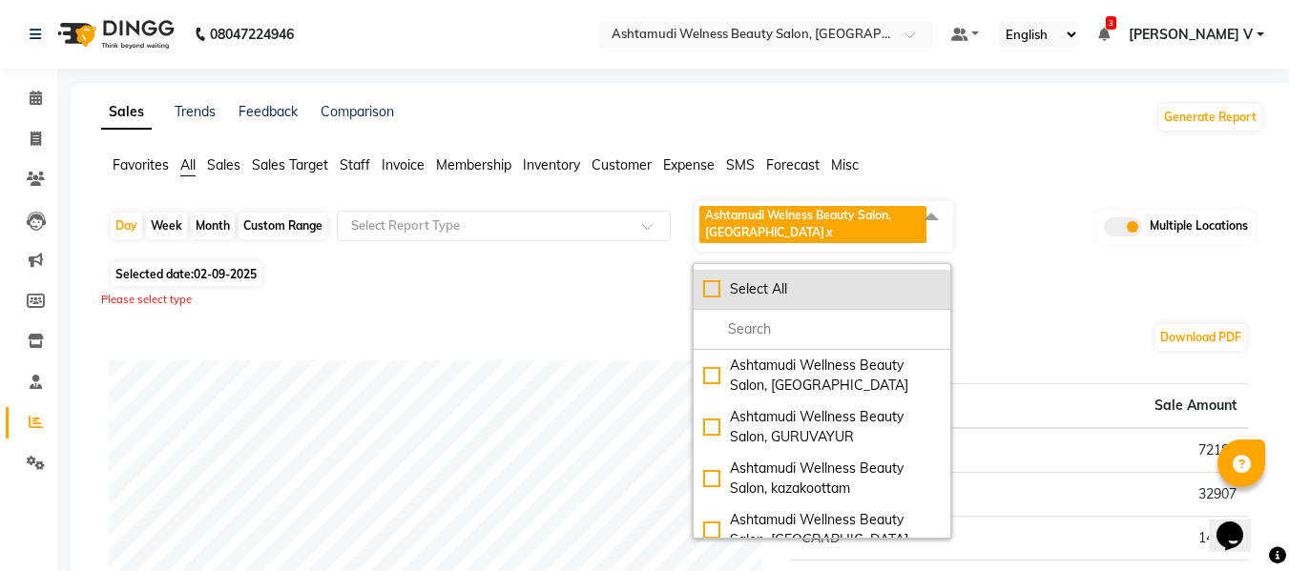
click at [727, 273] on li "Select All" at bounding box center [821, 290] width 257 height 40
checkbox input "true"
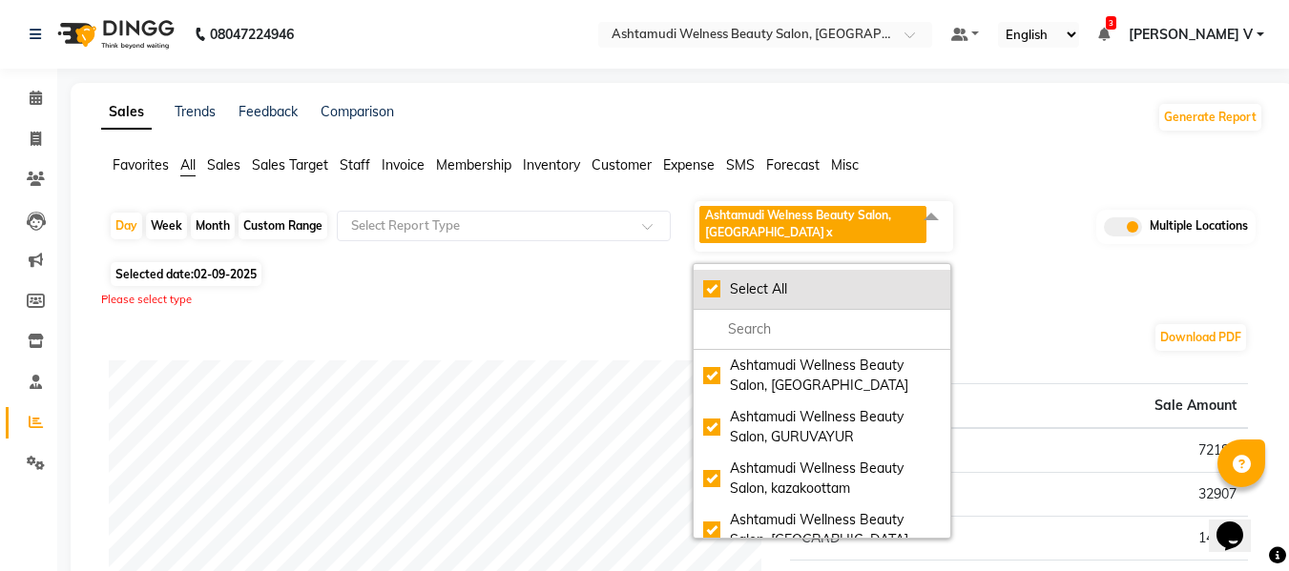
checkbox input "true"
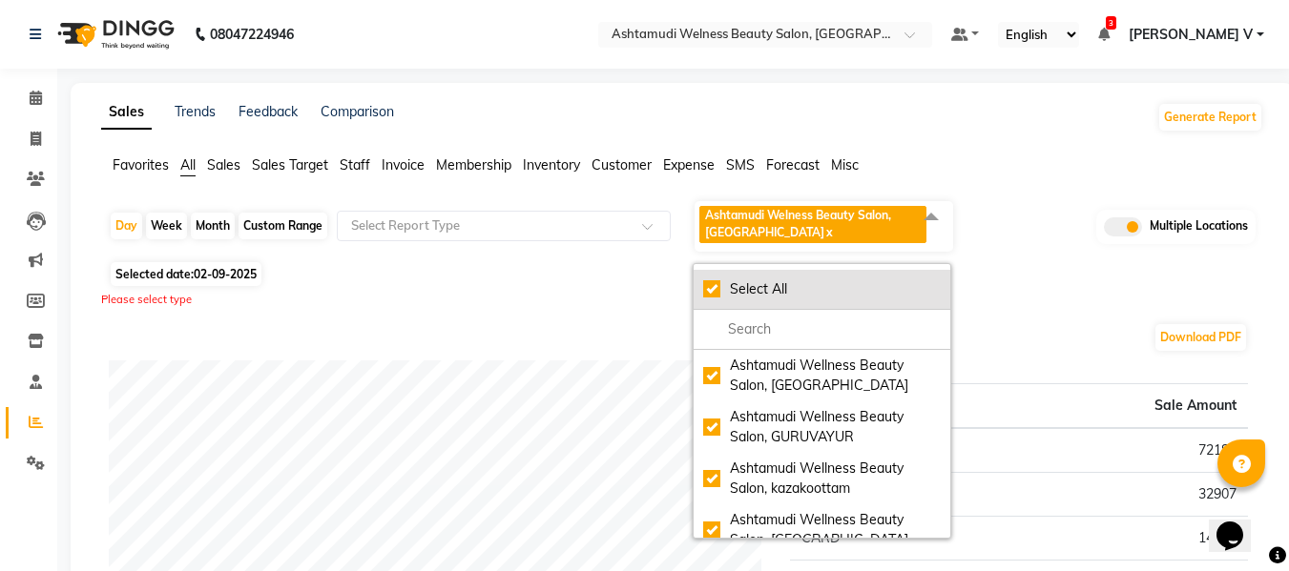
checkbox input "true"
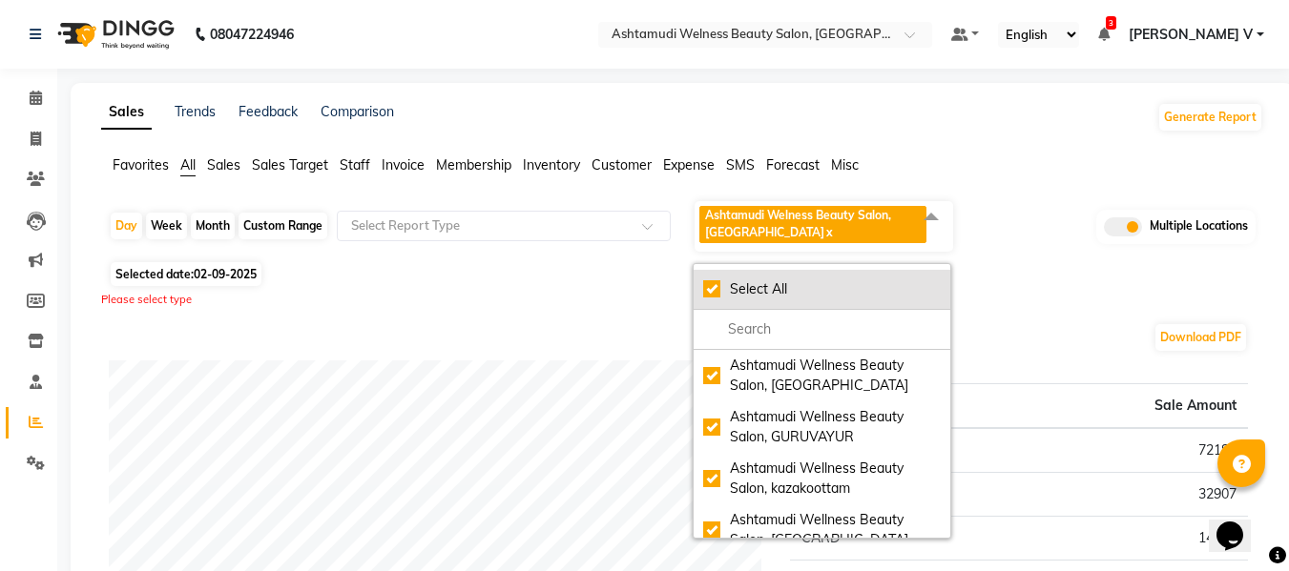
checkbox input "true"
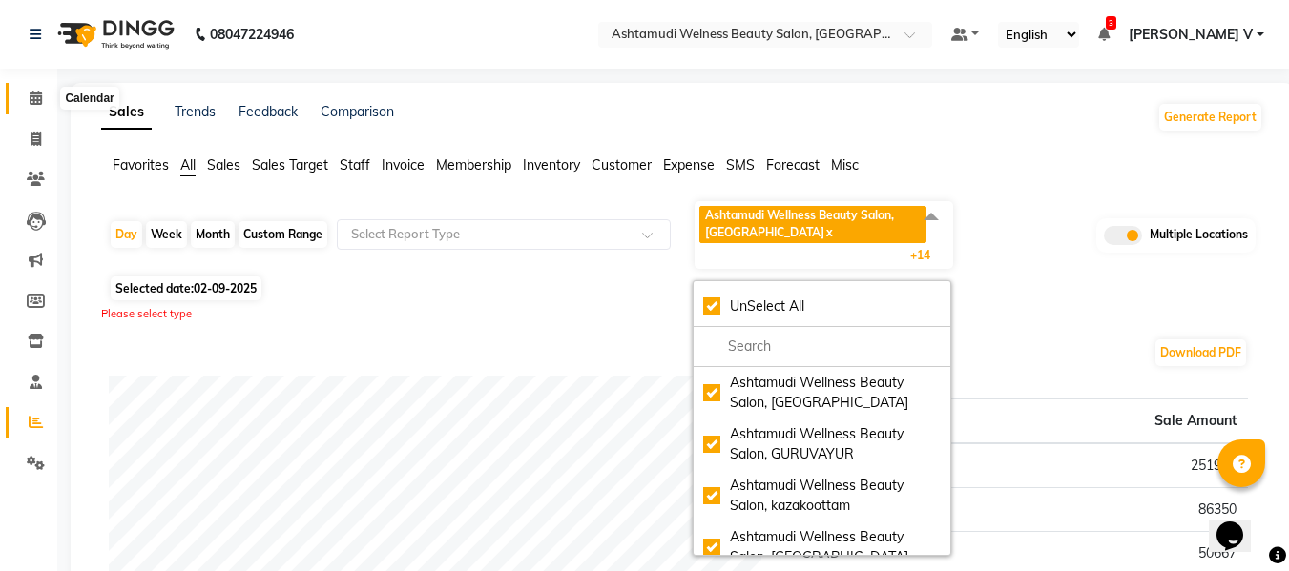
click at [44, 93] on span at bounding box center [35, 99] width 33 height 22
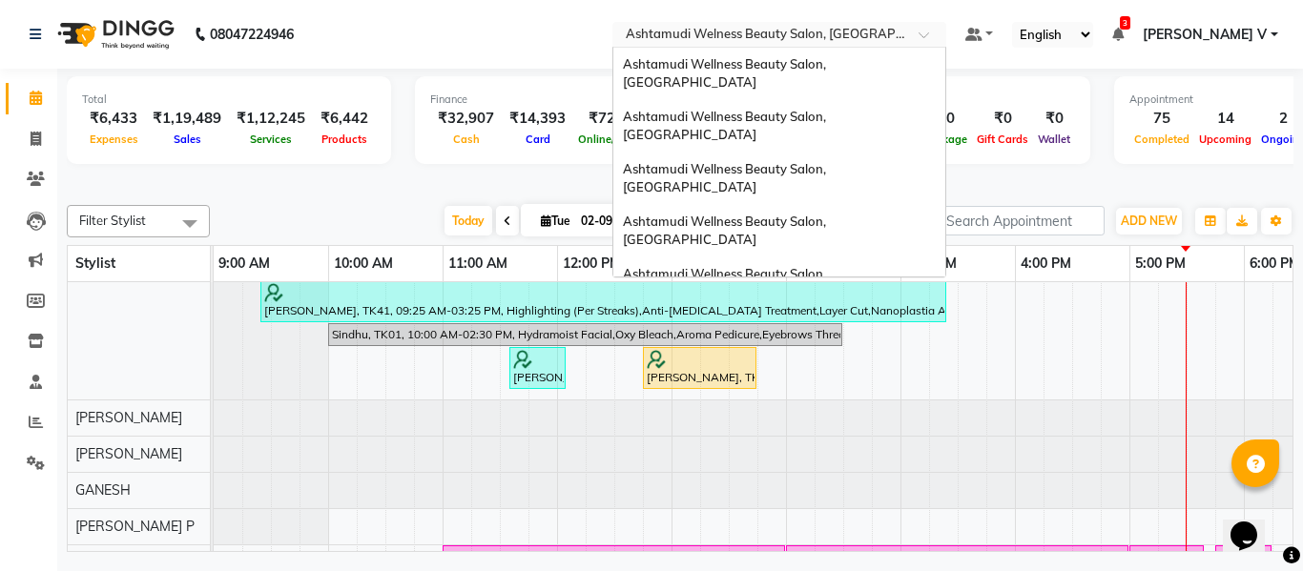
click at [898, 37] on input "text" at bounding box center [760, 36] width 277 height 19
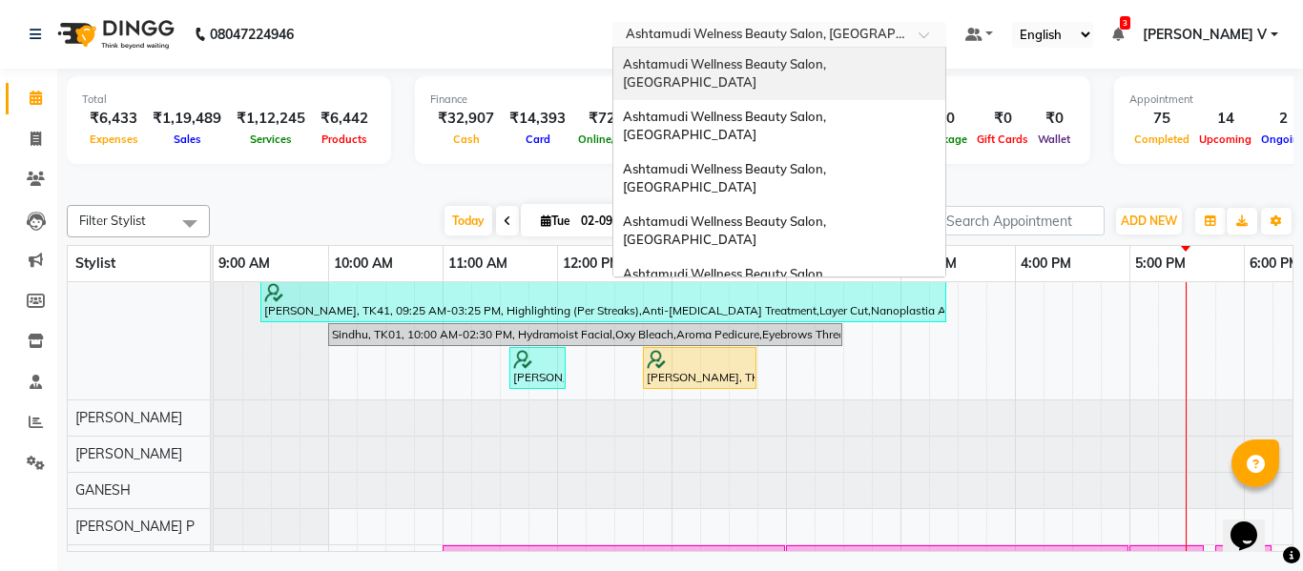
click at [917, 73] on div "Ashtamudi Wellness Beauty Salon, [GEOGRAPHIC_DATA]" at bounding box center [779, 74] width 332 height 52
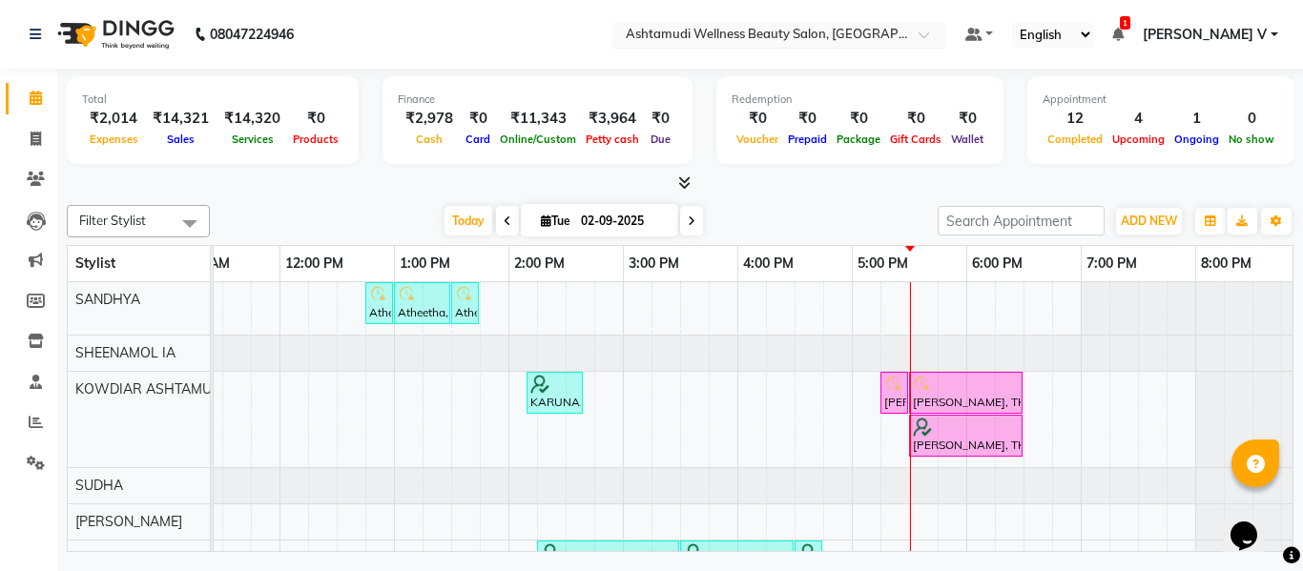
click at [865, 45] on div "Select Location × Ashtamudi Wellness Beauty Salon, [GEOGRAPHIC_DATA]" at bounding box center [779, 35] width 334 height 26
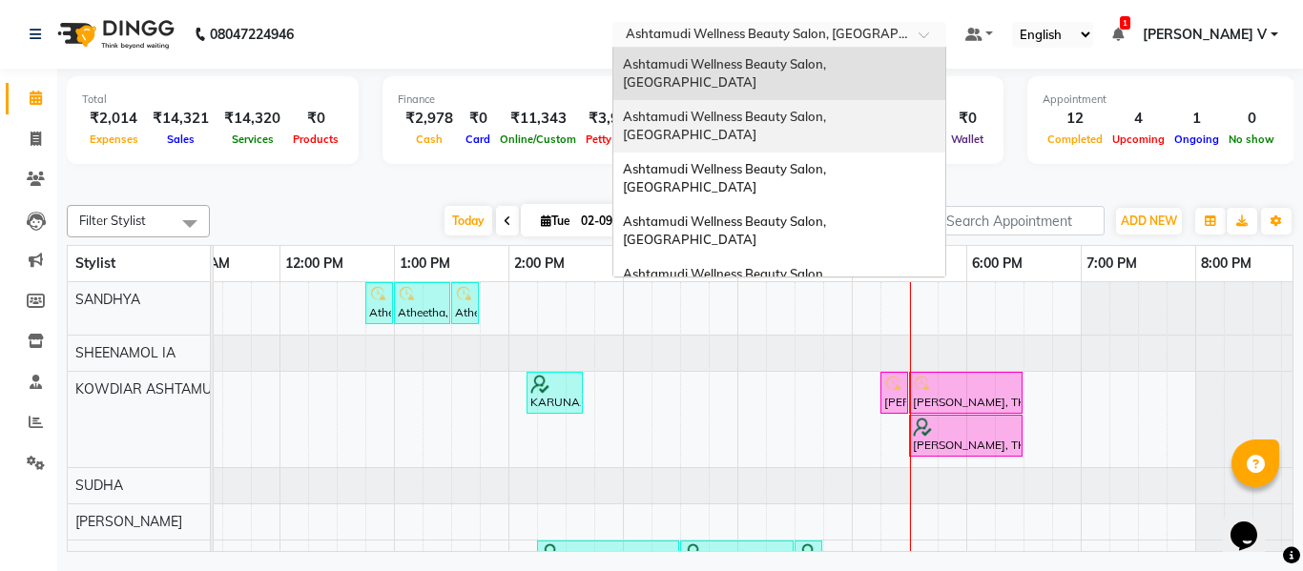
click at [829, 109] on span "Ashtamudi Wellness Beauty Salon, [GEOGRAPHIC_DATA]" at bounding box center [726, 126] width 206 height 34
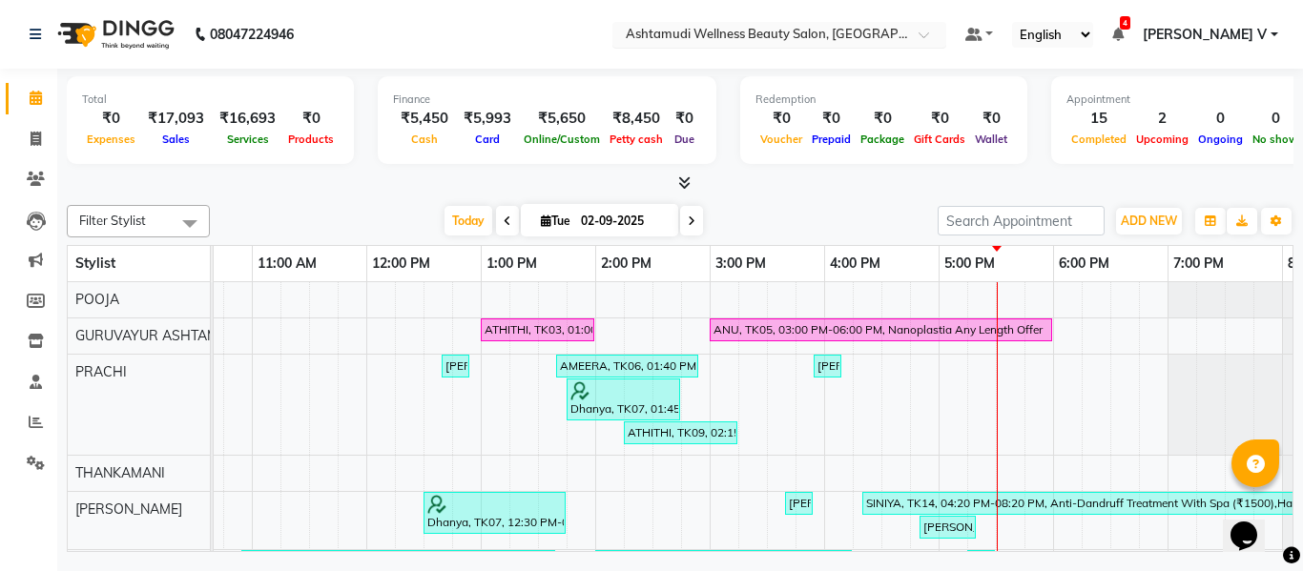
click at [898, 30] on input "text" at bounding box center [760, 36] width 277 height 19
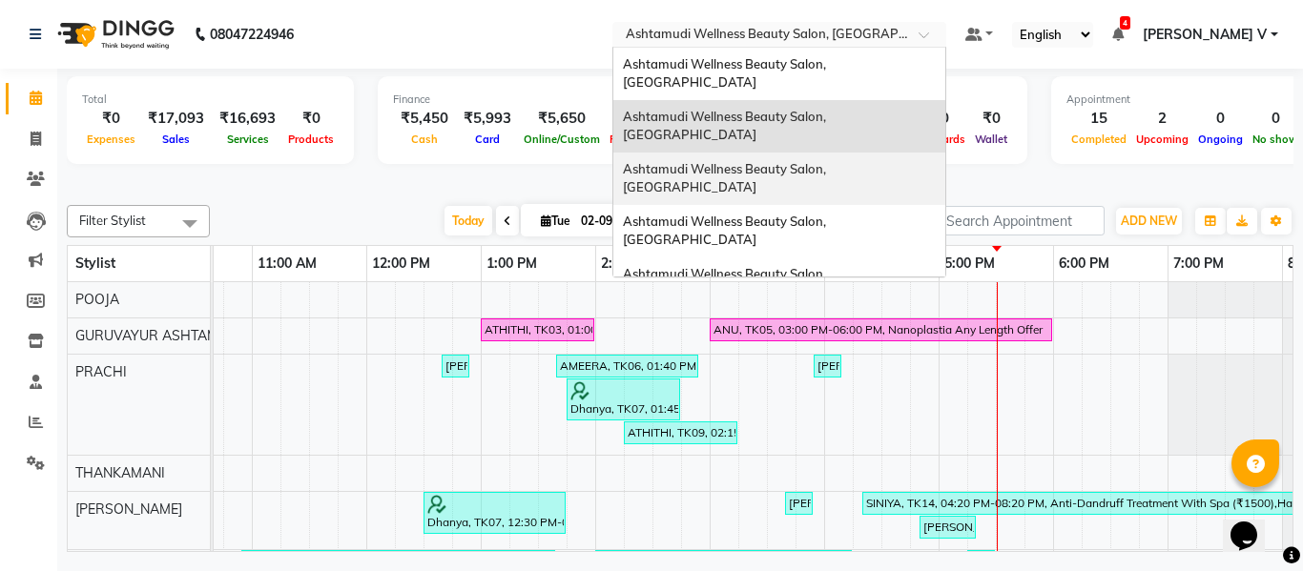
click at [829, 161] on span "Ashtamudi Wellness Beauty Salon, [GEOGRAPHIC_DATA]" at bounding box center [726, 178] width 206 height 34
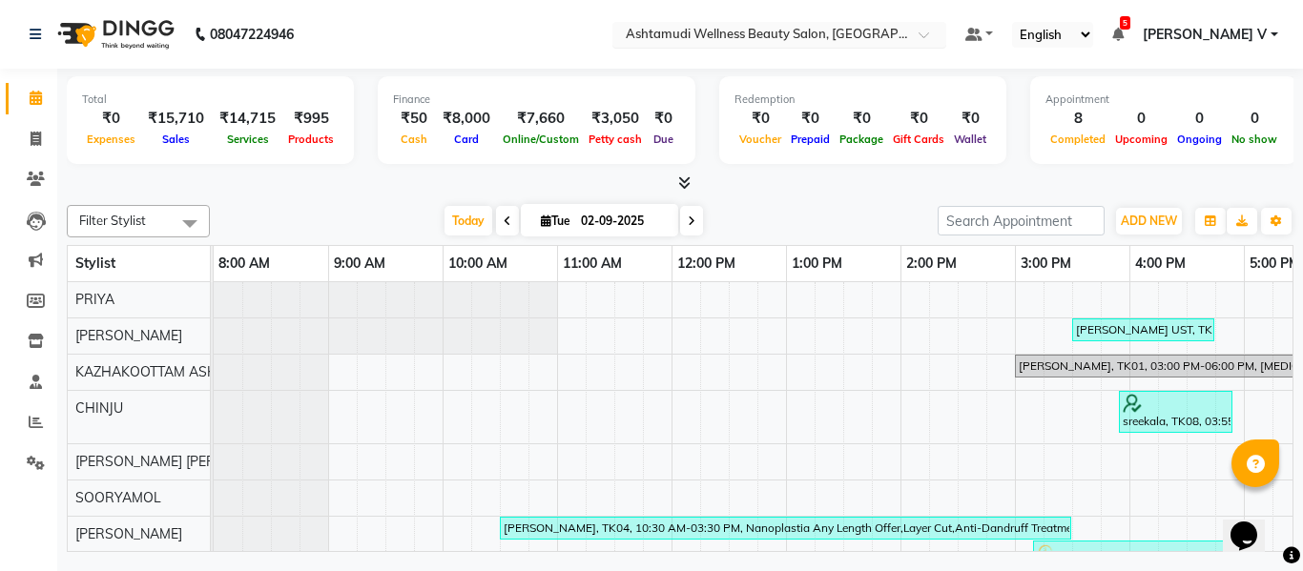
click at [898, 36] on input "text" at bounding box center [760, 36] width 277 height 19
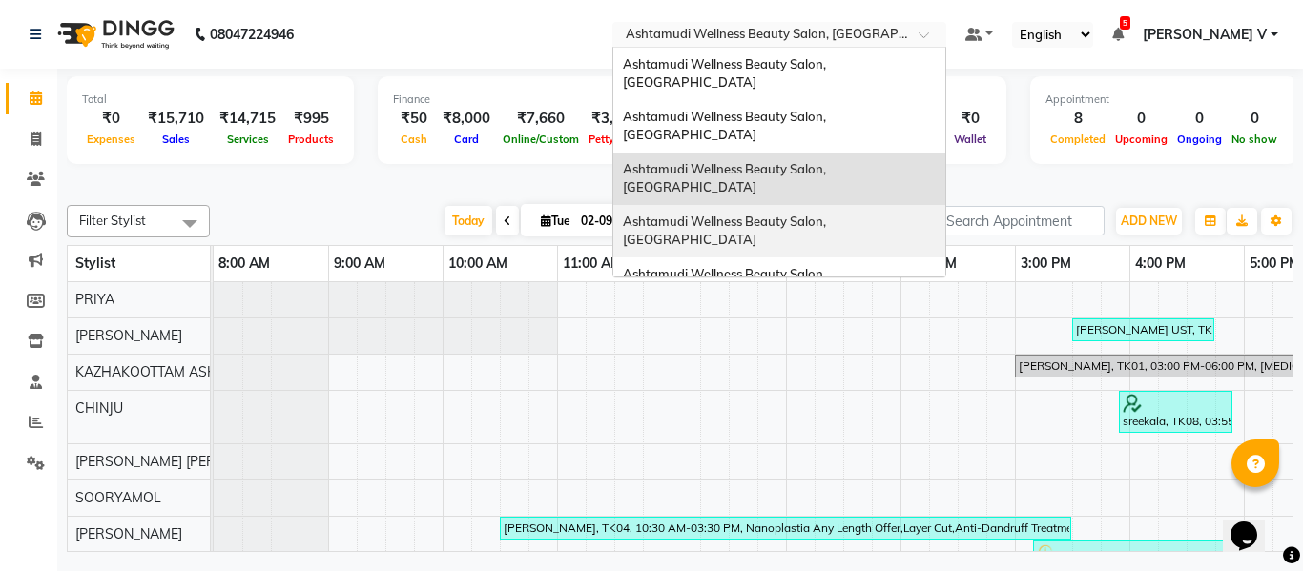
click at [829, 214] on span "Ashtamudi Wellness Beauty Salon, [GEOGRAPHIC_DATA]" at bounding box center [726, 231] width 206 height 34
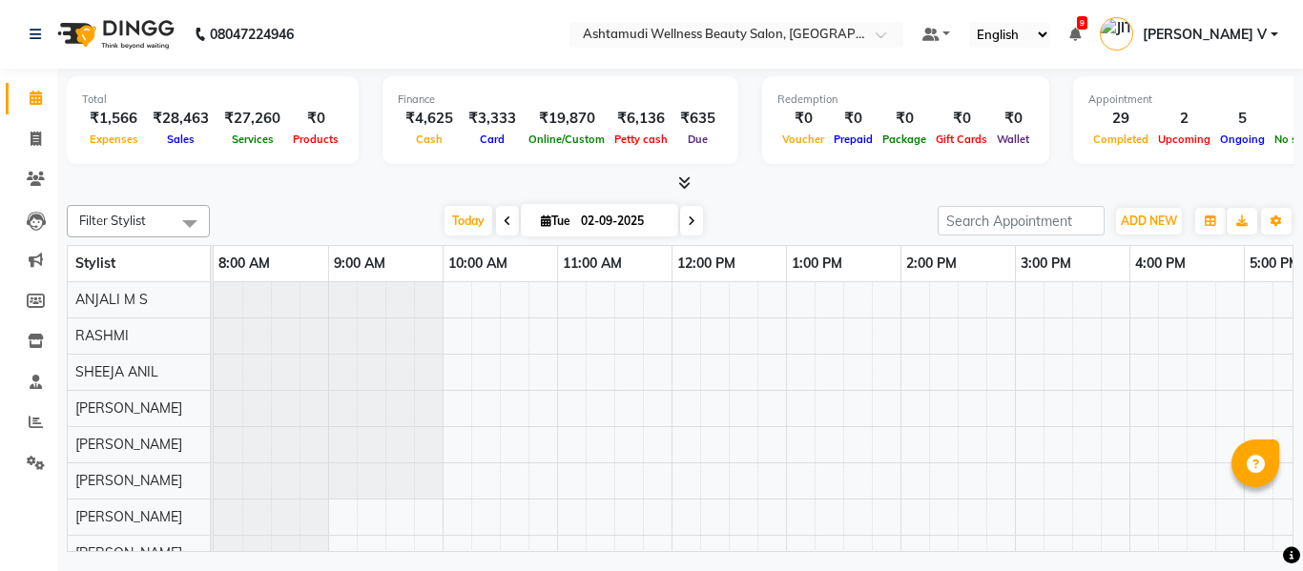
select select "en"
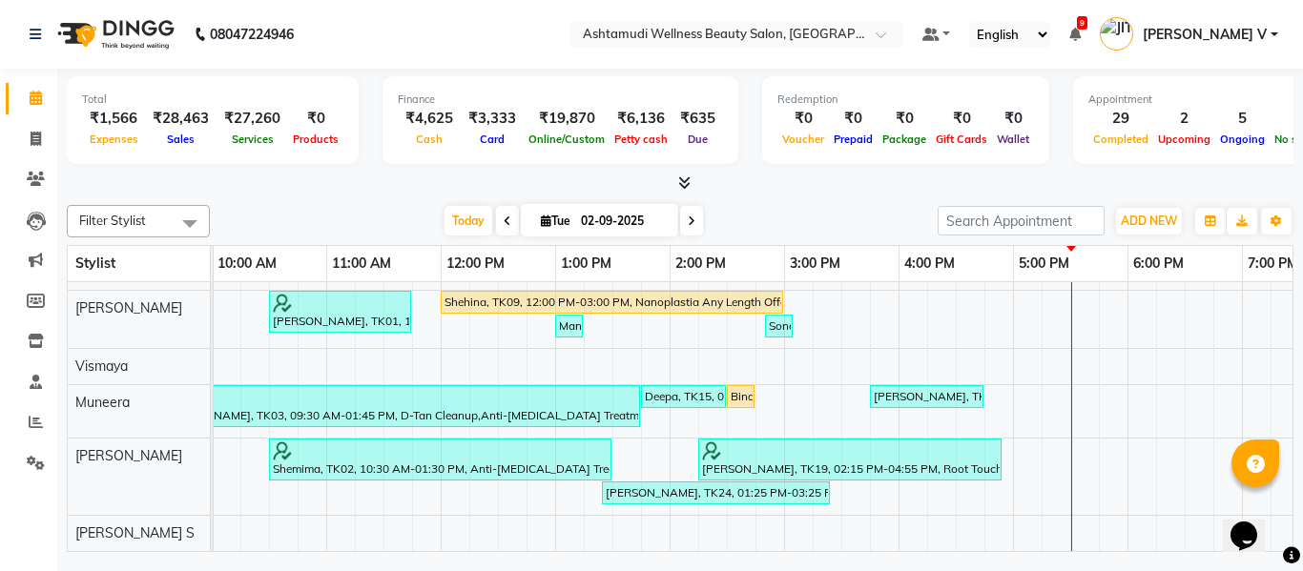
scroll to position [264, 231]
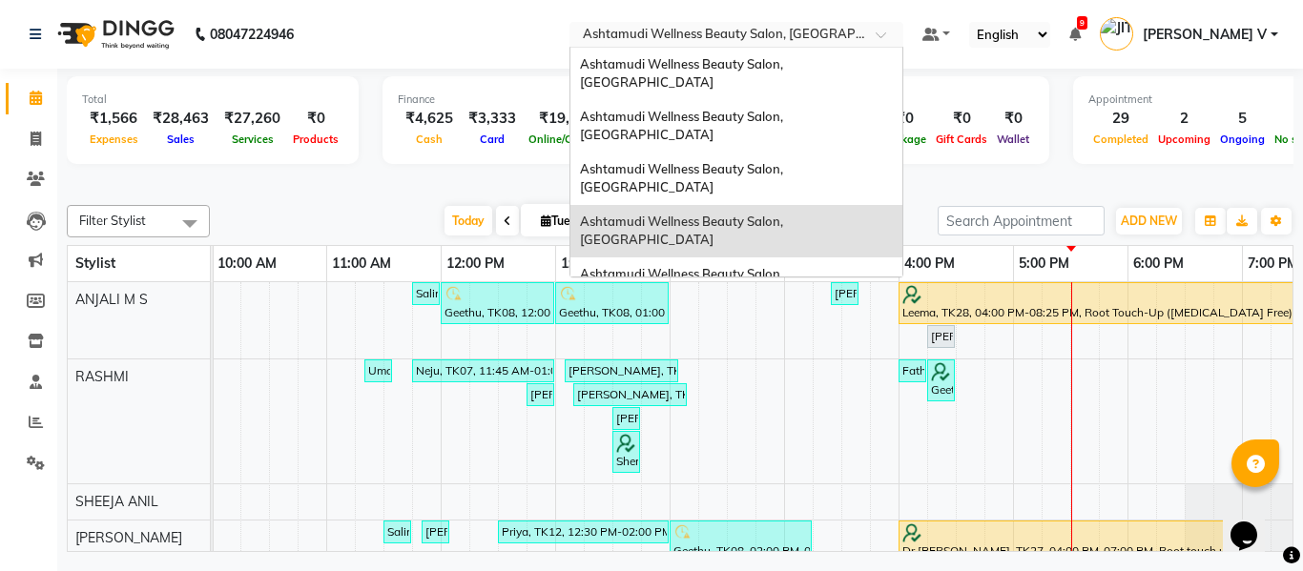
click at [856, 30] on input "text" at bounding box center [717, 36] width 277 height 19
click at [786, 266] on span "Ashtamudi Wellness Beauty Salon, [GEOGRAPHIC_DATA]" at bounding box center [683, 283] width 206 height 34
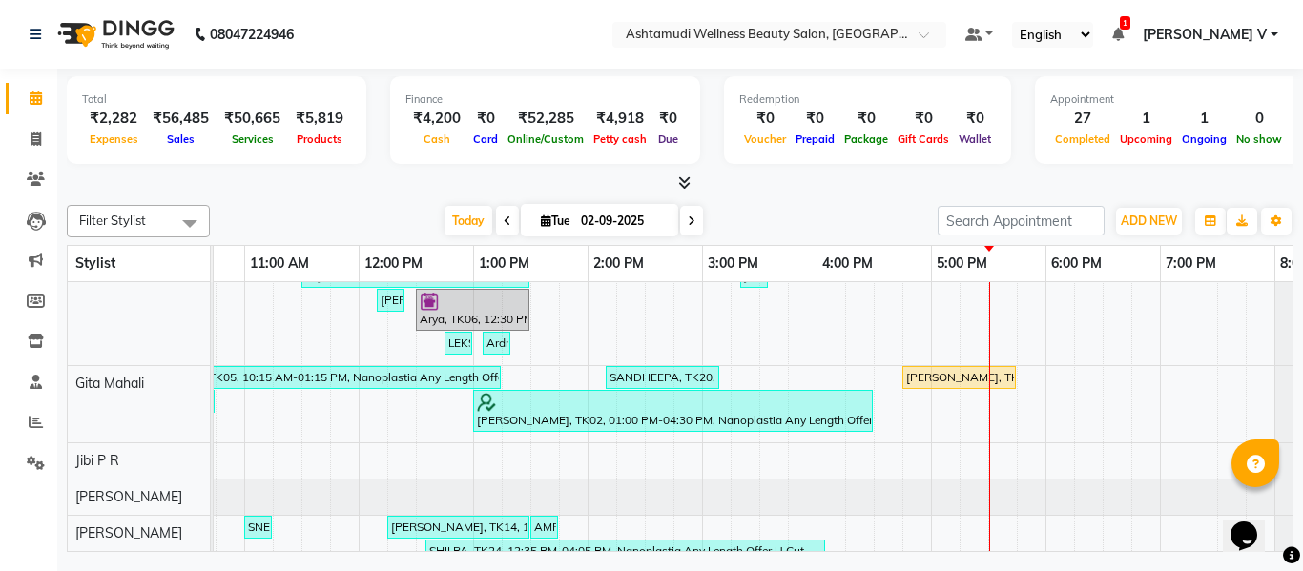
scroll to position [446, 0]
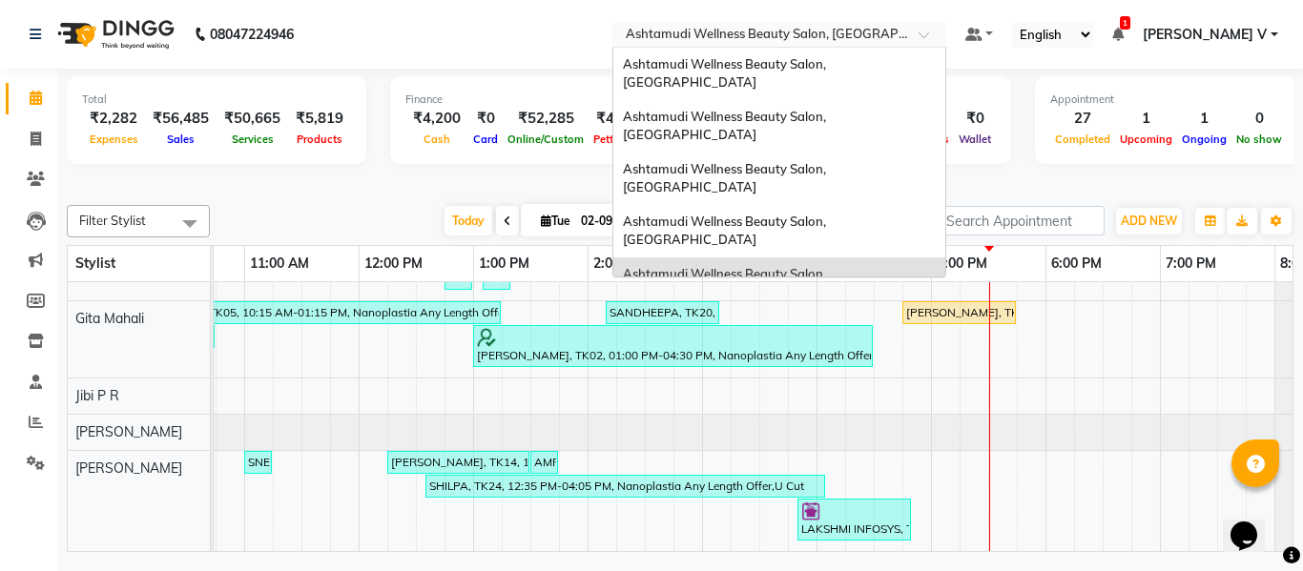
click at [898, 35] on input "text" at bounding box center [760, 36] width 277 height 19
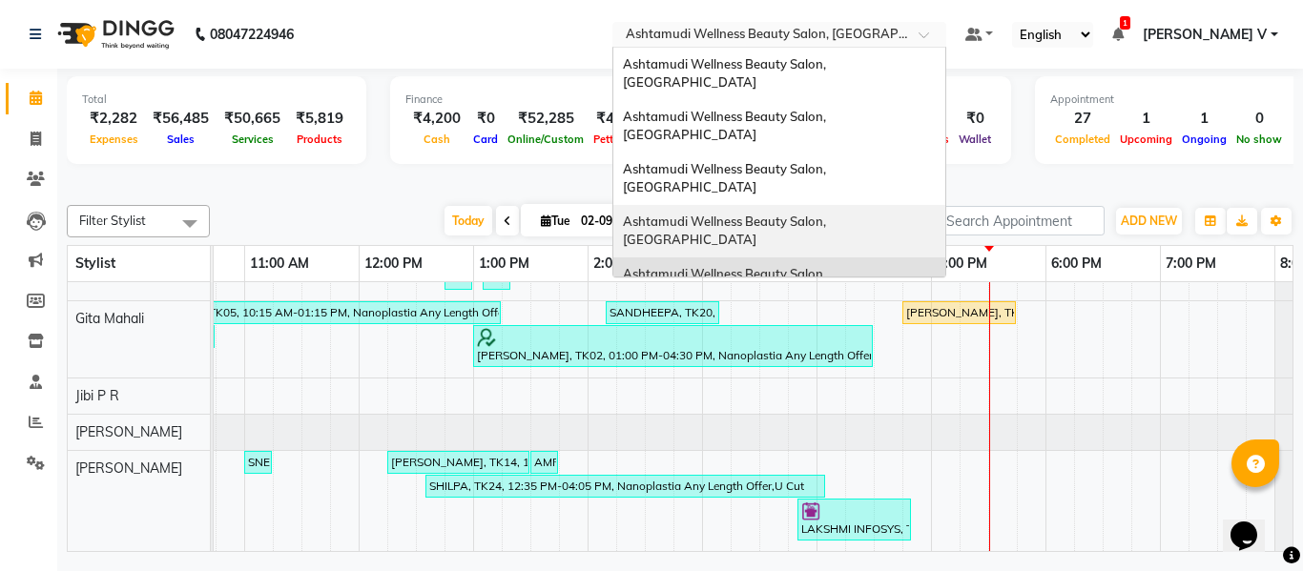
scroll to position [95, 0]
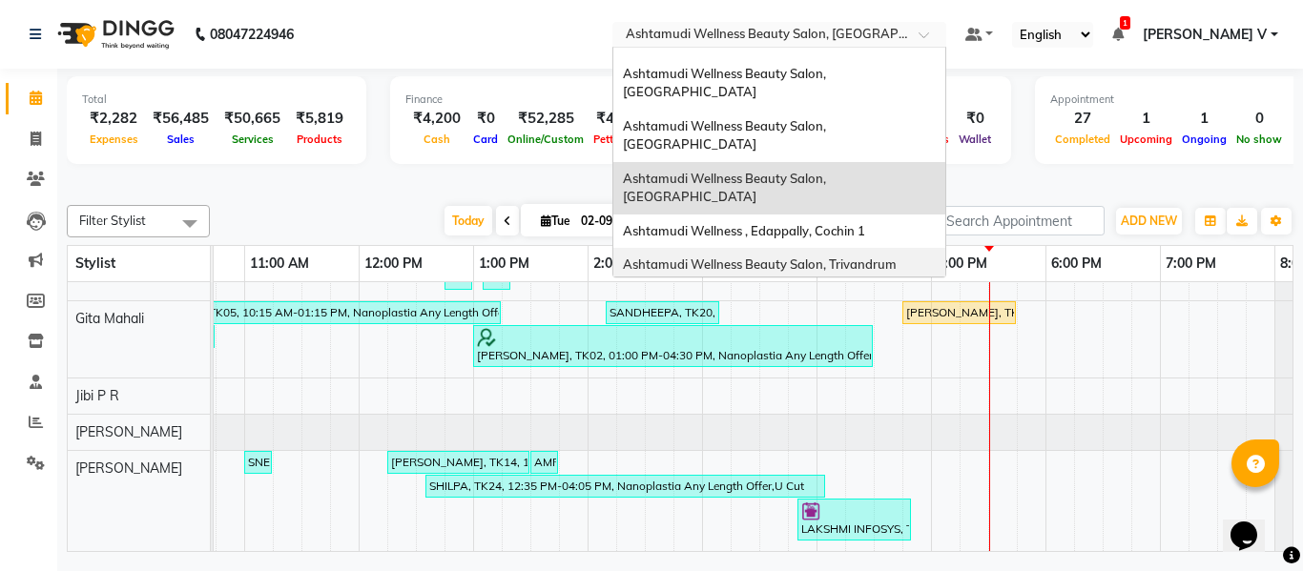
click at [897, 257] on span "Ashtamudi Wellness Beauty Salon, Trivandrum" at bounding box center [760, 264] width 274 height 15
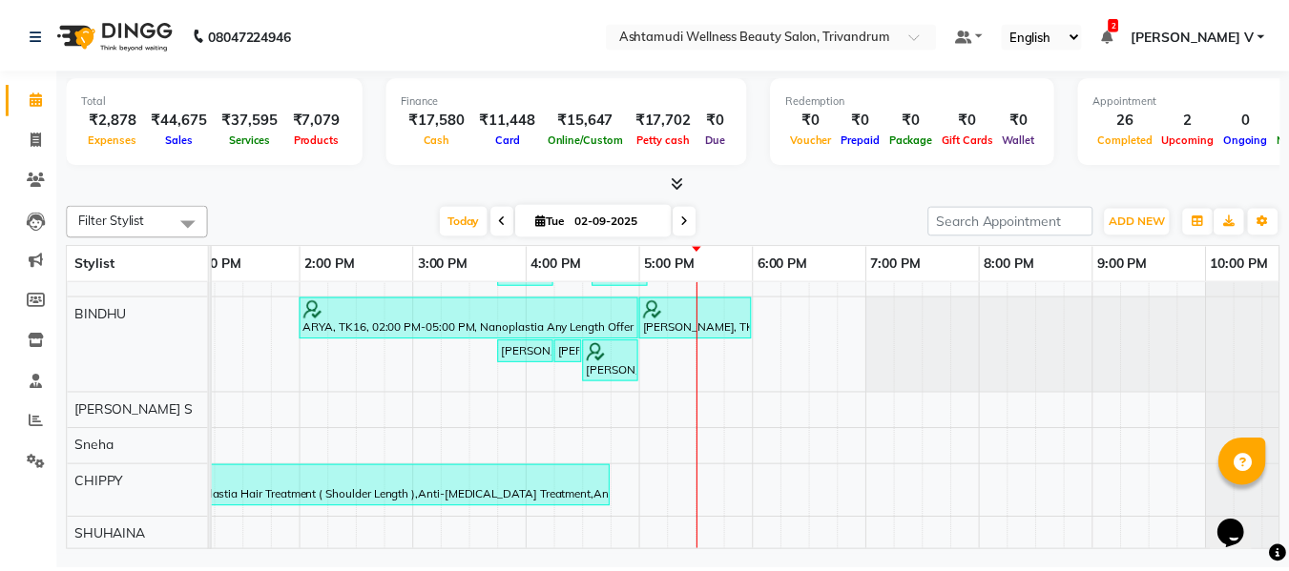
scroll to position [343, 0]
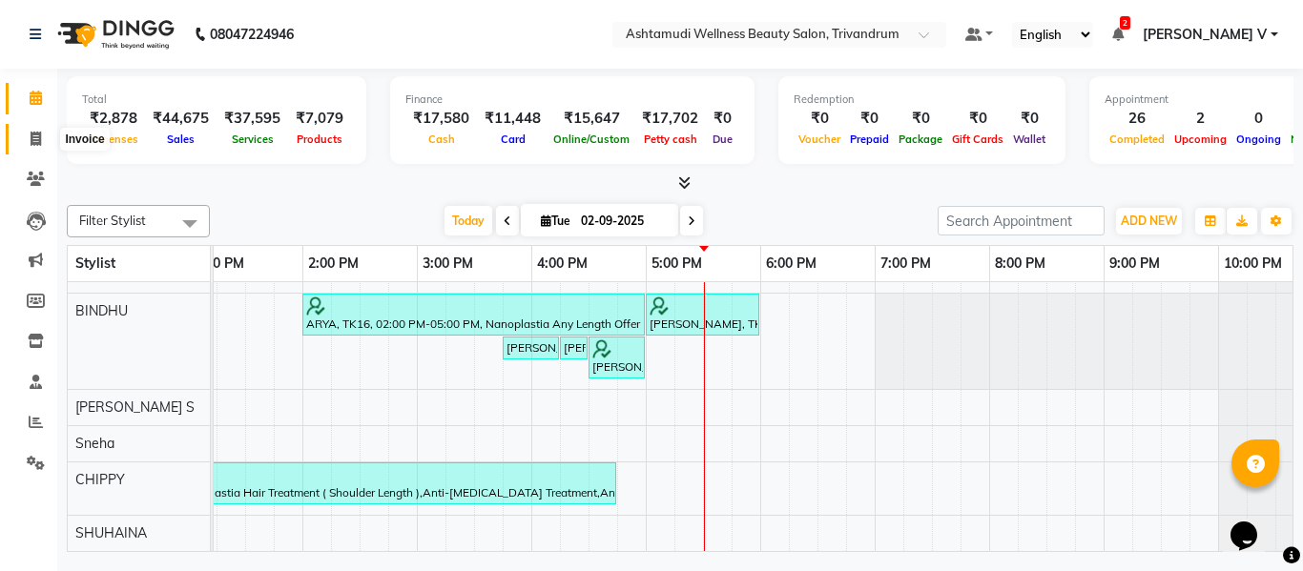
click at [46, 139] on span at bounding box center [35, 140] width 33 height 22
select select "service"
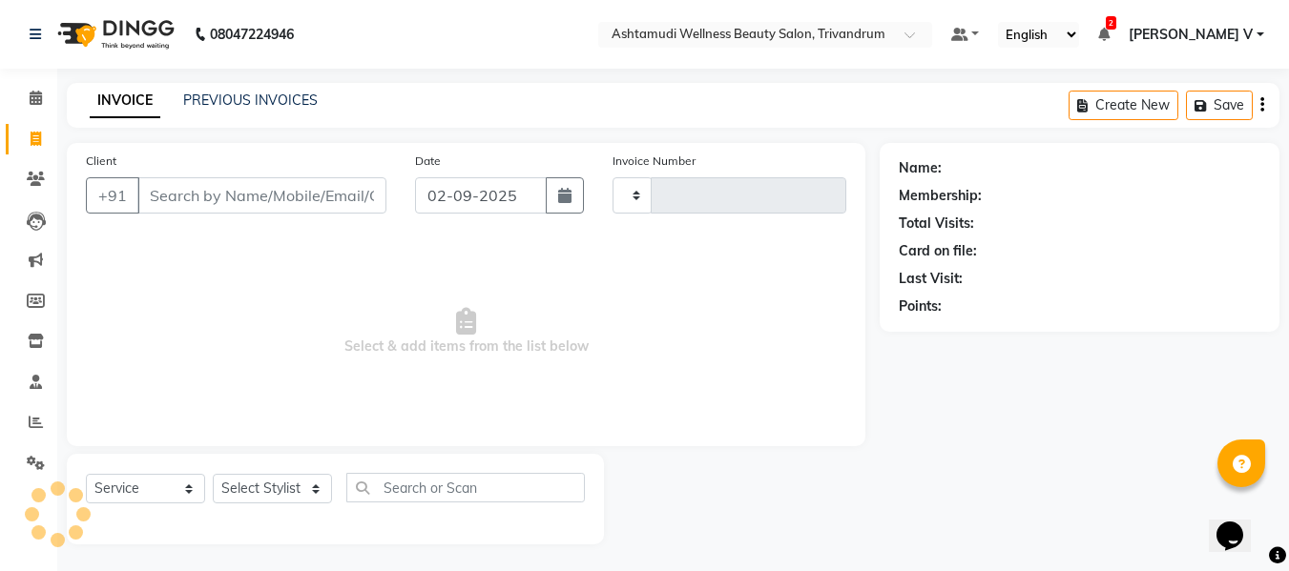
type input "3279"
select select "4636"
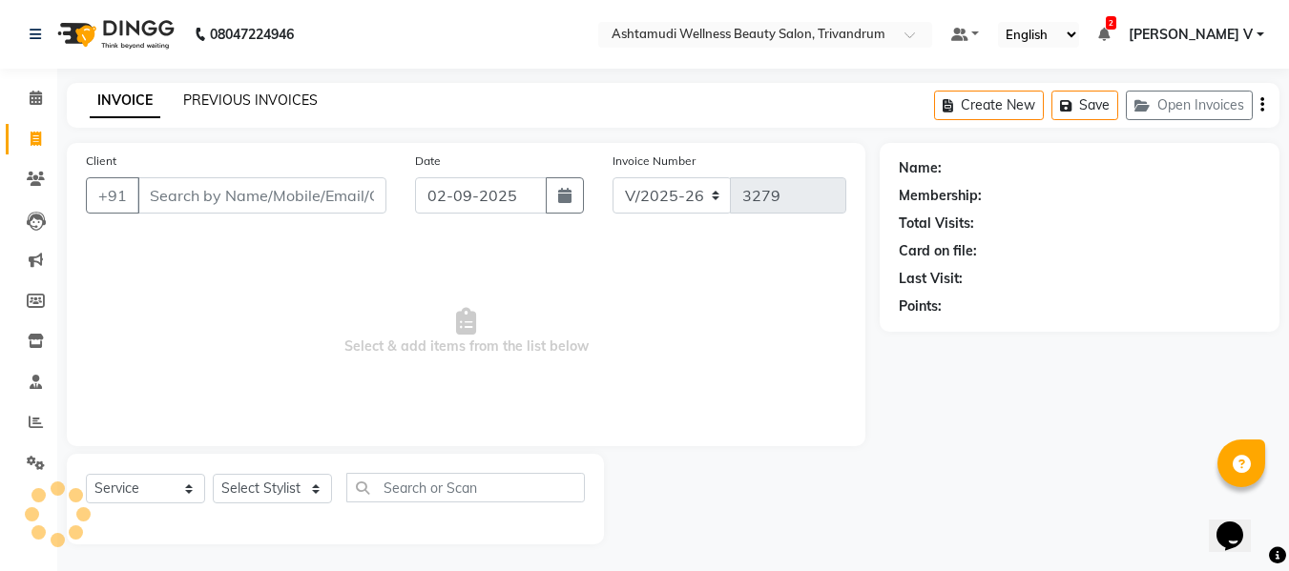
click at [212, 96] on link "PREVIOUS INVOICES" at bounding box center [250, 100] width 134 height 17
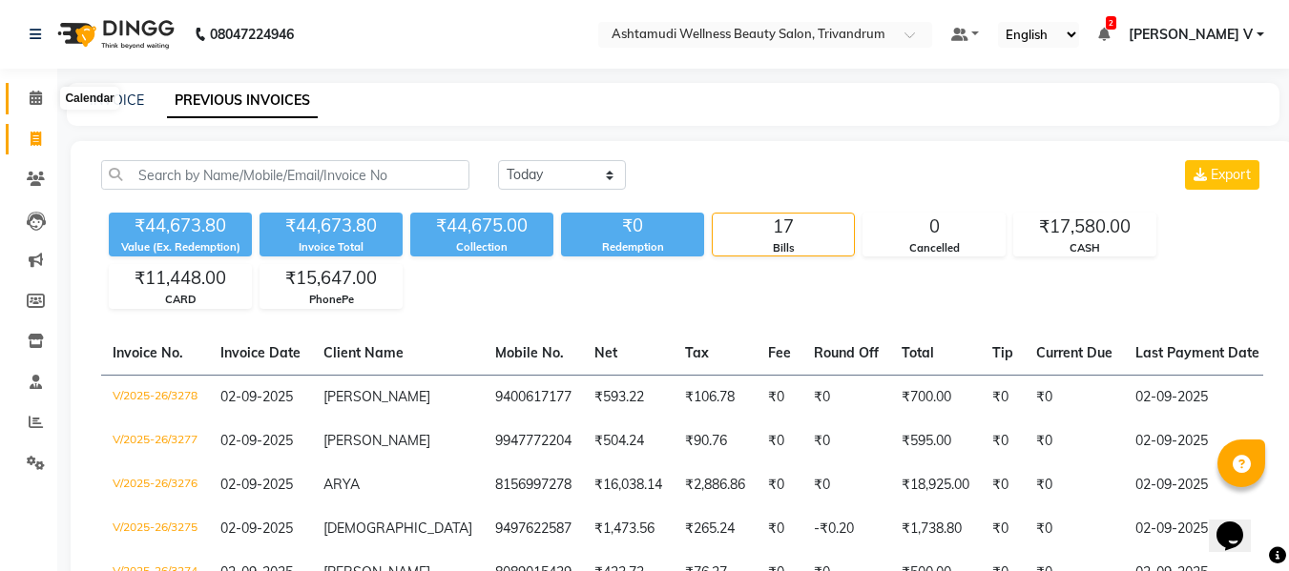
click at [36, 99] on icon at bounding box center [36, 98] width 12 height 14
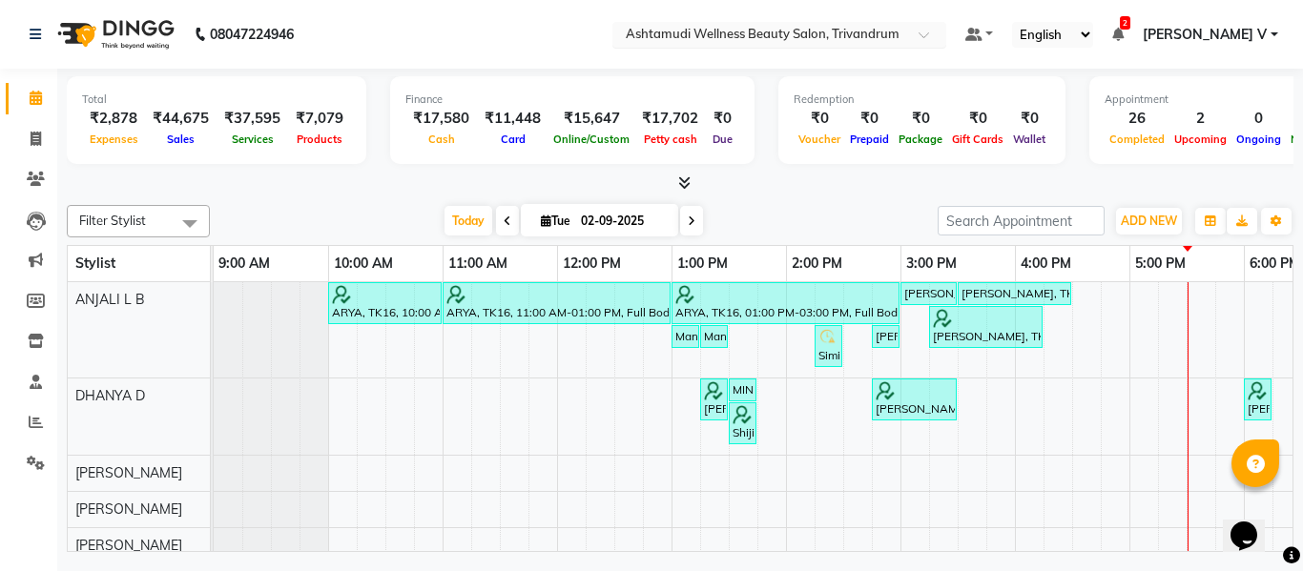
click at [943, 45] on div "Select Location × Ashtamudi Wellness Beauty Salon, Trivandrum" at bounding box center [779, 35] width 334 height 26
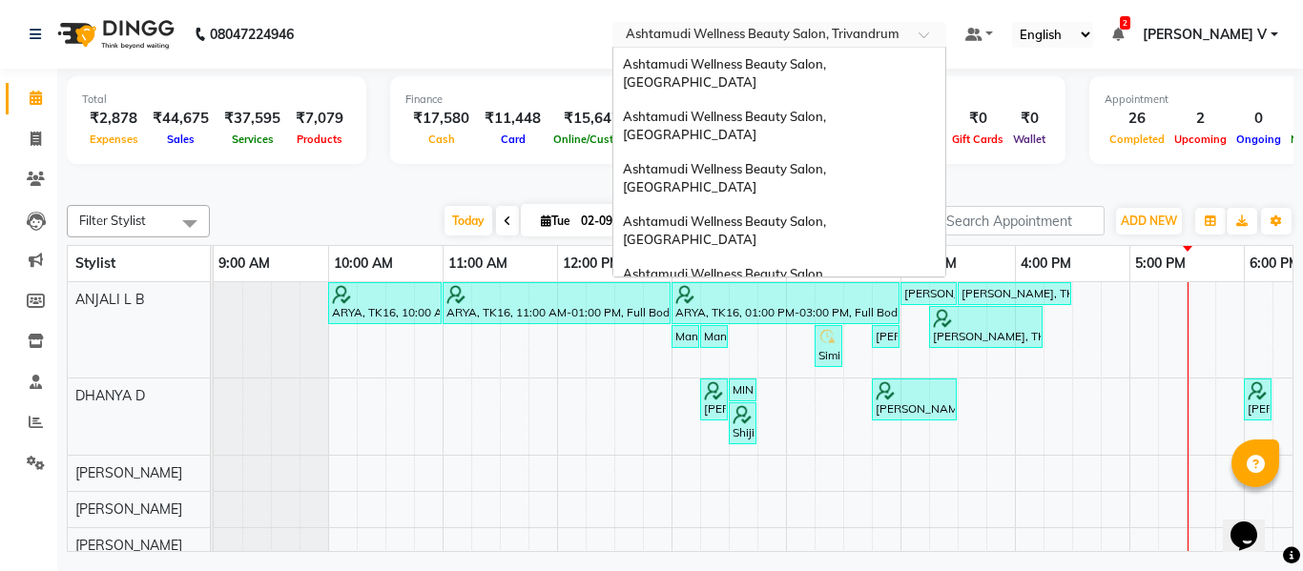
scroll to position [203, 0]
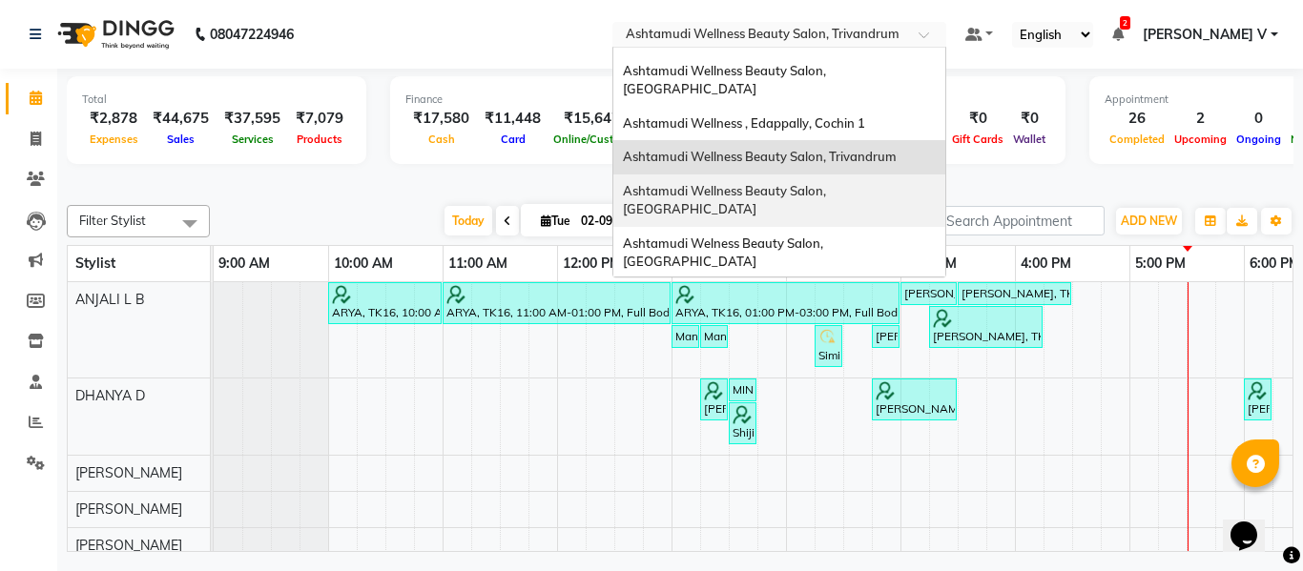
click at [829, 183] on span "Ashtamudi Wellness Beauty Salon, [GEOGRAPHIC_DATA]" at bounding box center [726, 200] width 206 height 34
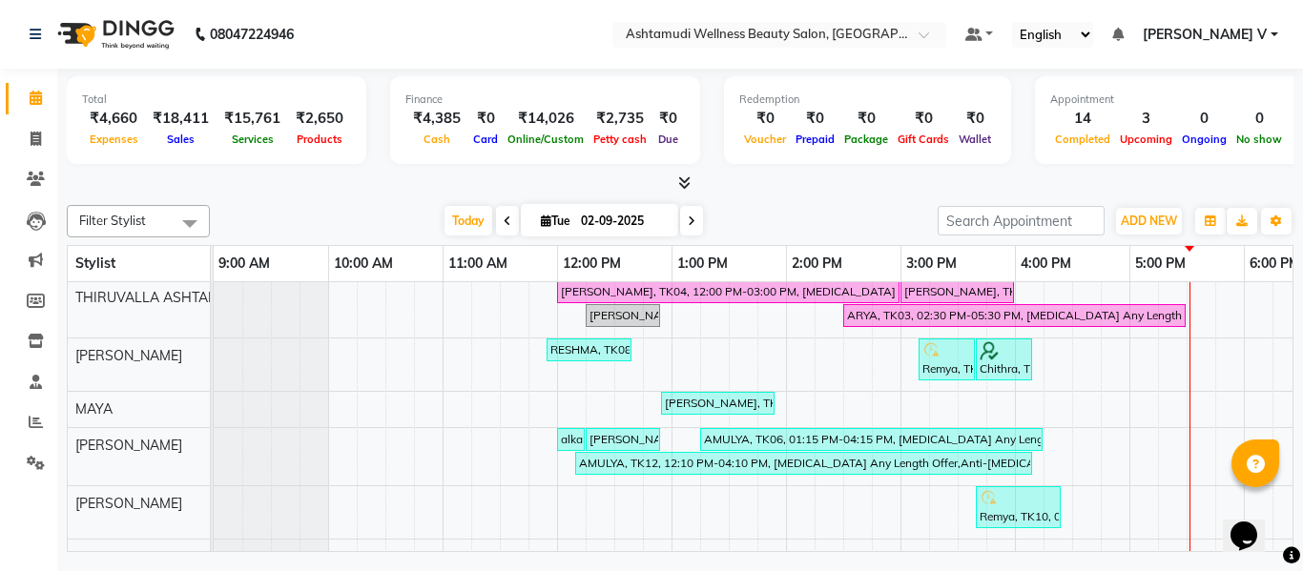
scroll to position [279, 0]
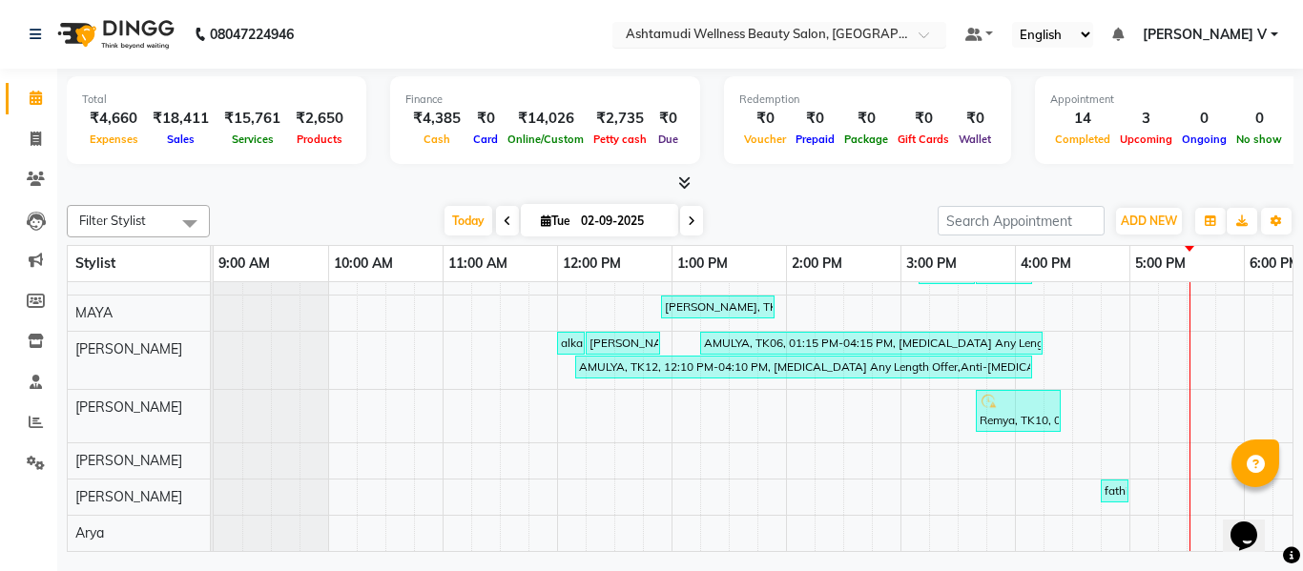
click at [898, 30] on input "text" at bounding box center [760, 36] width 277 height 19
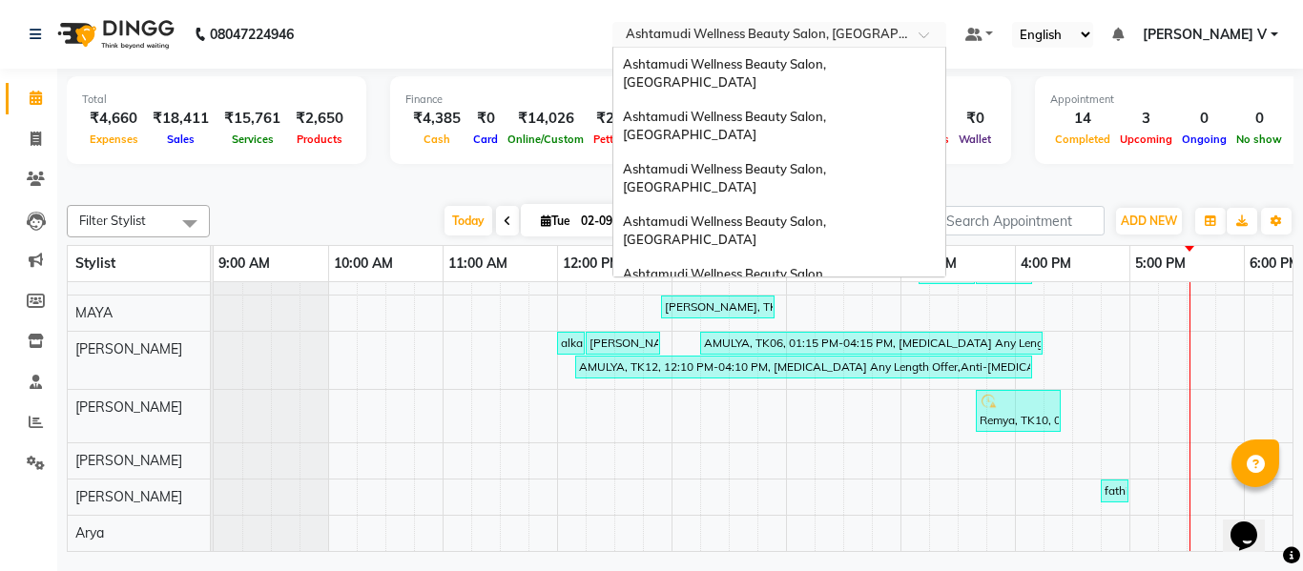
scroll to position [237, 0]
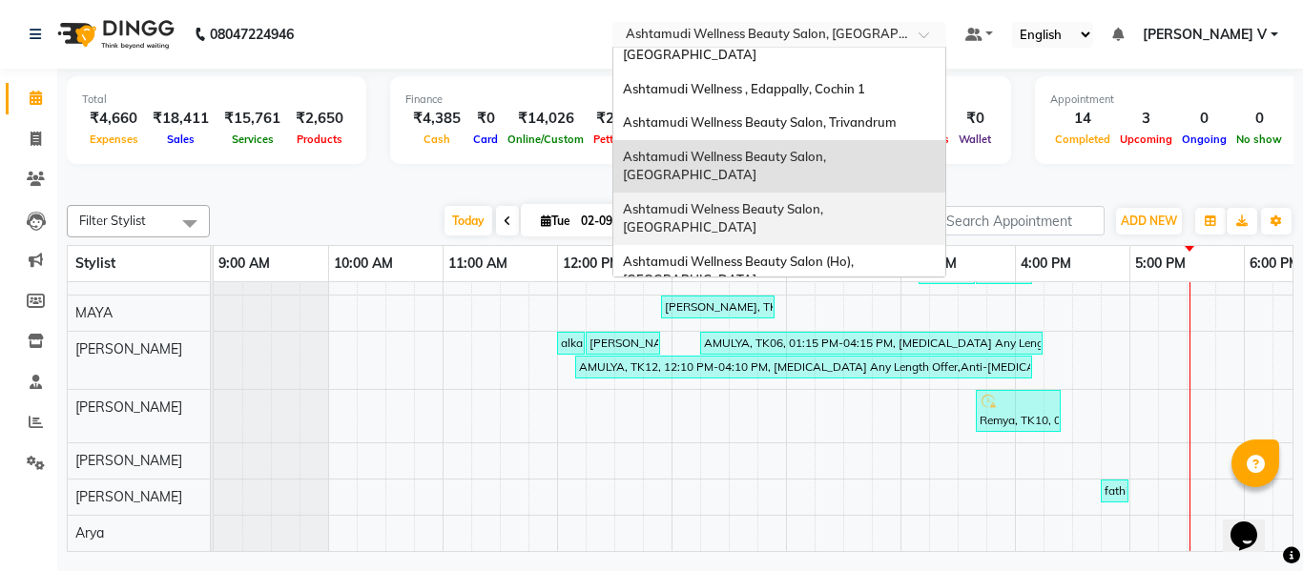
click at [826, 201] on span "Ashtamudi Welness Beauty Salon, [GEOGRAPHIC_DATA]" at bounding box center [724, 218] width 203 height 34
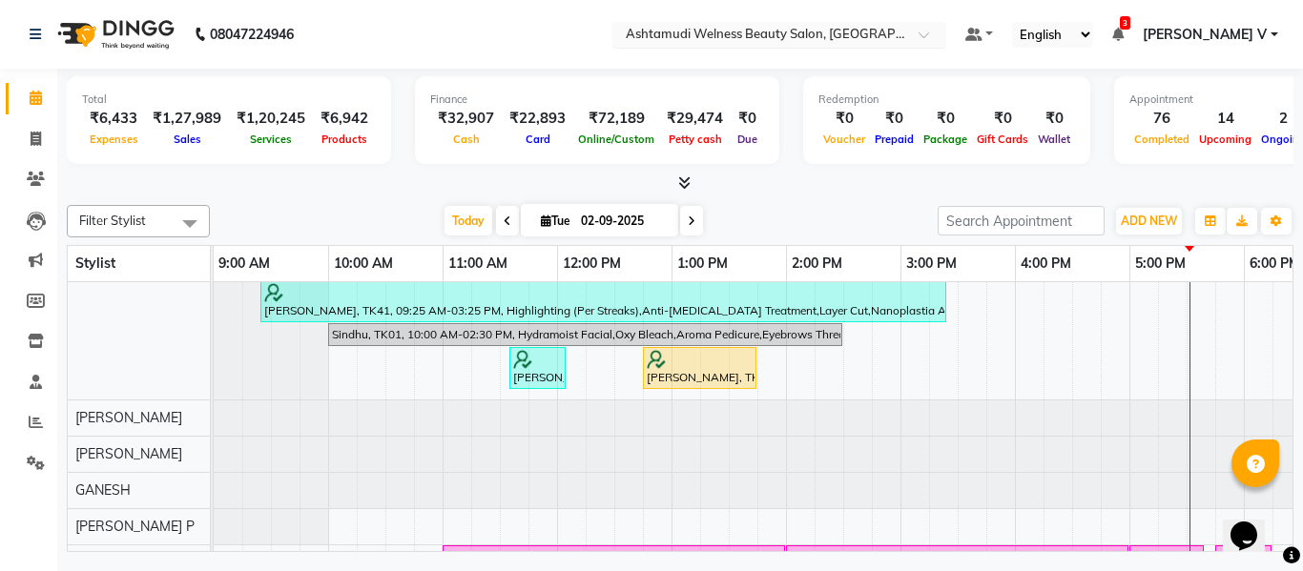
click at [946, 33] on div at bounding box center [779, 36] width 334 height 19
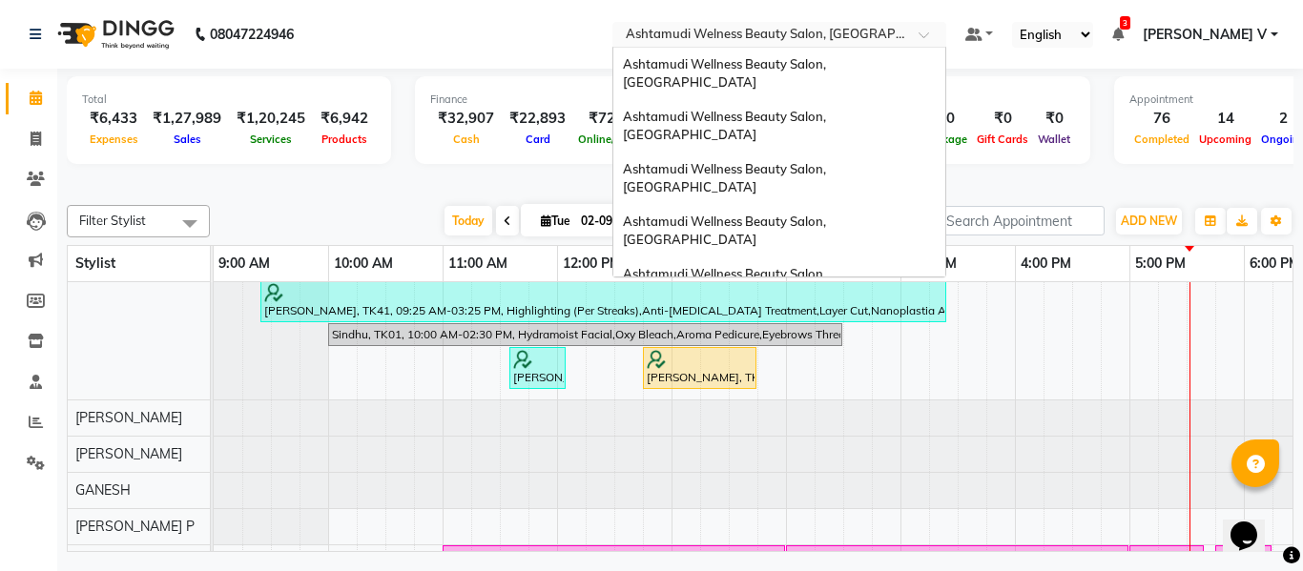
scroll to position [271, 0]
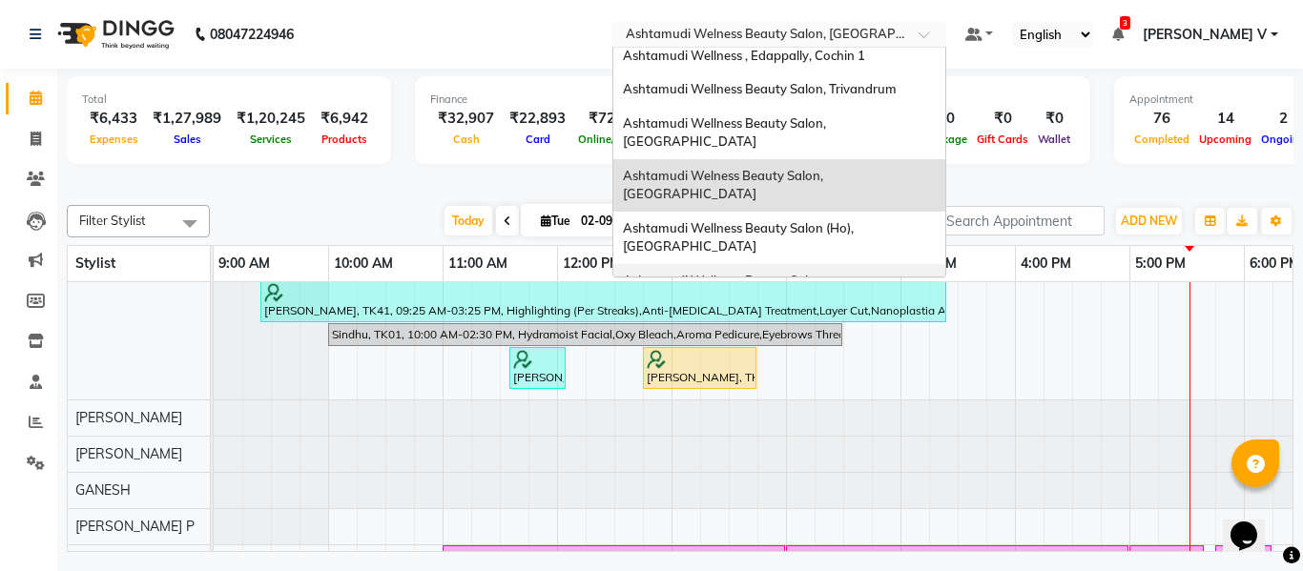
click at [945, 264] on div "Ashtamudi Wellness Beauty Salon, [GEOGRAPHIC_DATA]" at bounding box center [779, 290] width 332 height 52
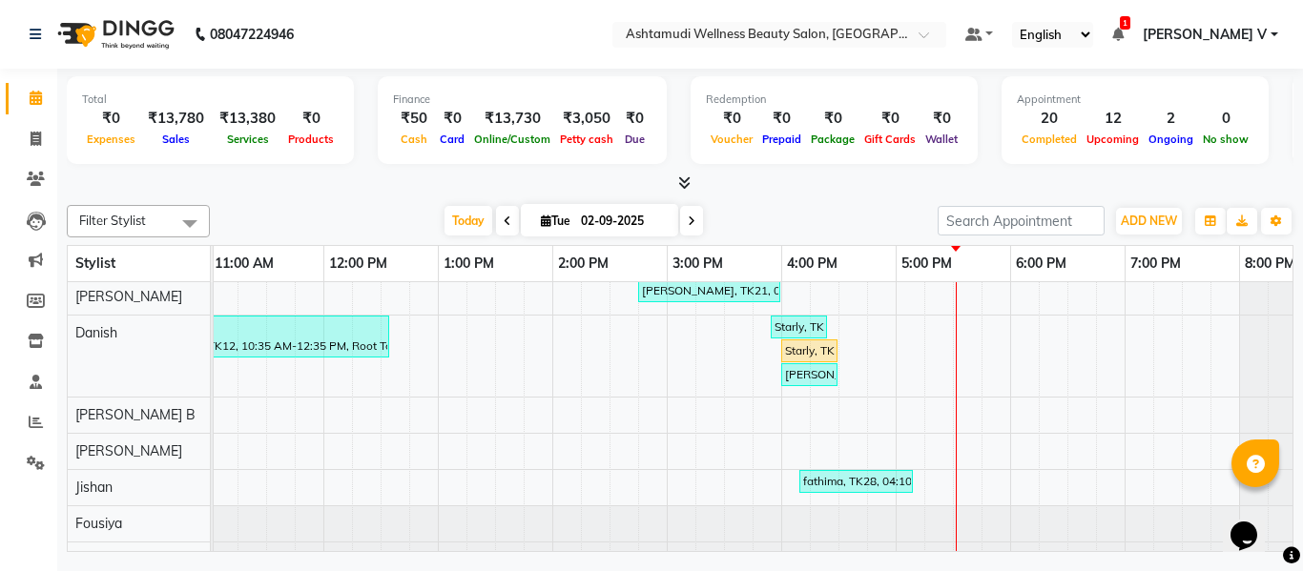
scroll to position [0, 295]
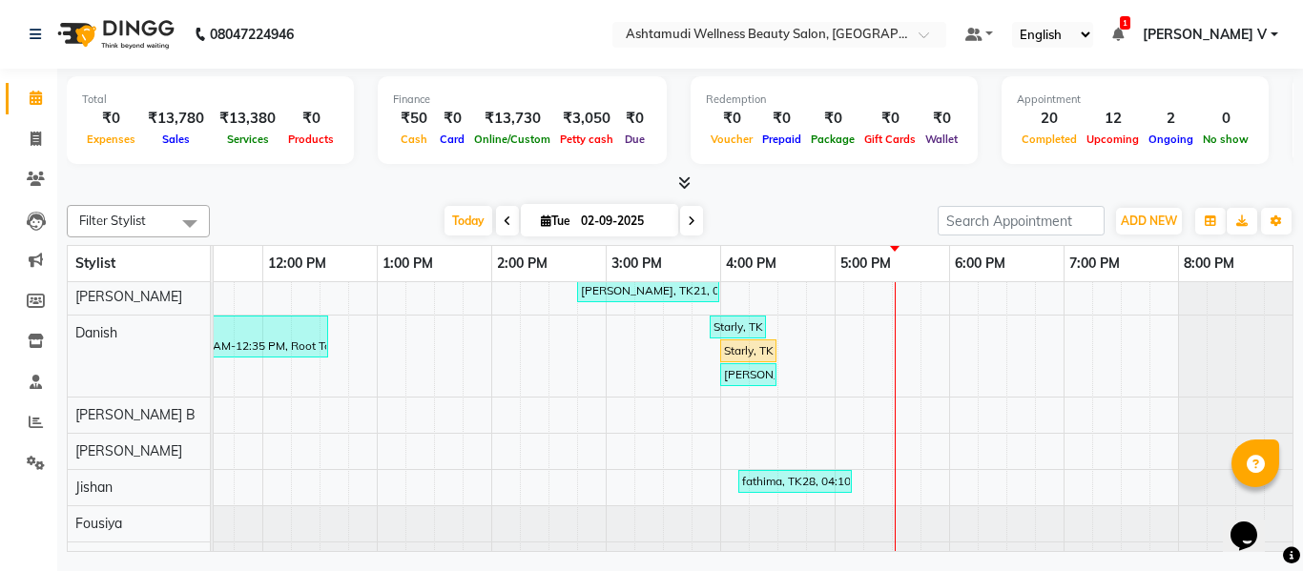
drag, startPoint x: 1016, startPoint y: 546, endPoint x: 0, endPoint y: 22, distance: 1142.8
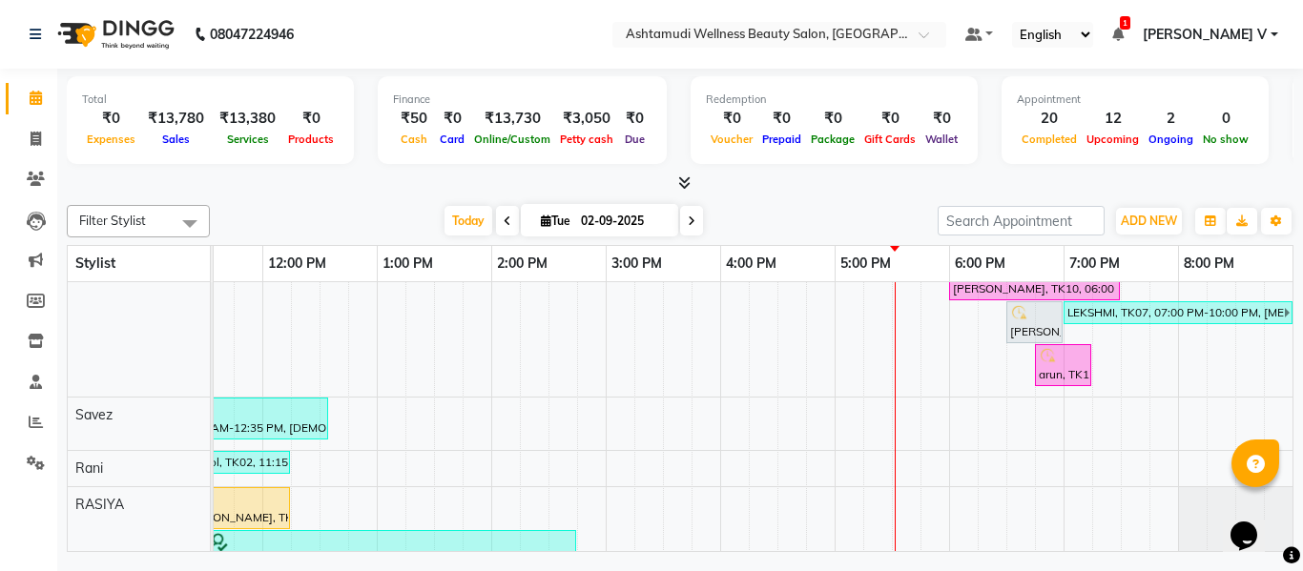
scroll to position [27, 0]
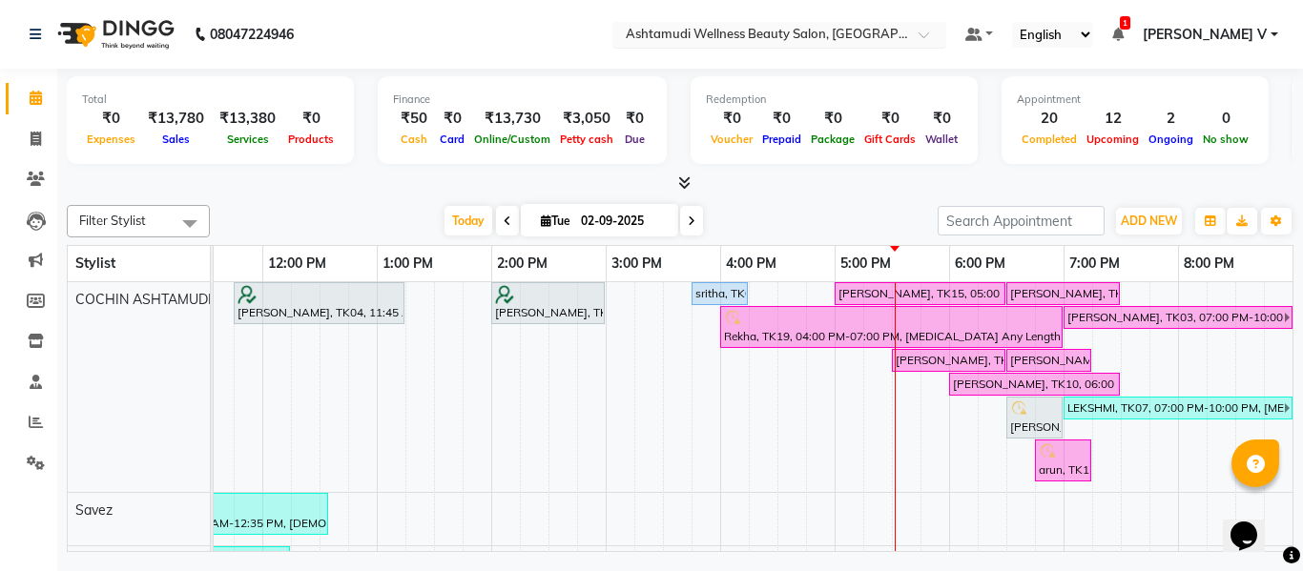
click at [819, 37] on input "text" at bounding box center [760, 36] width 277 height 19
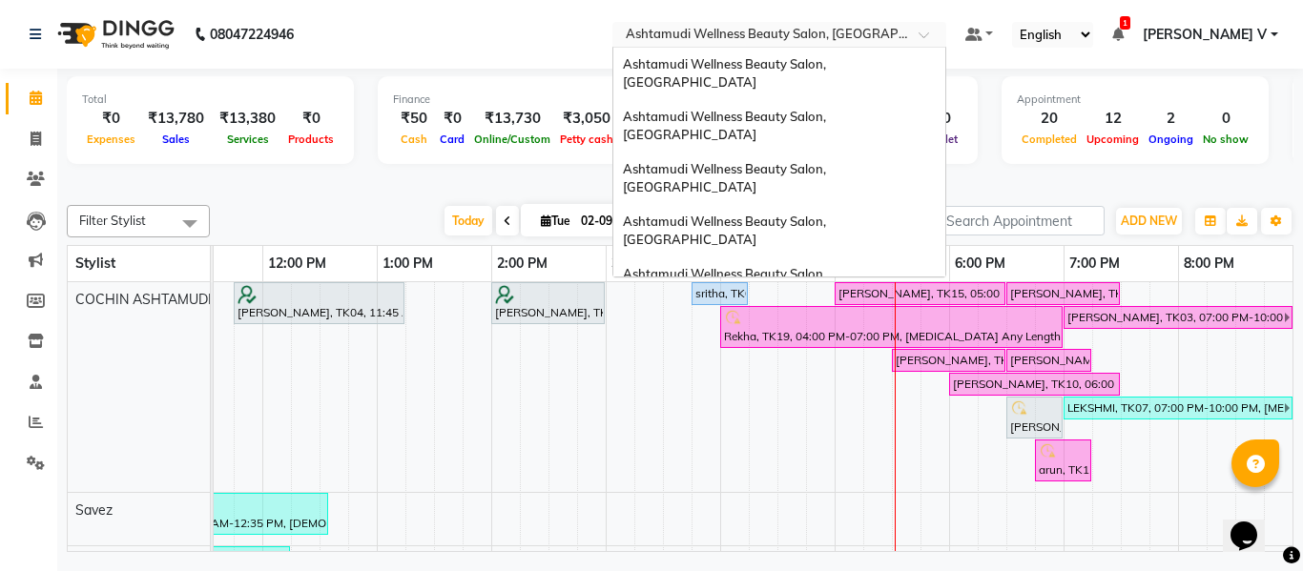
scroll to position [298, 0]
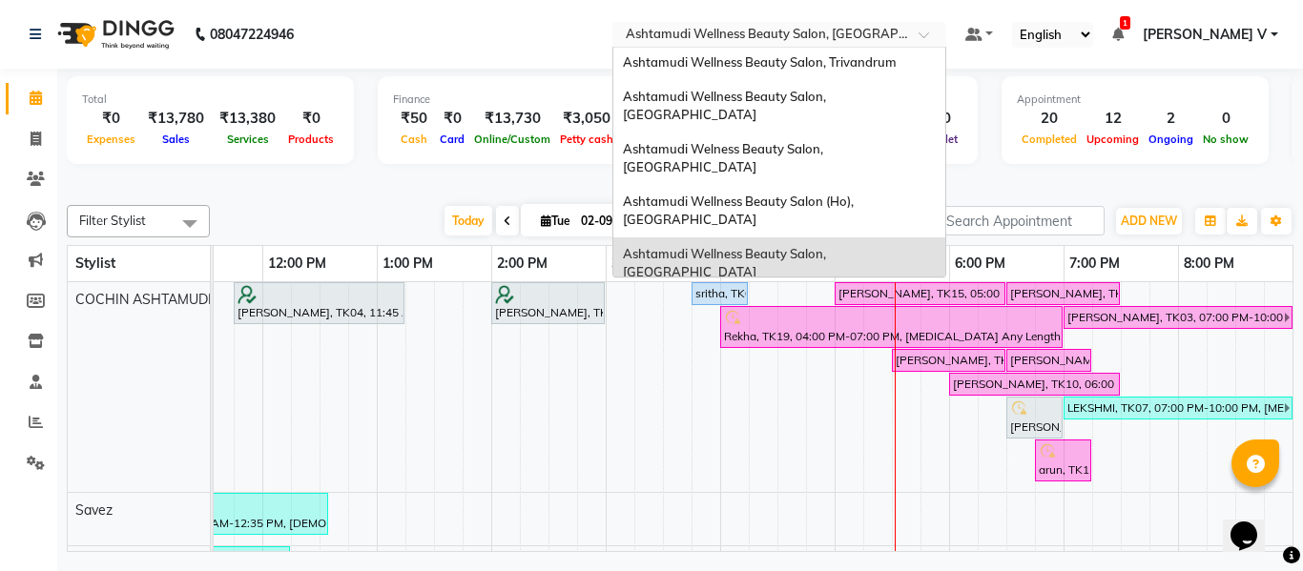
click at [829, 299] on span "Ashtamudi Wellness Beauty Salon, Calicut" at bounding box center [726, 316] width 206 height 34
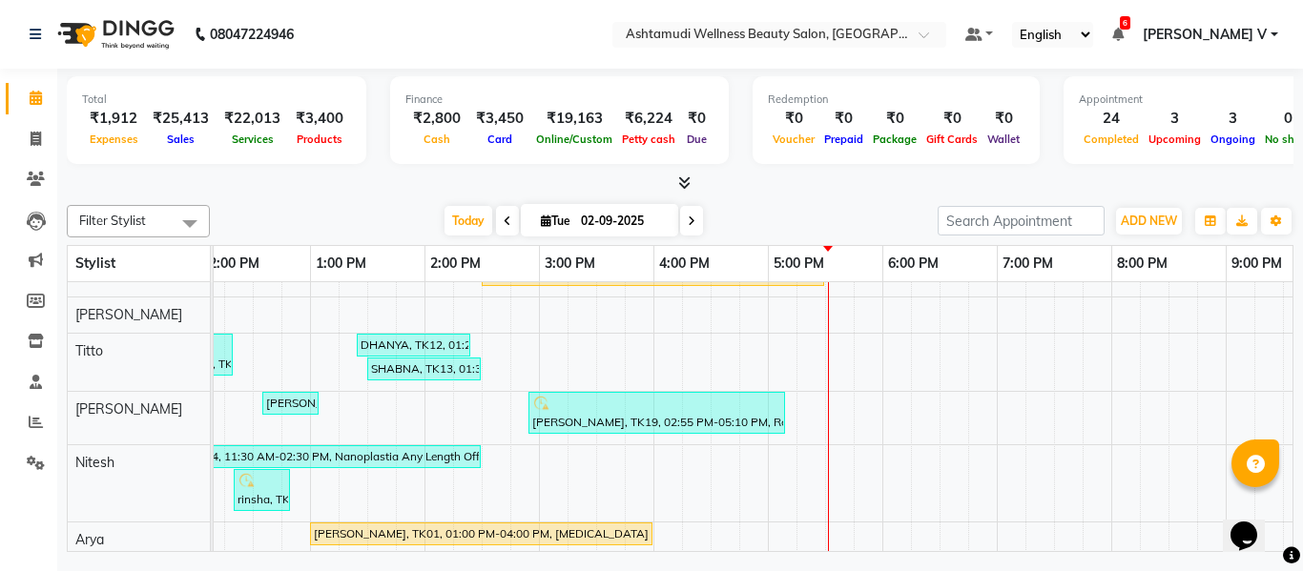
scroll to position [485, 0]
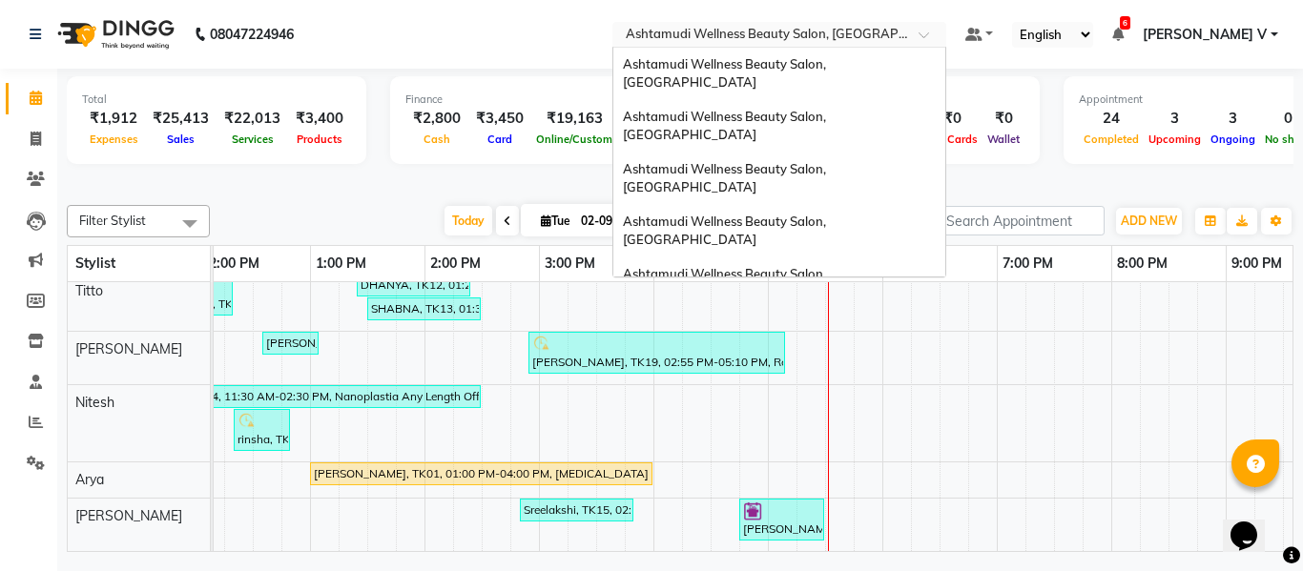
click at [898, 36] on input "text" at bounding box center [760, 36] width 277 height 19
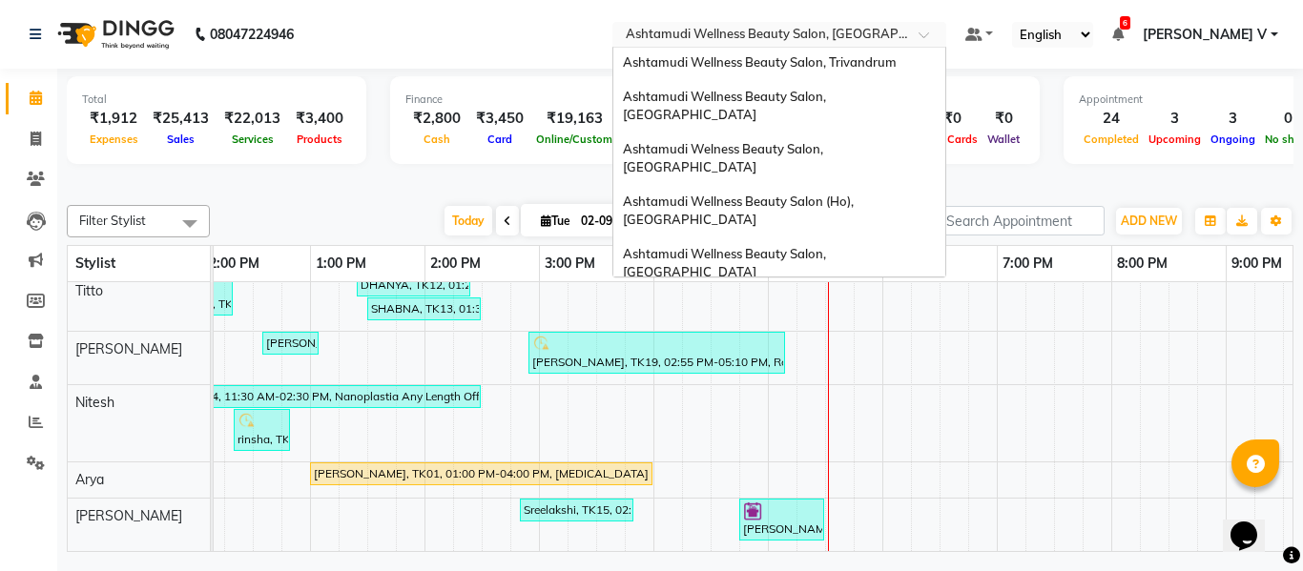
click at [869, 351] on span "Ashtamudi Beauty Lounge, Attingal" at bounding box center [771, 358] width 296 height 15
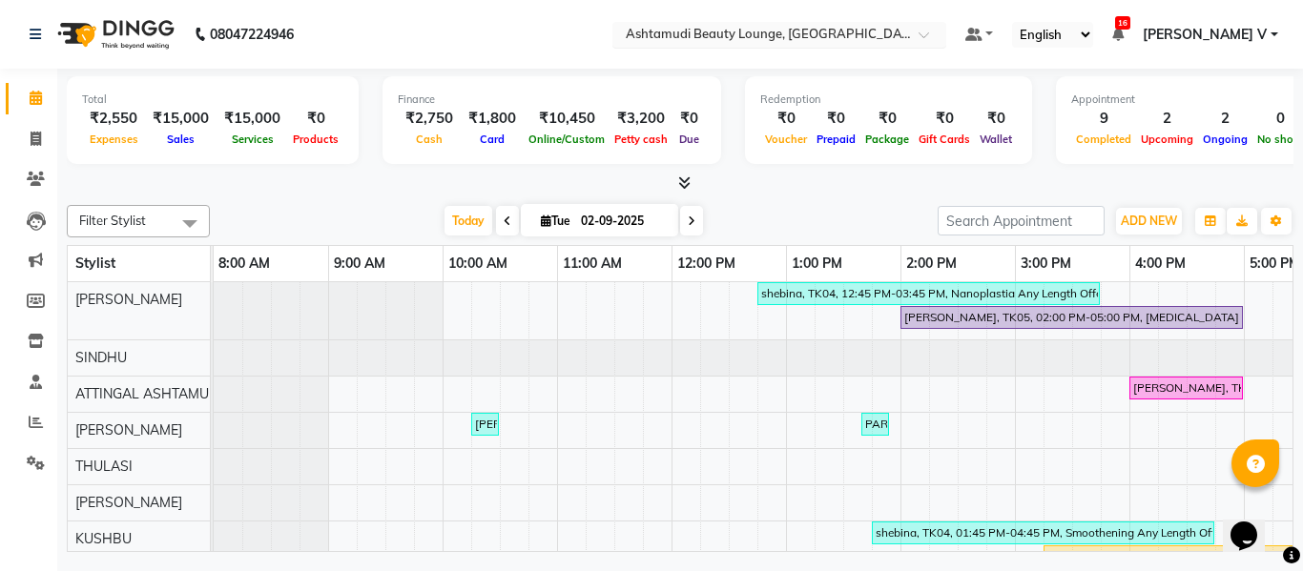
click at [898, 39] on input "text" at bounding box center [760, 36] width 277 height 19
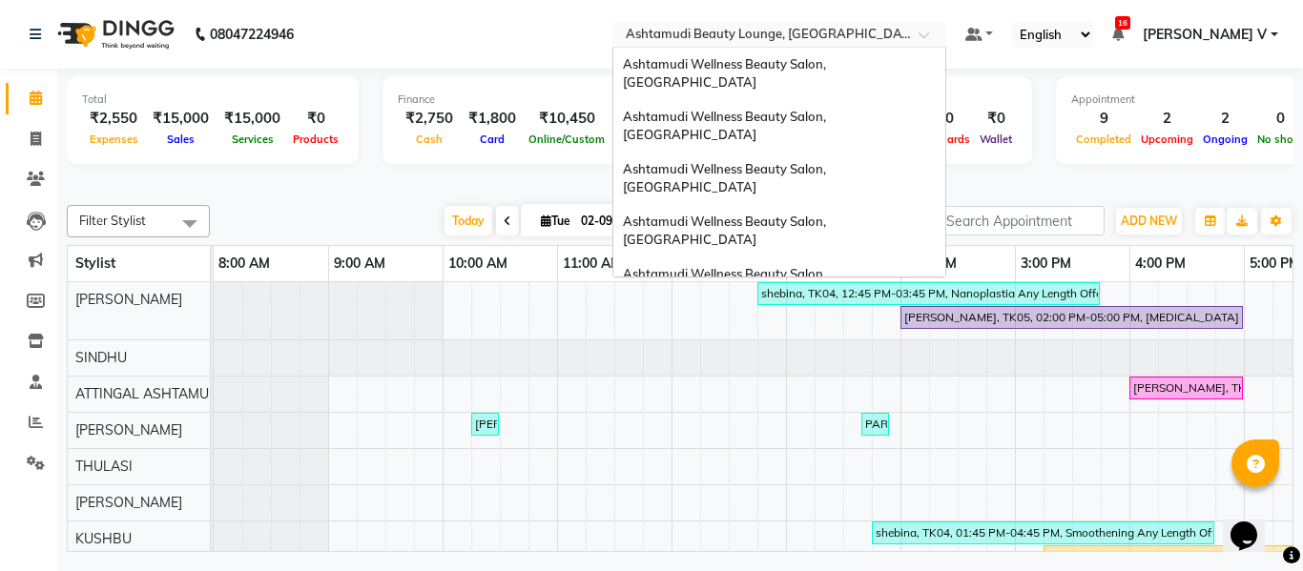
scroll to position [298, 0]
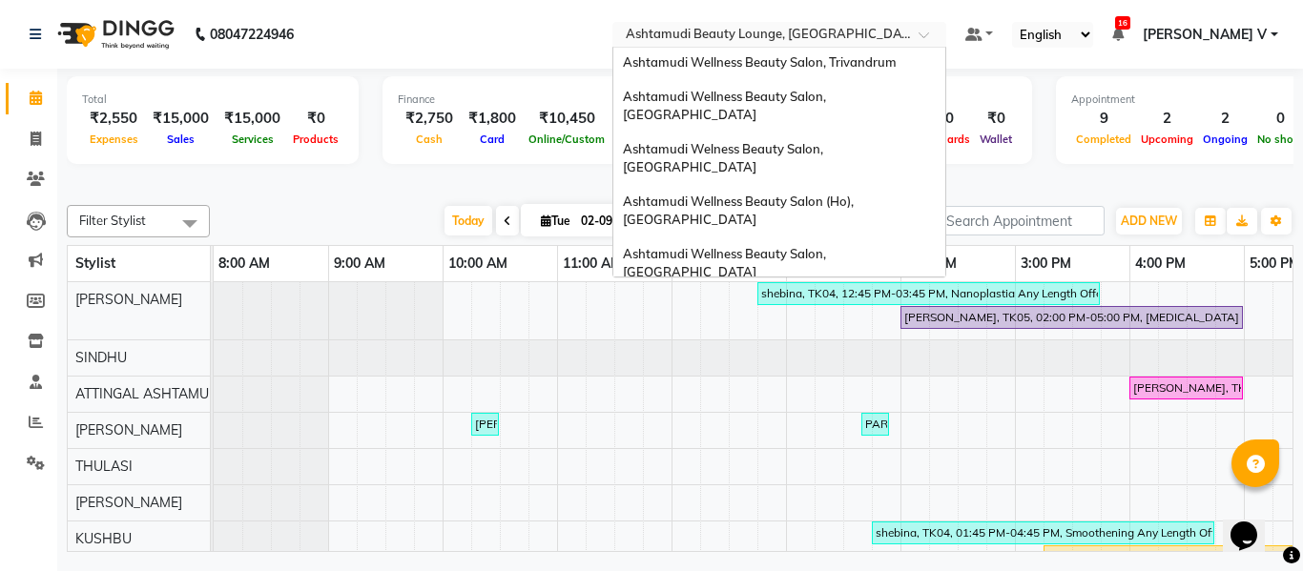
click at [937, 376] on div "Ashtamudi Wellness Beauty Salon, [GEOGRAPHIC_DATA]" at bounding box center [779, 402] width 332 height 52
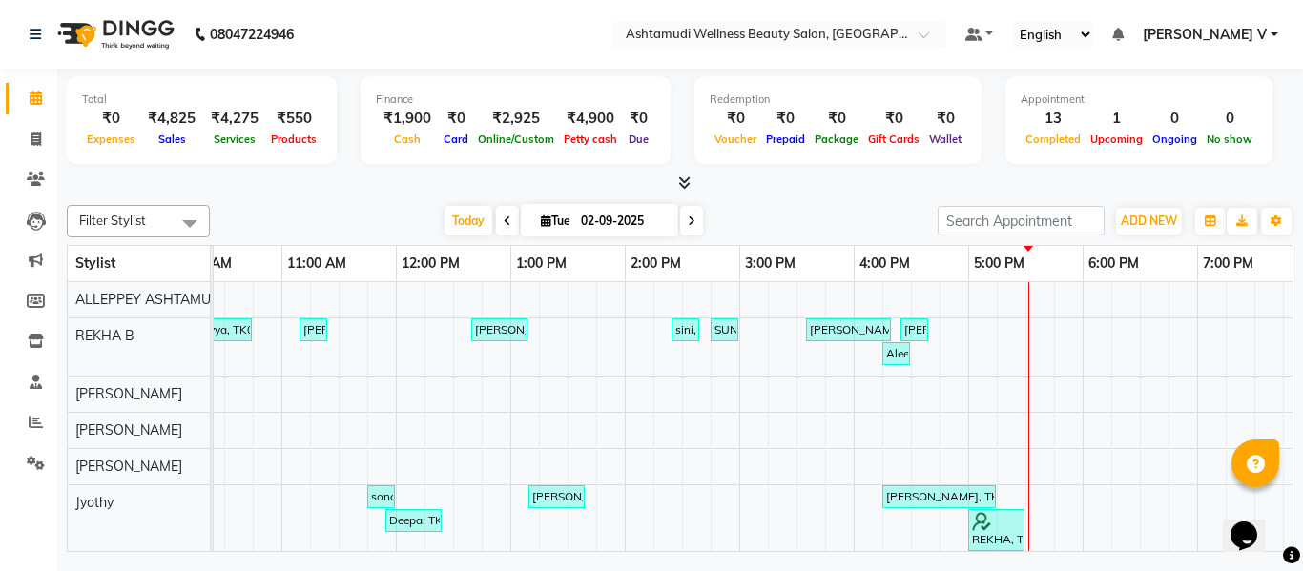
scroll to position [25, 0]
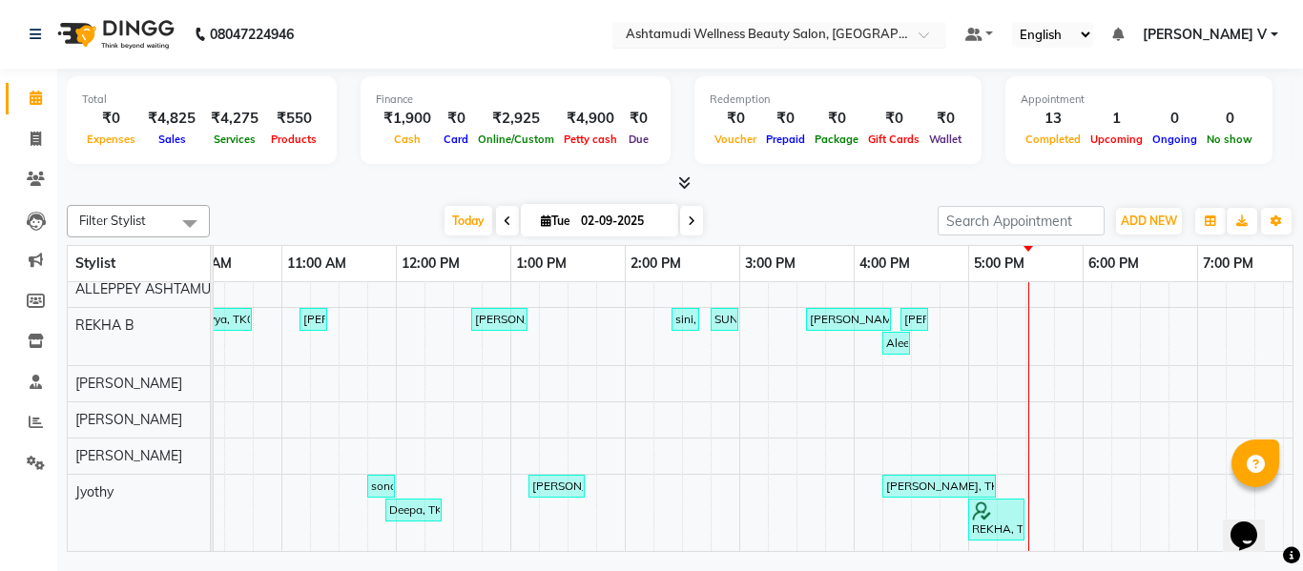
click at [898, 32] on input "text" at bounding box center [760, 36] width 277 height 19
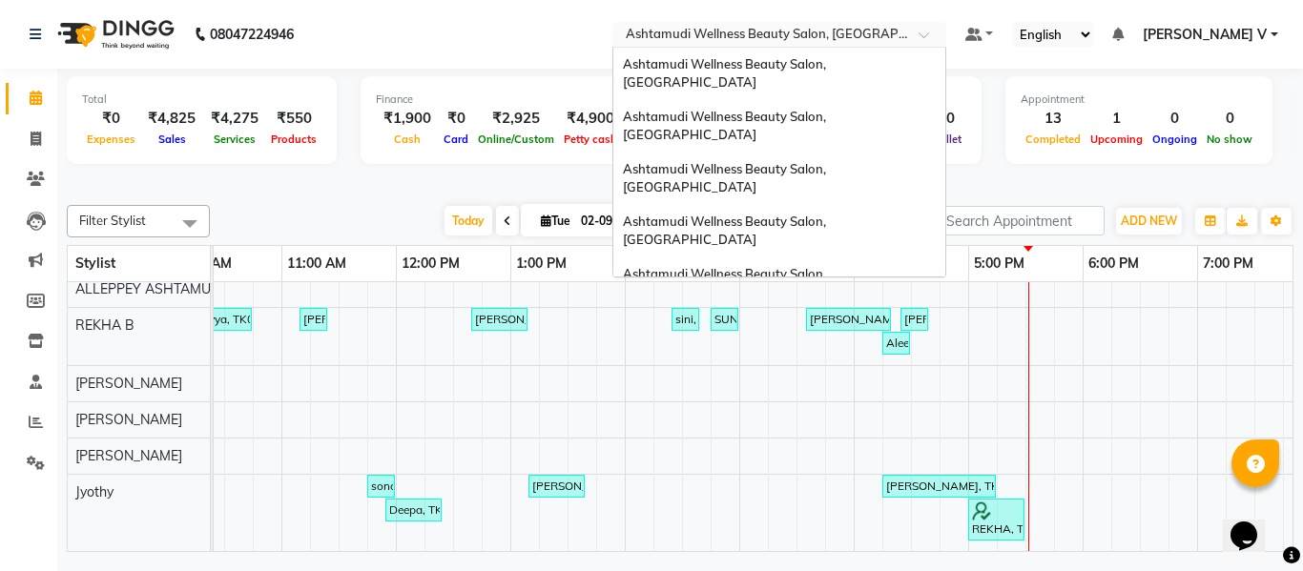
scroll to position [298, 0]
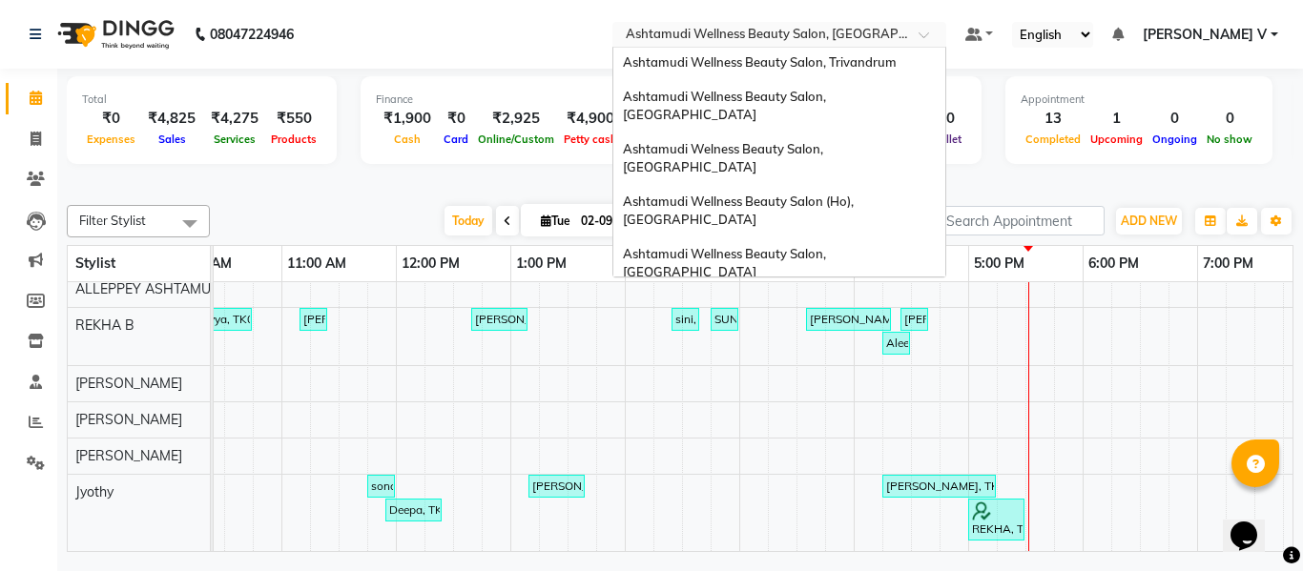
click at [925, 437] on span "Ashtamudi Unisex Salon, Dreams Mall, Dreams Mall Kottiyam" at bounding box center [774, 454] width 302 height 34
